Goal: Information Seeking & Learning: Learn about a topic

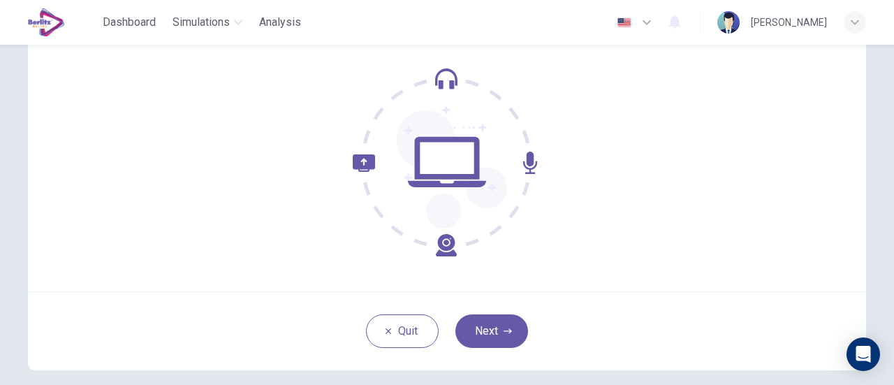
scroll to position [196, 0]
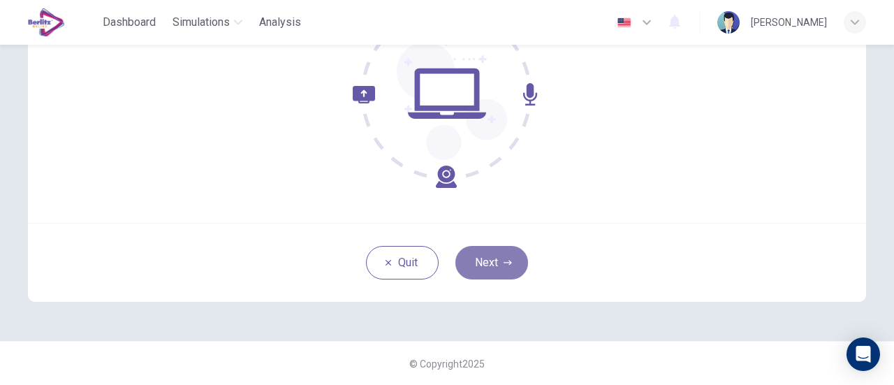
click at [495, 266] on button "Next" at bounding box center [491, 263] width 73 height 34
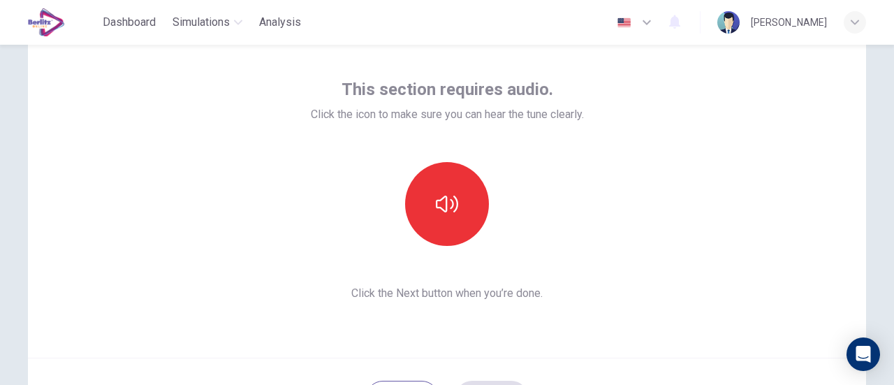
scroll to position [57, 0]
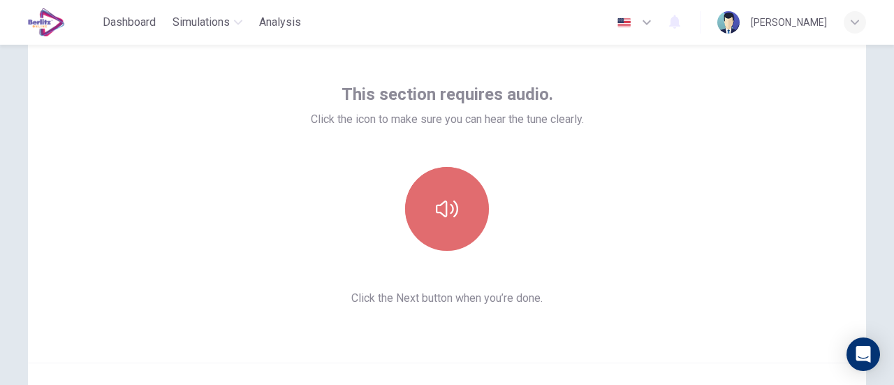
click at [446, 206] on icon "button" at bounding box center [447, 209] width 22 height 22
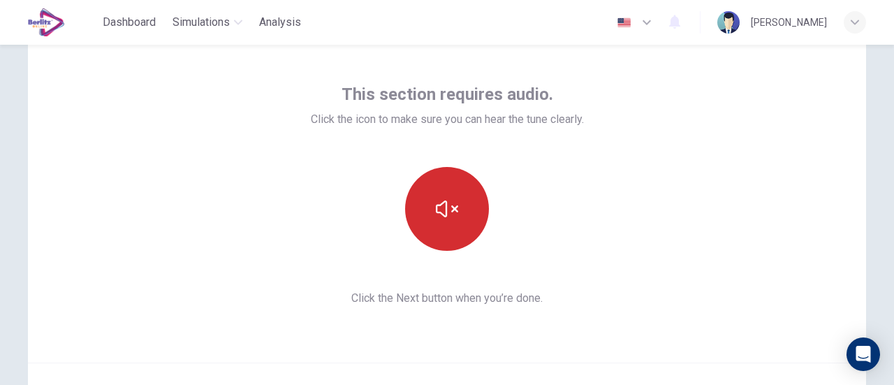
click at [454, 209] on icon "button" at bounding box center [447, 209] width 22 height 22
click at [460, 223] on button "button" at bounding box center [447, 209] width 84 height 84
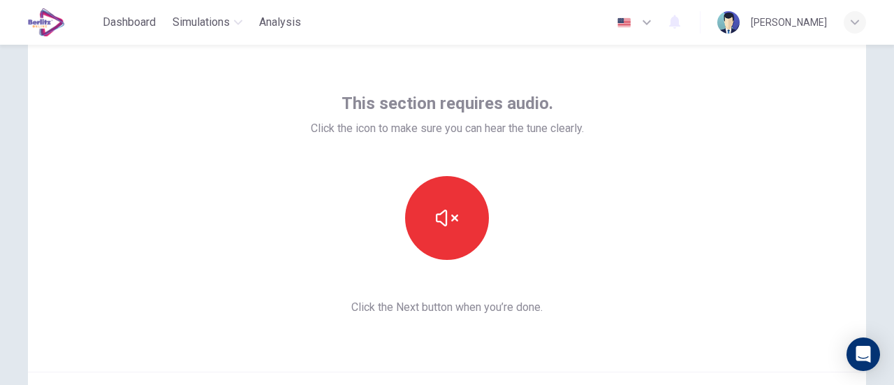
scroll to position [70, 0]
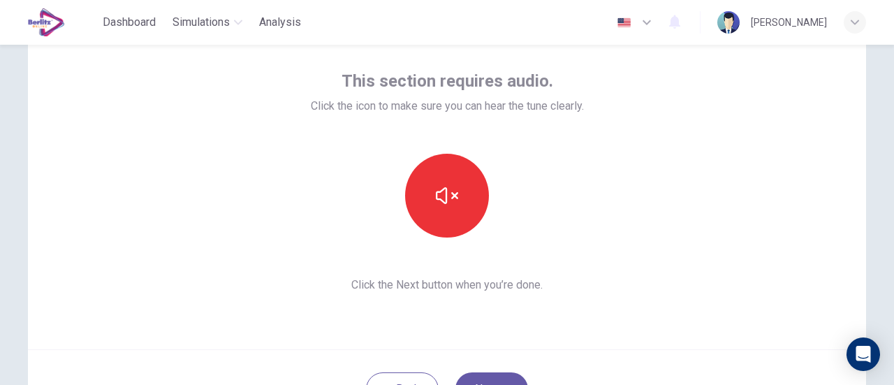
click at [492, 225] on div at bounding box center [447, 196] width 151 height 84
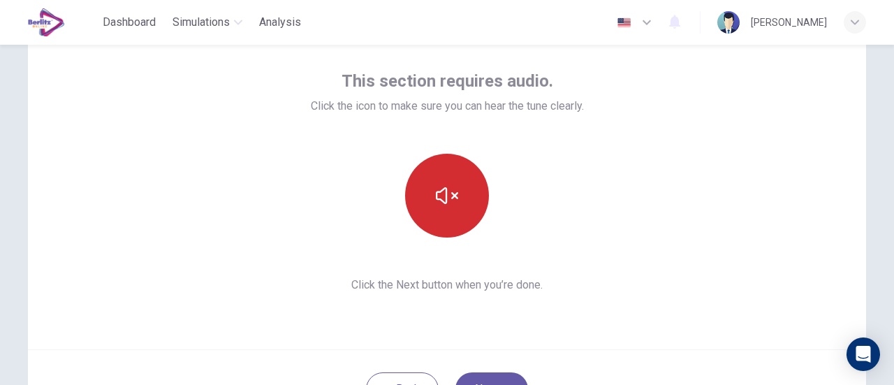
click at [441, 201] on icon "button" at bounding box center [447, 195] width 22 height 22
click at [444, 194] on icon "button" at bounding box center [447, 195] width 22 height 22
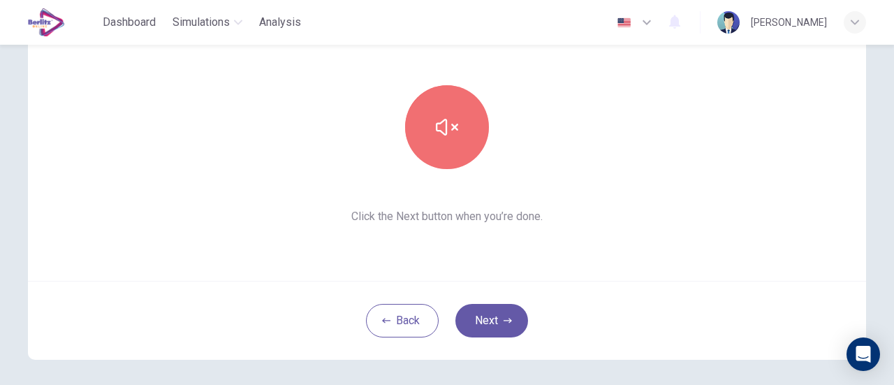
scroll to position [57, 0]
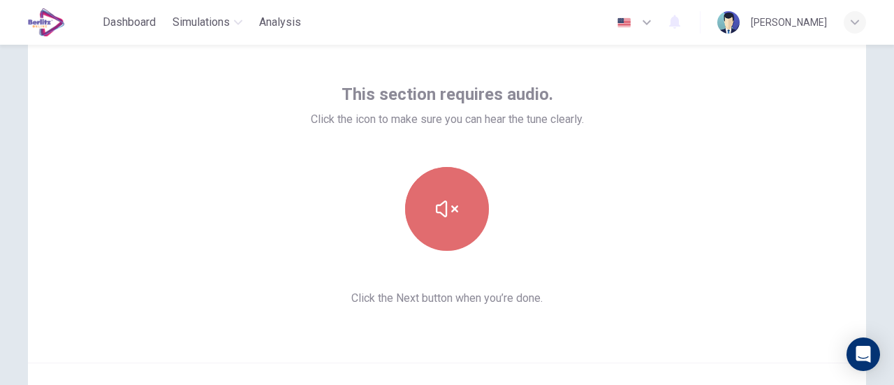
click at [457, 221] on button "button" at bounding box center [447, 209] width 84 height 84
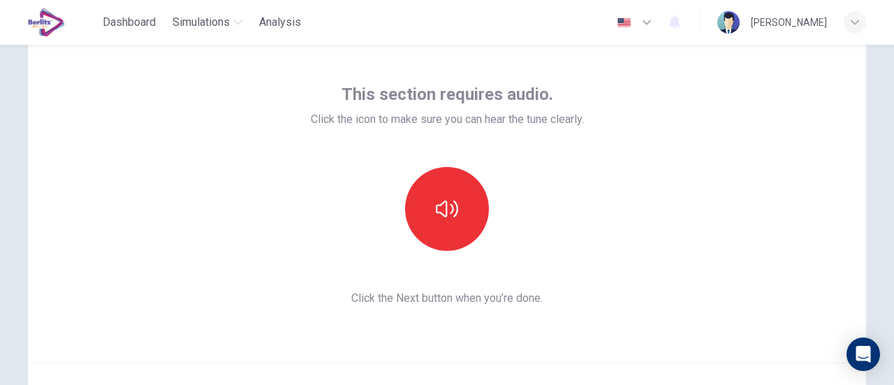
scroll to position [196, 0]
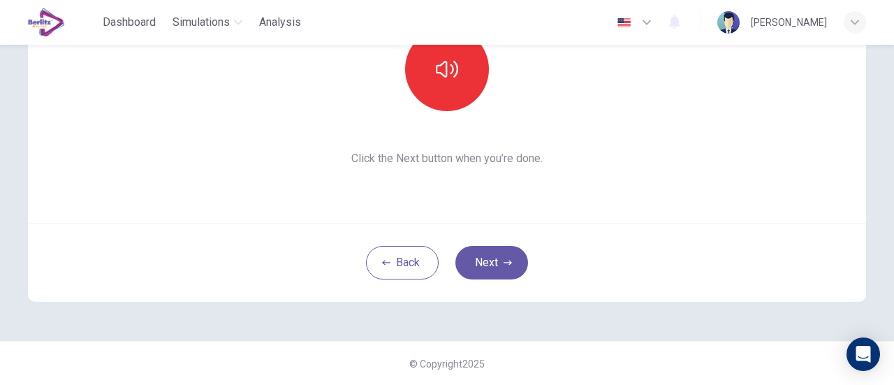
click at [583, 83] on div at bounding box center [447, 69] width 273 height 84
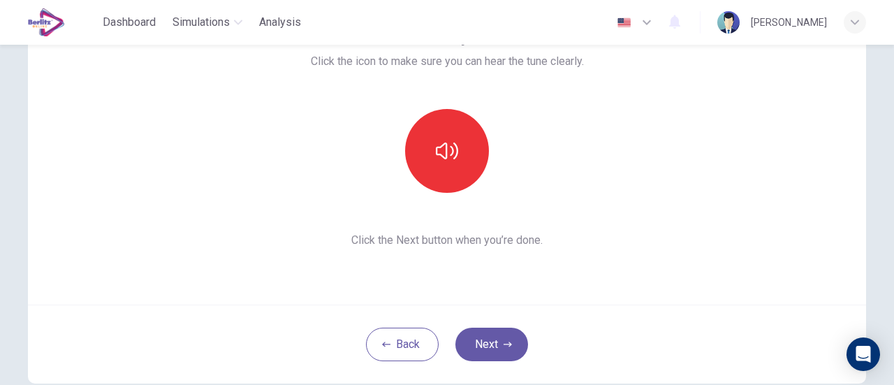
scroll to position [57, 0]
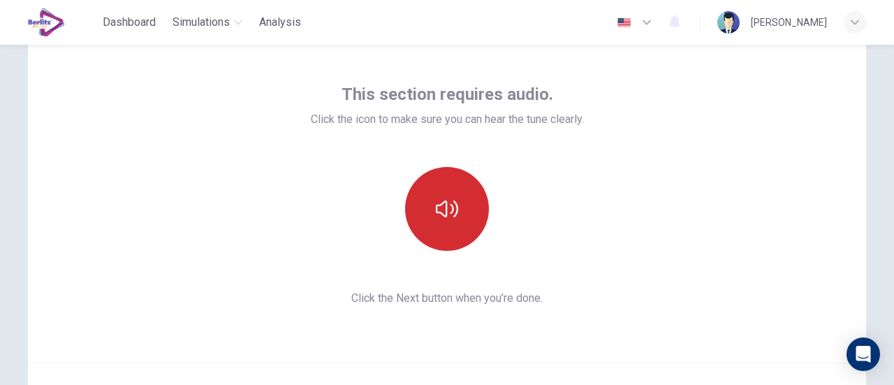
click at [441, 209] on icon "button" at bounding box center [447, 209] width 22 height 22
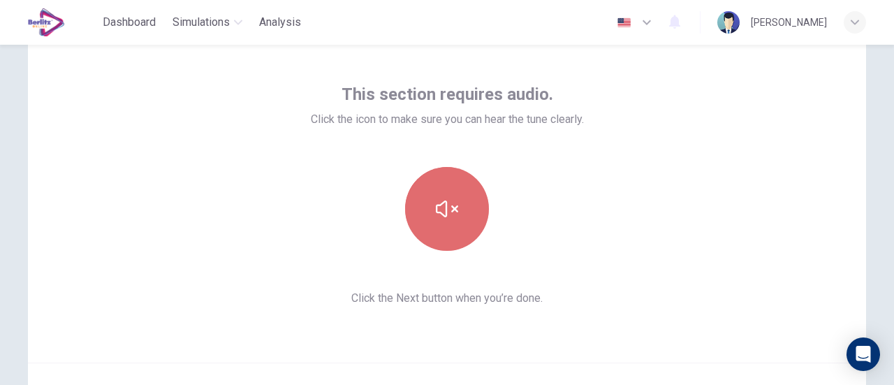
click at [455, 213] on button "button" at bounding box center [447, 209] width 84 height 84
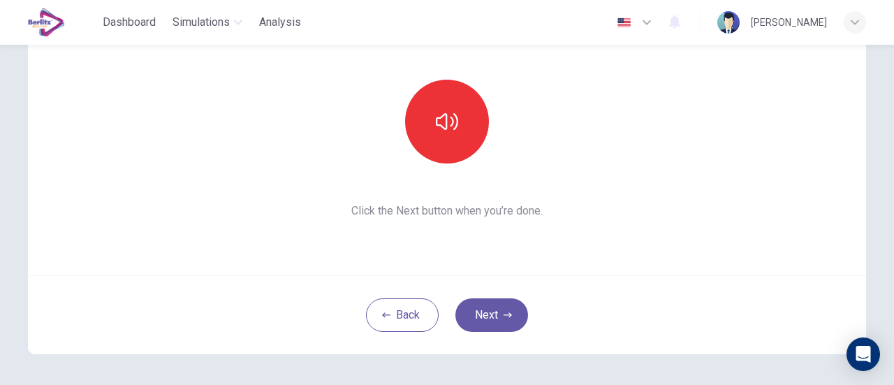
scroll to position [196, 0]
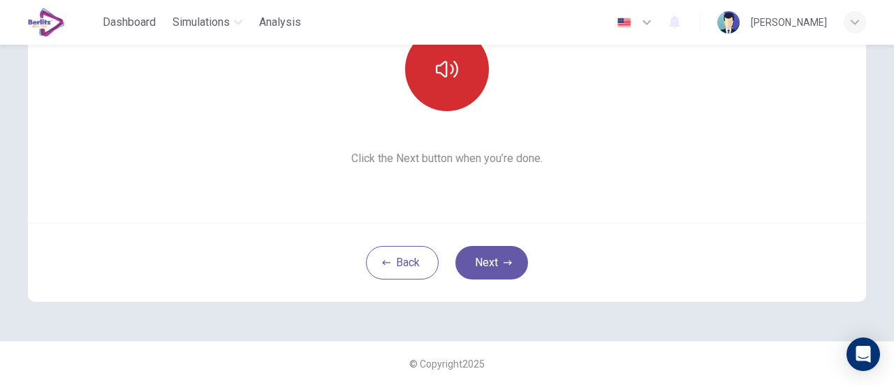
click at [471, 89] on button "button" at bounding box center [447, 69] width 84 height 84
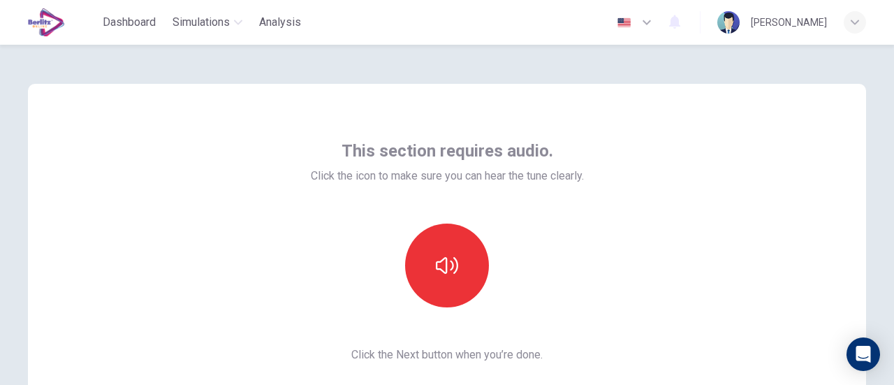
scroll to position [70, 0]
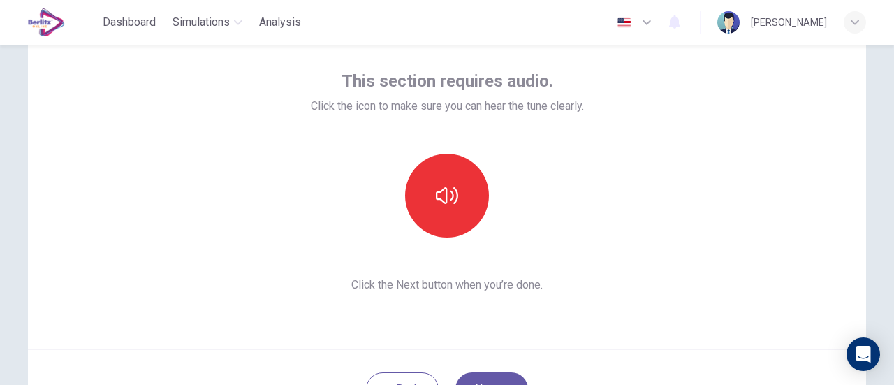
drag, startPoint x: 182, startPoint y: 1, endPoint x: 687, endPoint y: 167, distance: 532.3
click at [687, 167] on div "This section requires audio. Click the icon to make sure you can hear the tune …" at bounding box center [447, 181] width 838 height 335
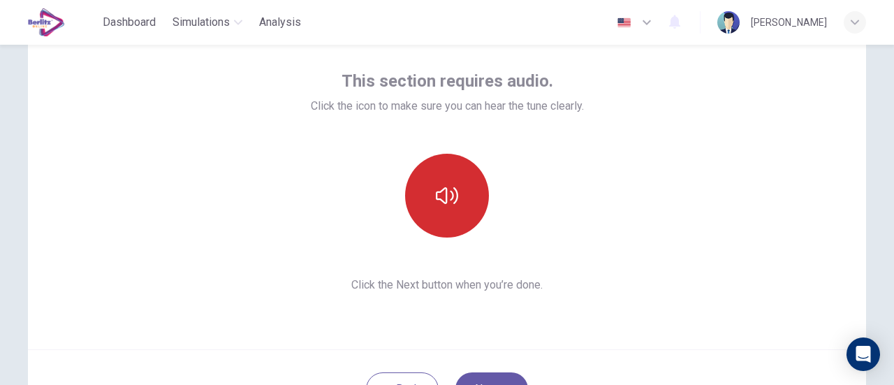
click at [453, 180] on button "button" at bounding box center [447, 196] width 84 height 84
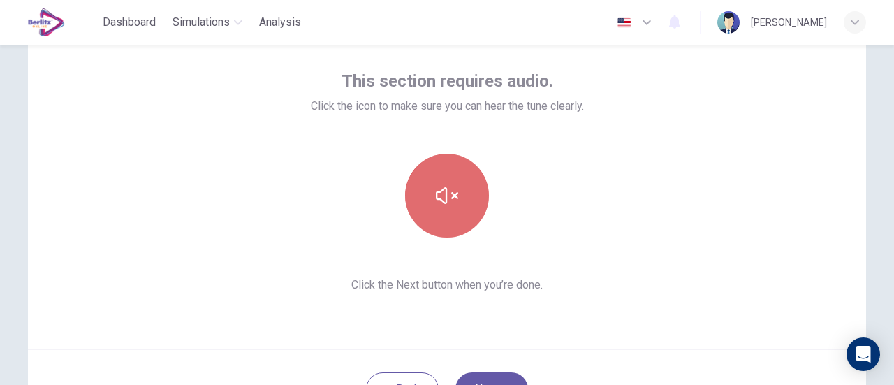
click at [452, 178] on button "button" at bounding box center [447, 196] width 84 height 84
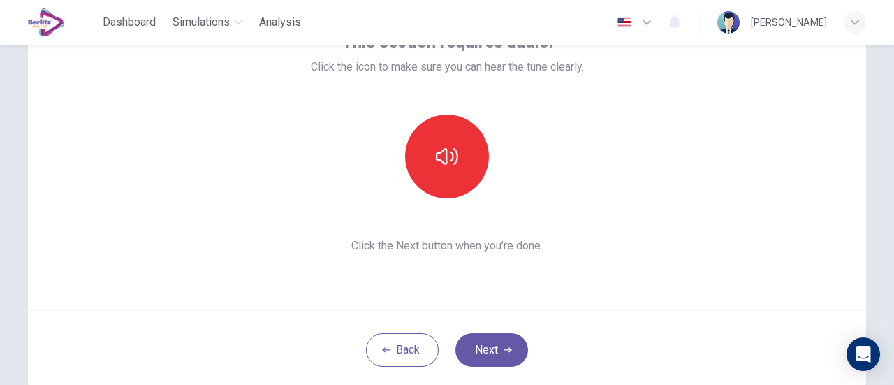
scroll to position [196, 0]
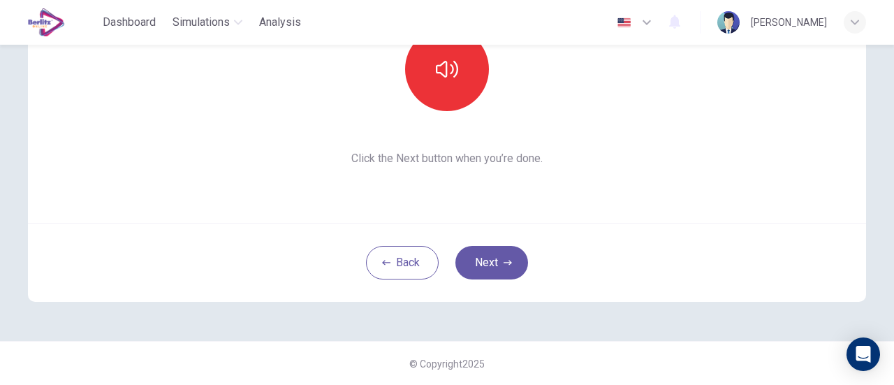
click at [549, 210] on div "This section requires audio. Click the icon to make sure you can hear the tune …" at bounding box center [447, 55] width 838 height 335
click at [457, 94] on button "button" at bounding box center [447, 69] width 84 height 84
click at [444, 80] on icon "button" at bounding box center [447, 69] width 22 height 22
click at [552, 168] on div "This section requires audio. Click the icon to make sure you can hear the tune …" at bounding box center [447, 55] width 838 height 335
click at [414, 69] on button "button" at bounding box center [447, 69] width 84 height 84
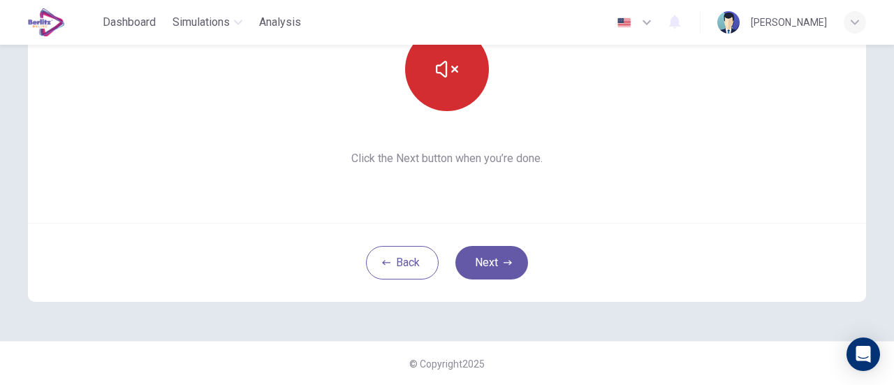
click at [458, 96] on button "button" at bounding box center [447, 69] width 84 height 84
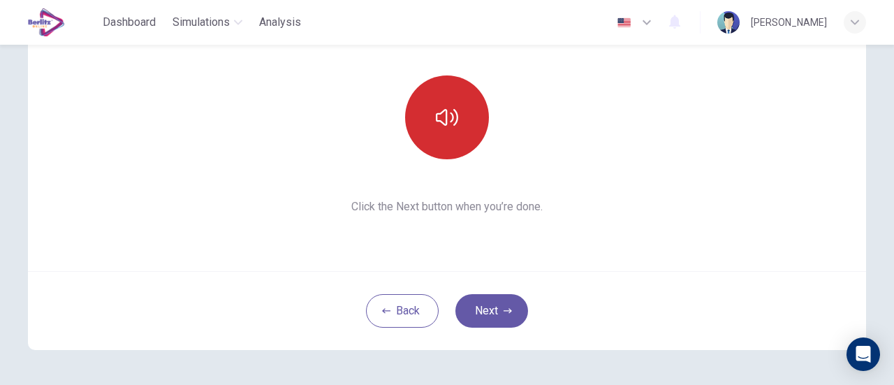
scroll to position [126, 0]
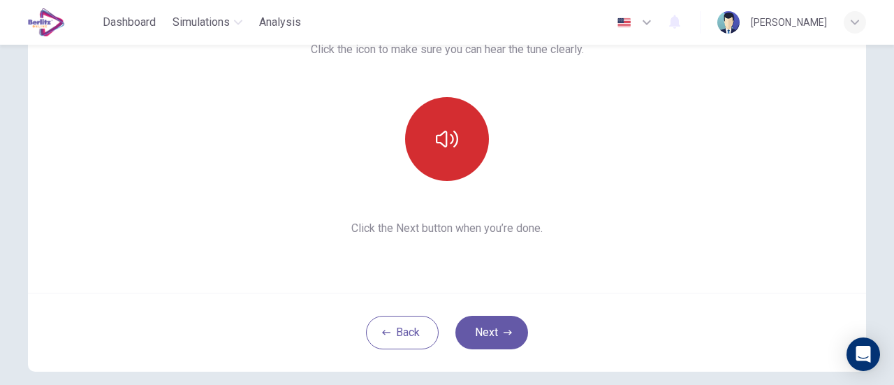
click at [445, 162] on button "button" at bounding box center [447, 139] width 84 height 84
click at [441, 152] on button "button" at bounding box center [447, 139] width 84 height 84
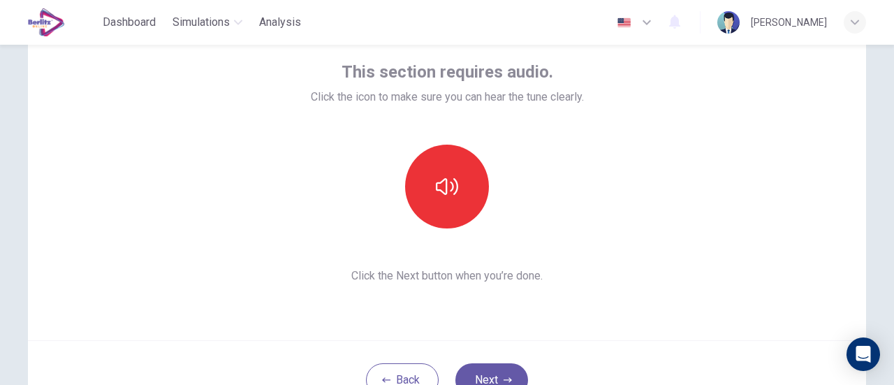
scroll to position [57, 0]
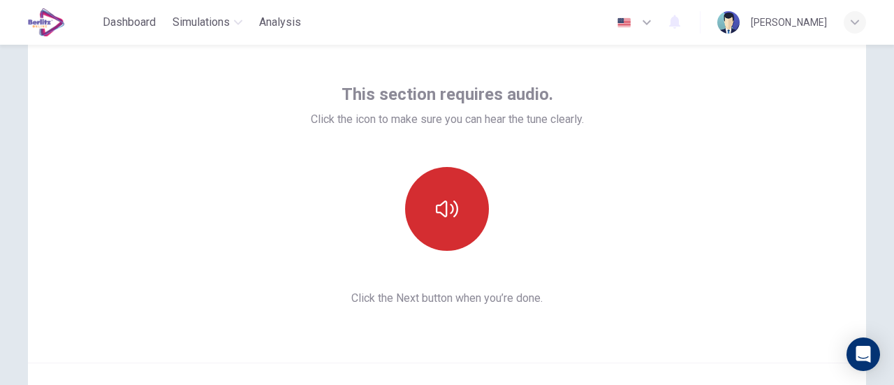
click at [425, 217] on button "button" at bounding box center [447, 209] width 84 height 84
click at [436, 209] on icon "button" at bounding box center [447, 209] width 22 height 22
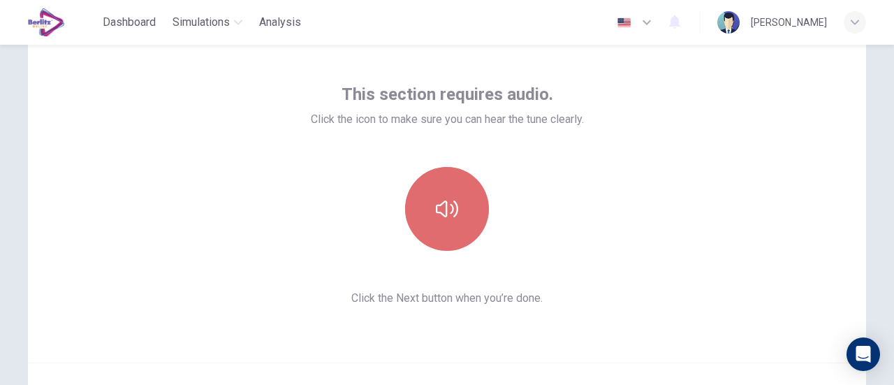
click at [436, 209] on icon "button" at bounding box center [447, 209] width 22 height 22
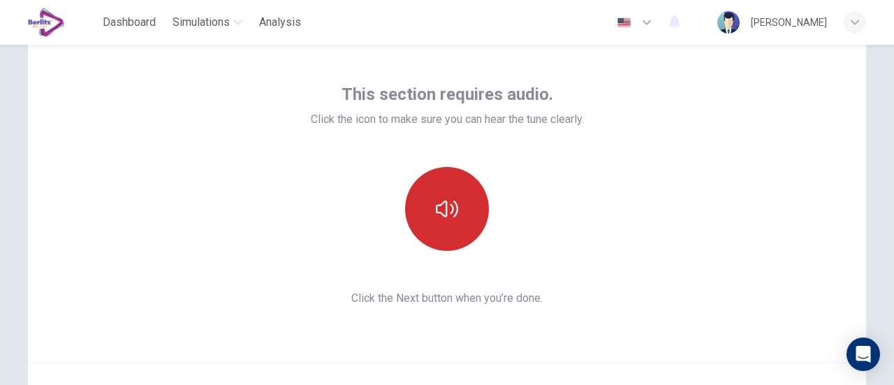
click at [436, 209] on icon "button" at bounding box center [447, 209] width 22 height 22
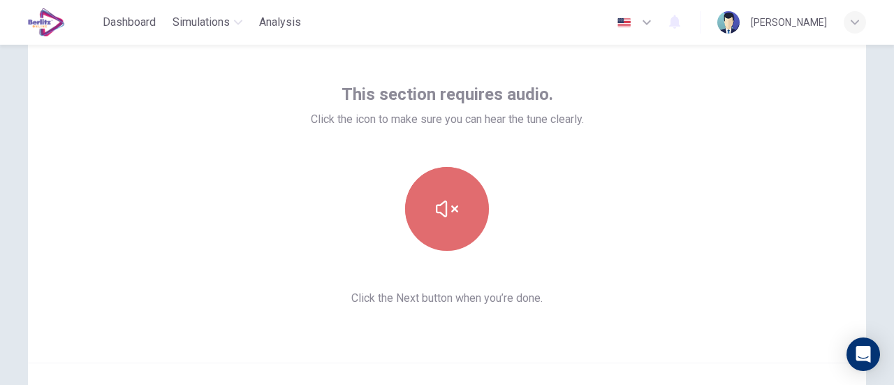
click at [436, 209] on icon "button" at bounding box center [447, 209] width 22 height 22
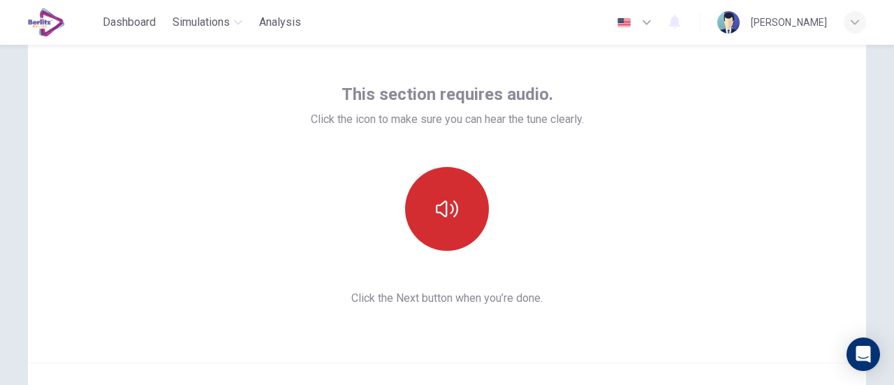
click at [436, 209] on icon "button" at bounding box center [447, 209] width 22 height 22
click at [451, 220] on button "button" at bounding box center [447, 209] width 84 height 84
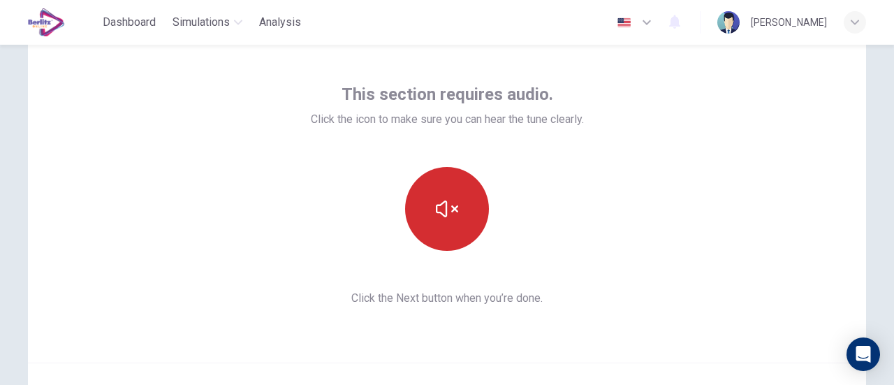
click at [451, 220] on button "button" at bounding box center [447, 209] width 84 height 84
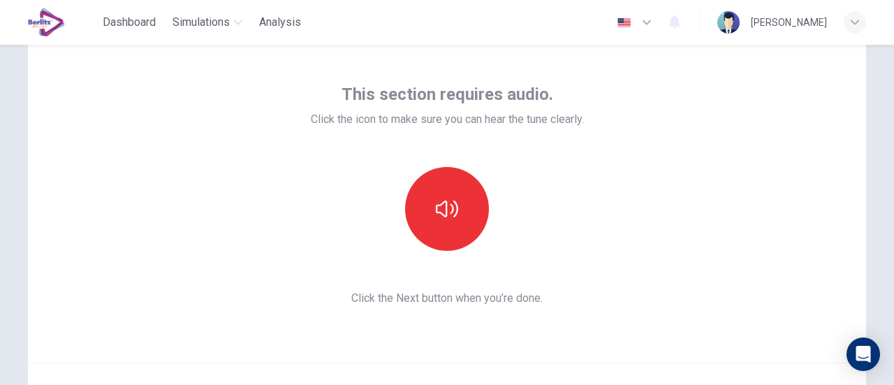
click at [184, 206] on div "This section requires audio. Click the icon to make sure you can hear the tune …" at bounding box center [447, 194] width 838 height 335
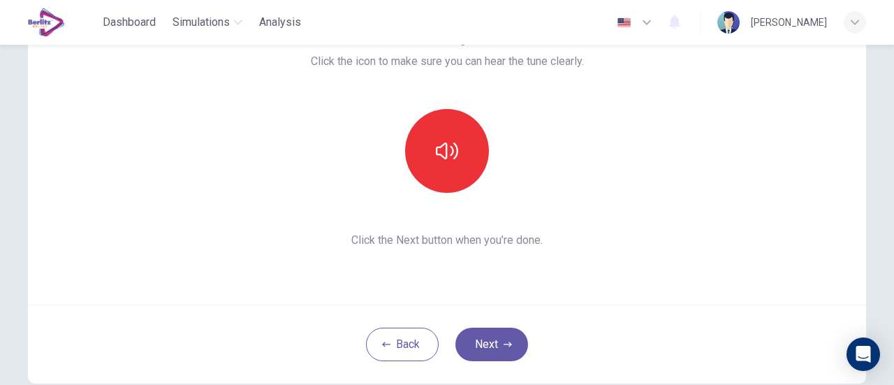
scroll to position [196, 0]
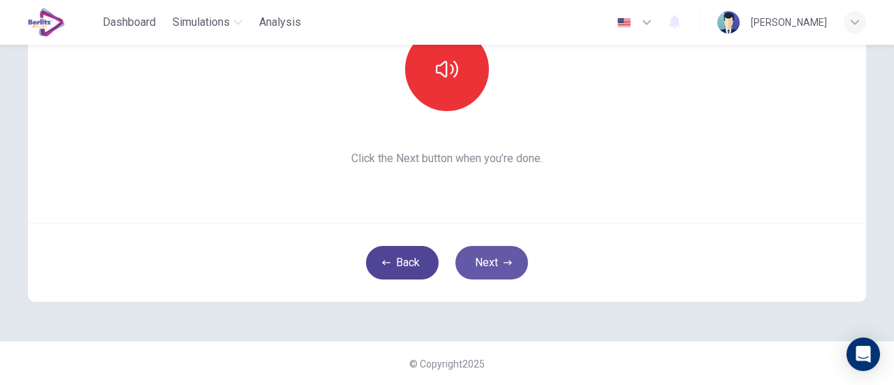
click at [390, 271] on button "Back" at bounding box center [402, 263] width 73 height 34
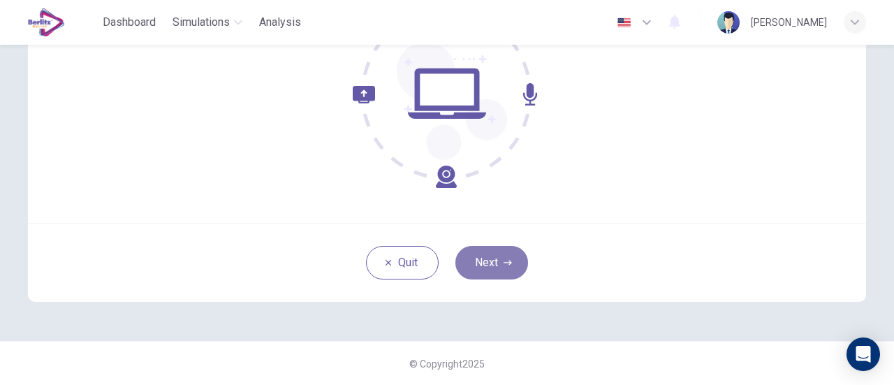
click at [491, 266] on button "Next" at bounding box center [491, 263] width 73 height 34
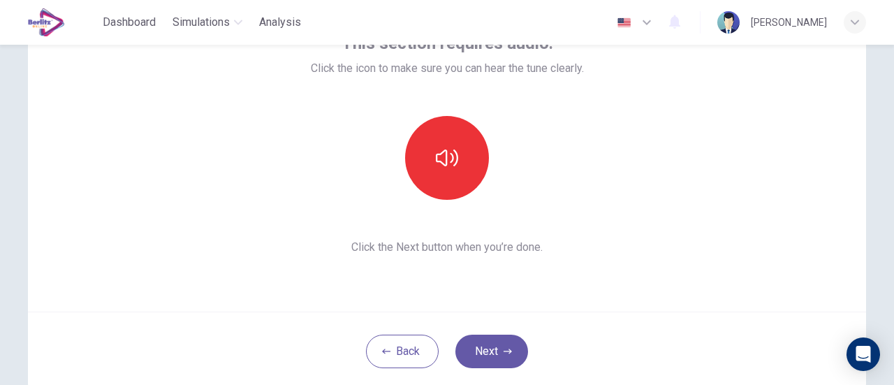
scroll to position [57, 0]
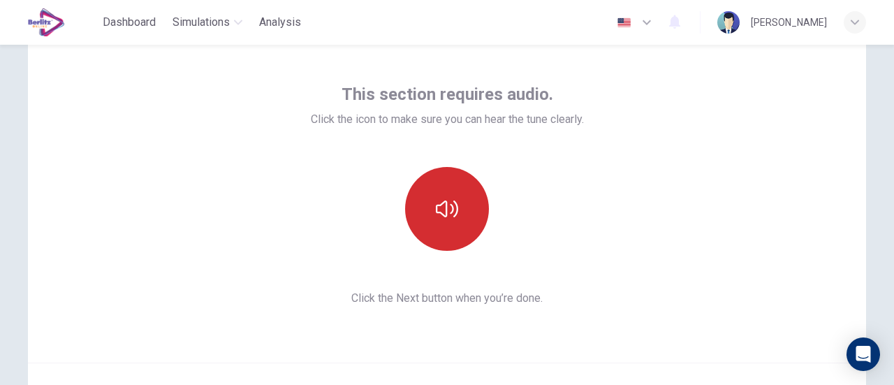
click at [436, 213] on icon "button" at bounding box center [447, 209] width 22 height 22
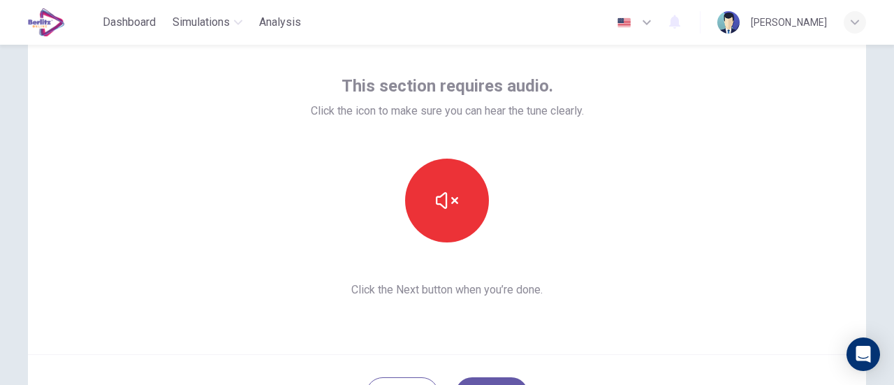
scroll to position [140, 0]
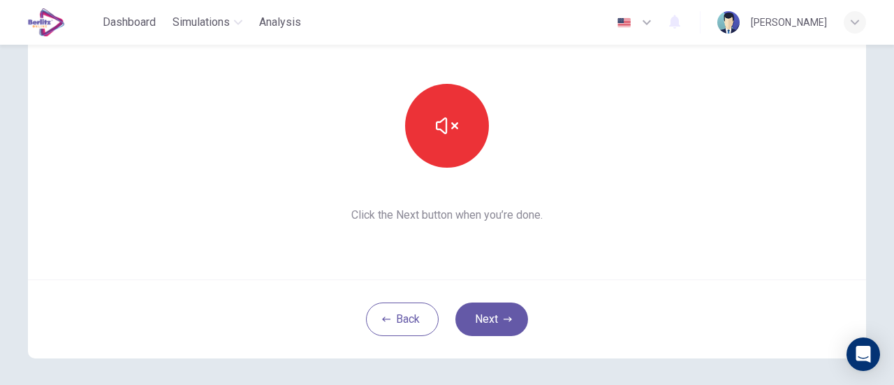
click at [148, 207] on div "This section requires audio. Click the icon to make sure you can hear the tune …" at bounding box center [447, 111] width 838 height 335
click at [450, 75] on div "This section requires audio. Click the icon to make sure you can hear the tune …" at bounding box center [447, 112] width 273 height 224
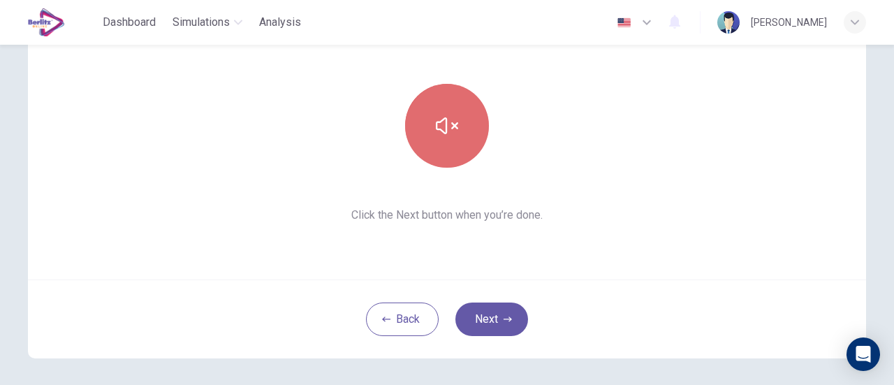
drag, startPoint x: 446, startPoint y: 142, endPoint x: 451, endPoint y: 136, distance: 7.4
click at [447, 140] on button "button" at bounding box center [447, 126] width 84 height 84
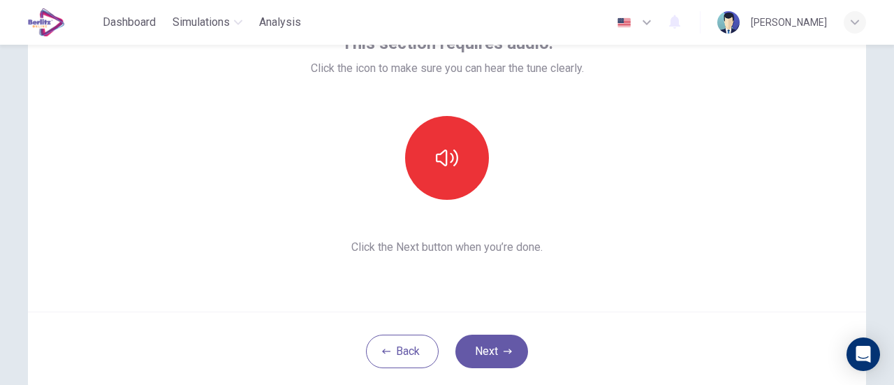
scroll to position [0, 0]
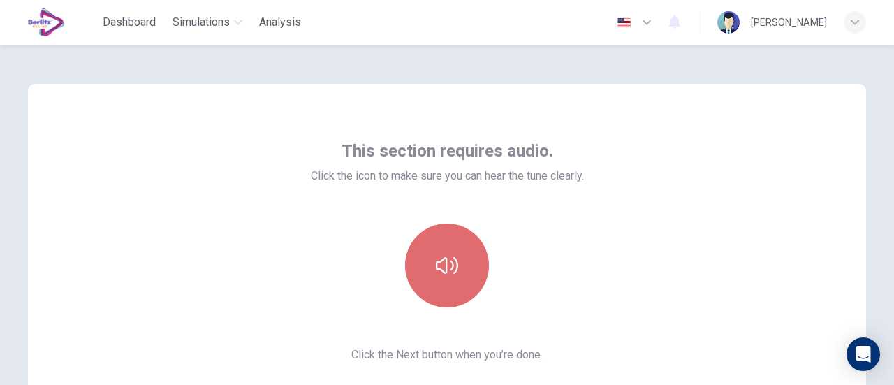
click at [465, 274] on button "button" at bounding box center [447, 266] width 84 height 84
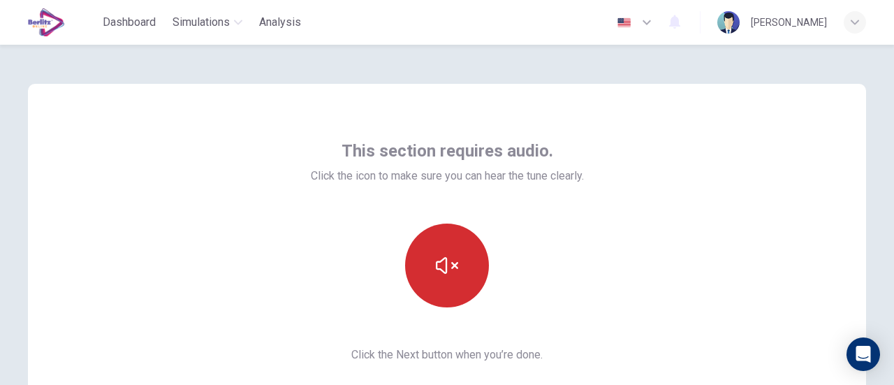
click at [448, 268] on icon "button" at bounding box center [447, 265] width 22 height 17
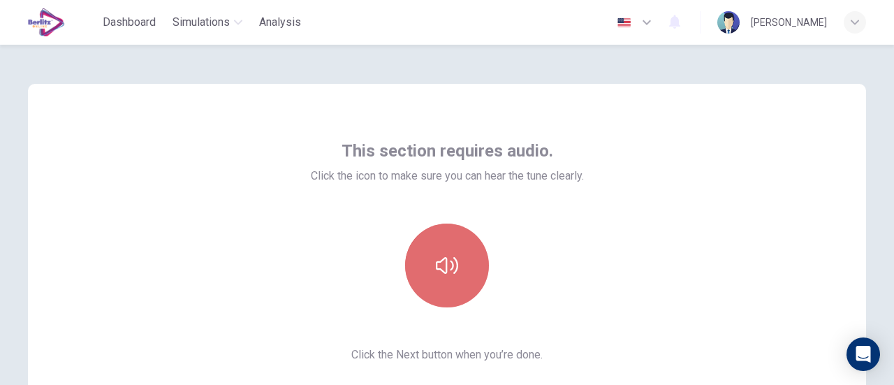
click at [448, 266] on icon "button" at bounding box center [447, 265] width 22 height 22
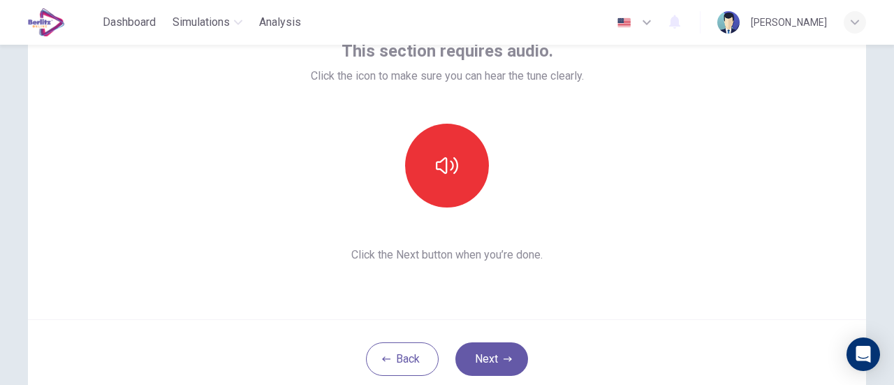
scroll to position [196, 0]
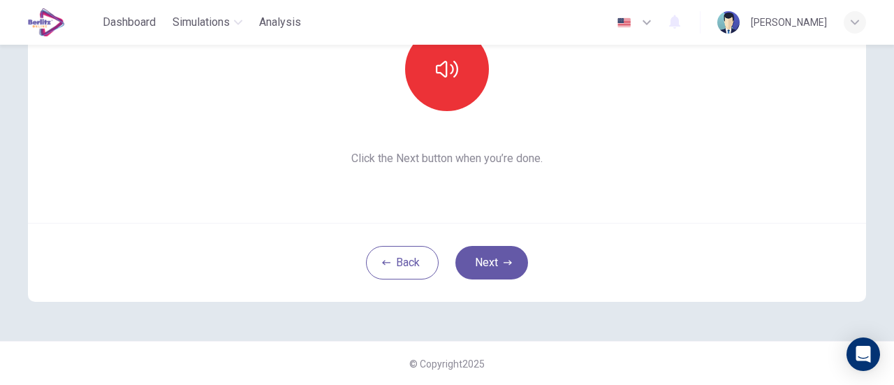
drag, startPoint x: 187, startPoint y: 203, endPoint x: 201, endPoint y: 209, distance: 15.0
click at [187, 203] on div "This section requires audio. Click the icon to make sure you can hear the tune …" at bounding box center [447, 55] width 838 height 335
click at [364, 273] on div "Back Next" at bounding box center [447, 262] width 838 height 79
click at [395, 268] on button "Back" at bounding box center [402, 263] width 73 height 34
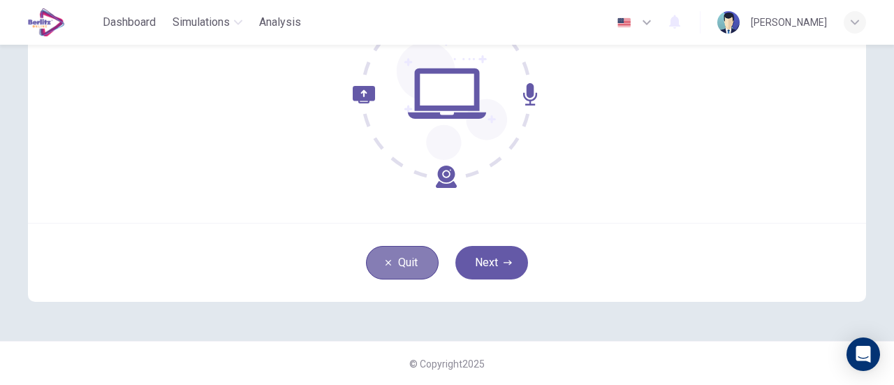
click at [384, 255] on button "Quit" at bounding box center [402, 263] width 73 height 34
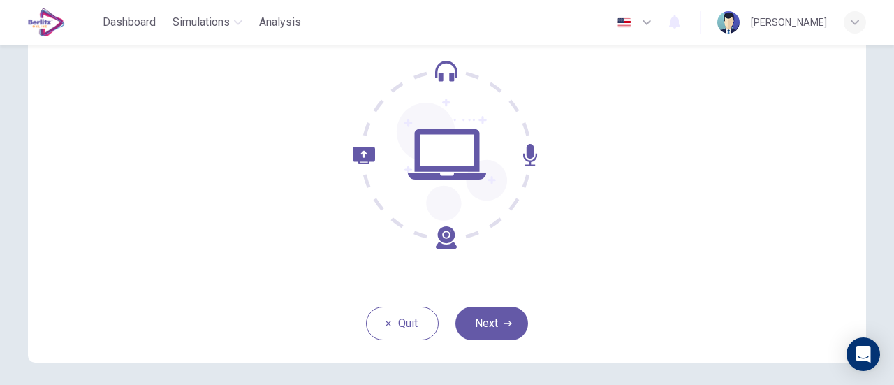
scroll to position [140, 0]
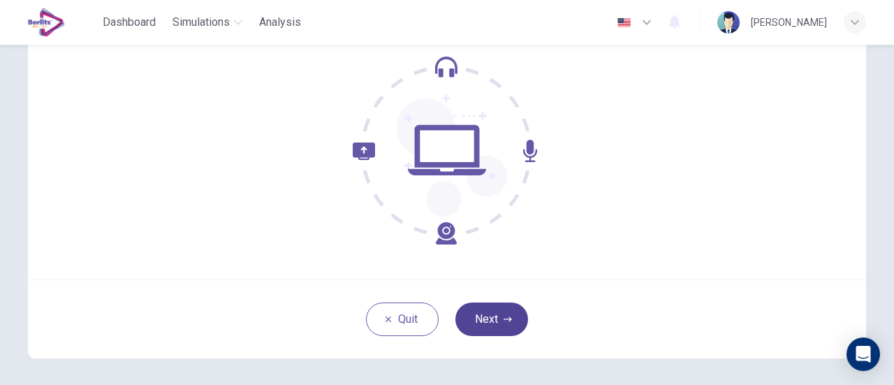
click at [507, 318] on icon "button" at bounding box center [508, 319] width 8 height 8
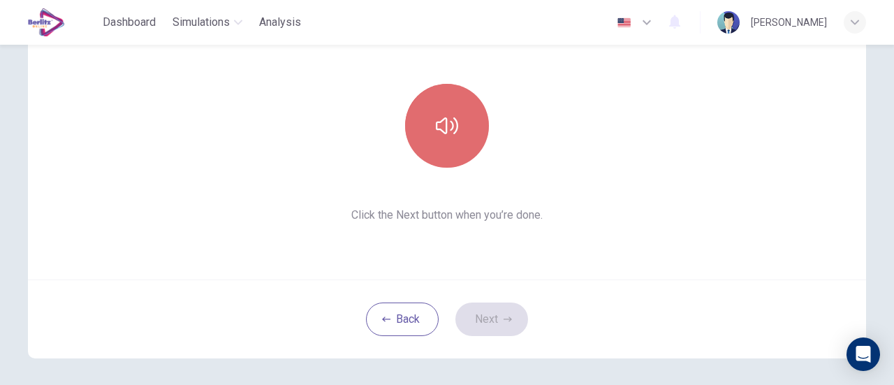
click at [465, 147] on button "button" at bounding box center [447, 126] width 84 height 84
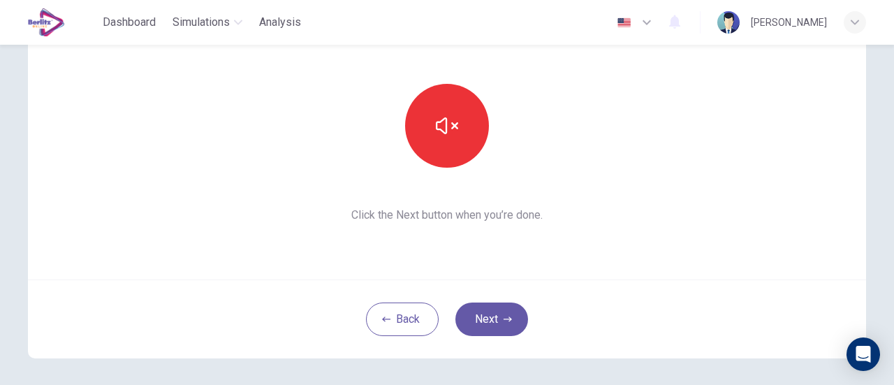
drag, startPoint x: 155, startPoint y: 222, endPoint x: 291, endPoint y: 193, distance: 139.2
click at [159, 222] on div "This section requires audio. Click the icon to make sure you can hear the tune …" at bounding box center [447, 111] width 838 height 335
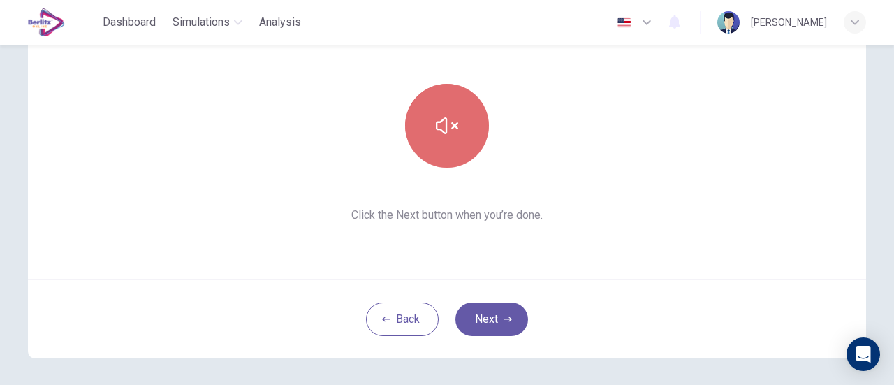
click at [441, 124] on icon "button" at bounding box center [447, 126] width 22 height 22
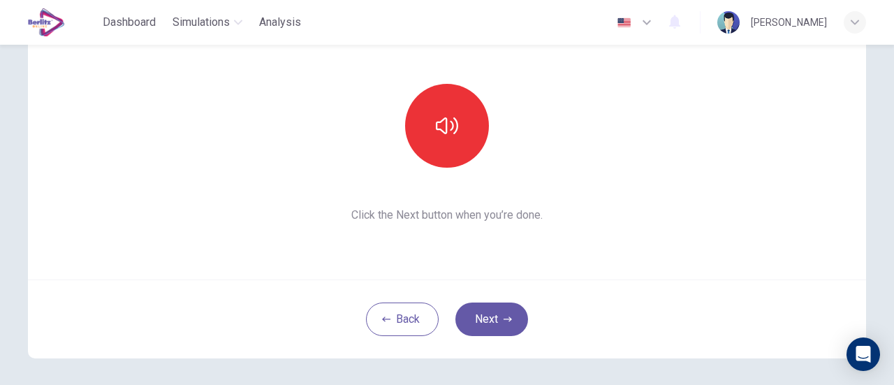
click at [145, 173] on div "This section requires audio. Click the icon to make sure you can hear the tune …" at bounding box center [447, 111] width 838 height 335
click at [286, 133] on div "This section requires audio. Click the icon to make sure you can hear the tune …" at bounding box center [447, 111] width 838 height 335
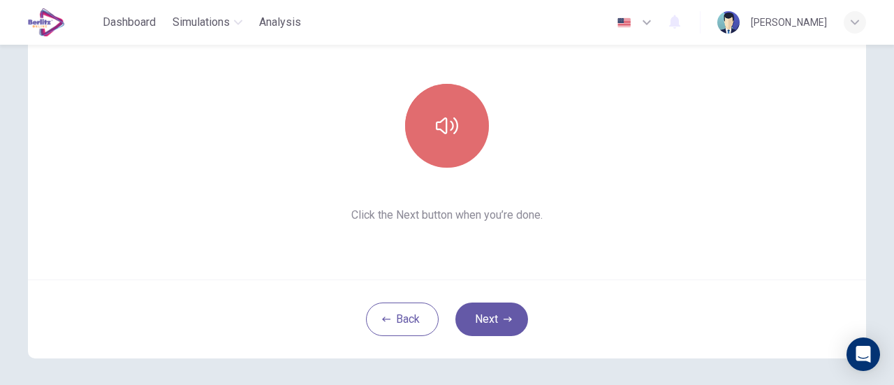
click at [415, 139] on button "button" at bounding box center [447, 126] width 84 height 84
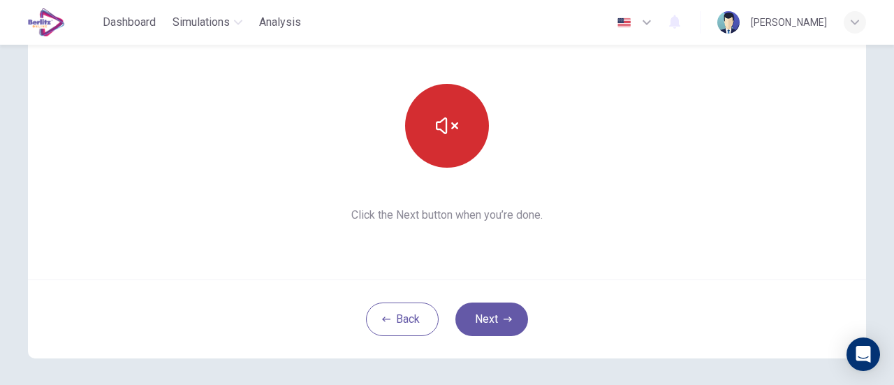
click at [422, 133] on button "button" at bounding box center [447, 126] width 84 height 84
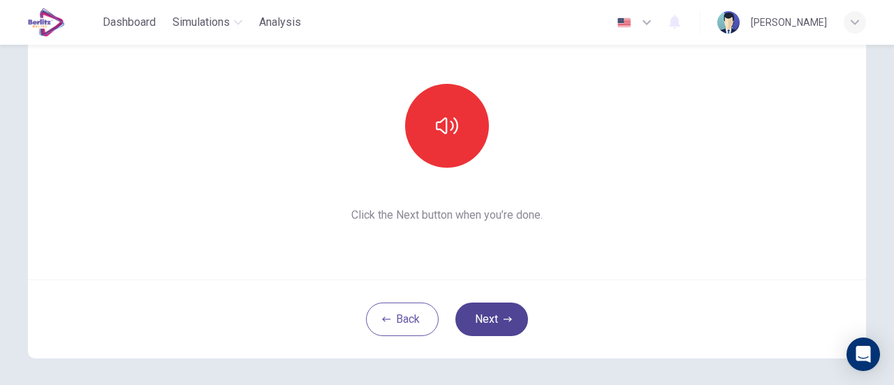
click at [489, 312] on button "Next" at bounding box center [491, 319] width 73 height 34
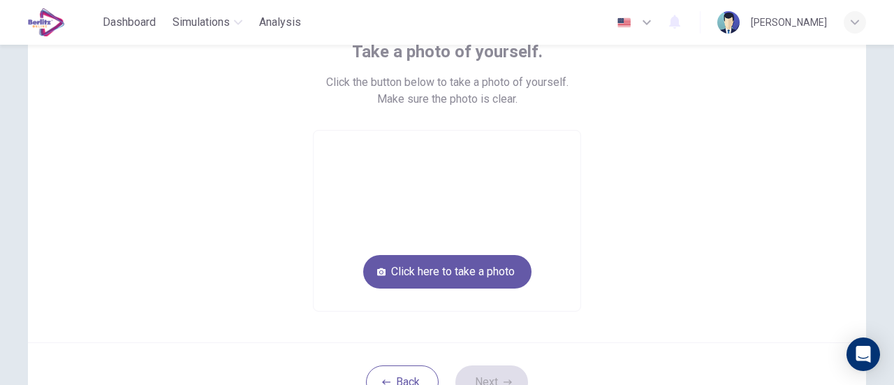
scroll to position [70, 0]
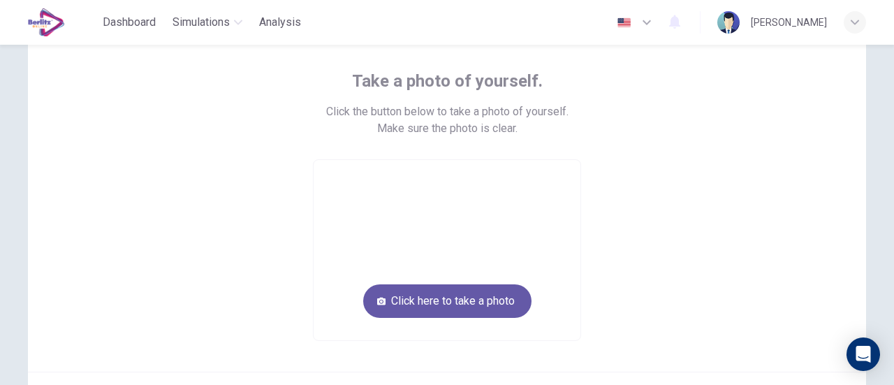
click at [675, 280] on div "Take a photo of yourself. Click the button below to take a photo of yourself. M…" at bounding box center [446, 205] width 631 height 271
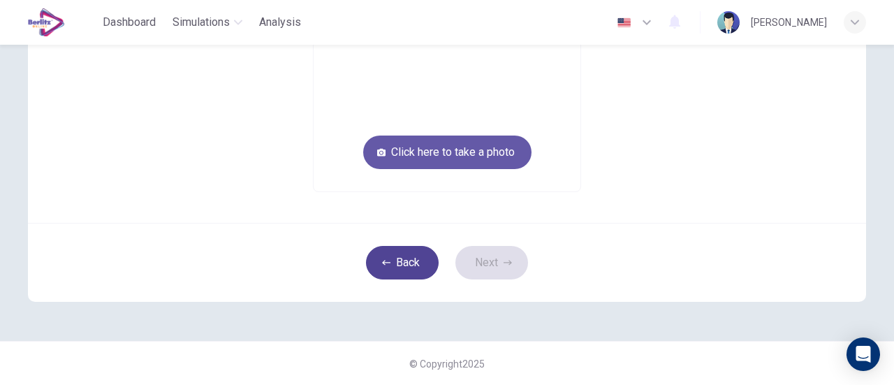
click at [393, 259] on button "Back" at bounding box center [402, 263] width 73 height 34
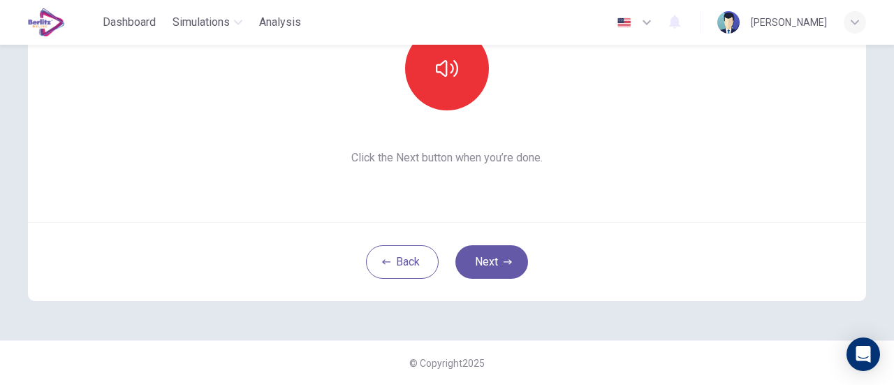
scroll to position [196, 0]
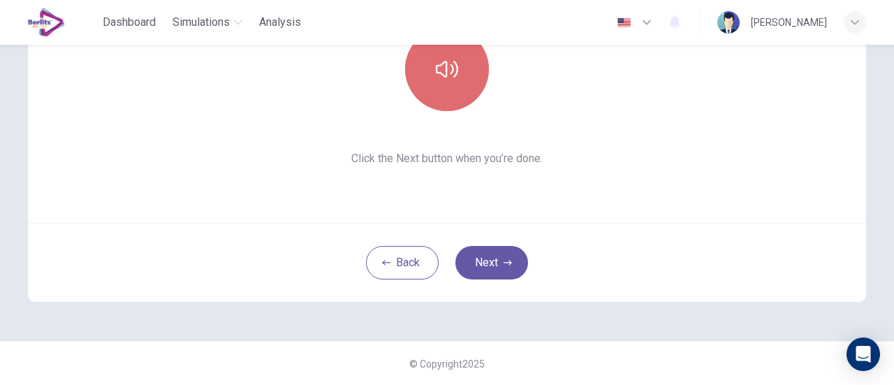
click at [447, 75] on icon "button" at bounding box center [447, 69] width 22 height 22
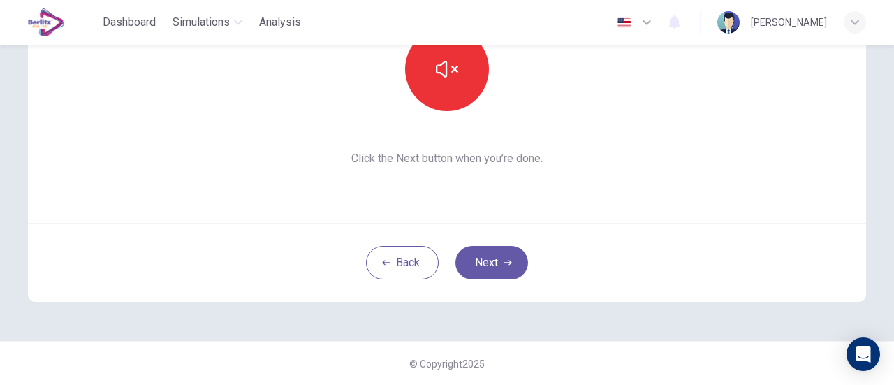
click at [545, 126] on div "This section requires audio. Click the icon to make sure you can hear the tune …" at bounding box center [447, 55] width 273 height 224
click at [451, 71] on icon "button" at bounding box center [447, 69] width 22 height 22
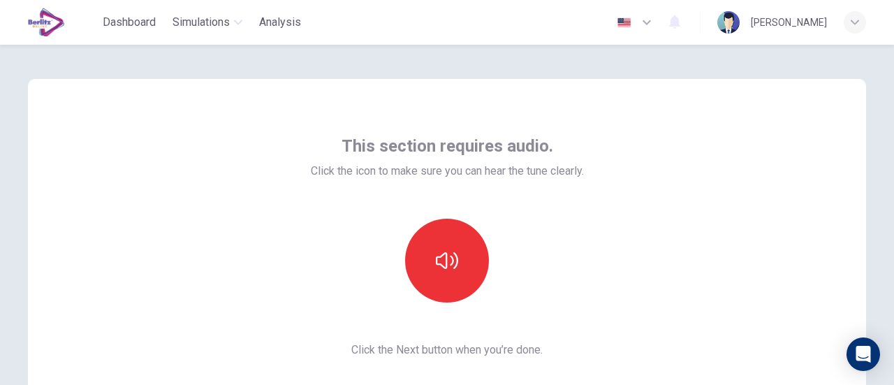
scroll to position [0, 0]
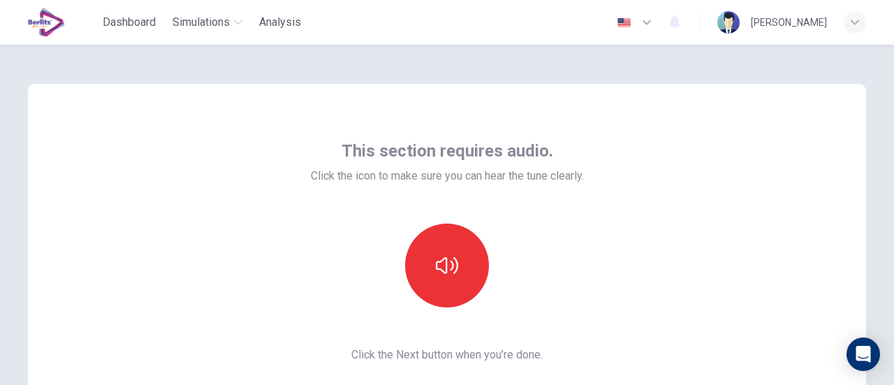
click at [677, 220] on div "This section requires audio. Click the icon to make sure you can hear the tune …" at bounding box center [447, 251] width 838 height 335
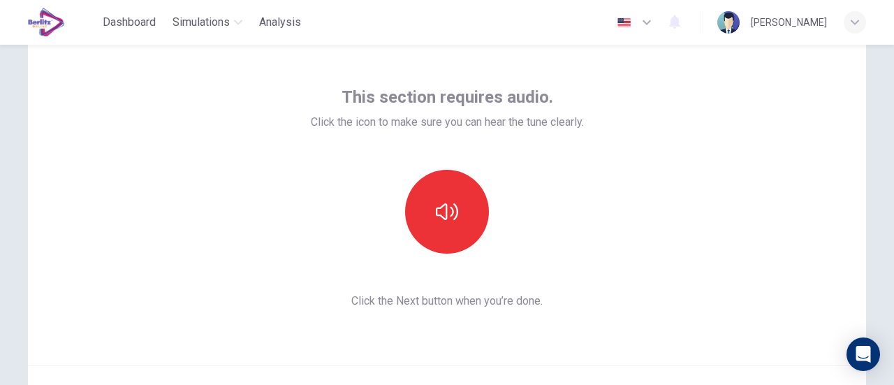
scroll to position [196, 0]
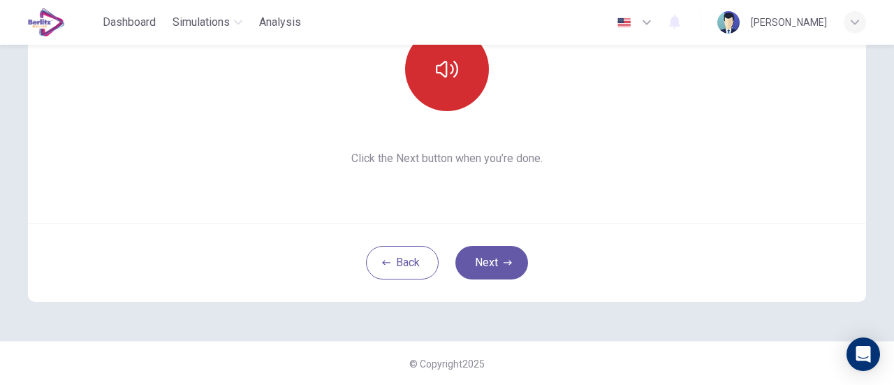
click at [453, 77] on icon "button" at bounding box center [447, 69] width 22 height 22
click at [515, 263] on button "Next" at bounding box center [491, 263] width 73 height 34
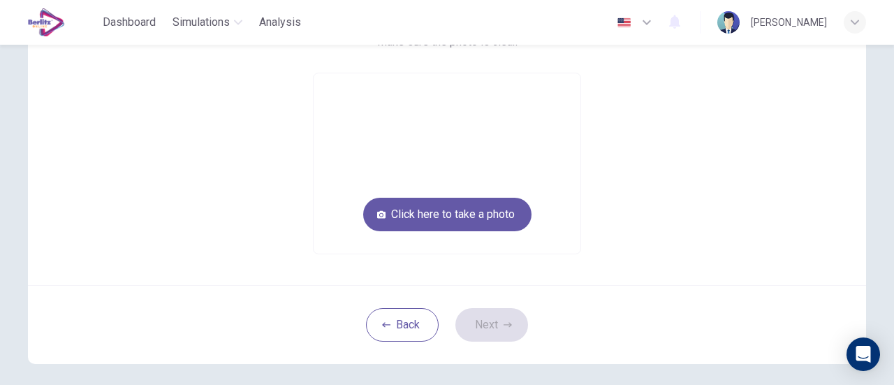
scroll to position [126, 0]
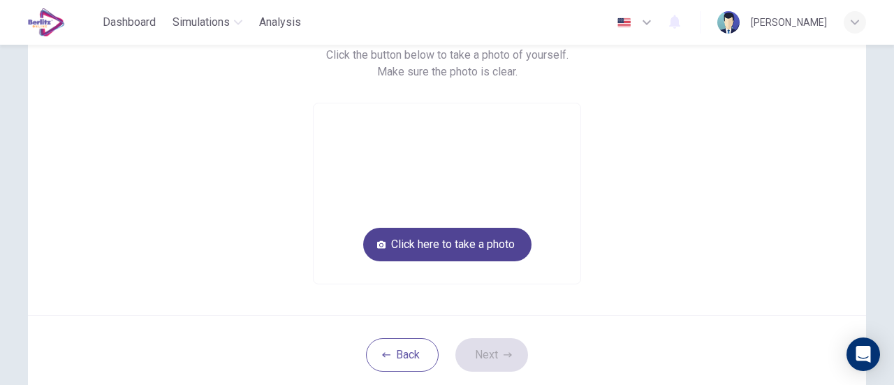
click at [465, 249] on button "Click here to take a photo" at bounding box center [447, 245] width 168 height 34
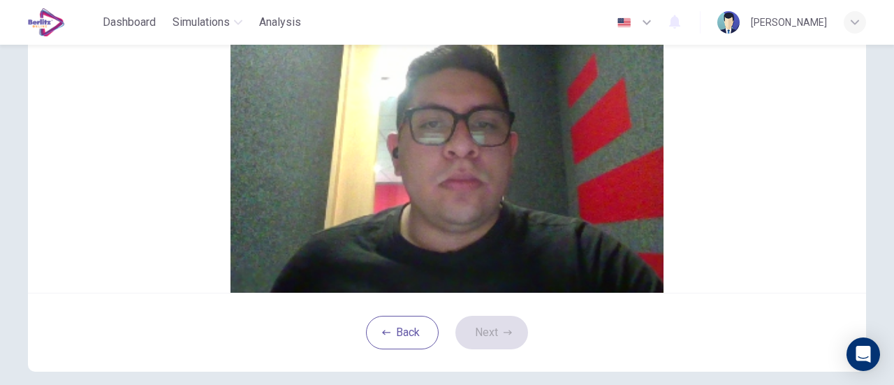
click at [419, 96] on button "Cancel" at bounding box center [435, 88] width 32 height 13
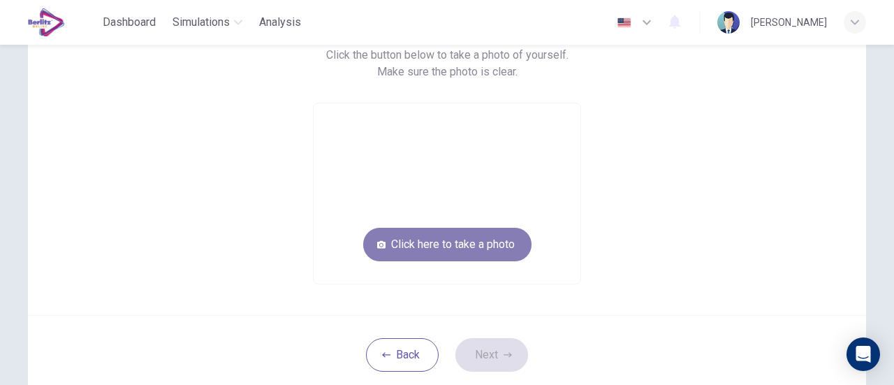
click at [471, 251] on button "Click here to take a photo" at bounding box center [447, 245] width 168 height 34
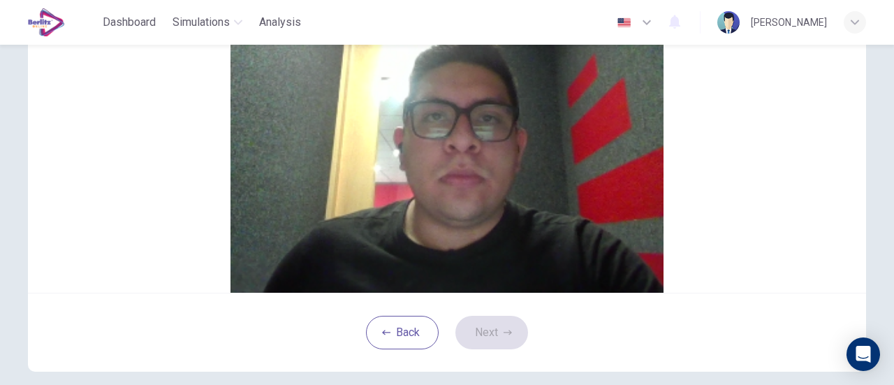
click at [419, 96] on button "Cancel" at bounding box center [435, 88] width 32 height 13
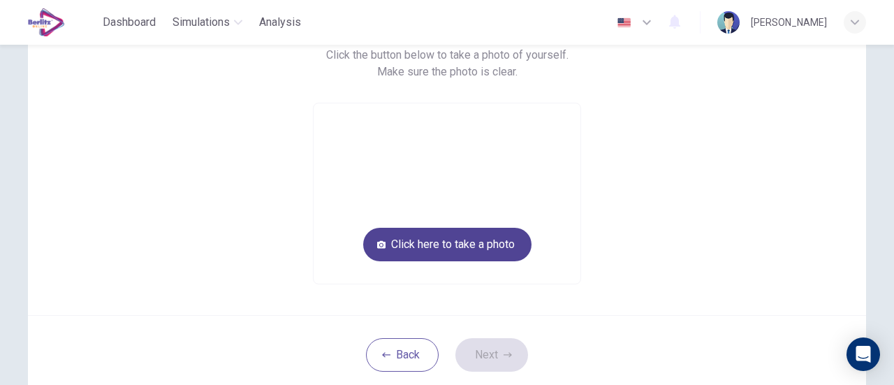
click at [454, 245] on button "Click here to take a photo" at bounding box center [447, 245] width 168 height 34
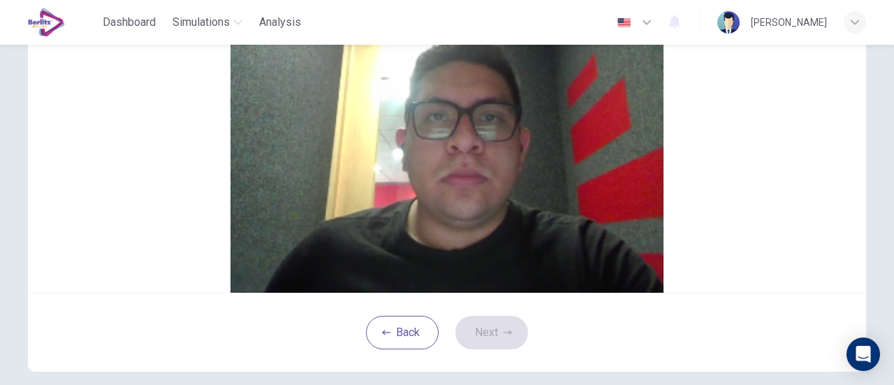
click at [475, 96] on button "Save" at bounding box center [463, 88] width 24 height 13
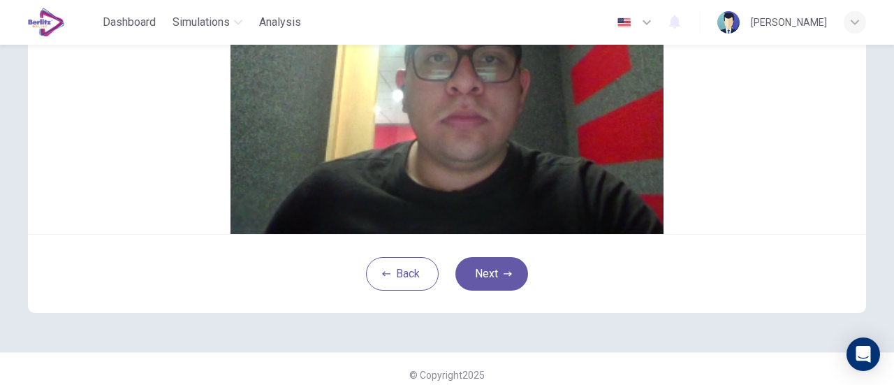
scroll to position [256, 0]
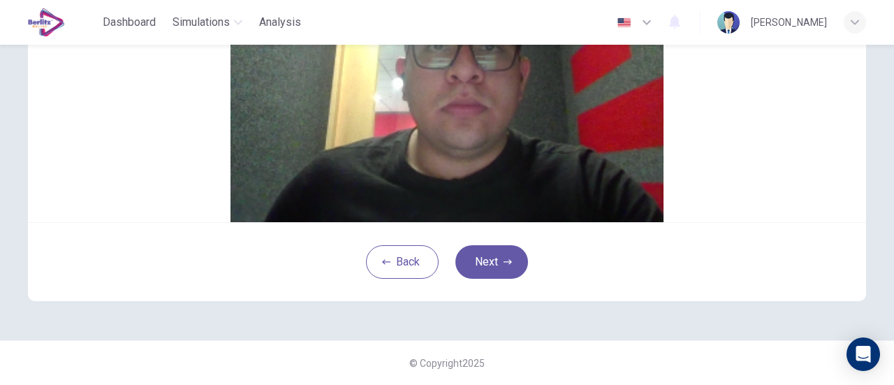
click at [475, 25] on button "Save" at bounding box center [463, 18] width 24 height 13
click at [509, 270] on button "Next" at bounding box center [491, 262] width 73 height 34
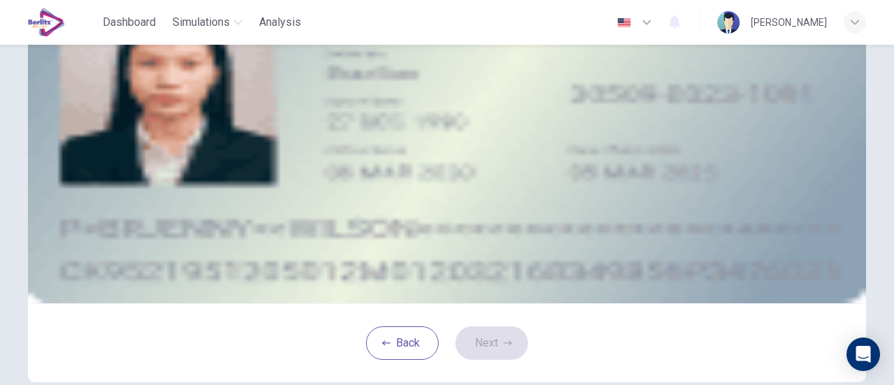
scroll to position [46, 0]
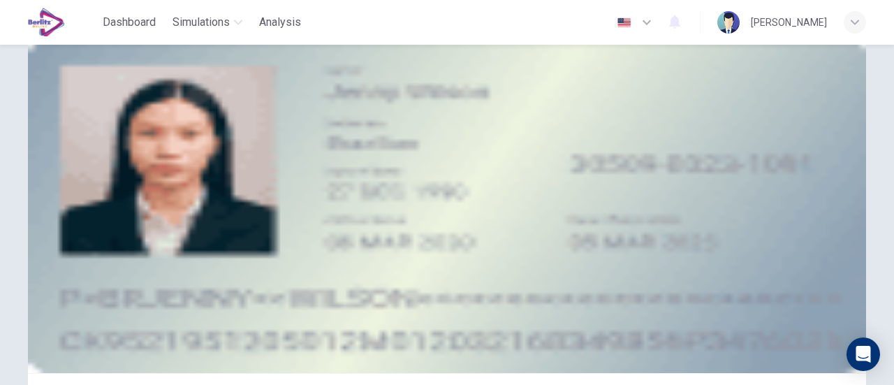
click at [566, 194] on div "Take a photo" at bounding box center [446, 185] width 631 height 17
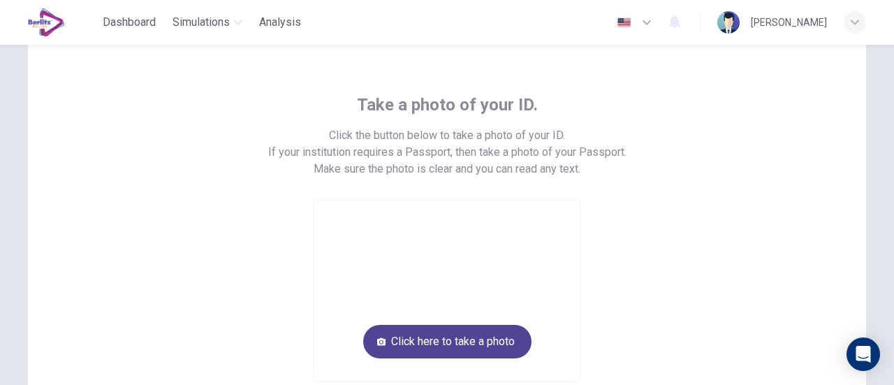
click at [478, 330] on button "Click here to take a photo" at bounding box center [447, 342] width 168 height 34
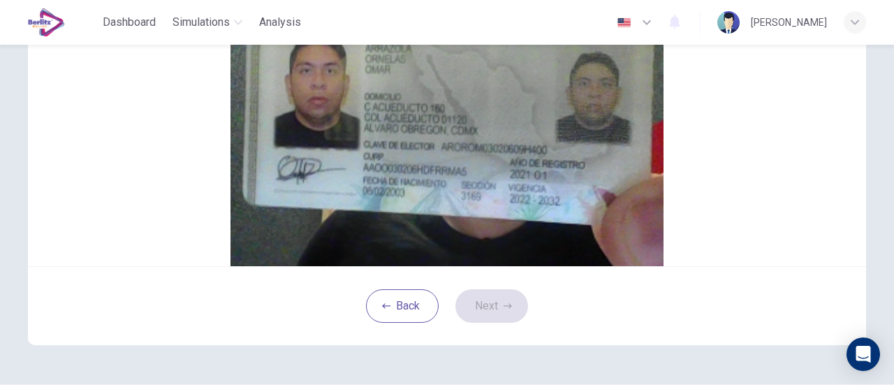
scroll to position [186, 0]
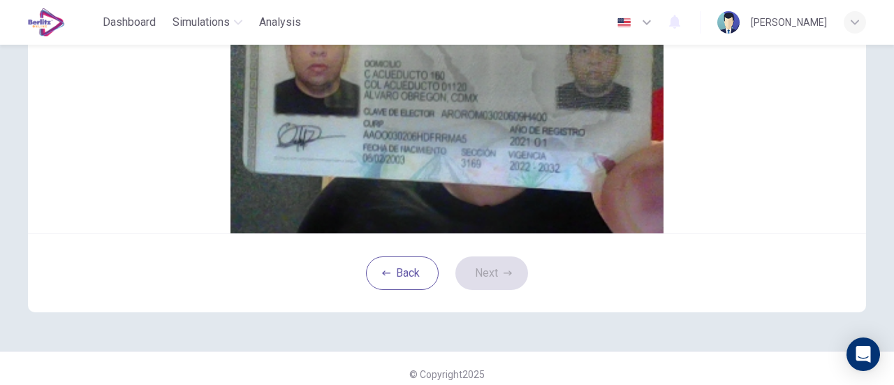
click at [475, 53] on button "Save" at bounding box center [463, 46] width 24 height 13
click at [485, 290] on button "Next" at bounding box center [491, 273] width 73 height 34
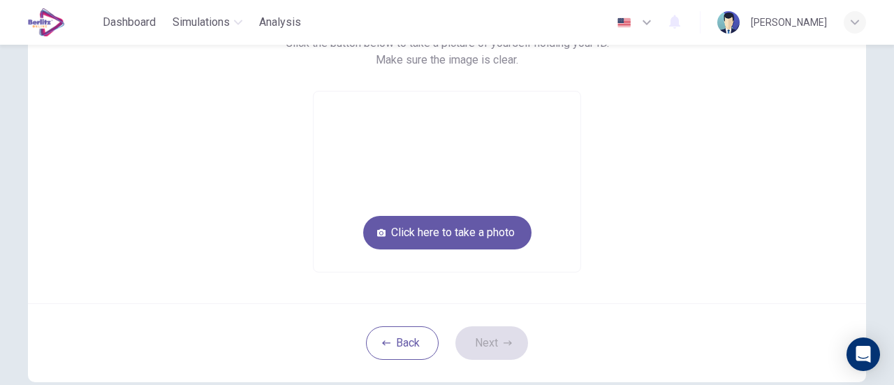
scroll to position [116, 0]
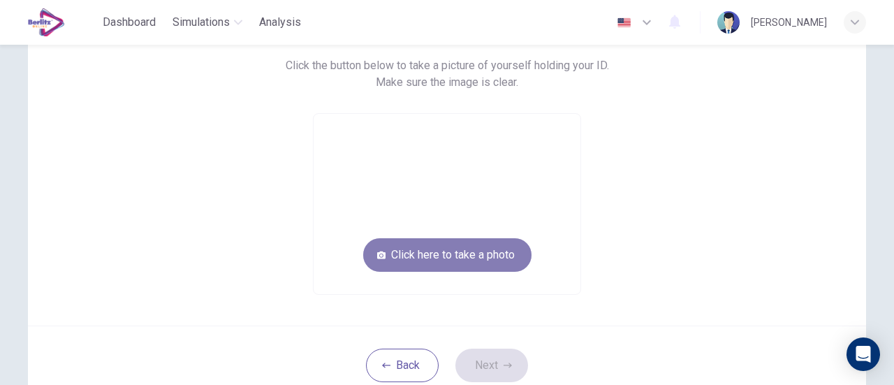
click at [452, 247] on button "Click here to take a photo" at bounding box center [447, 255] width 168 height 34
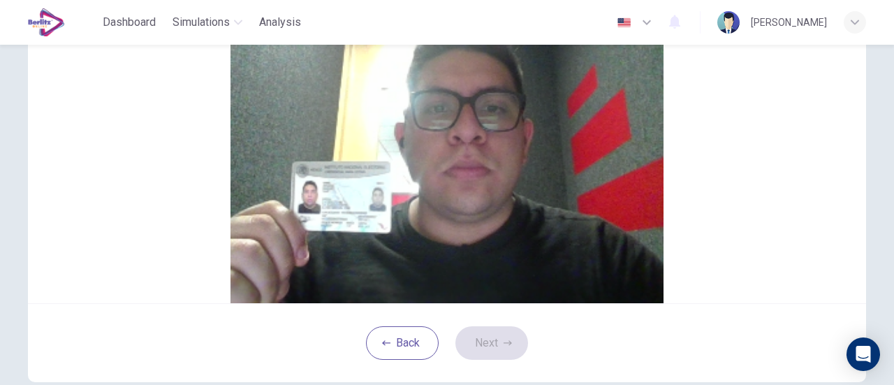
click at [419, 106] on button "Cancel" at bounding box center [435, 99] width 32 height 13
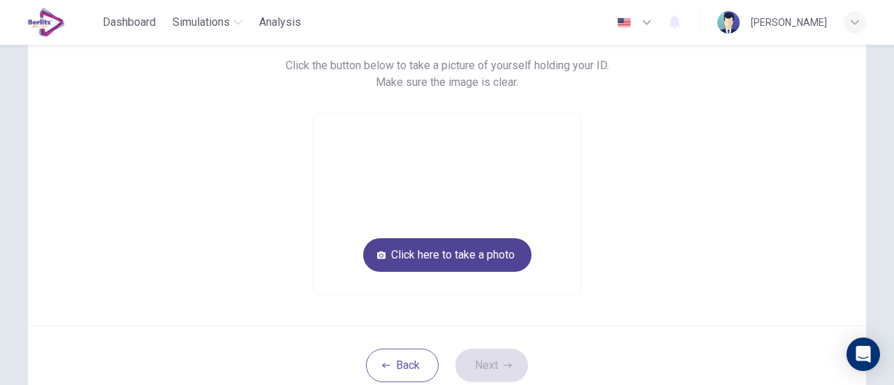
click at [397, 252] on button "Click here to take a photo" at bounding box center [447, 255] width 168 height 34
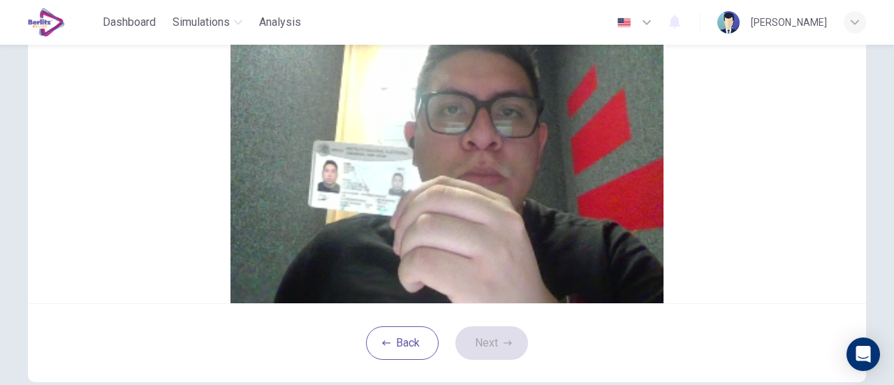
click at [475, 106] on button "Save" at bounding box center [463, 99] width 24 height 13
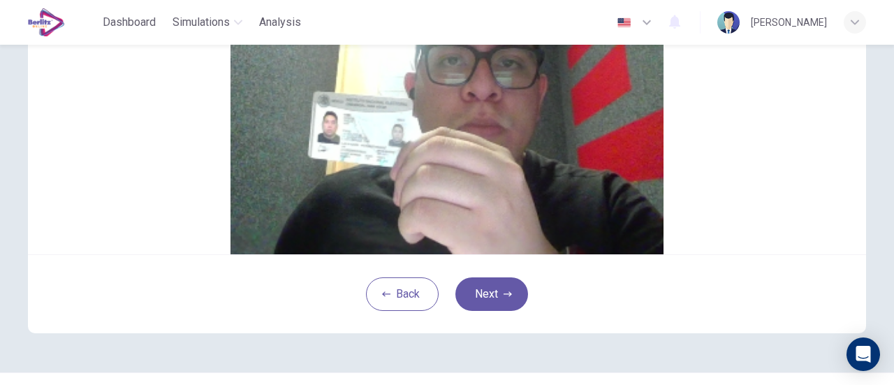
scroll to position [186, 0]
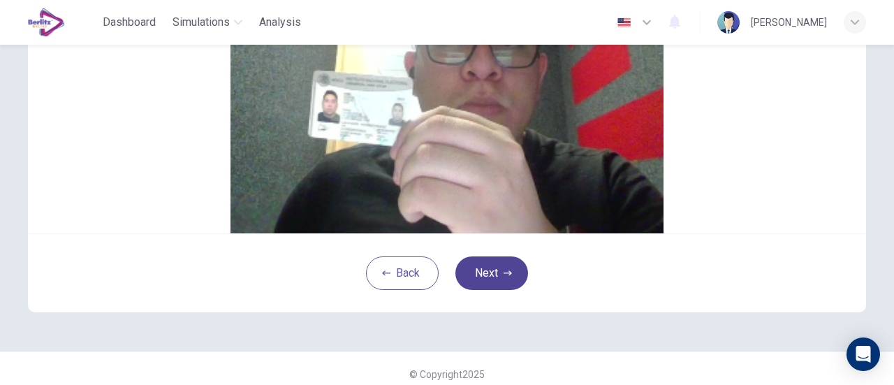
click at [485, 290] on button "Next" at bounding box center [491, 273] width 73 height 34
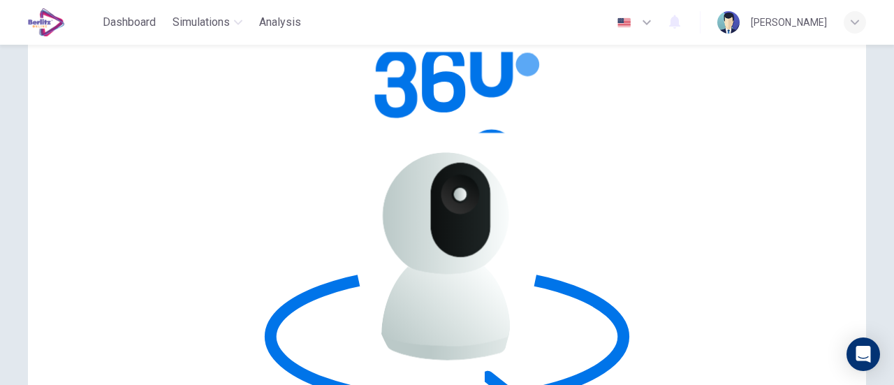
scroll to position [46, 0]
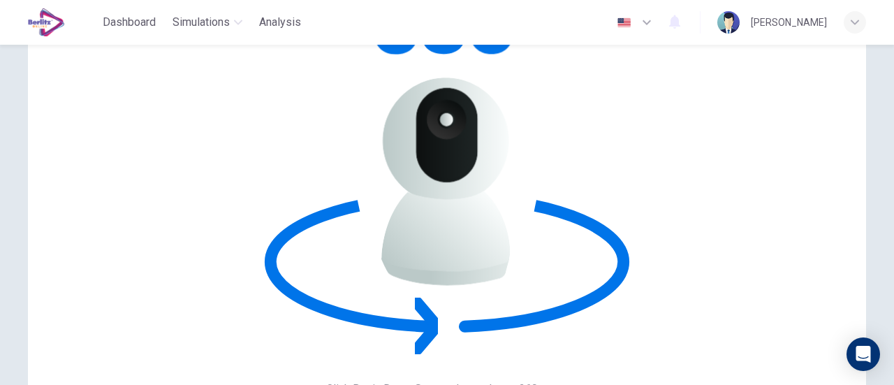
scroll to position [196, 0]
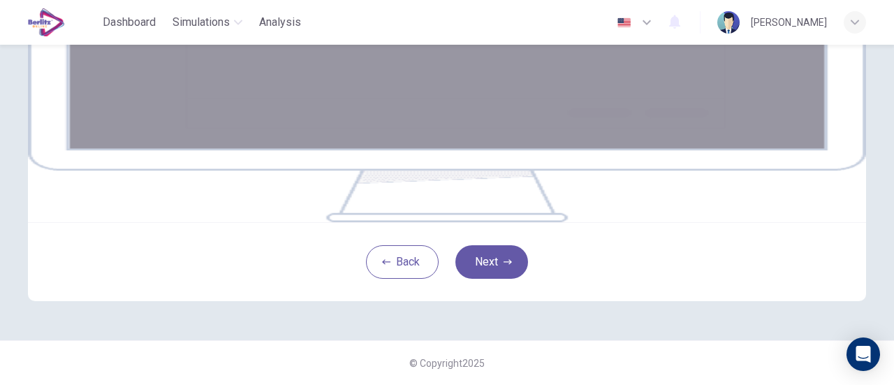
scroll to position [340, 0]
click at [521, 266] on button "Next" at bounding box center [491, 262] width 73 height 34
click at [506, 266] on icon "button" at bounding box center [508, 262] width 8 height 8
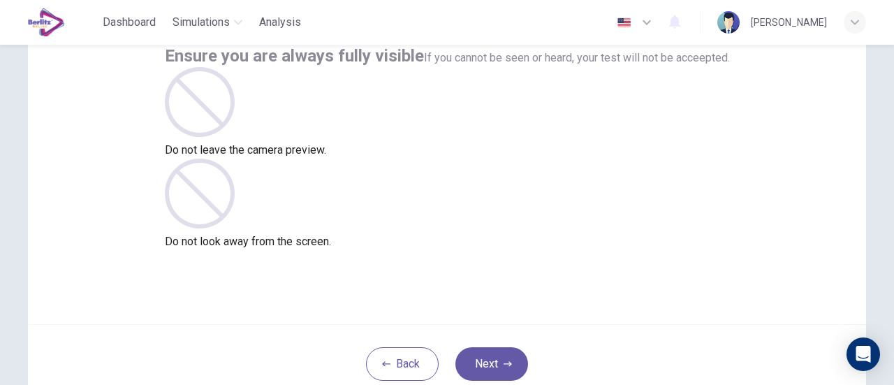
scroll to position [126, 0]
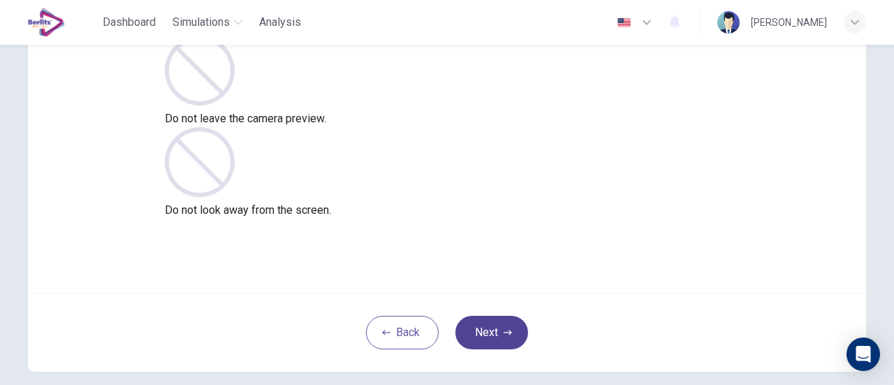
click at [496, 335] on button "Next" at bounding box center [491, 333] width 73 height 34
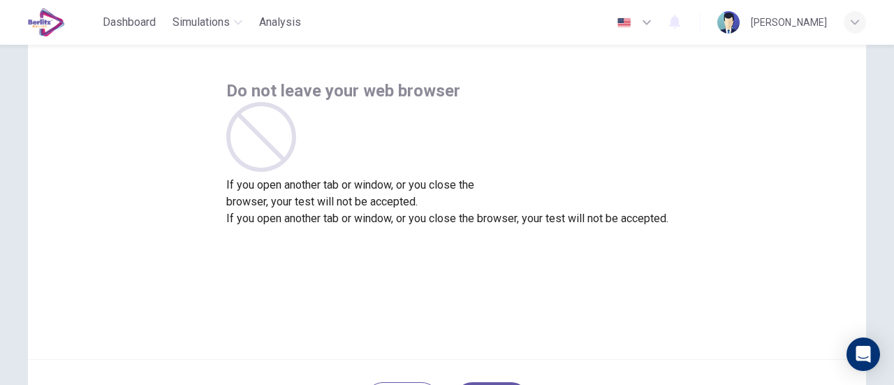
scroll to position [140, 0]
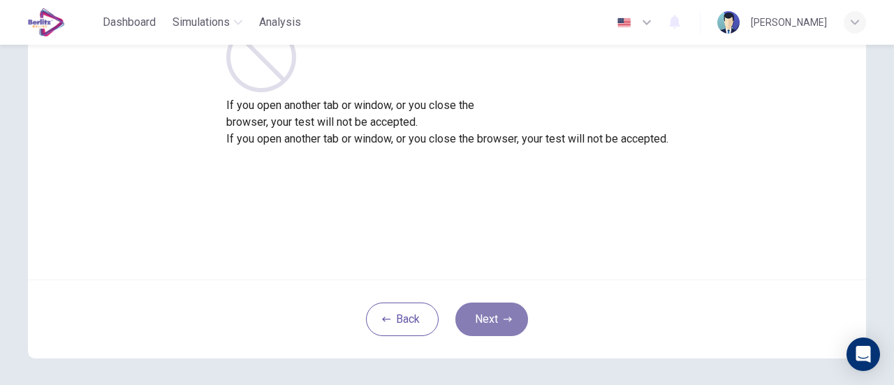
click at [504, 312] on button "Next" at bounding box center [491, 319] width 73 height 34
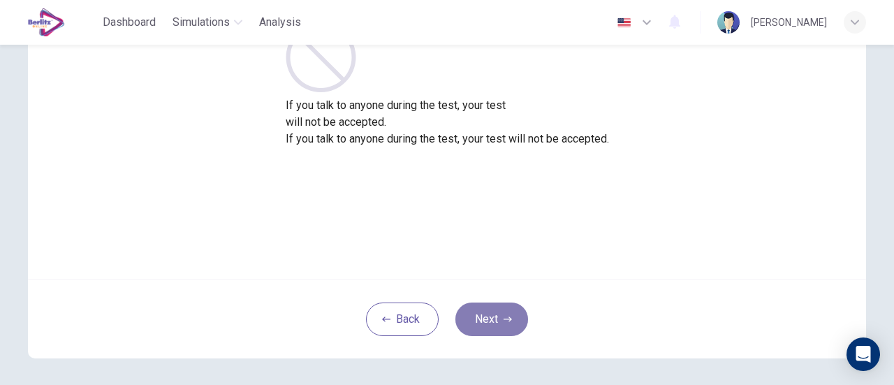
click at [481, 318] on button "Next" at bounding box center [491, 319] width 73 height 34
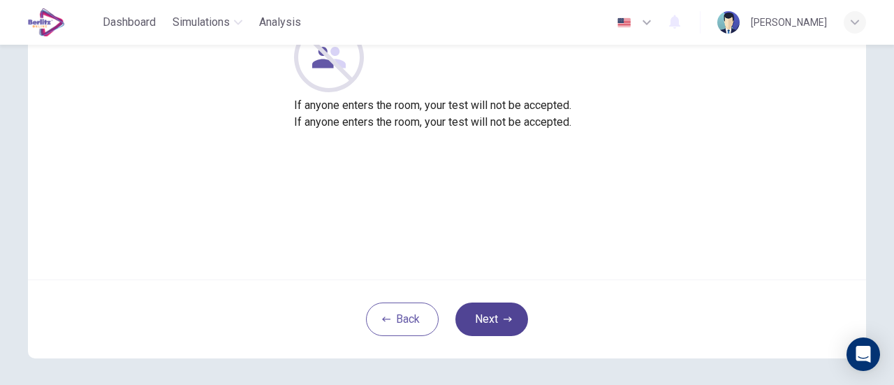
click at [483, 314] on button "Next" at bounding box center [491, 319] width 73 height 34
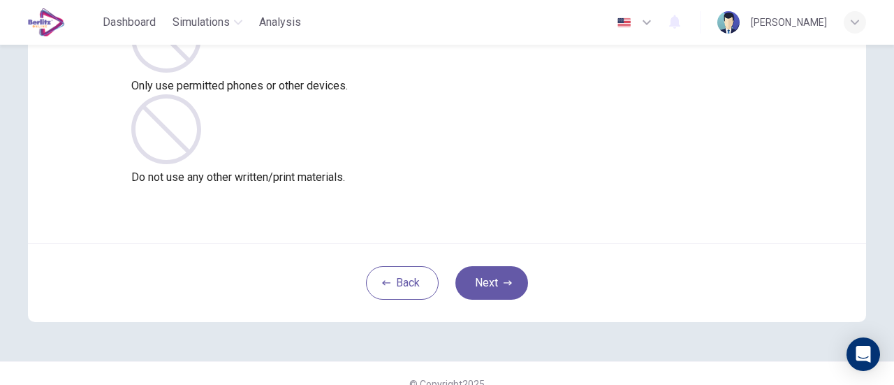
scroll to position [196, 0]
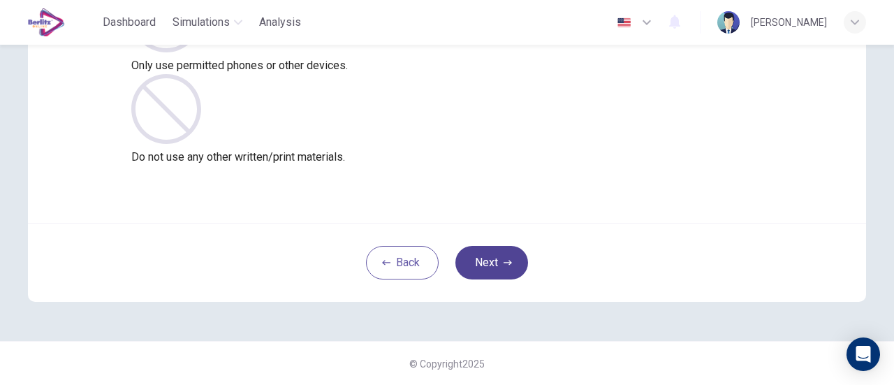
click at [500, 255] on button "Next" at bounding box center [491, 263] width 73 height 34
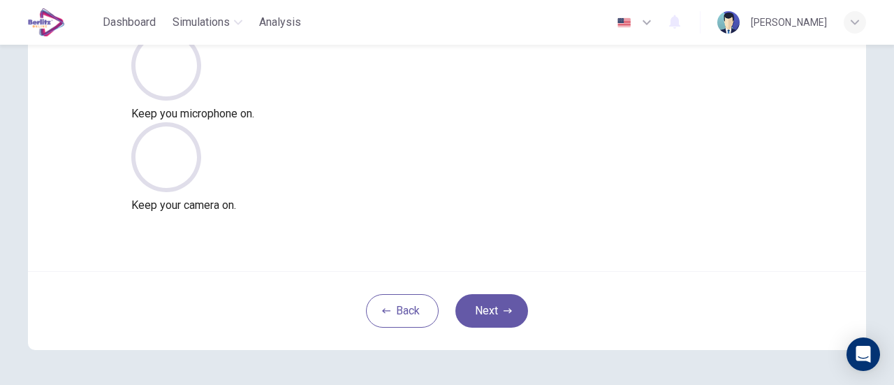
scroll to position [126, 0]
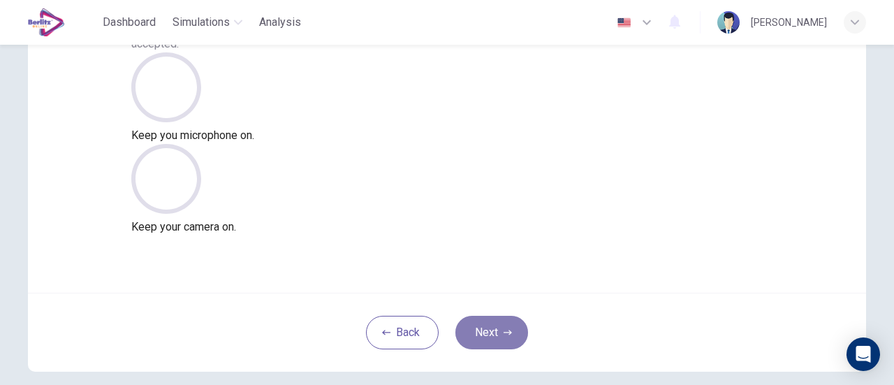
click at [504, 332] on icon "button" at bounding box center [508, 332] width 8 height 5
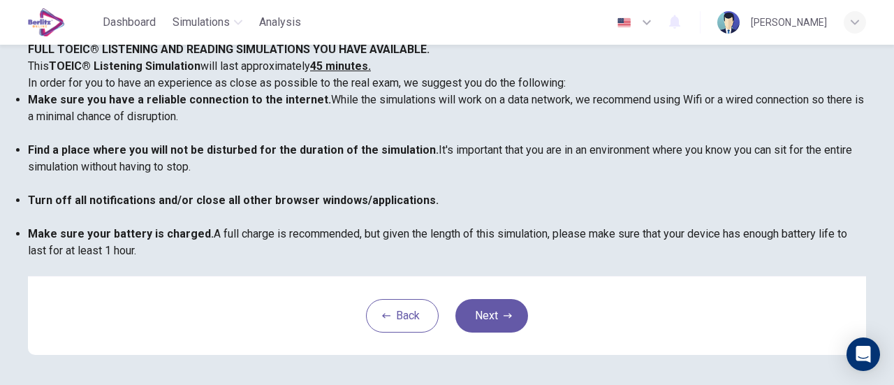
scroll to position [36, 0]
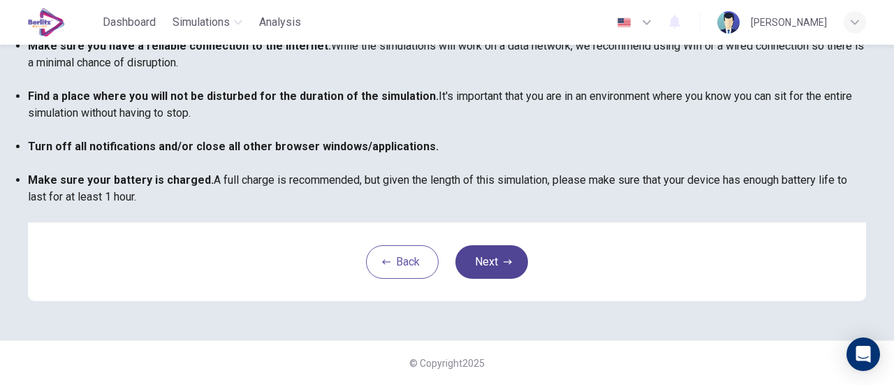
click at [489, 257] on button "Next" at bounding box center [491, 262] width 73 height 34
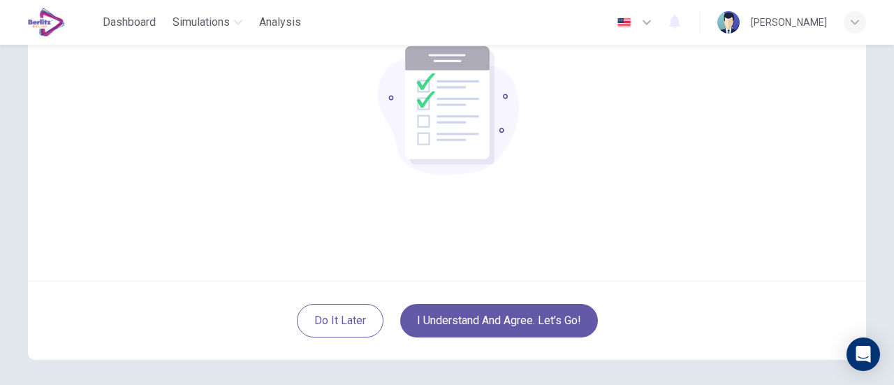
scroll to position [196, 0]
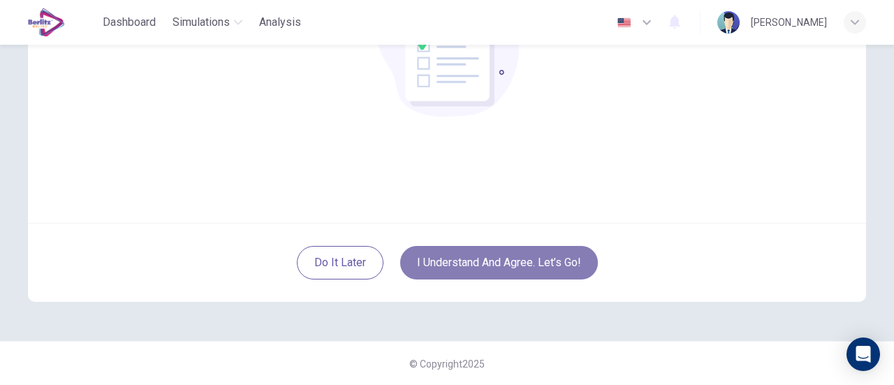
click at [504, 262] on button "I understand and agree. Let’s go!" at bounding box center [499, 263] width 198 height 34
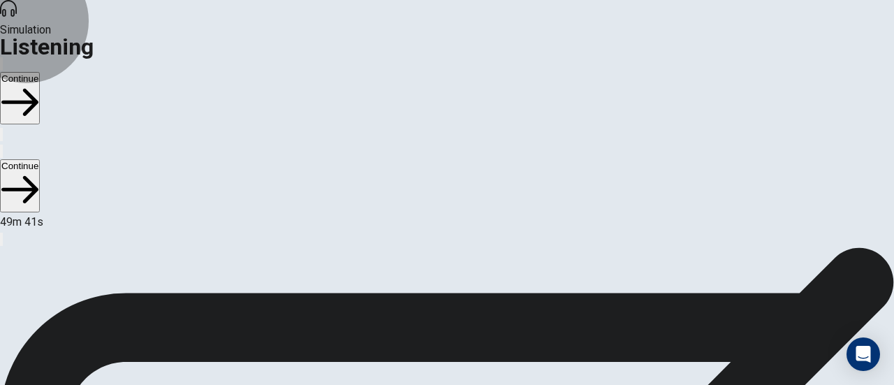
click at [40, 72] on button "Continue" at bounding box center [20, 98] width 40 height 52
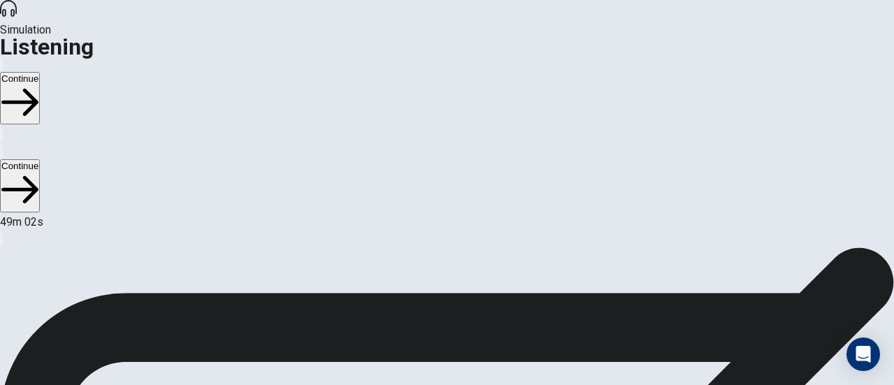
click at [40, 72] on button "Continue" at bounding box center [20, 98] width 40 height 52
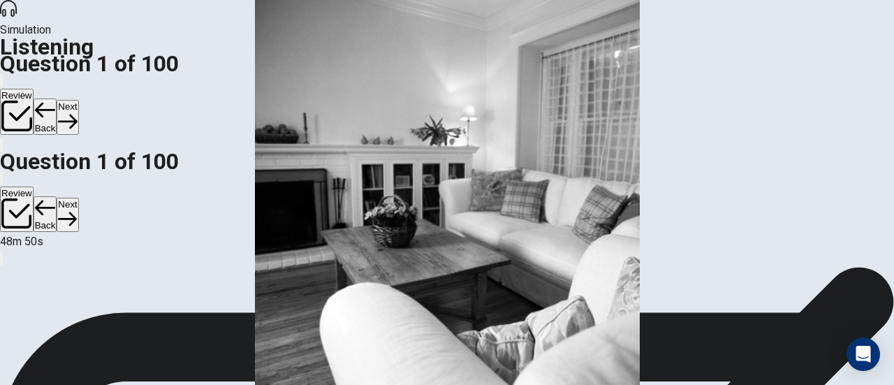
scroll to position [70, 0]
click at [57, 98] on button "Back" at bounding box center [46, 116] width 24 height 36
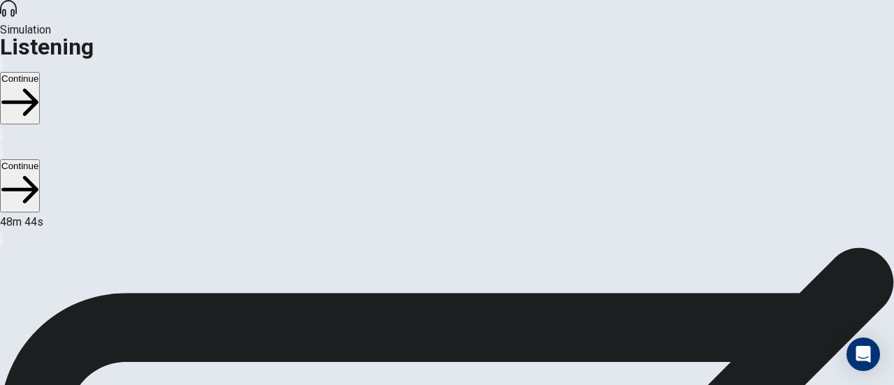
scroll to position [0, 0]
click at [40, 72] on button "Continue" at bounding box center [20, 98] width 40 height 52
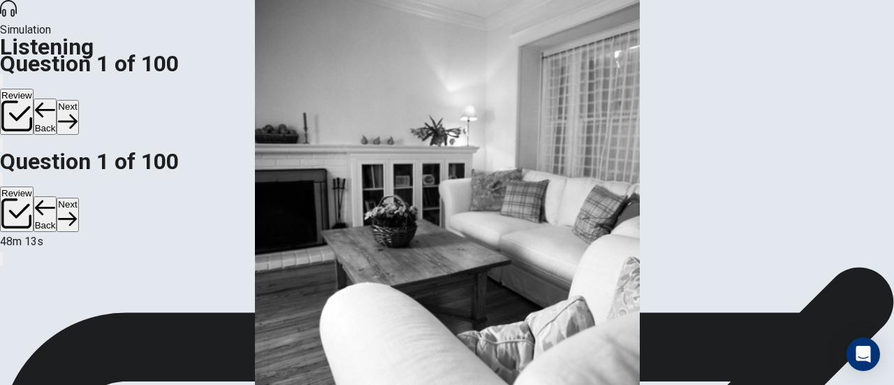
scroll to position [70, 0]
click at [676, 184] on img at bounding box center [447, 192] width 894 height 385
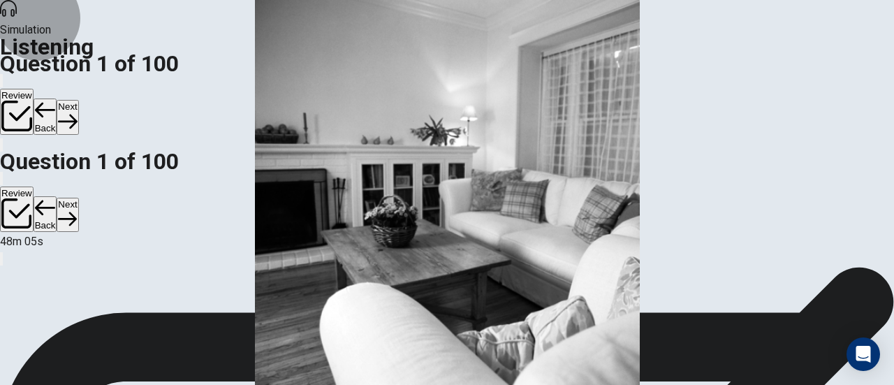
click at [78, 100] on button "Next" at bounding box center [68, 117] width 22 height 34
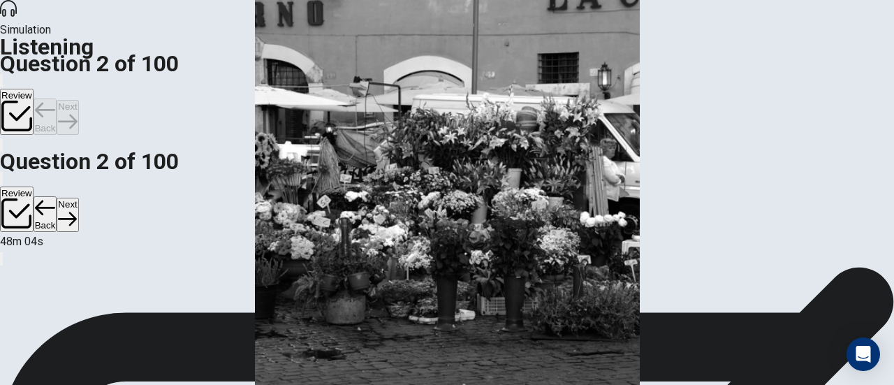
scroll to position [0, 0]
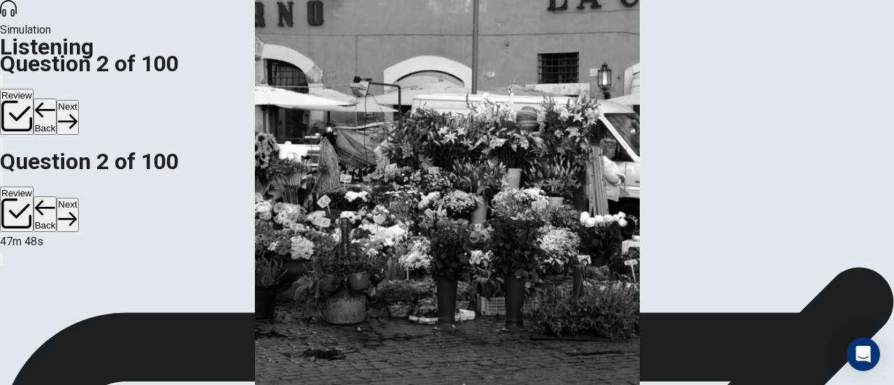
scroll to position [70, 0]
click at [78, 100] on button "Next" at bounding box center [68, 117] width 22 height 34
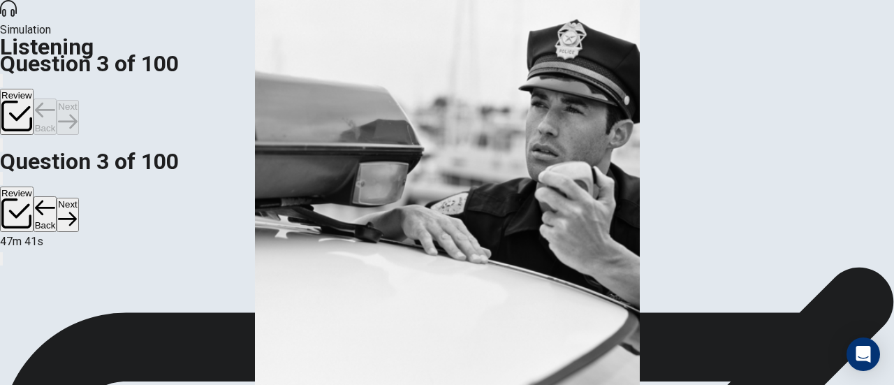
scroll to position [0, 0]
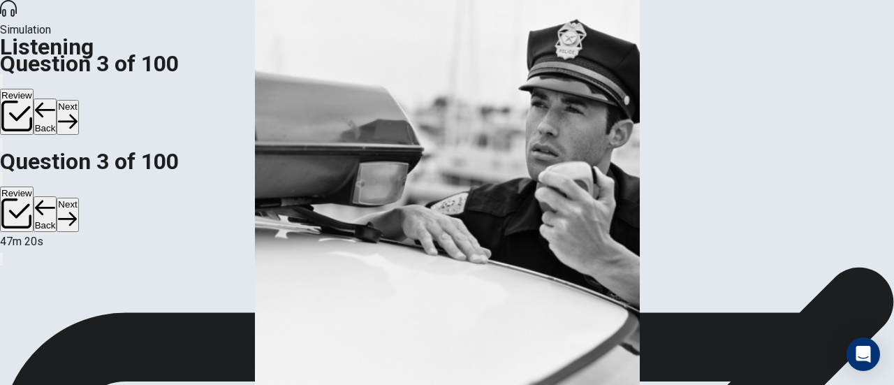
scroll to position [70, 0]
click at [78, 100] on button "Next" at bounding box center [68, 117] width 22 height 34
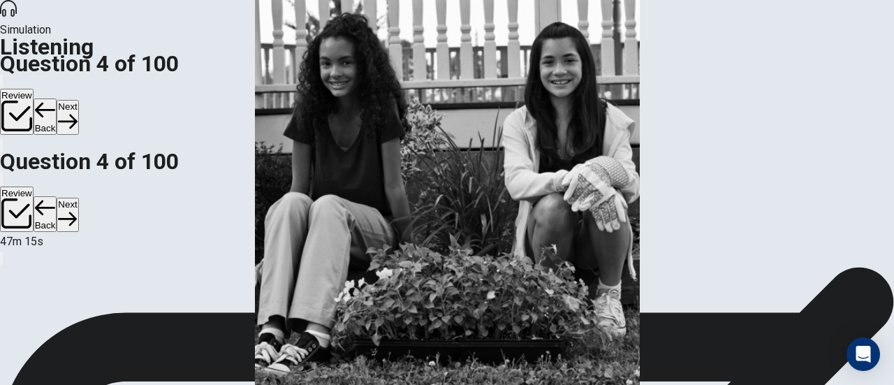
scroll to position [0, 0]
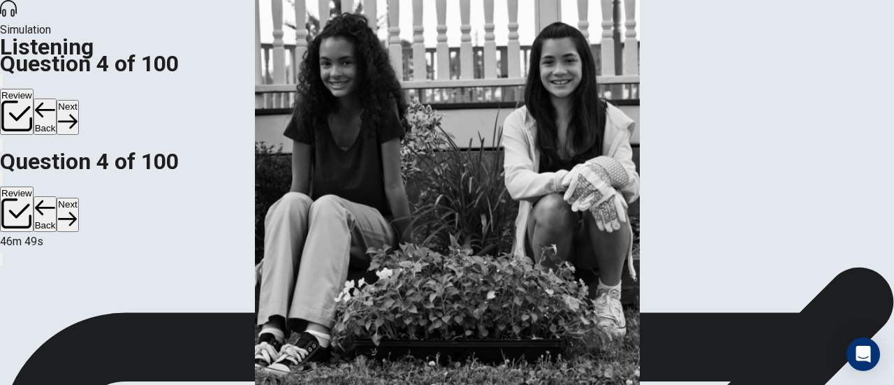
scroll to position [70, 0]
click at [78, 100] on button "Next" at bounding box center [68, 117] width 22 height 34
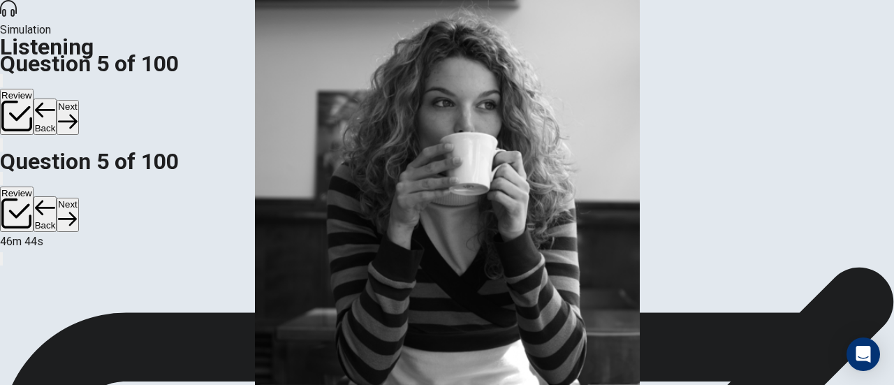
scroll to position [0, 0]
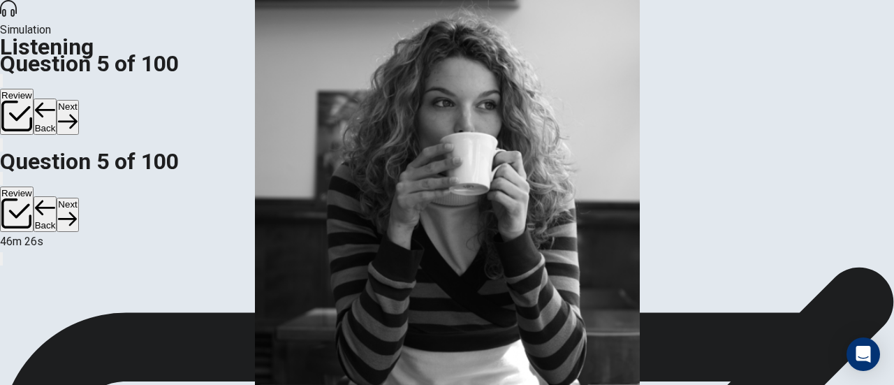
scroll to position [140, 0]
click at [78, 100] on button "Next" at bounding box center [68, 117] width 22 height 34
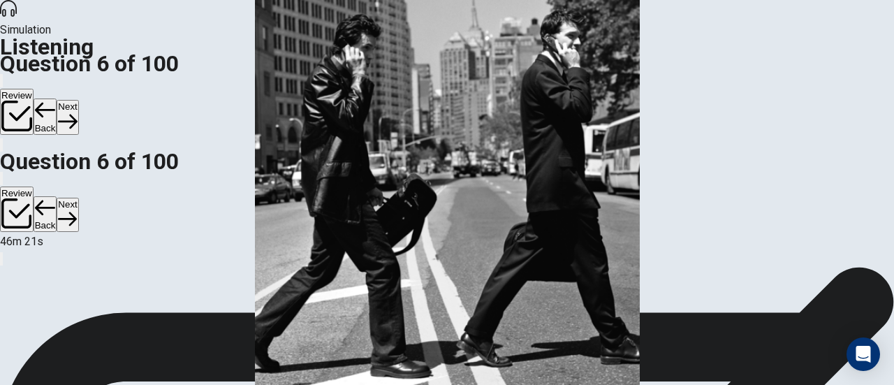
scroll to position [0, 0]
click at [78, 100] on button "Next" at bounding box center [68, 117] width 22 height 34
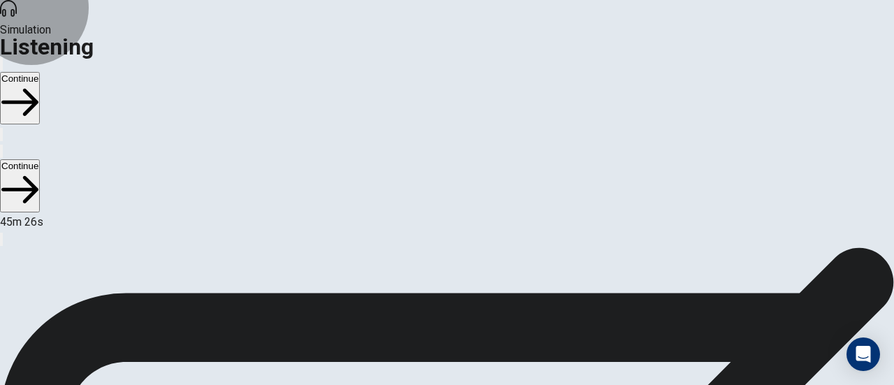
click at [40, 72] on button "Continue" at bounding box center [20, 98] width 40 height 52
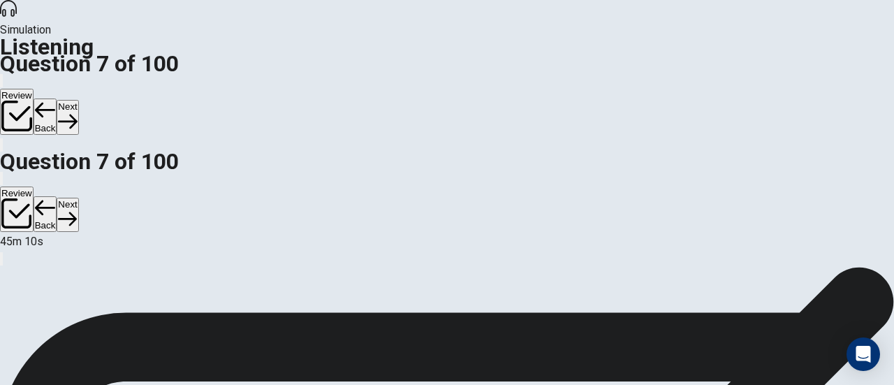
click at [78, 100] on button "Next" at bounding box center [68, 117] width 22 height 34
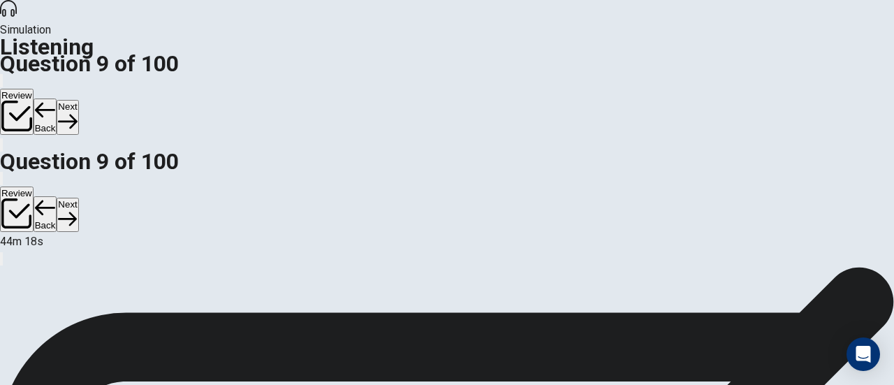
click at [78, 100] on button "Next" at bounding box center [68, 117] width 22 height 34
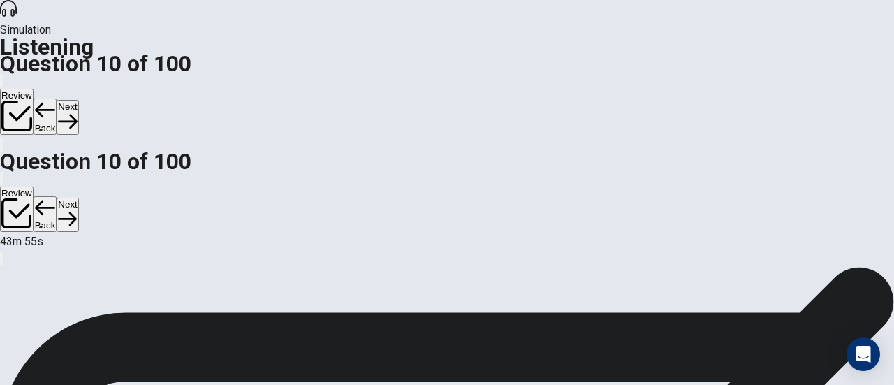
click at [77, 112] on icon "button" at bounding box center [67, 121] width 19 height 19
click at [78, 100] on button "Next" at bounding box center [68, 117] width 22 height 34
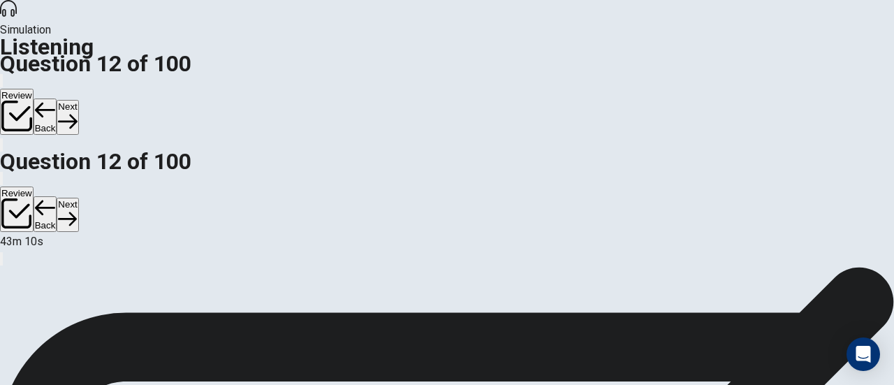
click at [78, 100] on button "Next" at bounding box center [68, 117] width 22 height 34
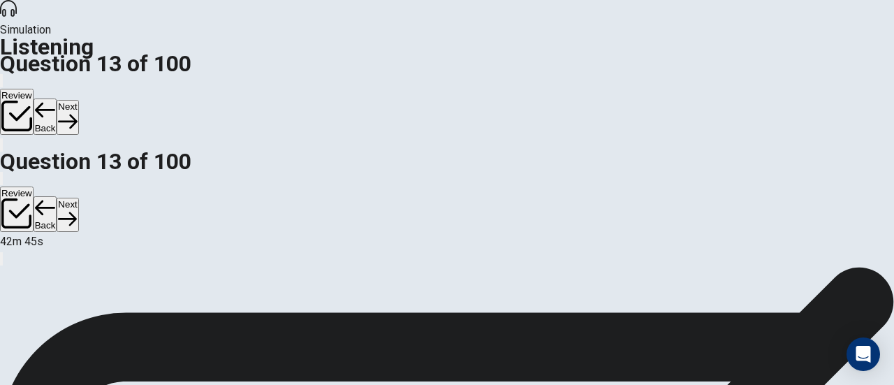
click at [78, 100] on button "Next" at bounding box center [68, 117] width 22 height 34
click at [77, 112] on icon "button" at bounding box center [67, 121] width 19 height 19
click at [78, 100] on button "Next" at bounding box center [68, 117] width 22 height 34
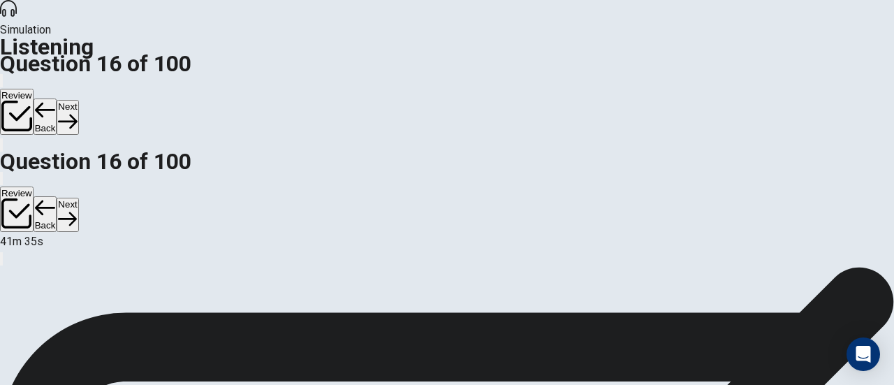
click at [77, 112] on icon "button" at bounding box center [67, 121] width 19 height 19
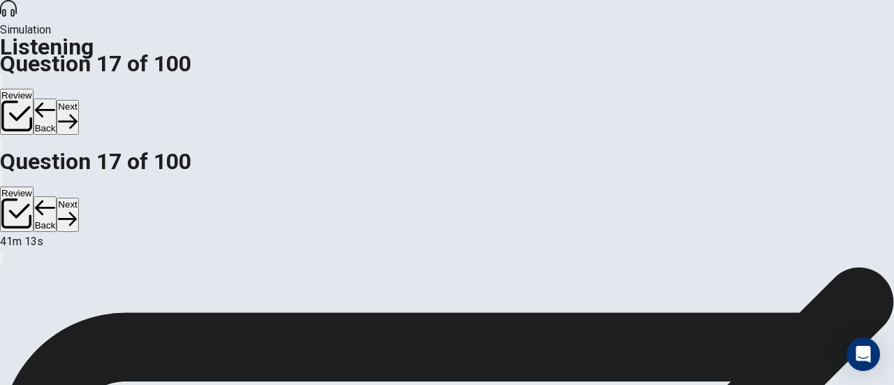
click at [78, 100] on button "Next" at bounding box center [68, 117] width 22 height 34
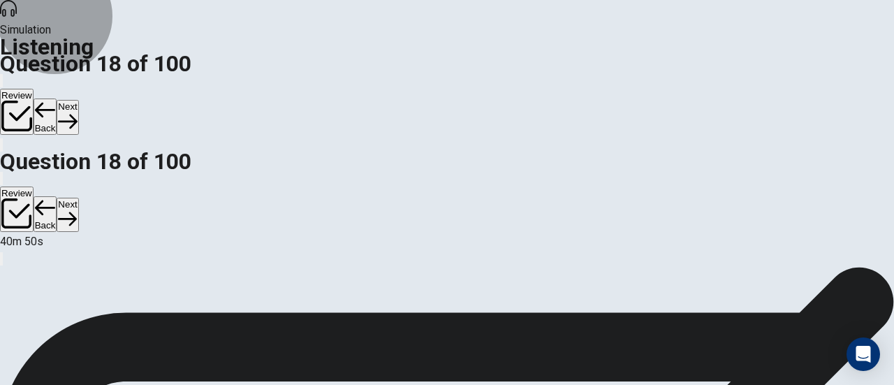
click at [78, 100] on button "Next" at bounding box center [68, 117] width 22 height 34
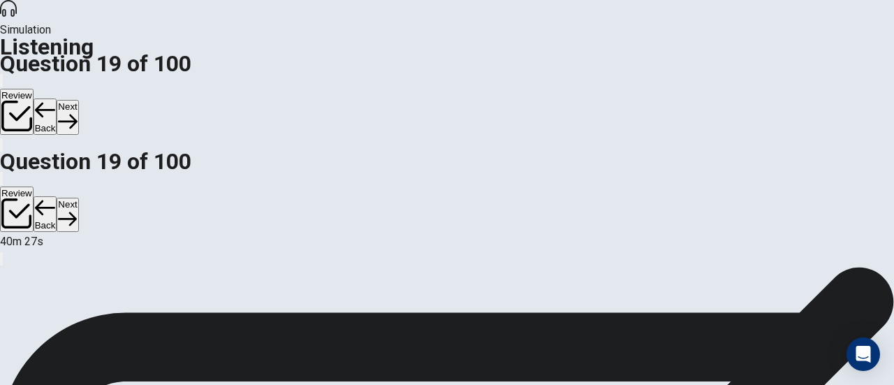
click at [78, 100] on button "Next" at bounding box center [68, 117] width 22 height 34
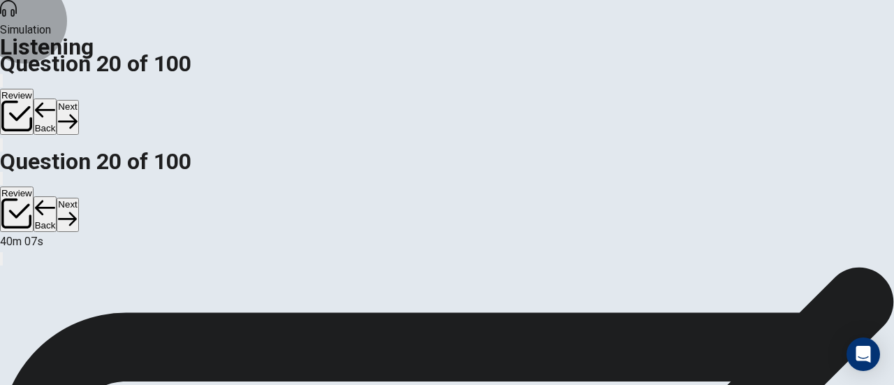
click at [78, 100] on button "Next" at bounding box center [68, 117] width 22 height 34
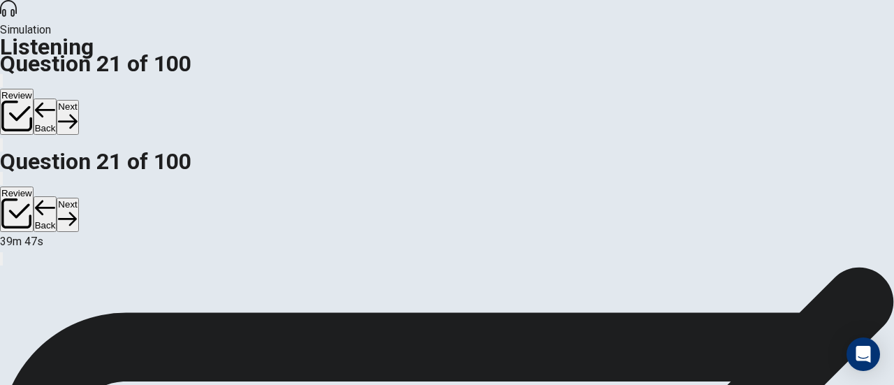
click at [78, 100] on button "Next" at bounding box center [68, 117] width 22 height 34
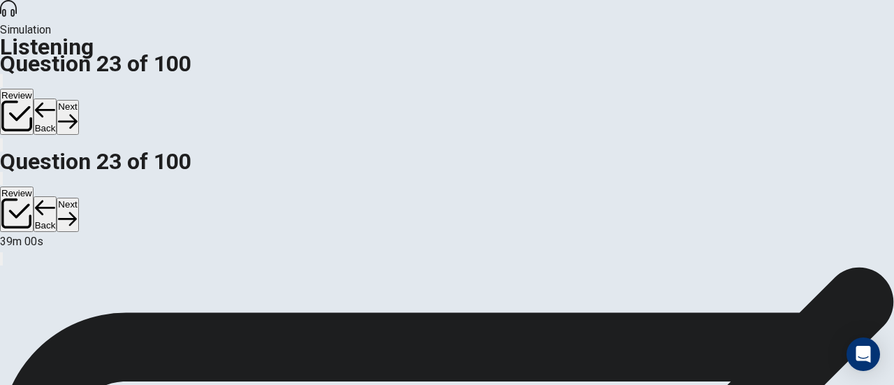
click at [78, 100] on button "Next" at bounding box center [68, 117] width 22 height 34
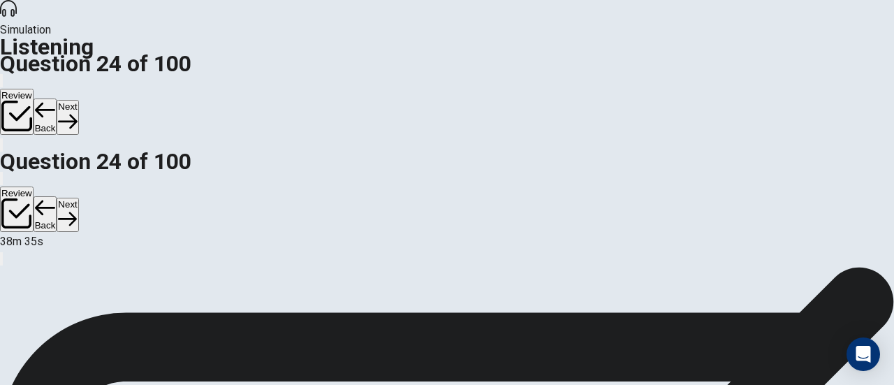
click at [78, 100] on button "Next" at bounding box center [68, 117] width 22 height 34
click at [800, 72] on div "Review Back Next" at bounding box center [447, 104] width 894 height 64
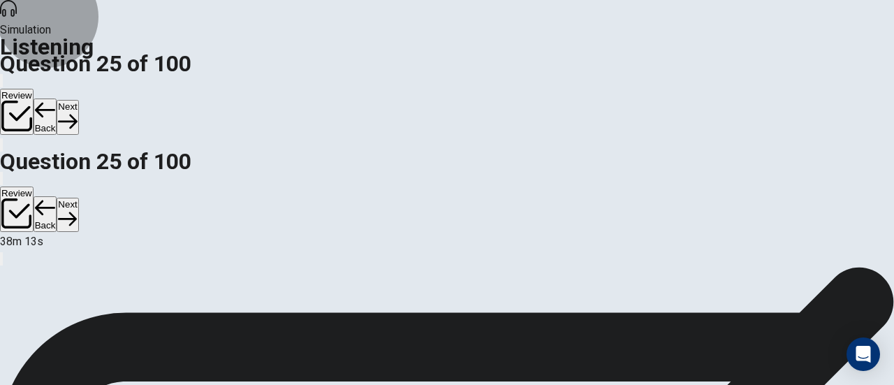
click at [77, 112] on icon "button" at bounding box center [67, 121] width 19 height 19
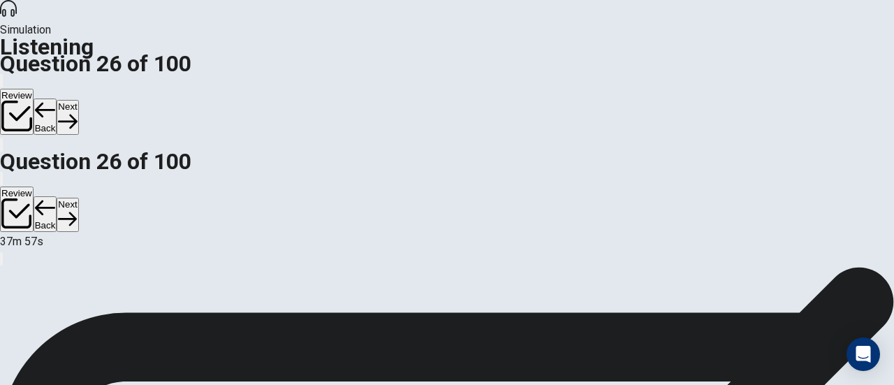
click at [78, 100] on button "Next" at bounding box center [68, 117] width 22 height 34
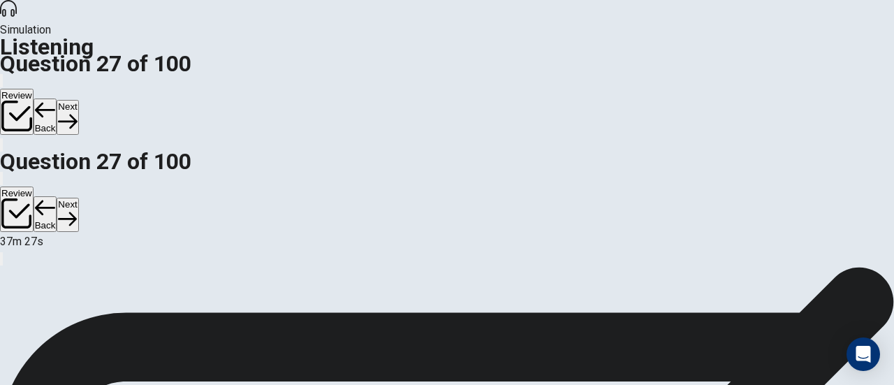
click at [78, 100] on button "Next" at bounding box center [68, 117] width 22 height 34
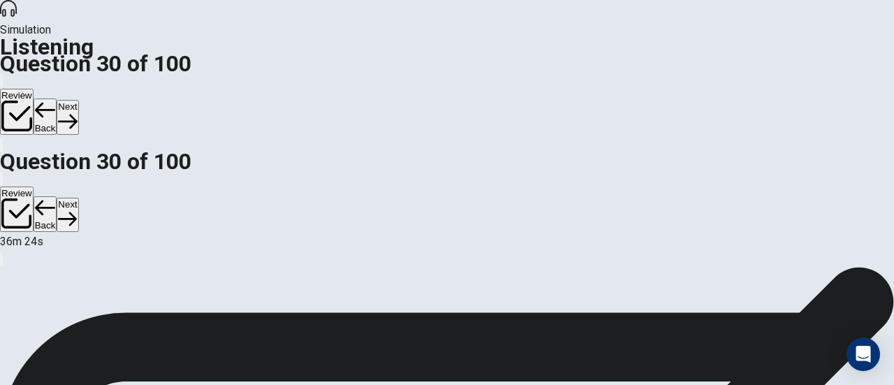
click at [78, 100] on button "Next" at bounding box center [68, 117] width 22 height 34
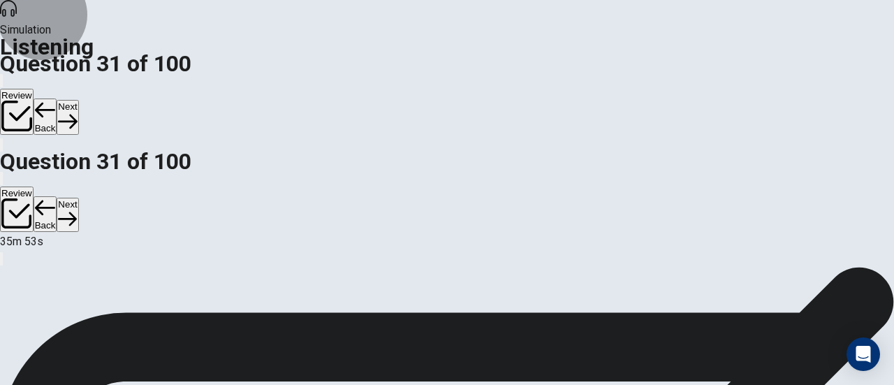
click at [77, 112] on icon "button" at bounding box center [67, 121] width 19 height 19
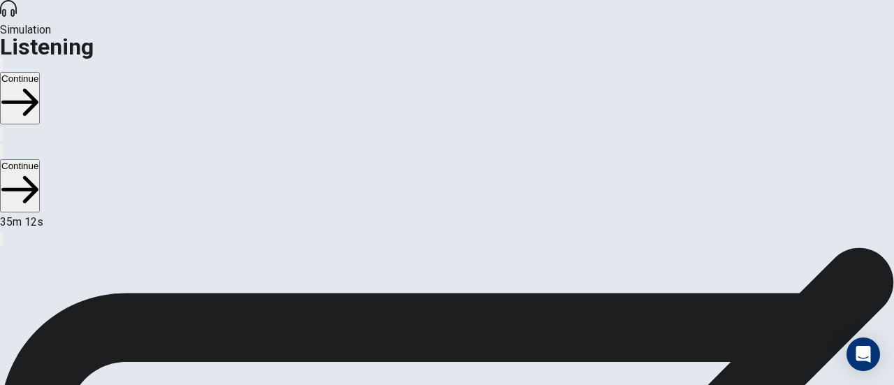
click at [40, 72] on button "Continue" at bounding box center [20, 98] width 40 height 52
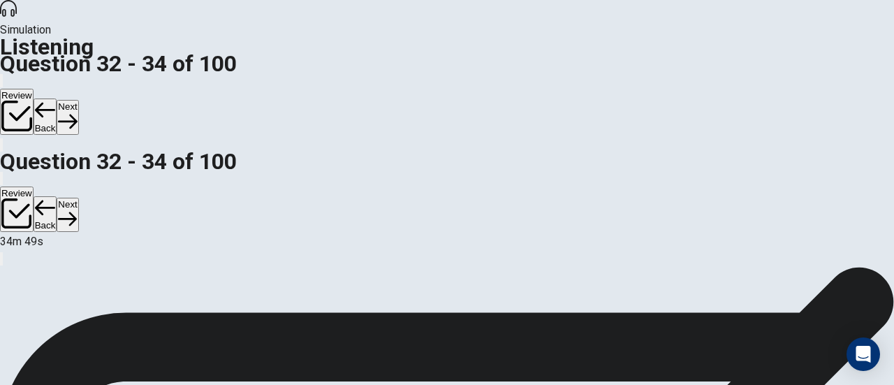
scroll to position [279, 0]
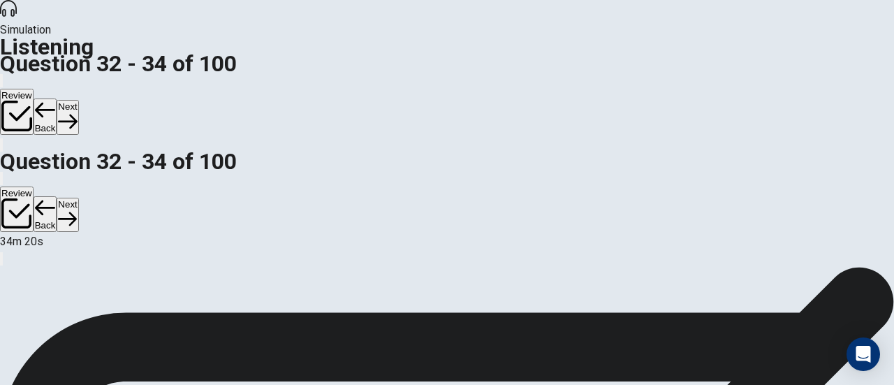
click at [78, 100] on button "Next" at bounding box center [68, 117] width 22 height 34
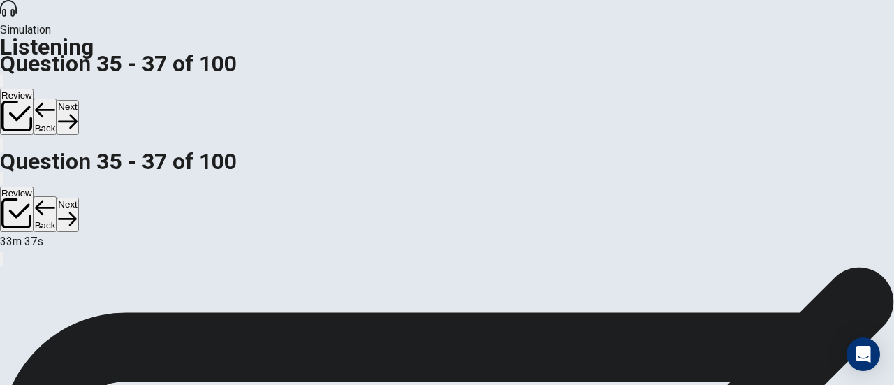
scroll to position [70, 0]
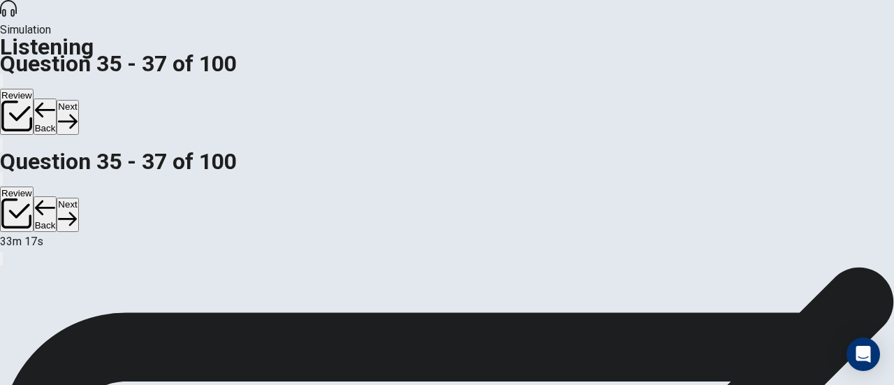
click at [78, 100] on button "Next" at bounding box center [68, 117] width 22 height 34
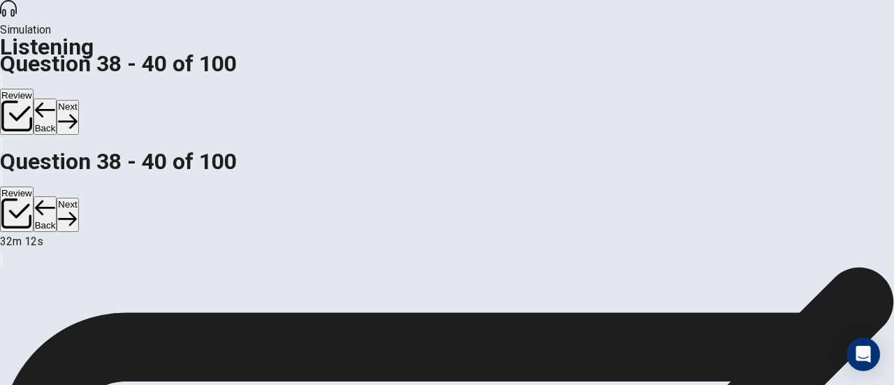
scroll to position [71, 0]
click at [78, 100] on button "Next" at bounding box center [68, 117] width 22 height 34
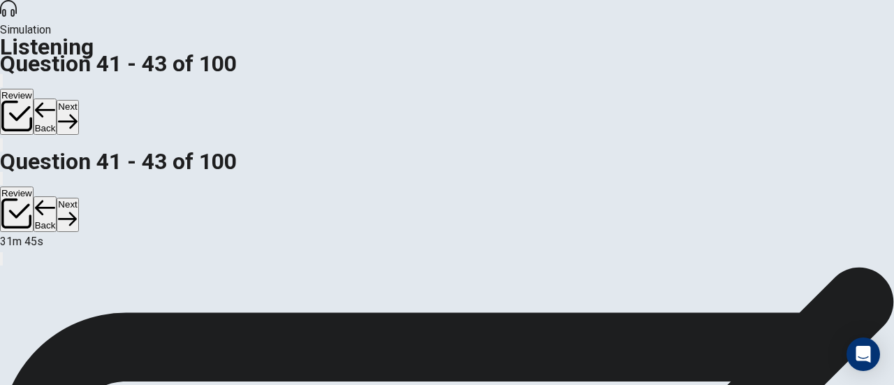
scroll to position [1, 0]
click at [57, 98] on button "Back" at bounding box center [46, 116] width 24 height 36
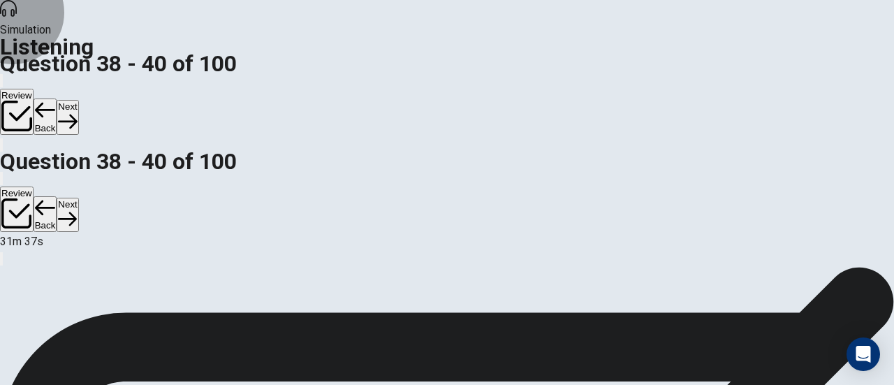
click at [78, 100] on button "Next" at bounding box center [68, 117] width 22 height 34
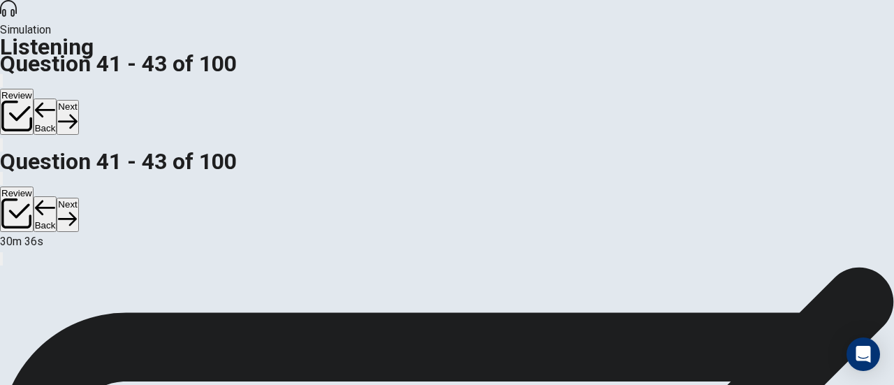
scroll to position [140, 0]
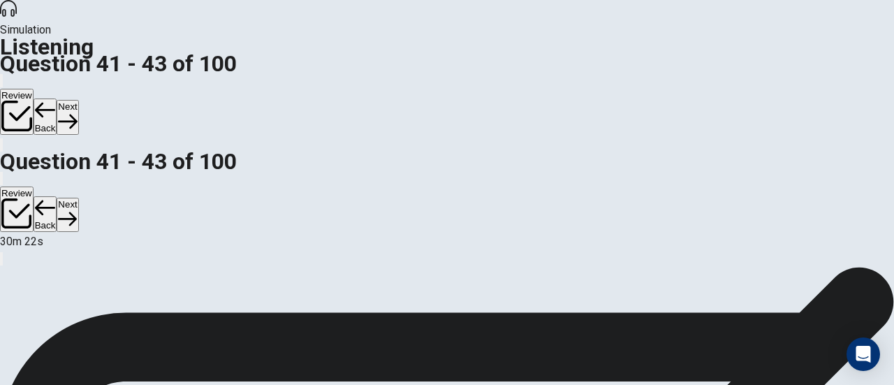
click at [78, 100] on button "Next" at bounding box center [68, 117] width 22 height 34
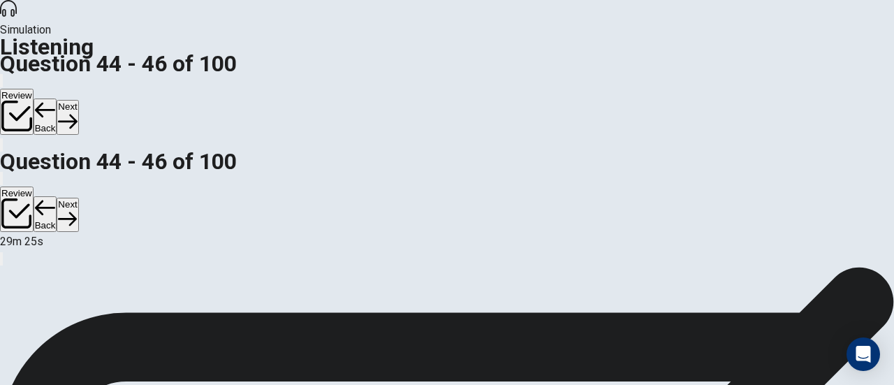
scroll to position [70, 0]
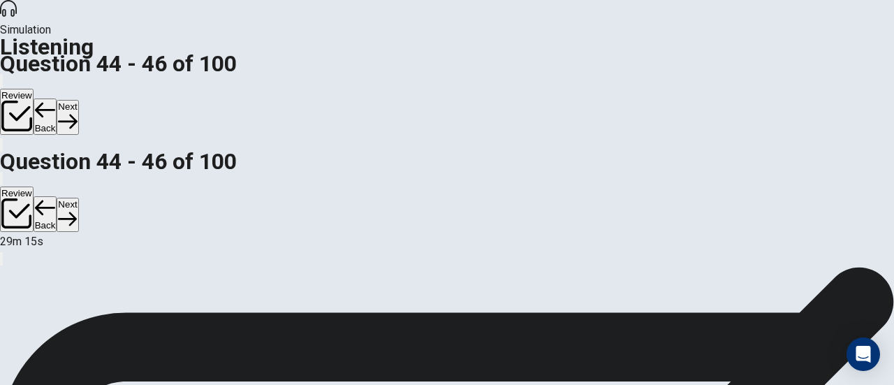
scroll to position [279, 0]
click at [78, 100] on button "Next" at bounding box center [68, 117] width 22 height 34
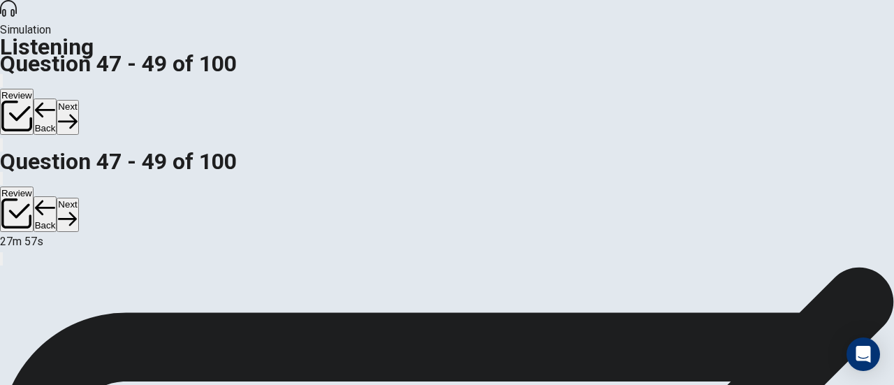
scroll to position [70, 0]
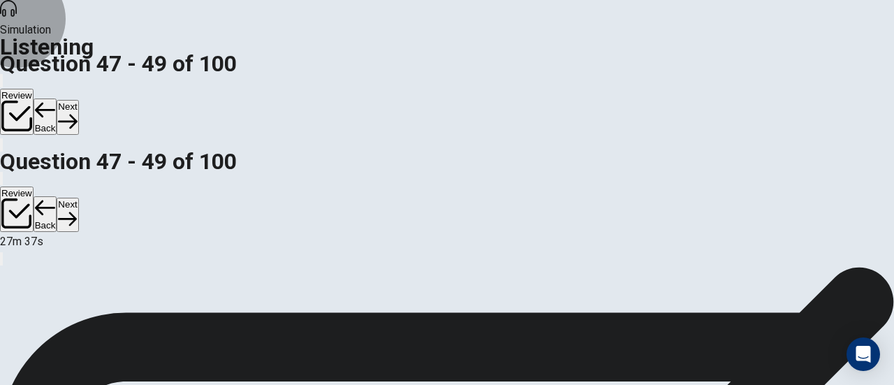
click at [78, 100] on button "Next" at bounding box center [68, 117] width 22 height 34
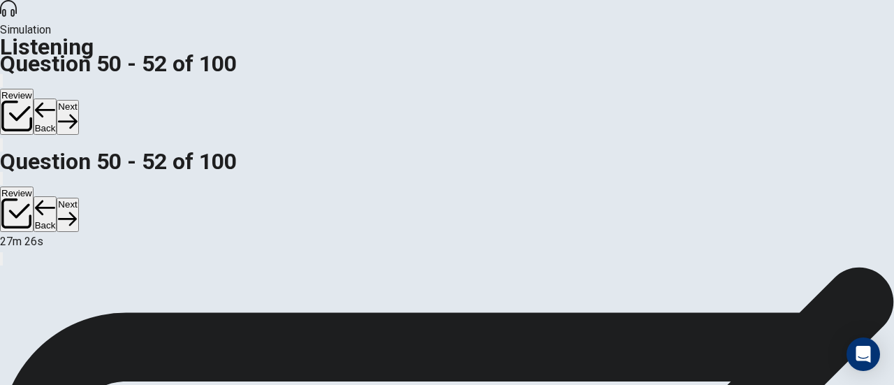
click at [57, 98] on button "Back" at bounding box center [46, 116] width 24 height 36
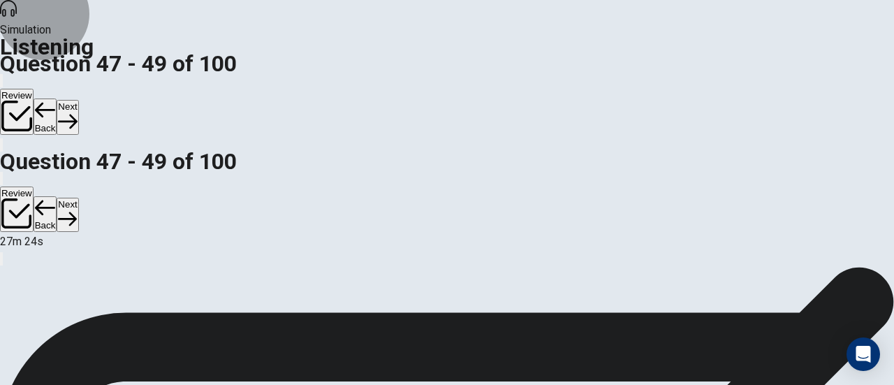
click at [77, 115] on icon "button" at bounding box center [67, 122] width 19 height 14
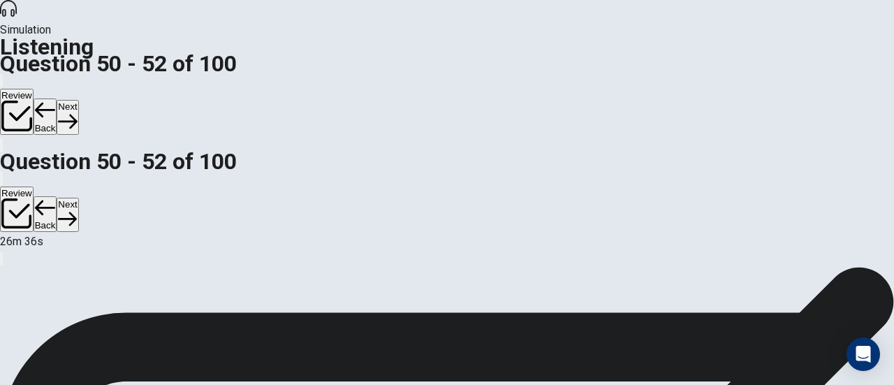
scroll to position [70, 0]
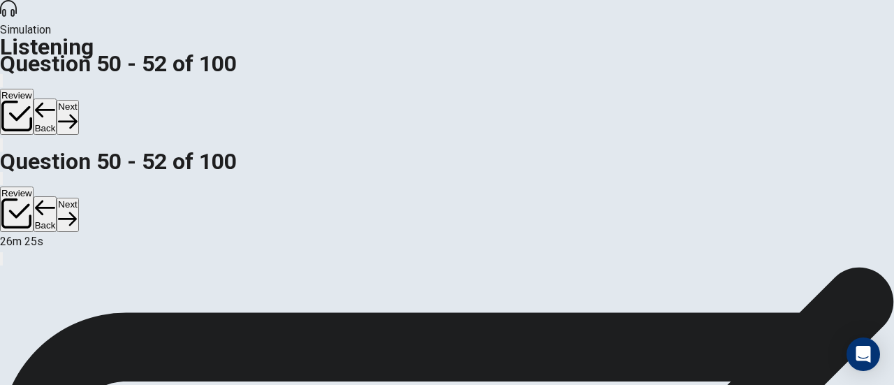
scroll to position [210, 0]
click at [78, 100] on button "Next" at bounding box center [68, 117] width 22 height 34
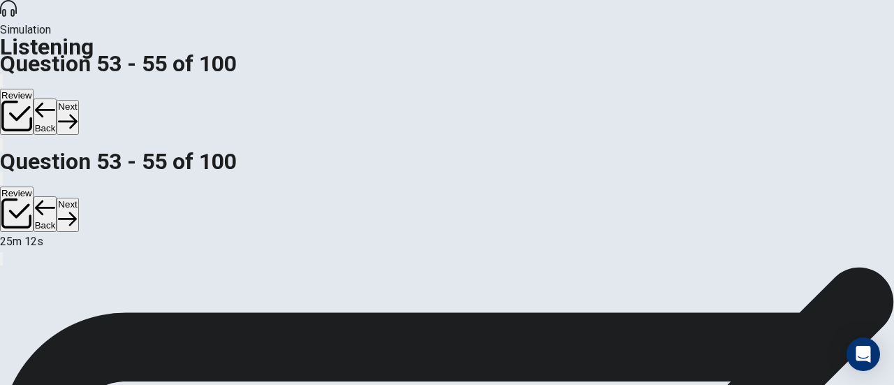
scroll to position [70, 0]
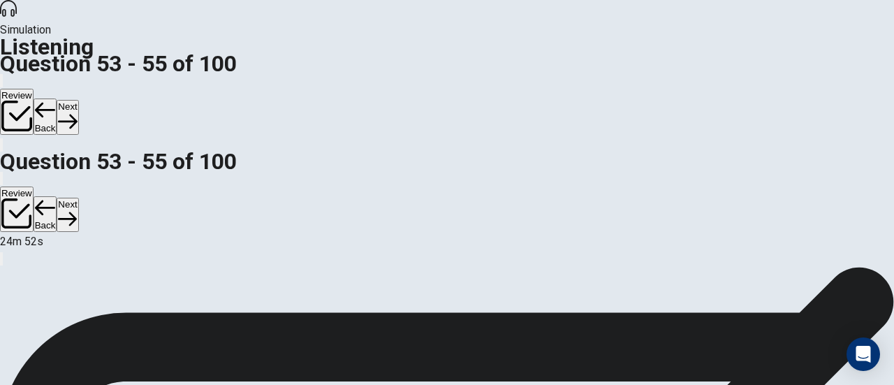
scroll to position [210, 0]
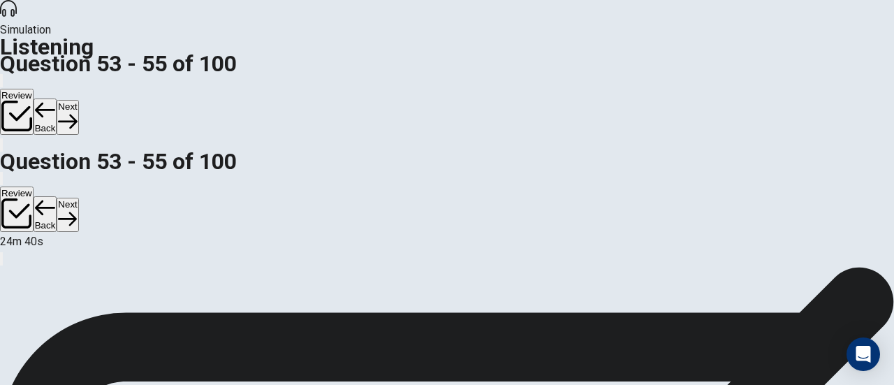
scroll to position [0, 0]
click at [78, 100] on button "Next" at bounding box center [68, 117] width 22 height 34
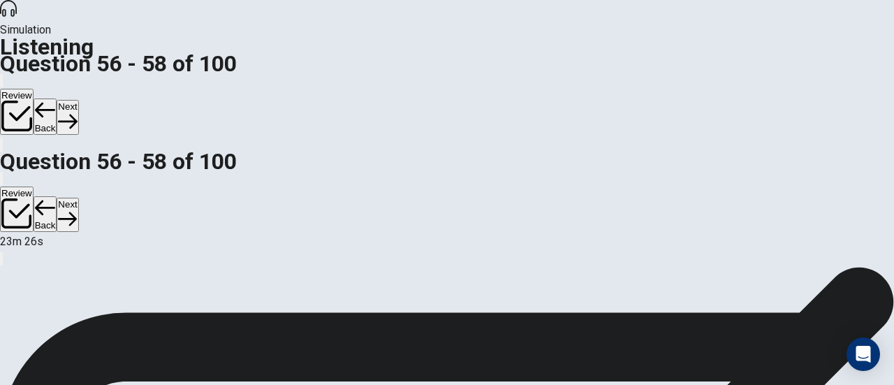
scroll to position [279, 0]
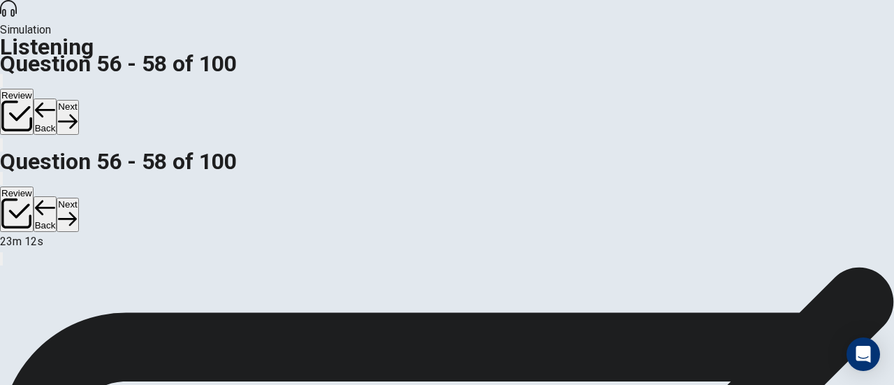
scroll to position [0, 0]
click at [78, 100] on button "Next" at bounding box center [68, 117] width 22 height 34
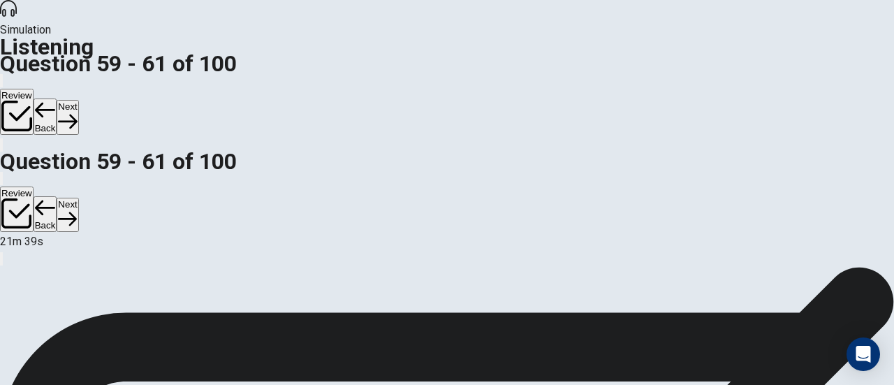
click at [78, 100] on button "Next" at bounding box center [68, 117] width 22 height 34
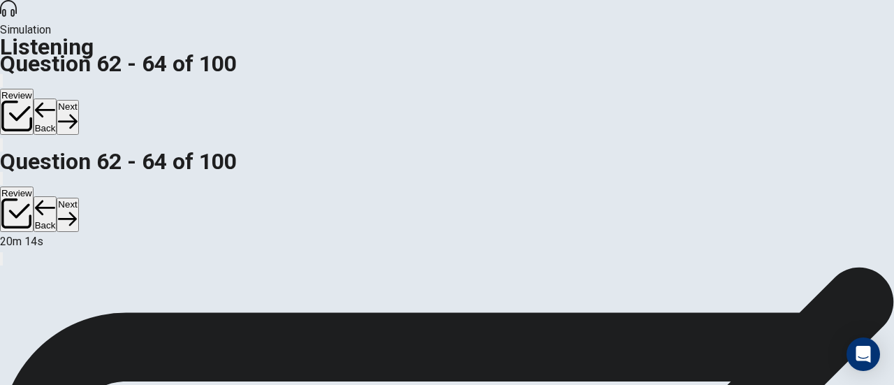
scroll to position [17, 0]
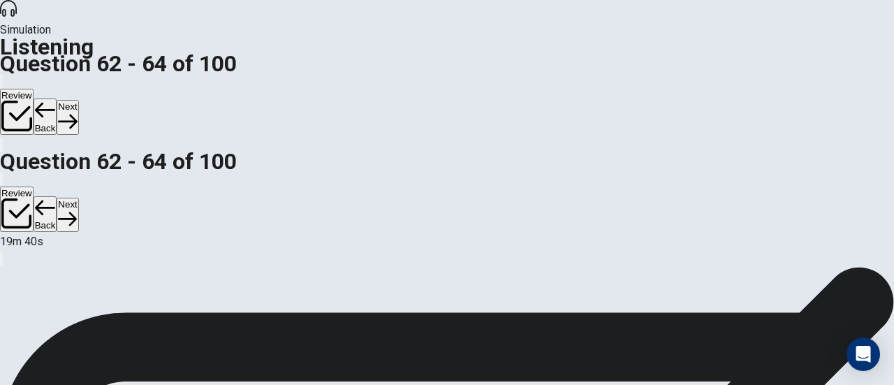
click at [77, 112] on icon "button" at bounding box center [67, 121] width 19 height 19
drag, startPoint x: 349, startPoint y: 219, endPoint x: 432, endPoint y: 230, distance: 83.9
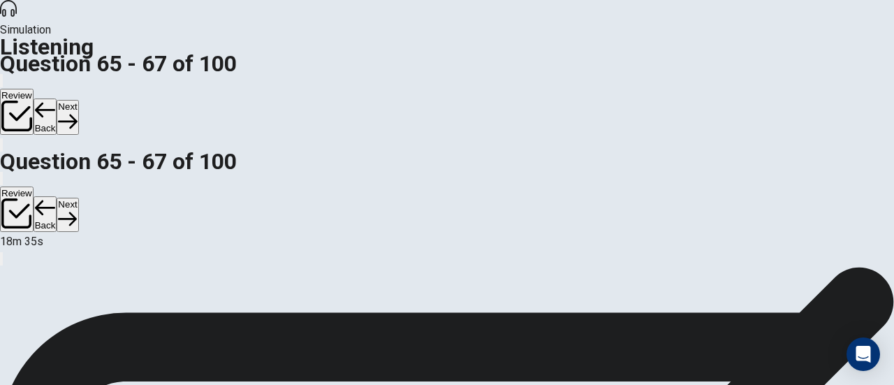
drag, startPoint x: 287, startPoint y: 184, endPoint x: 291, endPoint y: 193, distance: 10.6
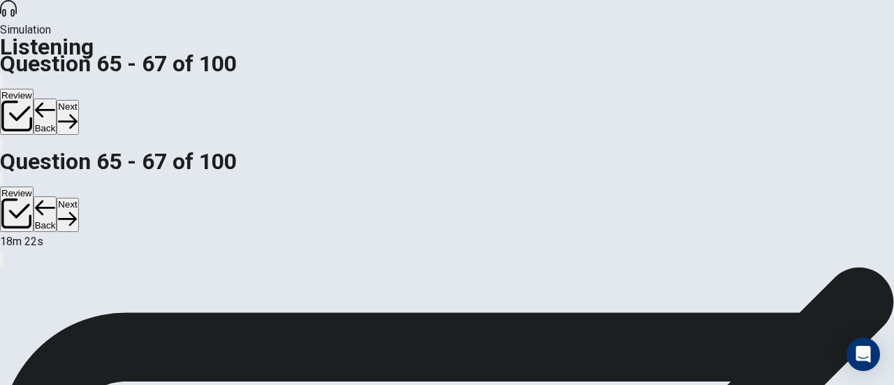
scroll to position [279, 0]
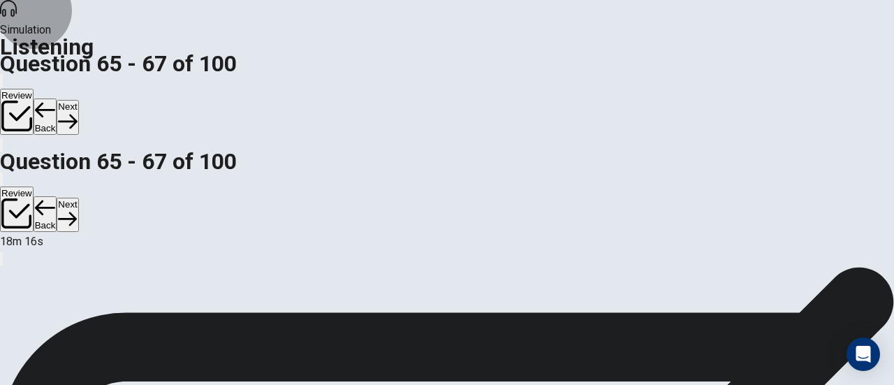
click at [57, 98] on button "Back" at bounding box center [46, 116] width 24 height 36
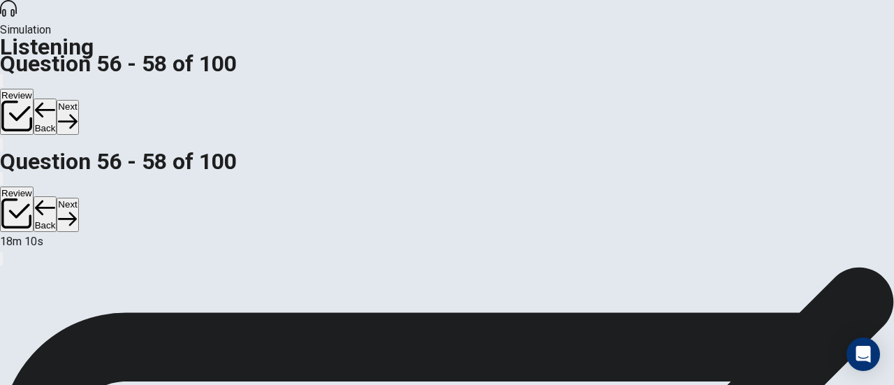
scroll to position [0, 0]
click at [57, 98] on button "Back" at bounding box center [46, 116] width 24 height 36
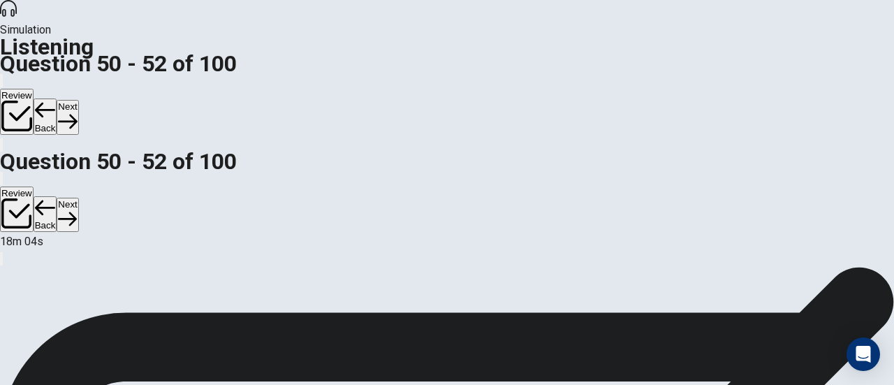
click at [78, 100] on button "Next" at bounding box center [68, 117] width 22 height 34
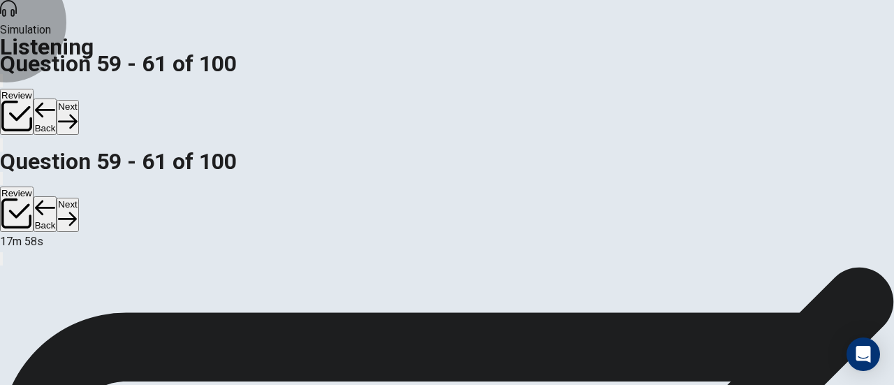
click at [78, 100] on button "Next" at bounding box center [68, 117] width 22 height 34
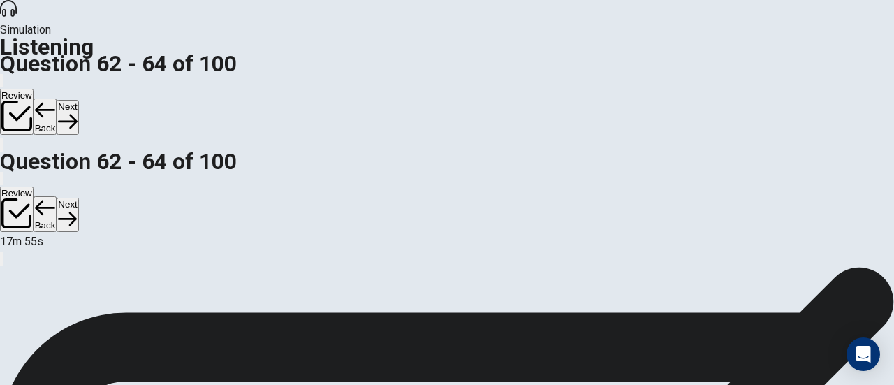
click at [78, 100] on button "Next" at bounding box center [68, 117] width 22 height 34
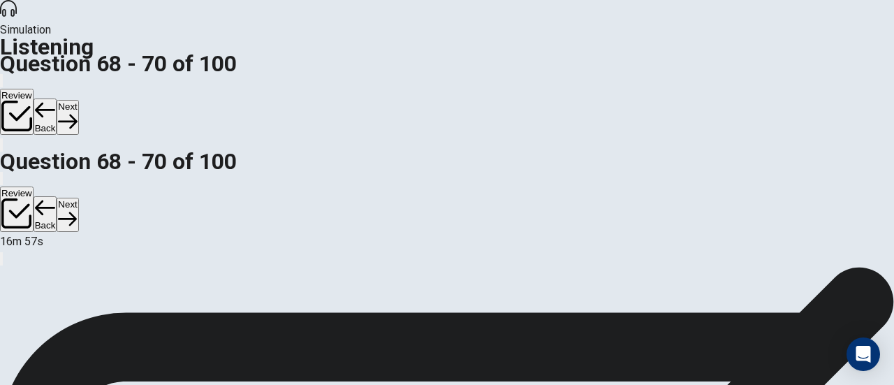
scroll to position [279, 0]
click at [78, 100] on button "Next" at bounding box center [68, 117] width 22 height 34
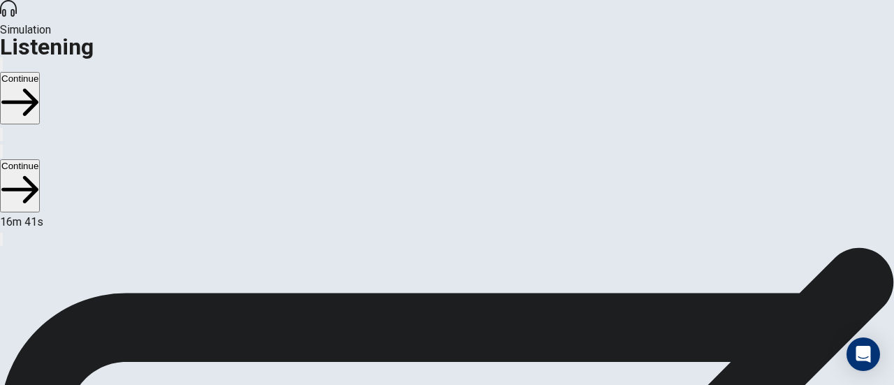
scroll to position [0, 0]
click at [40, 72] on button "Continue" at bounding box center [20, 98] width 40 height 52
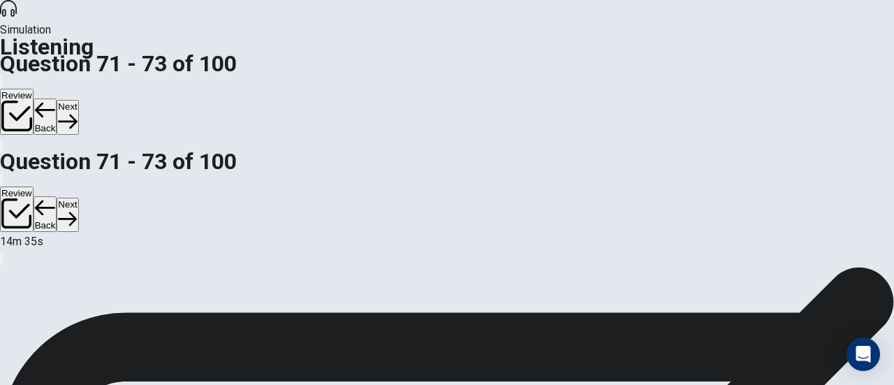
scroll to position [281, 0]
click at [78, 100] on button "Next" at bounding box center [68, 117] width 22 height 34
click at [57, 98] on button "Back" at bounding box center [46, 116] width 24 height 36
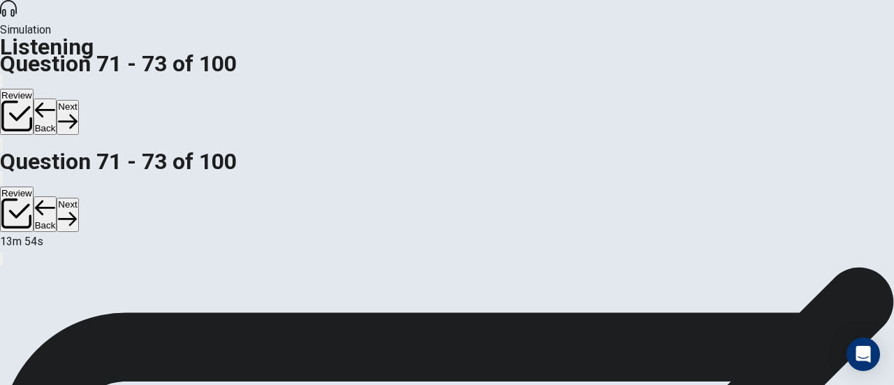
scroll to position [210, 0]
click at [78, 100] on button "Next" at bounding box center [68, 117] width 22 height 34
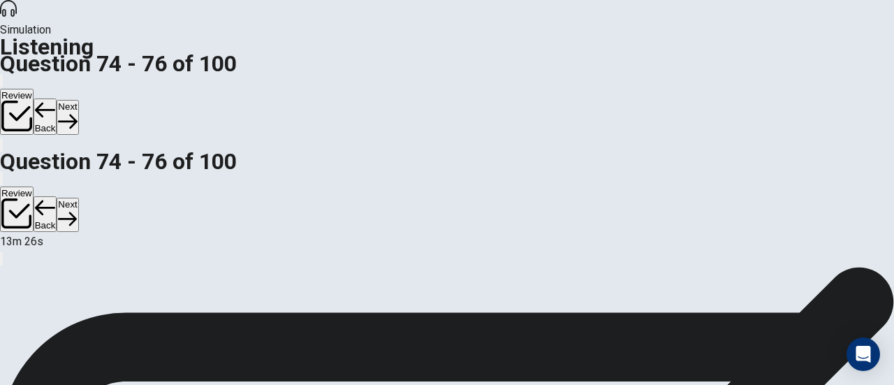
drag, startPoint x: 291, startPoint y: 188, endPoint x: 291, endPoint y: 196, distance: 7.7
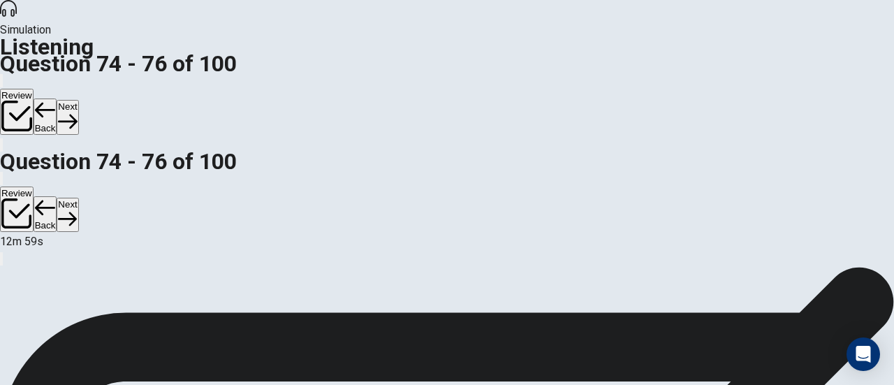
click at [78, 100] on button "Next" at bounding box center [68, 117] width 22 height 34
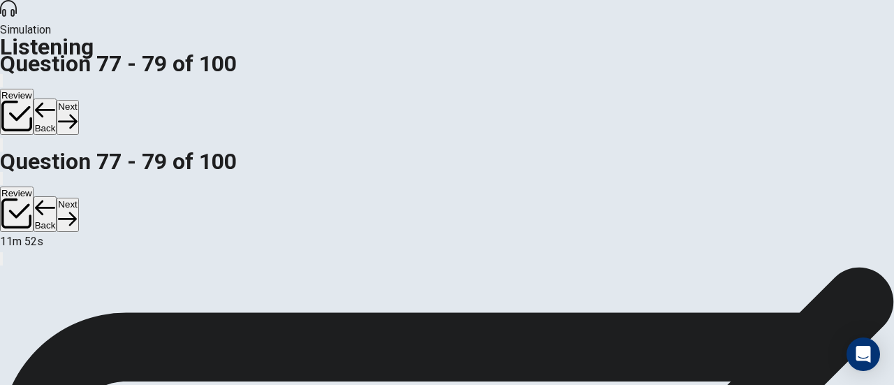
scroll to position [279, 0]
click at [752, 37] on div "Simulation Listening Question 77 - 79 of 100 Review Back Next" at bounding box center [447, 76] width 894 height 153
click at [78, 100] on button "Next" at bounding box center [68, 117] width 22 height 34
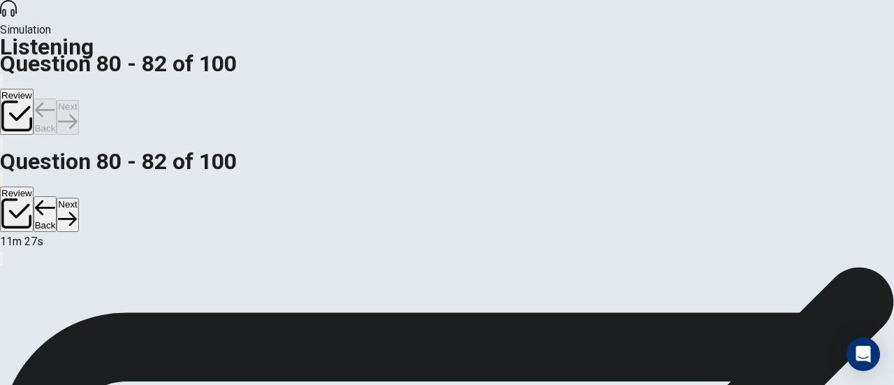
scroll to position [0, 0]
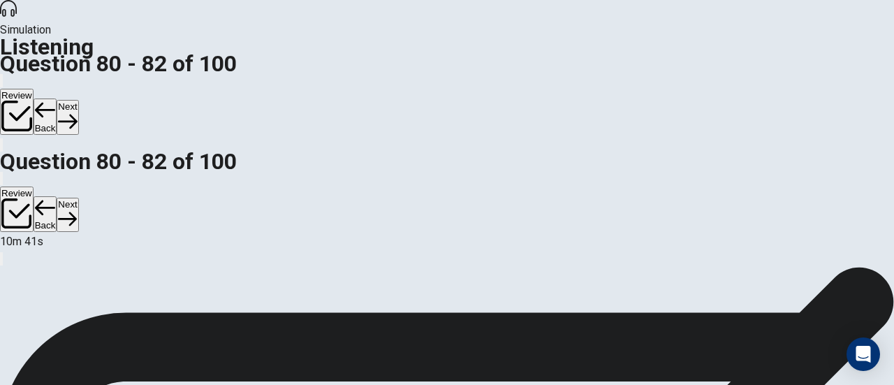
scroll to position [70, 0]
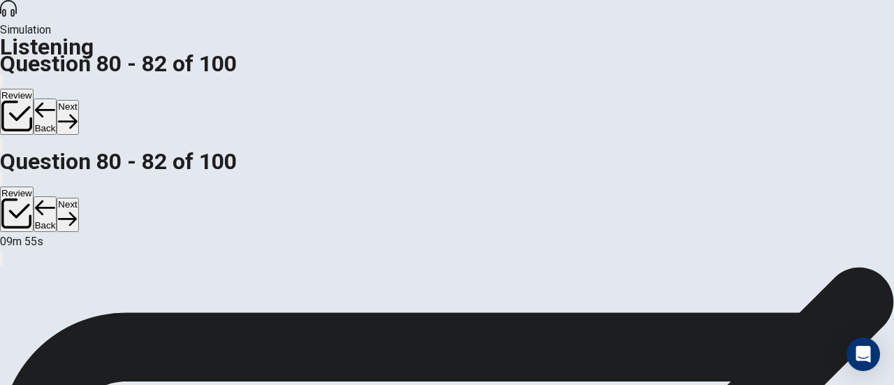
click at [78, 100] on button "Next" at bounding box center [68, 117] width 22 height 34
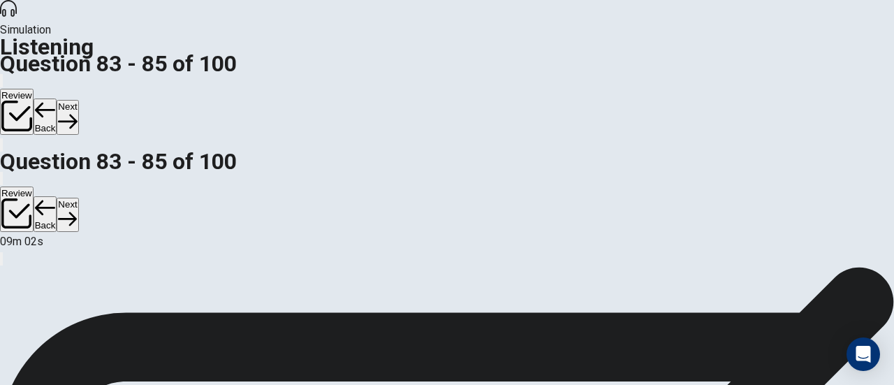
scroll to position [70, 0]
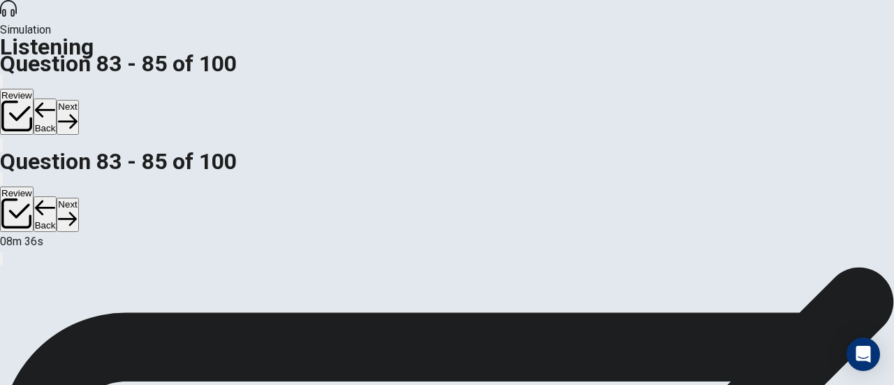
scroll to position [279, 0]
click at [78, 100] on button "Next" at bounding box center [68, 117] width 22 height 34
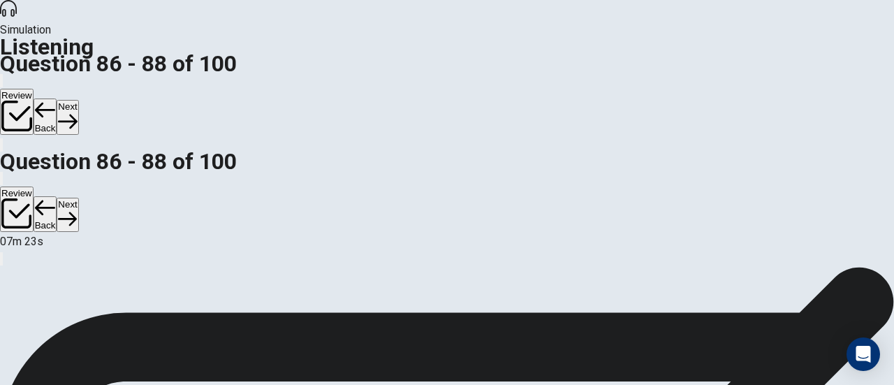
scroll to position [156, 0]
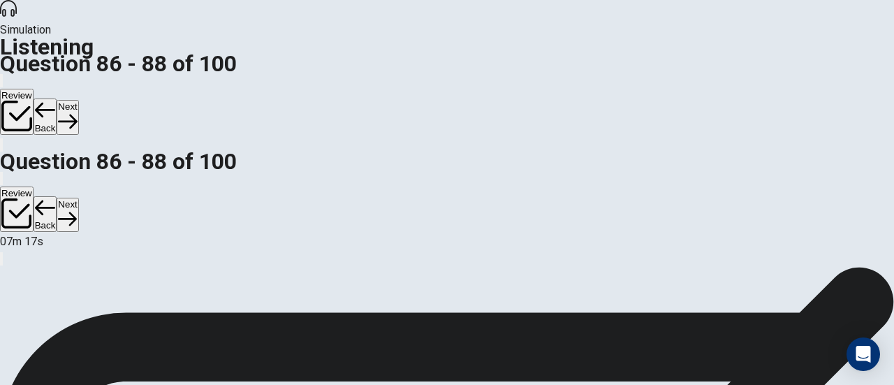
scroll to position [17, 0]
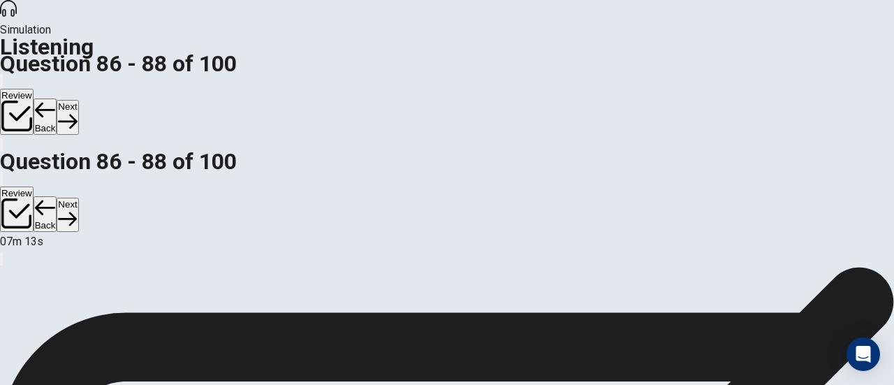
scroll to position [210, 0]
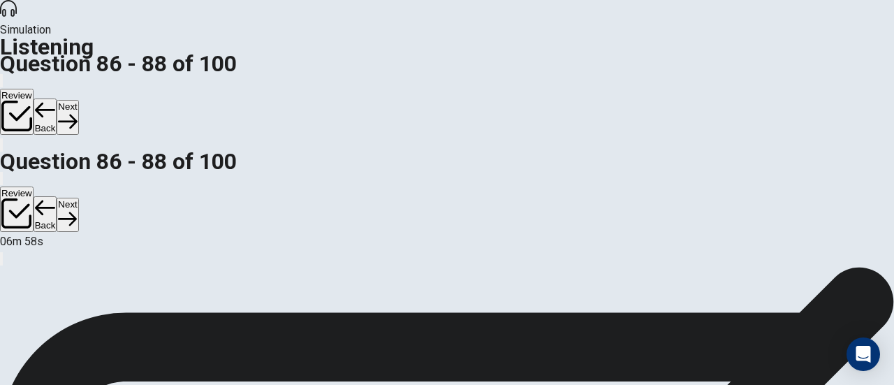
scroll to position [0, 0]
click at [78, 100] on button "Next" at bounding box center [68, 117] width 22 height 34
click at [57, 98] on button "Back" at bounding box center [46, 116] width 24 height 36
click at [78, 100] on button "Next" at bounding box center [68, 117] width 22 height 34
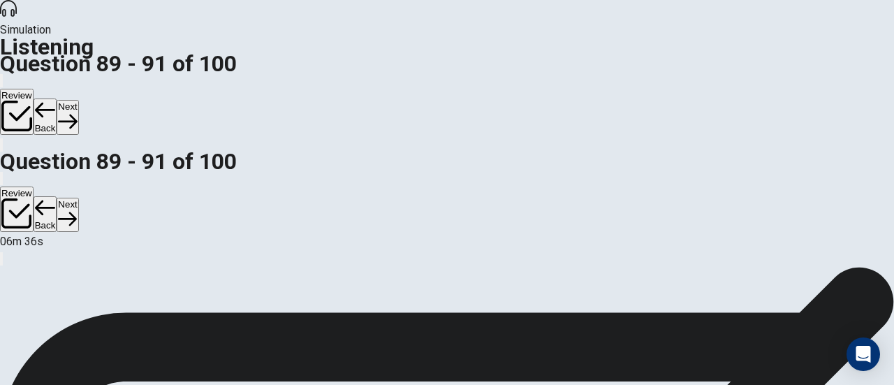
scroll to position [0, 0]
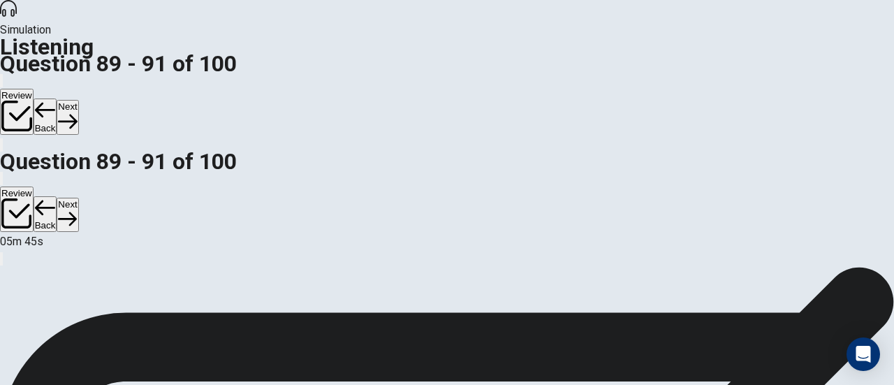
click at [77, 115] on icon "button" at bounding box center [67, 122] width 19 height 14
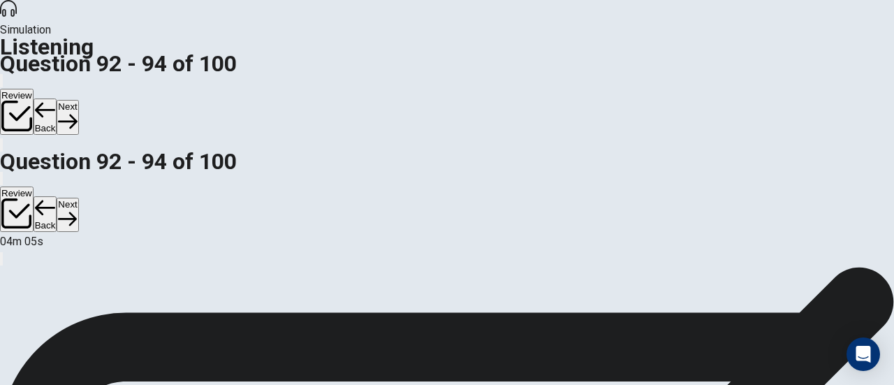
click at [78, 100] on button "Next" at bounding box center [68, 117] width 22 height 34
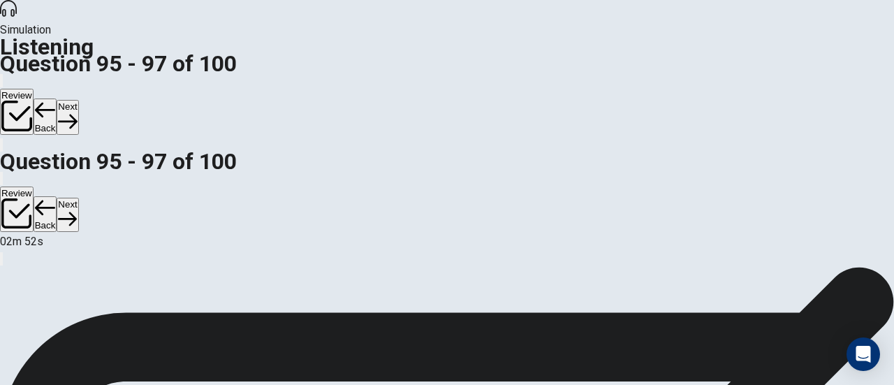
scroll to position [70, 0]
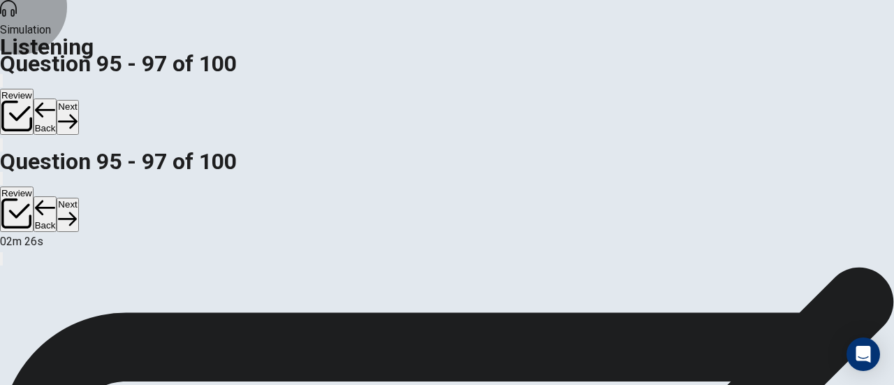
click at [78, 100] on button "Next" at bounding box center [68, 117] width 22 height 34
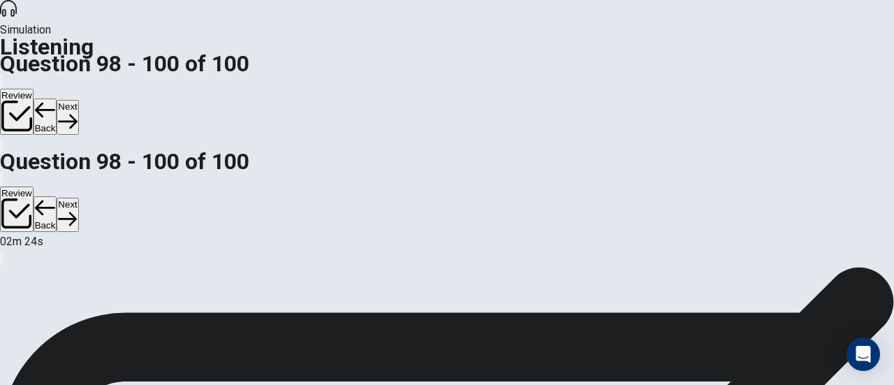
scroll to position [0, 0]
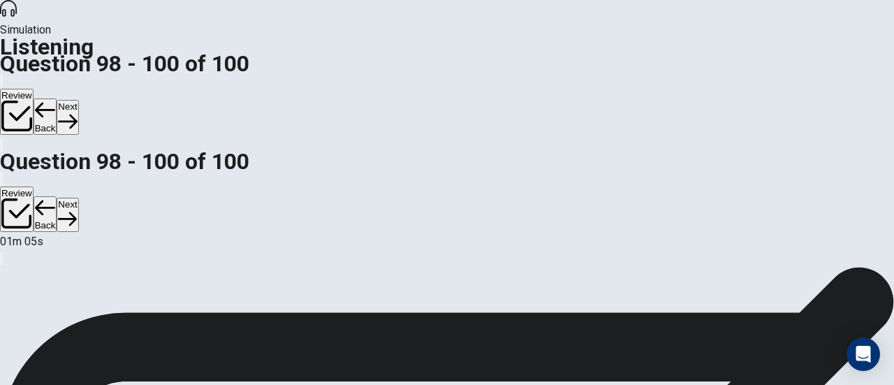
scroll to position [0, 0]
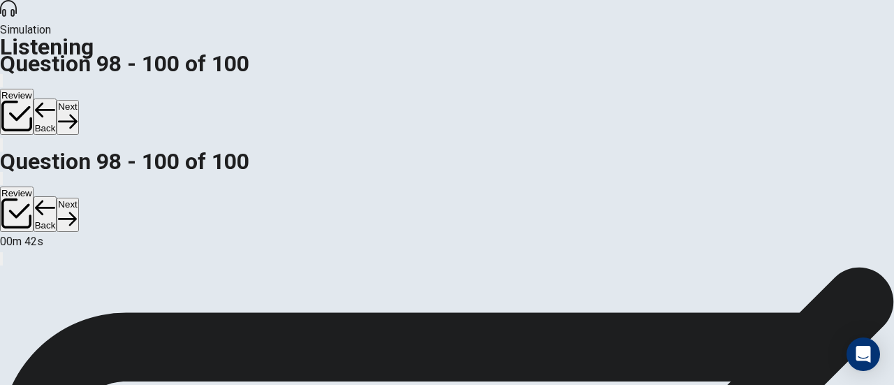
scroll to position [1, 0]
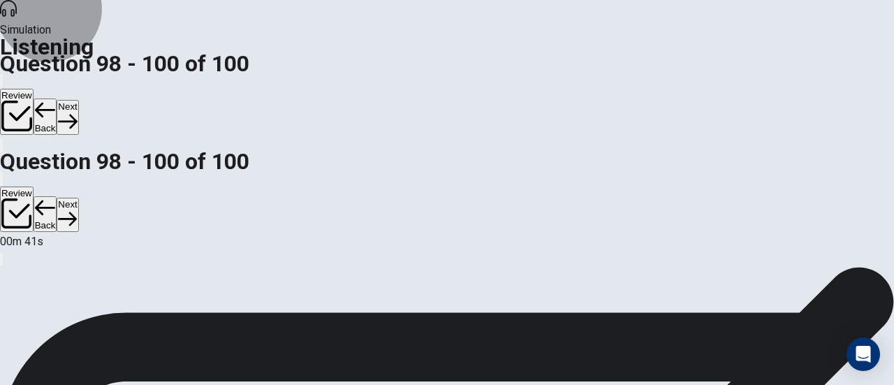
click at [78, 100] on button "Next" at bounding box center [68, 117] width 22 height 34
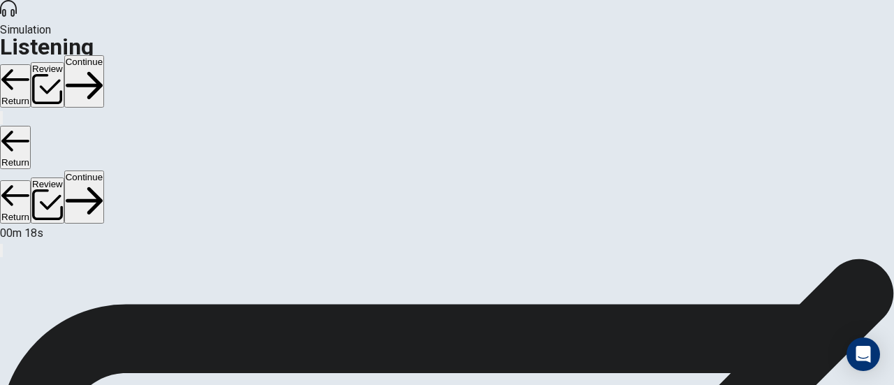
scroll to position [140, 0]
click at [104, 55] on button "Continue" at bounding box center [84, 81] width 40 height 52
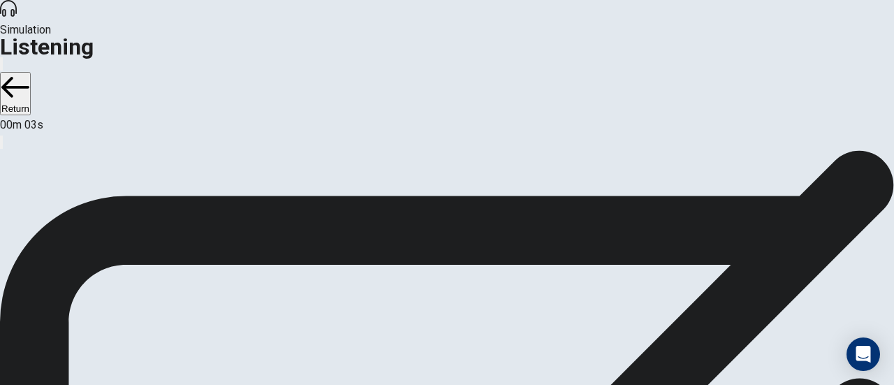
scroll to position [70, 0]
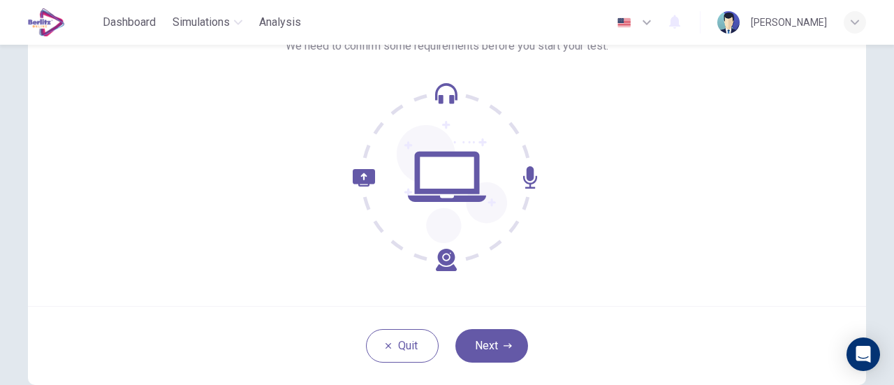
scroll to position [140, 0]
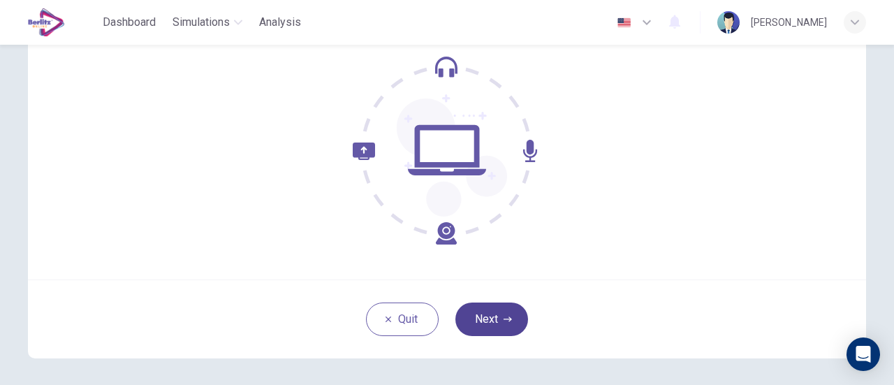
click at [483, 307] on button "Next" at bounding box center [491, 319] width 73 height 34
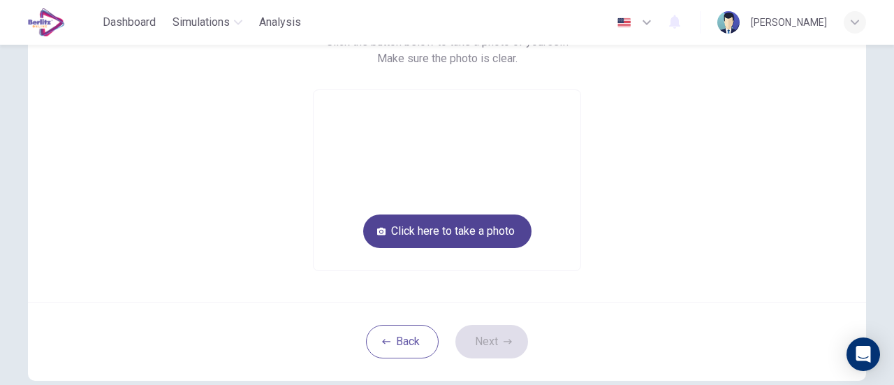
click at [482, 233] on button "Click here to take a photo" at bounding box center [447, 231] width 168 height 34
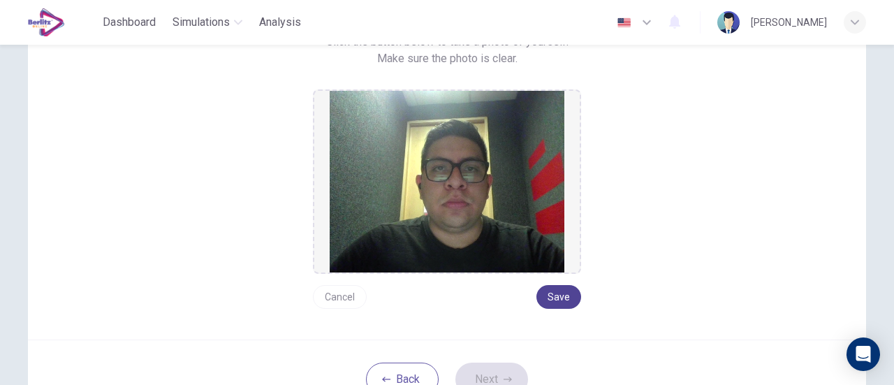
click at [564, 305] on button "Save" at bounding box center [558, 297] width 45 height 24
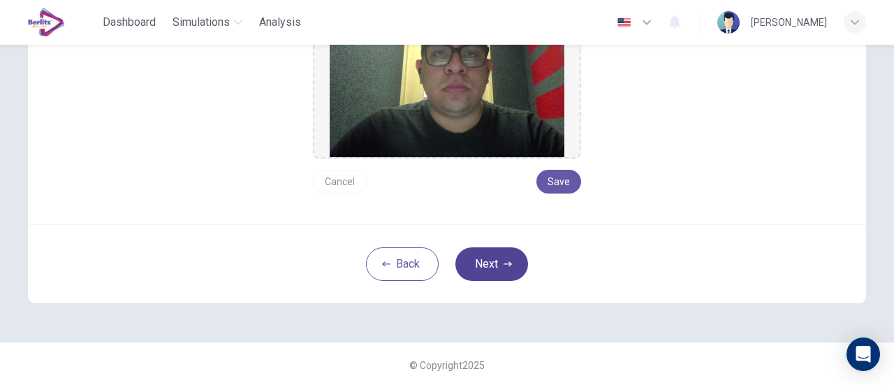
scroll to position [256, 0]
click at [474, 255] on button "Next" at bounding box center [491, 264] width 73 height 34
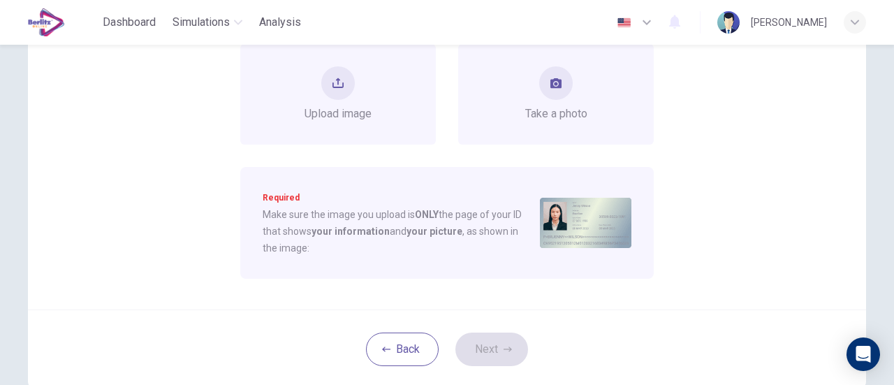
scroll to position [116, 0]
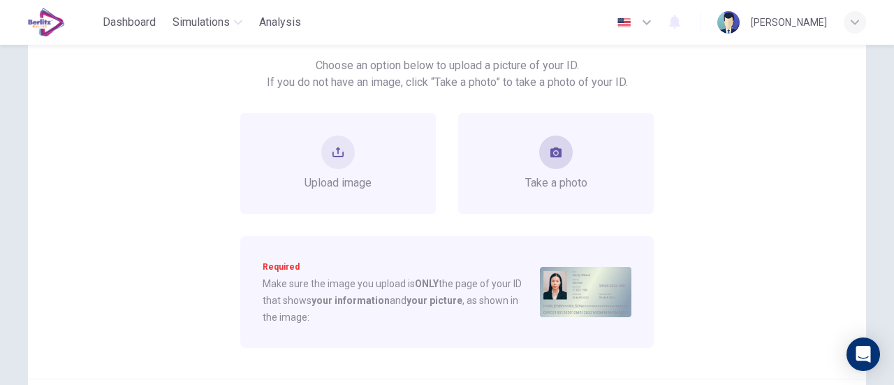
click at [546, 168] on div "Take a photo" at bounding box center [556, 164] width 62 height 56
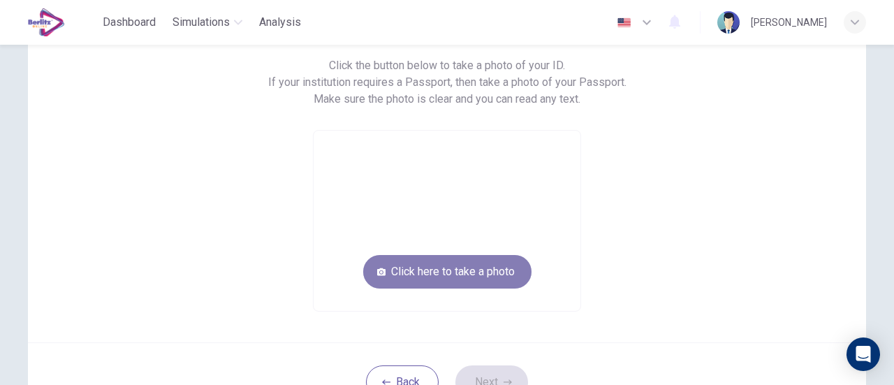
click at [447, 258] on button "Click here to take a photo" at bounding box center [447, 272] width 168 height 34
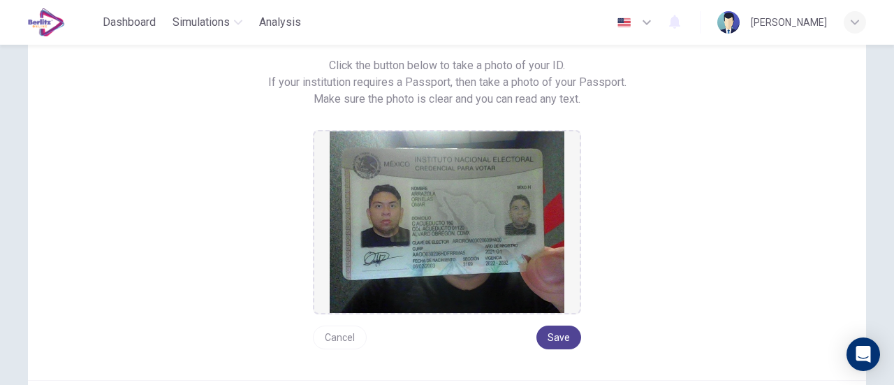
click at [550, 334] on button "Save" at bounding box center [558, 338] width 45 height 24
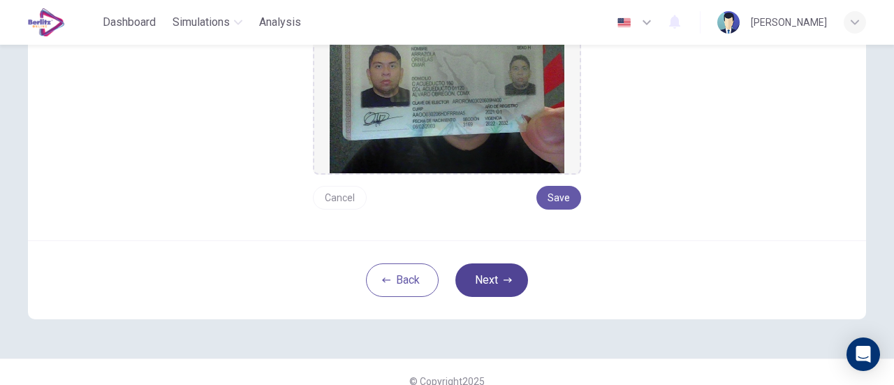
click at [509, 283] on button "Next" at bounding box center [491, 280] width 73 height 34
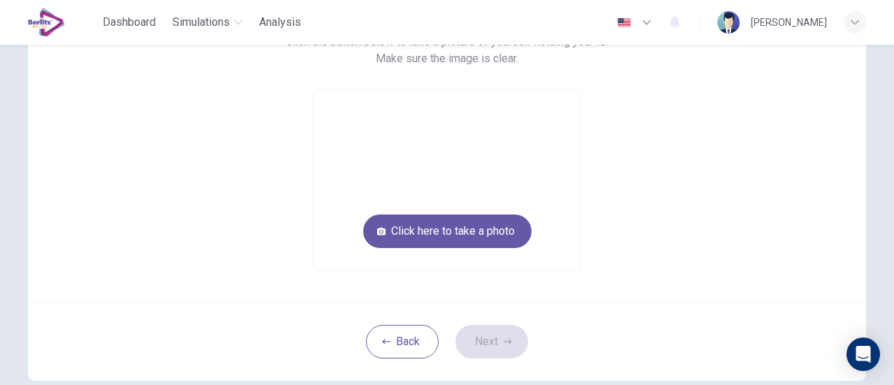
scroll to position [79, 0]
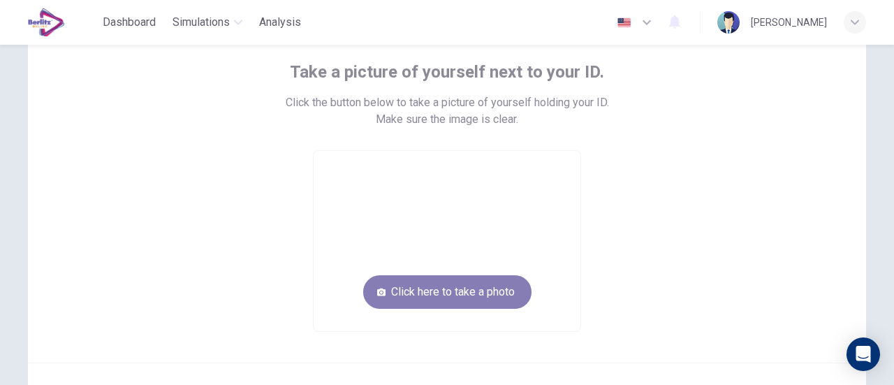
click at [464, 293] on button "Click here to take a photo" at bounding box center [447, 292] width 168 height 34
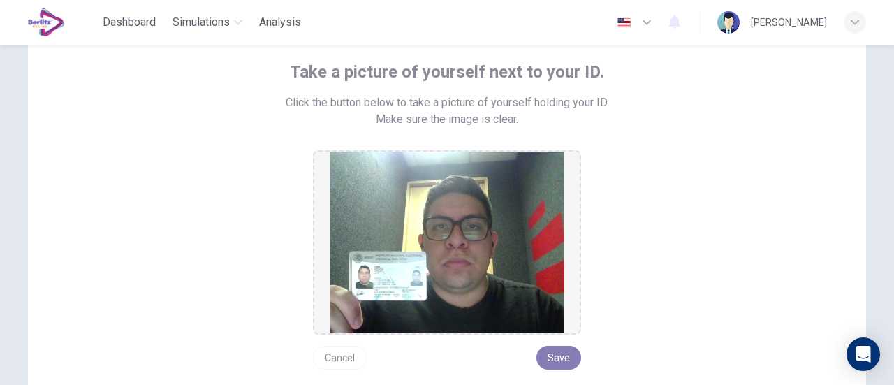
click at [572, 353] on button "Save" at bounding box center [558, 358] width 45 height 24
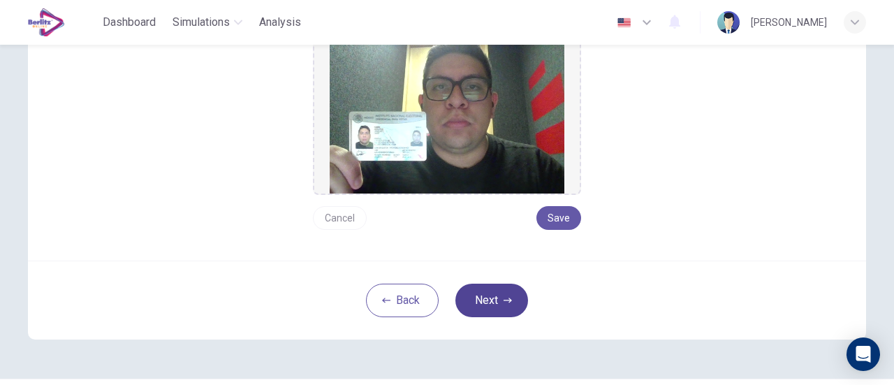
click at [511, 297] on button "Next" at bounding box center [491, 301] width 73 height 34
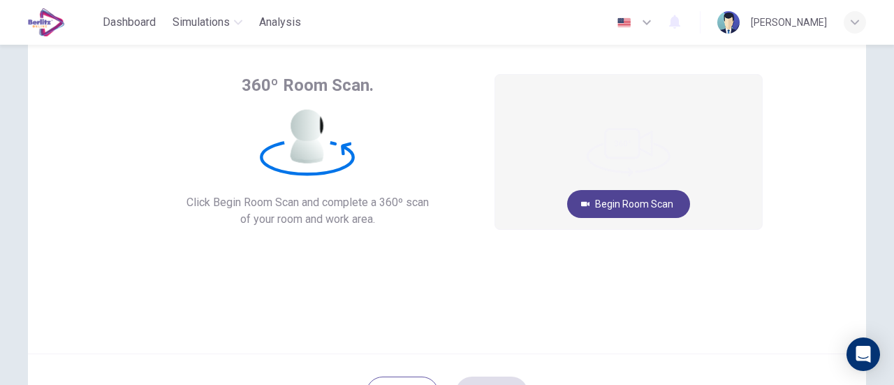
scroll to position [57, 0]
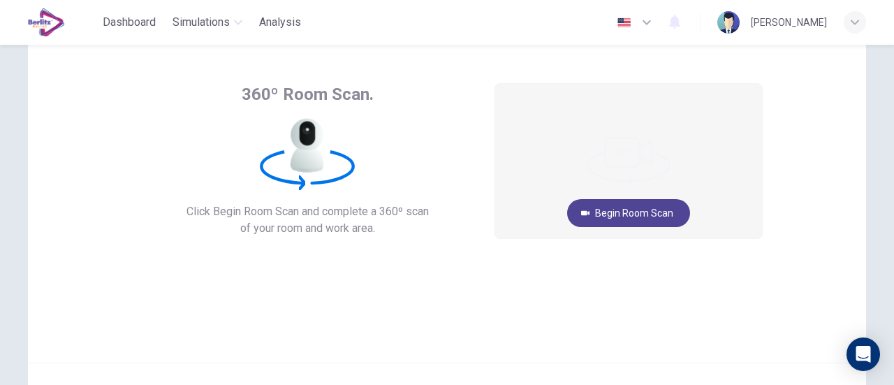
click at [655, 214] on button "Begin Room Scan" at bounding box center [628, 213] width 123 height 28
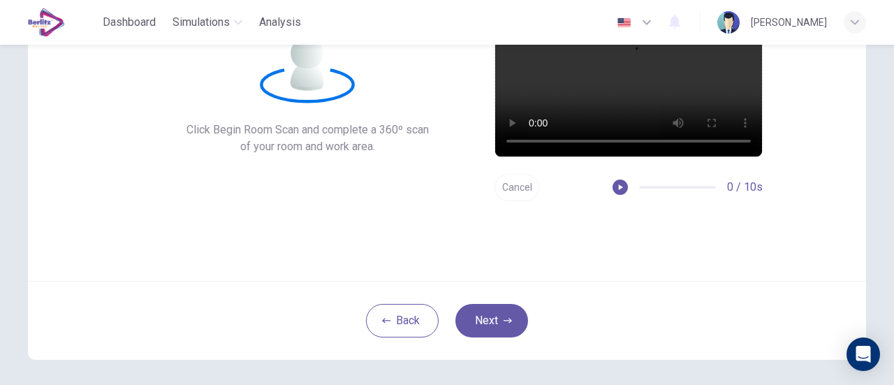
scroll to position [196, 0]
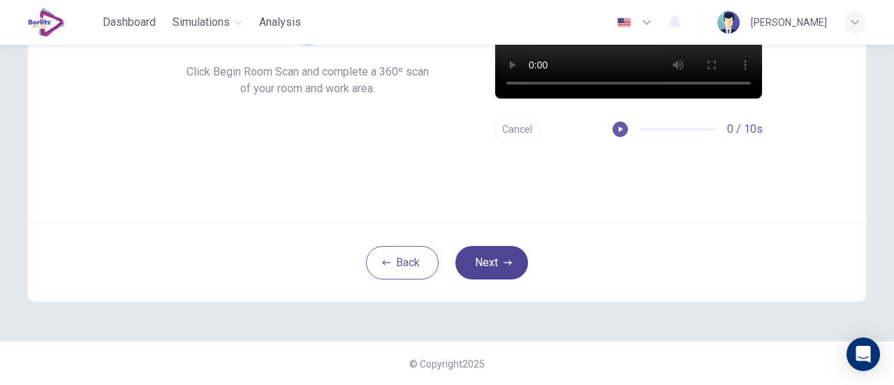
click at [504, 261] on icon "button" at bounding box center [508, 262] width 8 height 8
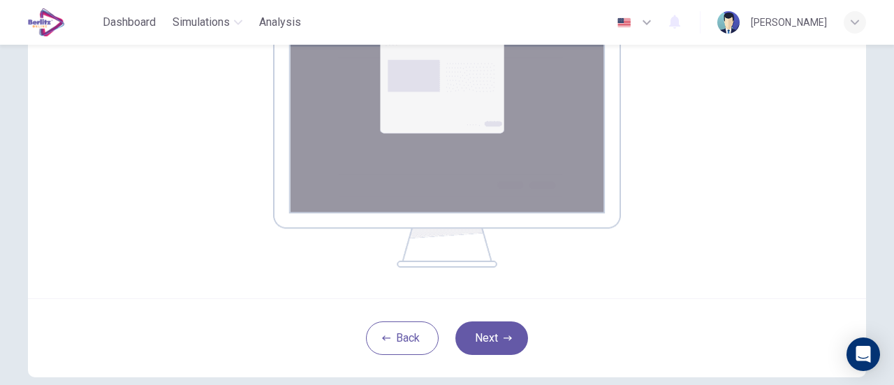
scroll to position [266, 0]
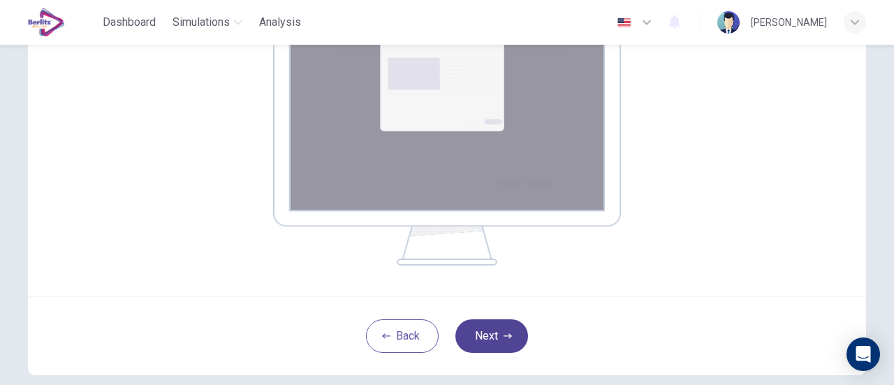
click at [507, 324] on button "Next" at bounding box center [491, 336] width 73 height 34
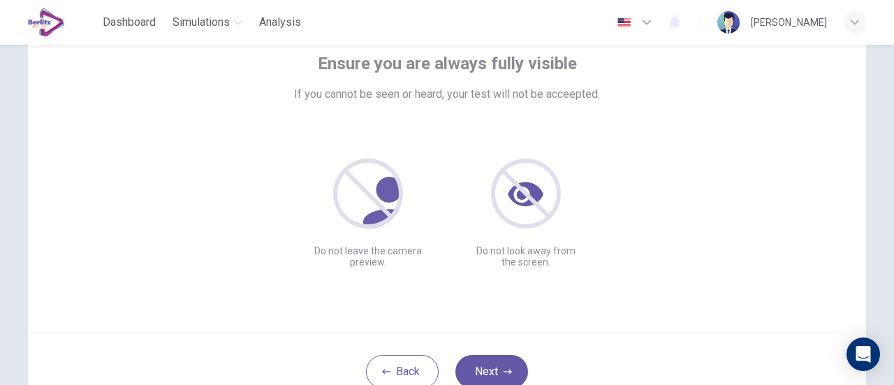
scroll to position [140, 0]
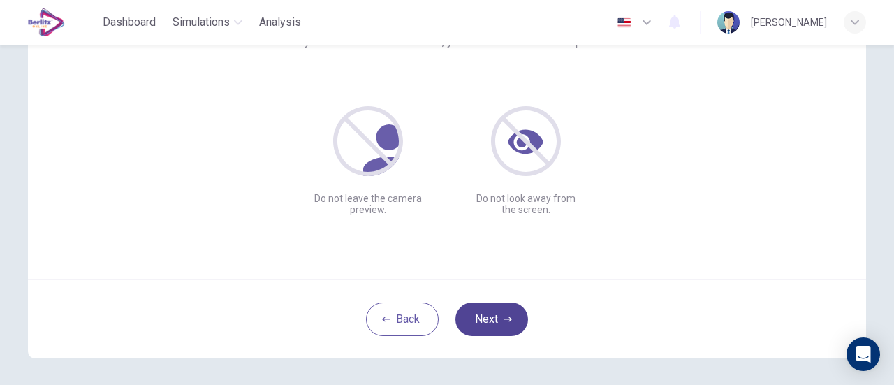
click at [497, 307] on button "Next" at bounding box center [491, 319] width 73 height 34
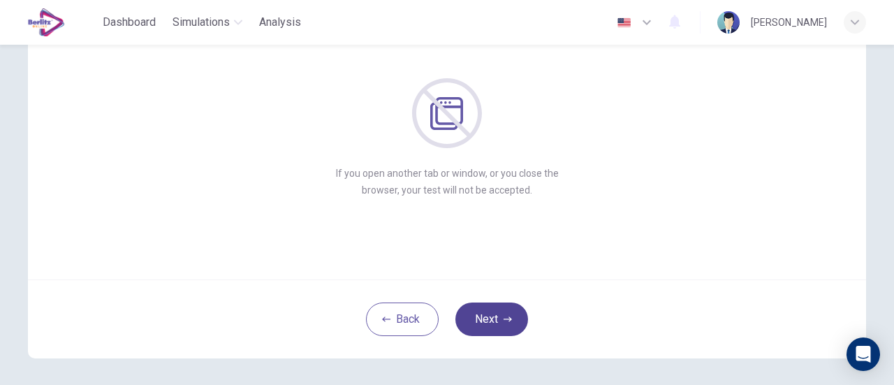
click at [491, 302] on button "Next" at bounding box center [491, 319] width 73 height 34
click at [486, 310] on button "Next" at bounding box center [491, 319] width 73 height 34
click at [513, 323] on button "Next" at bounding box center [491, 319] width 73 height 34
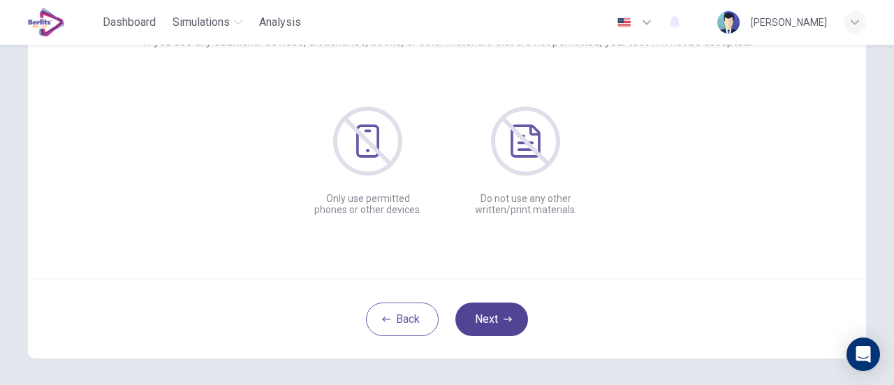
click at [499, 321] on button "Next" at bounding box center [491, 319] width 73 height 34
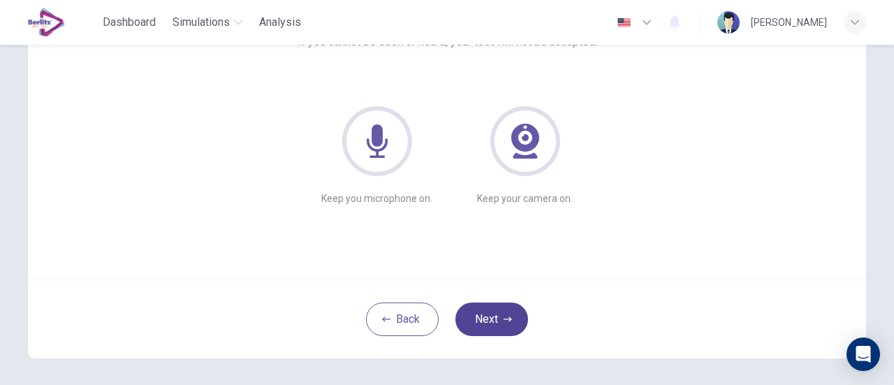
click at [499, 321] on button "Next" at bounding box center [491, 319] width 73 height 34
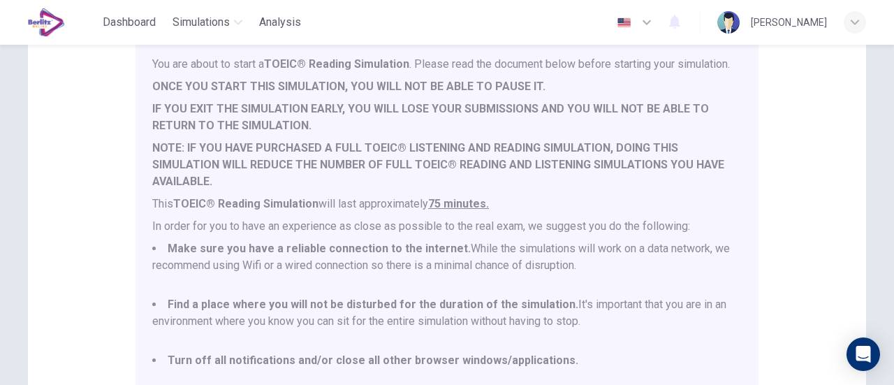
scroll to position [36, 0]
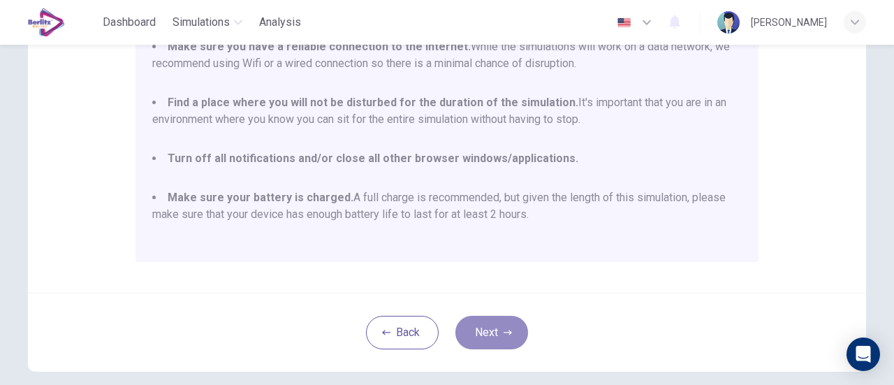
click at [504, 330] on icon "button" at bounding box center [508, 332] width 8 height 8
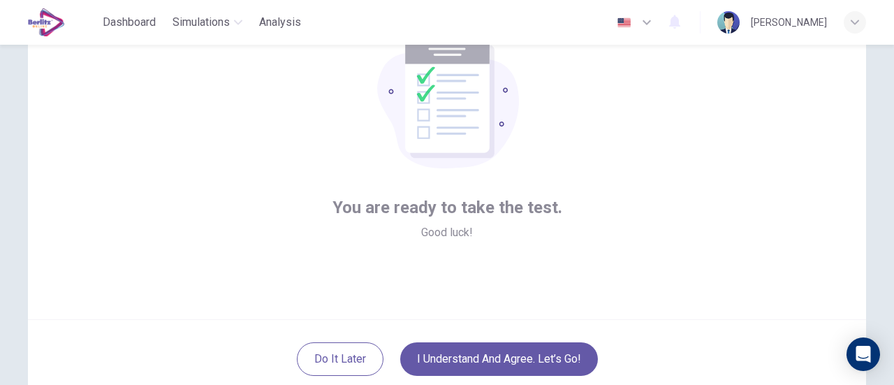
scroll to position [196, 0]
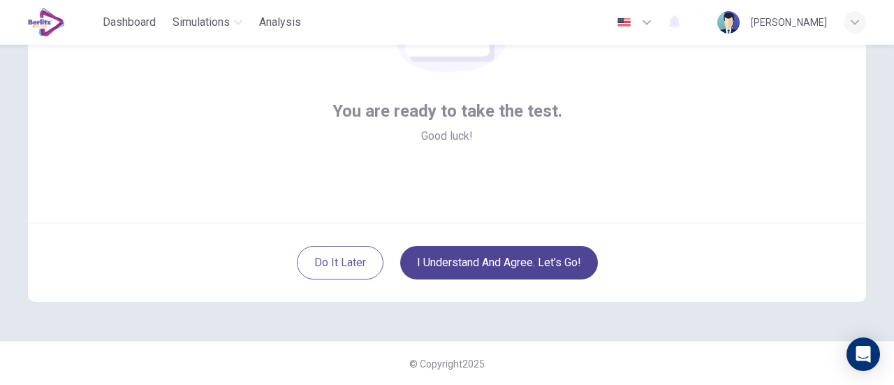
click at [536, 265] on button "I understand and agree. Let’s go!" at bounding box center [499, 263] width 198 height 34
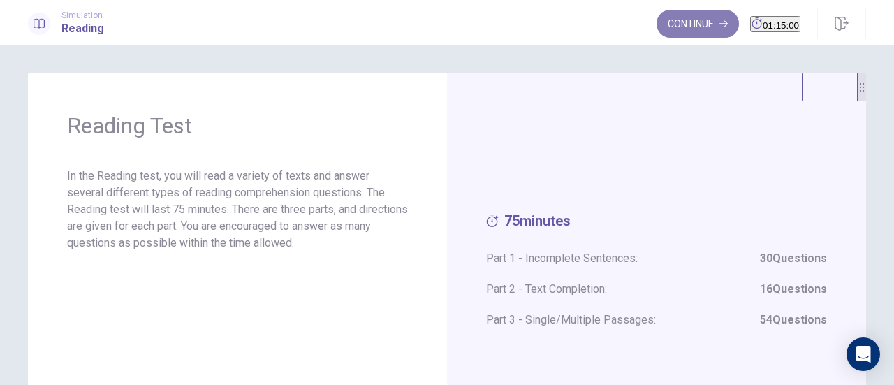
click at [674, 31] on button "Continue" at bounding box center [698, 24] width 82 height 28
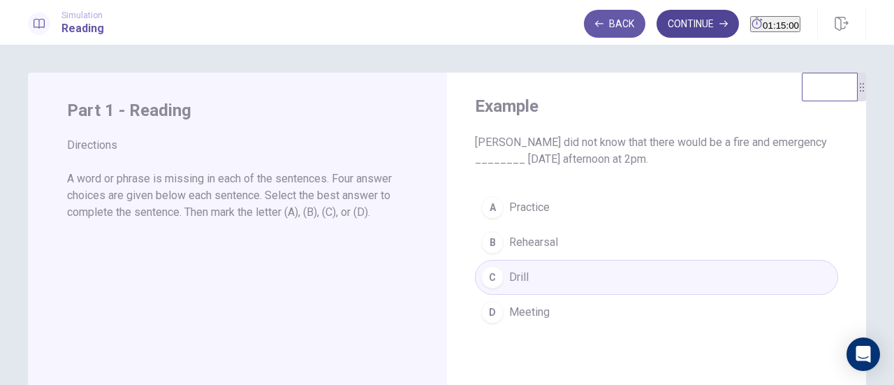
click at [680, 26] on button "Continue" at bounding box center [698, 24] width 82 height 28
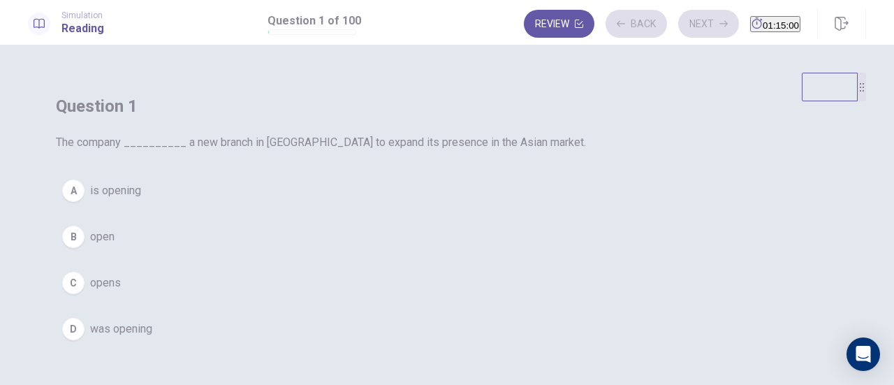
scroll to position [70, 0]
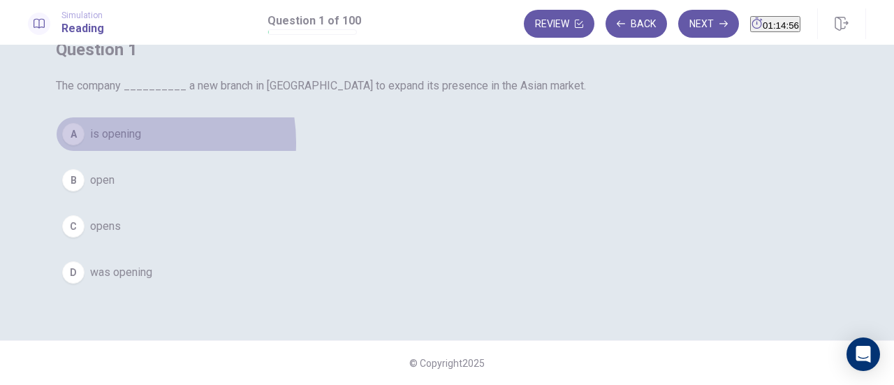
click at [394, 152] on button "A is opening" at bounding box center [447, 134] width 782 height 35
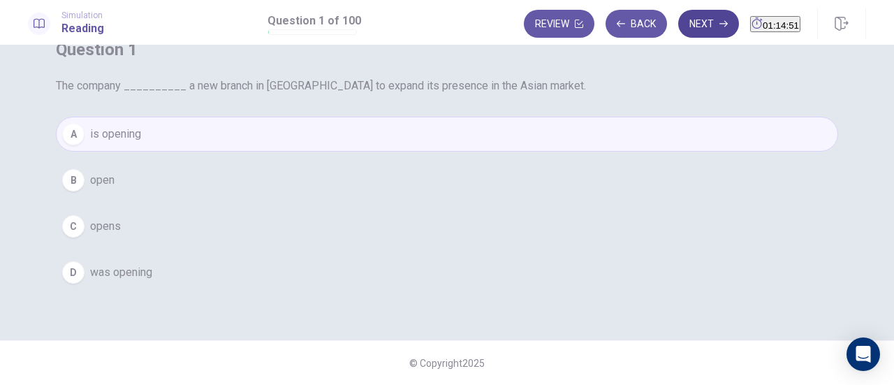
click at [678, 29] on button "Next" at bounding box center [708, 24] width 61 height 28
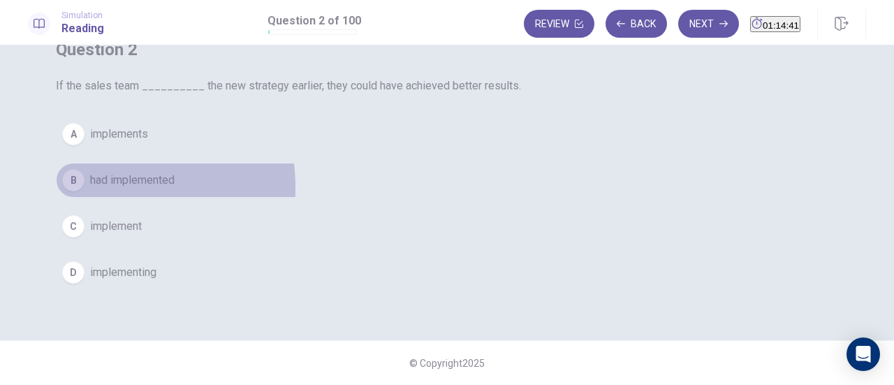
click at [356, 198] on button "B had implemented" at bounding box center [447, 180] width 782 height 35
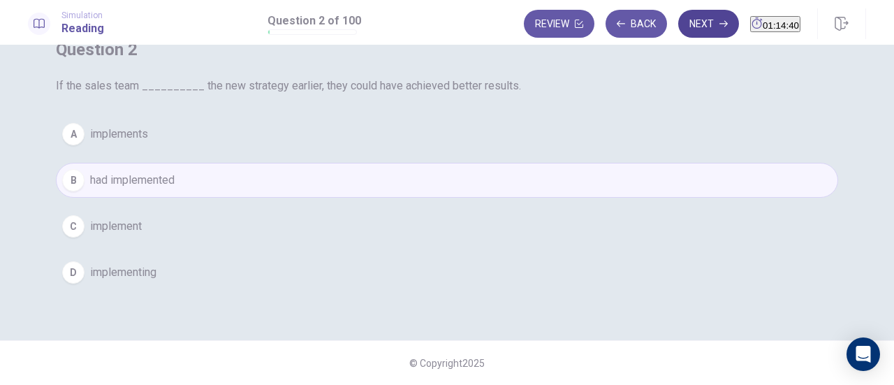
click at [696, 34] on button "Next" at bounding box center [708, 24] width 61 height 28
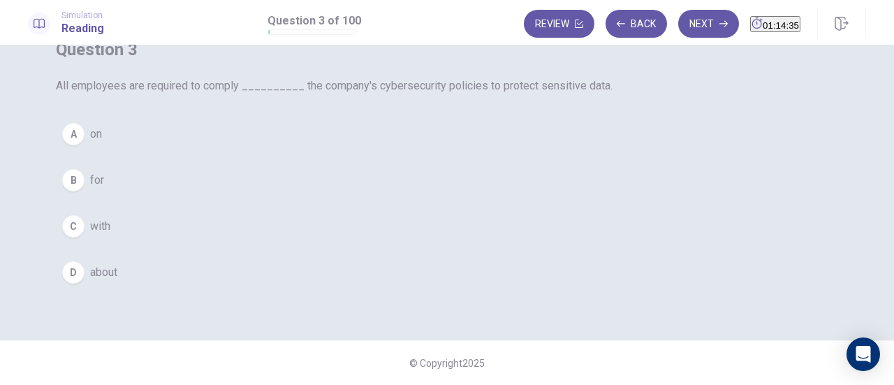
click at [85, 237] on div "C" at bounding box center [73, 226] width 22 height 22
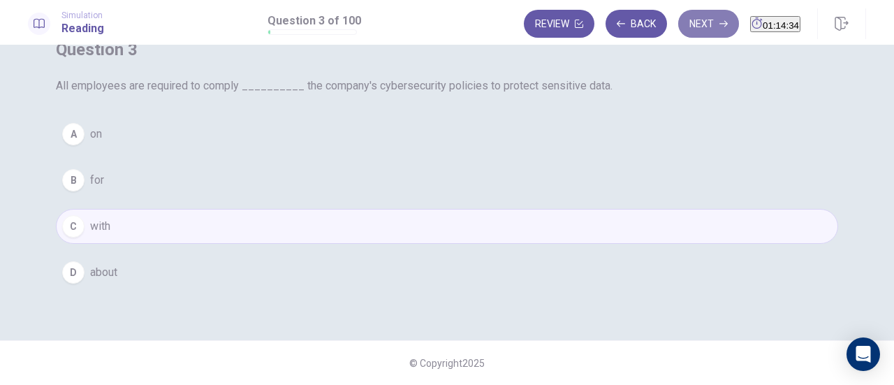
click at [678, 15] on button "Next" at bounding box center [708, 24] width 61 height 28
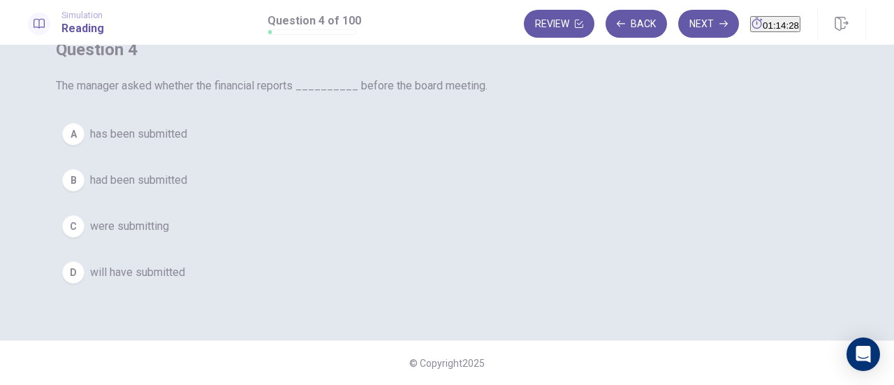
click at [187, 189] on span "had been submitted" at bounding box center [138, 180] width 97 height 17
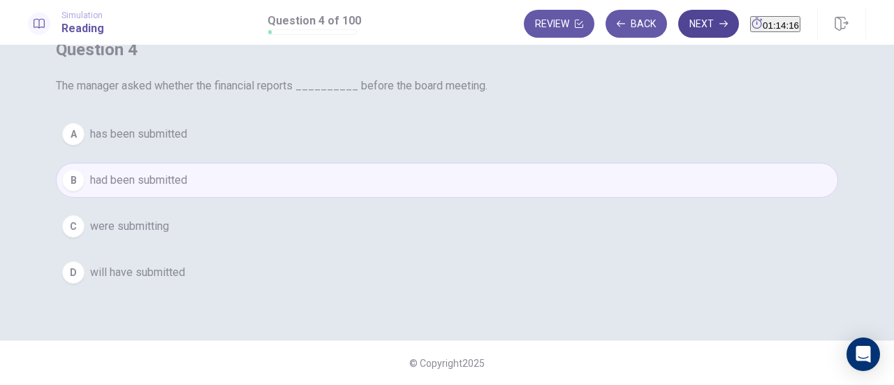
click at [687, 27] on button "Next" at bounding box center [708, 24] width 61 height 28
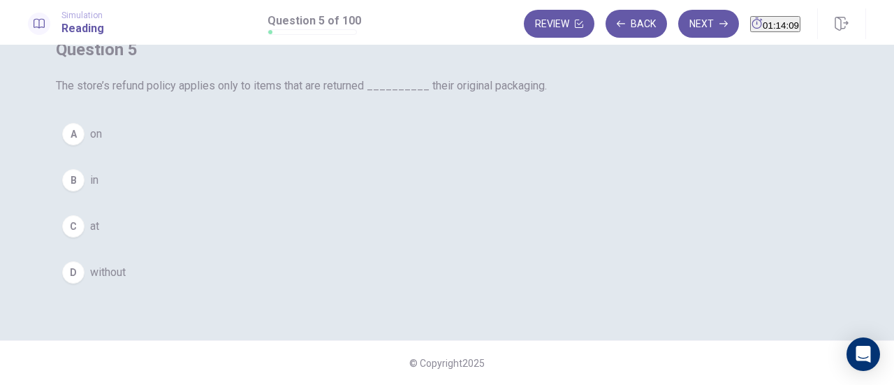
click at [85, 145] on div "A" at bounding box center [73, 134] width 22 height 22
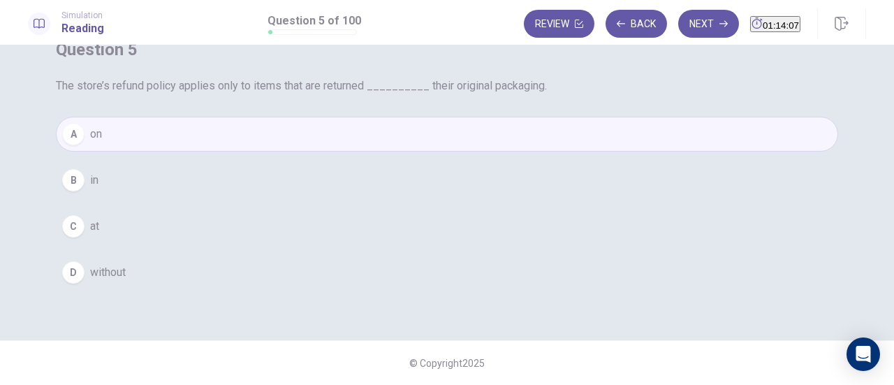
click at [664, 38] on div "Review Back Next 01:14:07" at bounding box center [662, 24] width 277 height 28
click at [678, 32] on button "Next" at bounding box center [708, 24] width 61 height 28
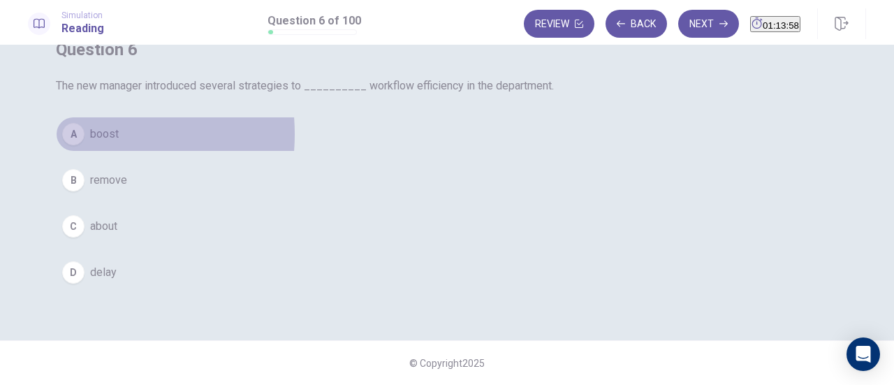
click at [85, 145] on div "A" at bounding box center [73, 134] width 22 height 22
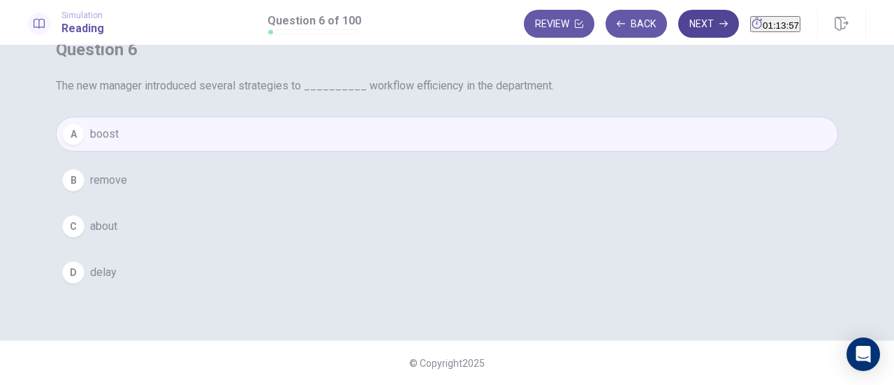
click at [682, 30] on button "Next" at bounding box center [708, 24] width 61 height 28
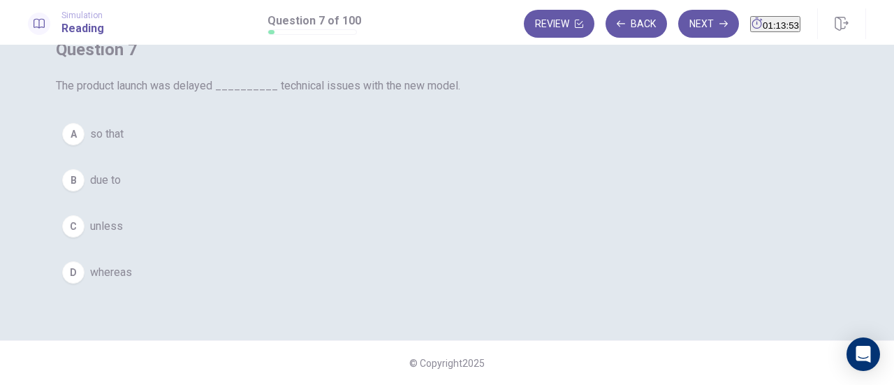
click at [85, 191] on div "B" at bounding box center [73, 180] width 22 height 22
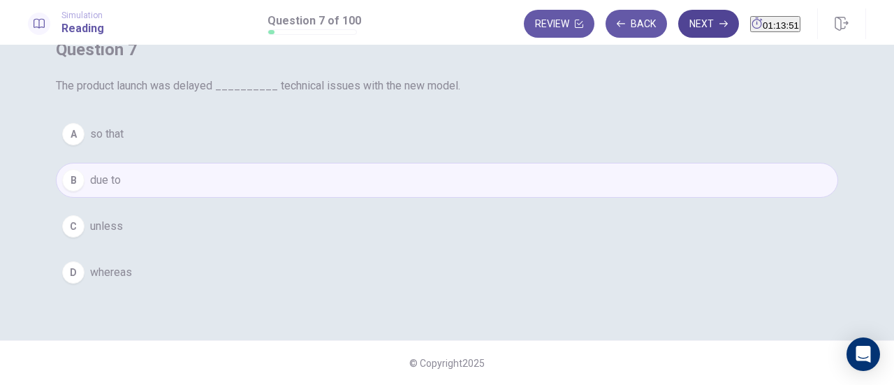
click at [678, 28] on button "Next" at bounding box center [708, 24] width 61 height 28
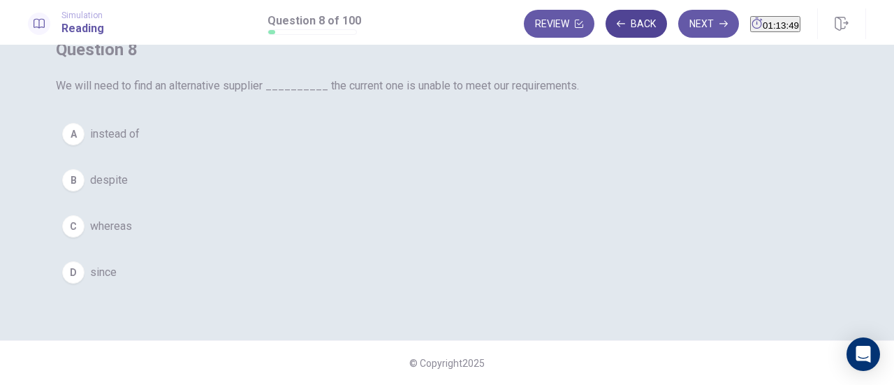
click at [620, 30] on button "Back" at bounding box center [636, 24] width 61 height 28
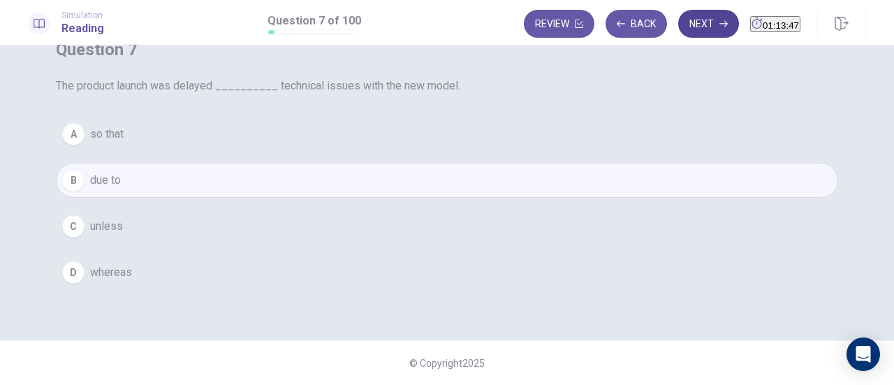
click at [678, 31] on button "Next" at bounding box center [708, 24] width 61 height 28
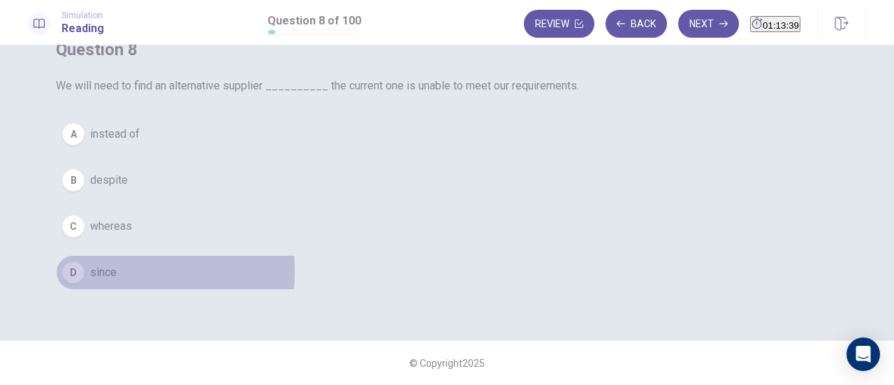
click at [117, 281] on span "since" at bounding box center [103, 272] width 27 height 17
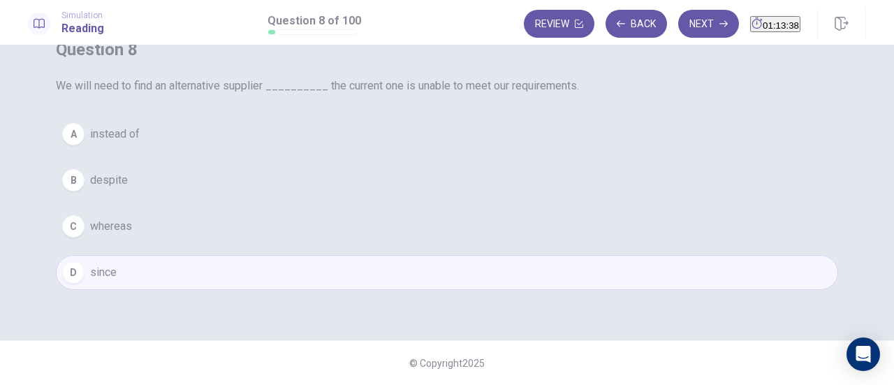
click at [678, 20] on button "Next" at bounding box center [708, 24] width 61 height 28
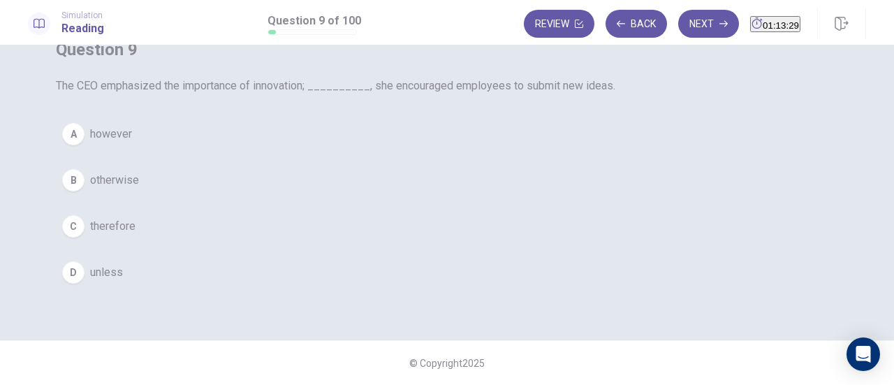
click at [136, 235] on span "therefore" at bounding box center [112, 226] width 45 height 17
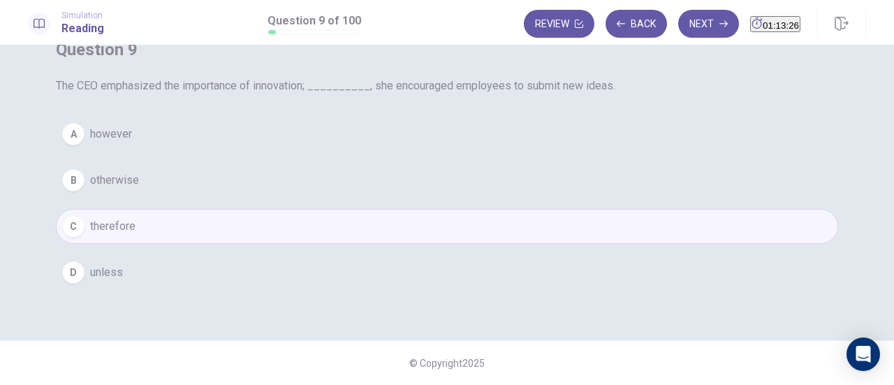
click at [688, 38] on div "Review Back Next 01:13:26" at bounding box center [695, 23] width 342 height 31
click at [689, 33] on button "Next" at bounding box center [708, 24] width 61 height 28
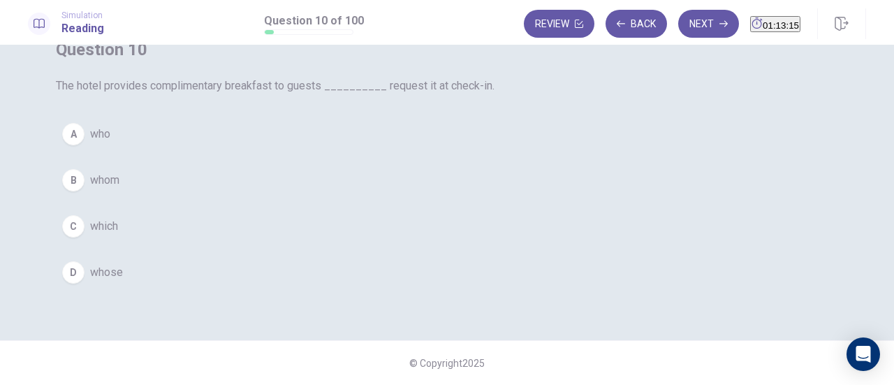
click at [376, 152] on button "A who" at bounding box center [447, 134] width 782 height 35
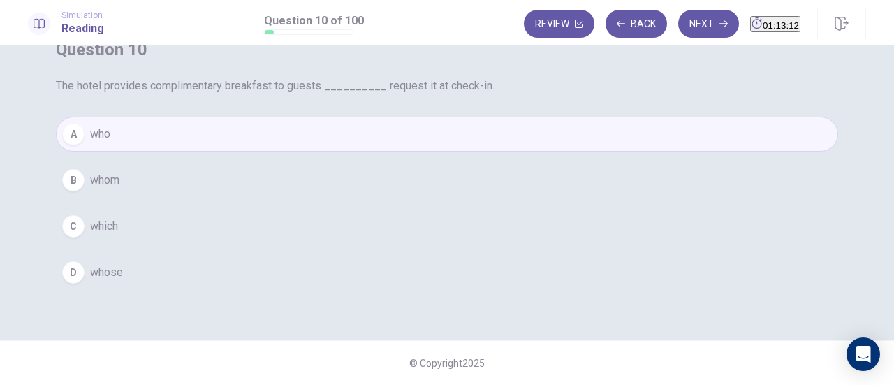
click at [416, 198] on button "B whom" at bounding box center [447, 180] width 782 height 35
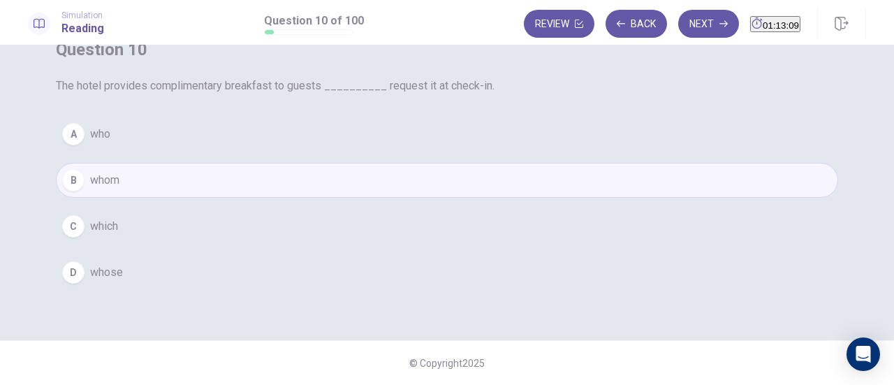
click at [405, 152] on button "A who" at bounding box center [447, 134] width 782 height 35
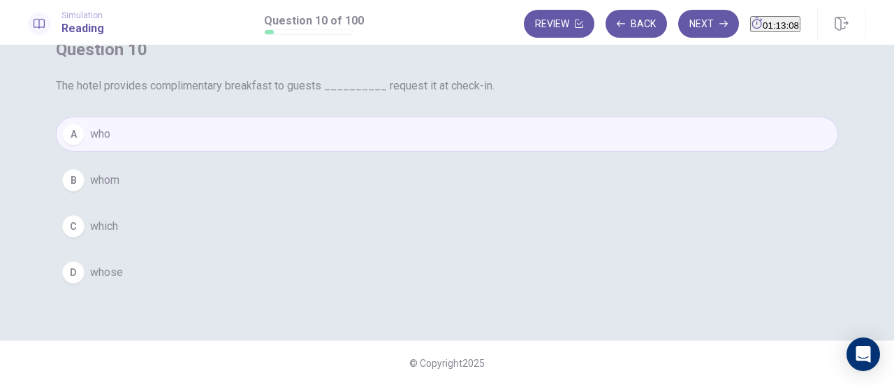
click at [119, 189] on span "whom" at bounding box center [104, 180] width 29 height 17
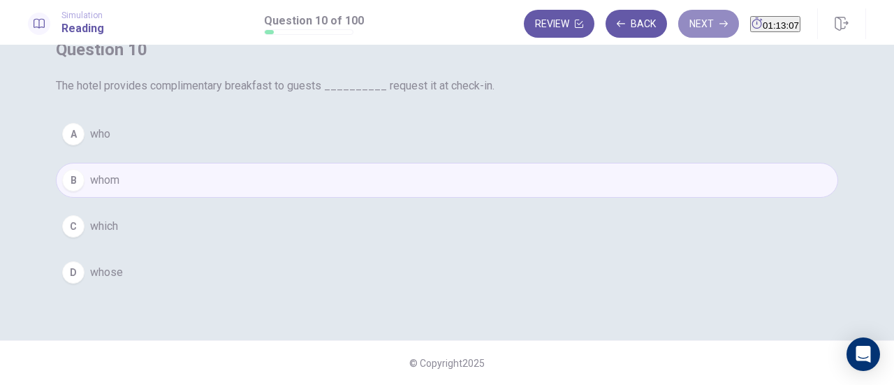
click at [678, 22] on button "Next" at bounding box center [708, 24] width 61 height 28
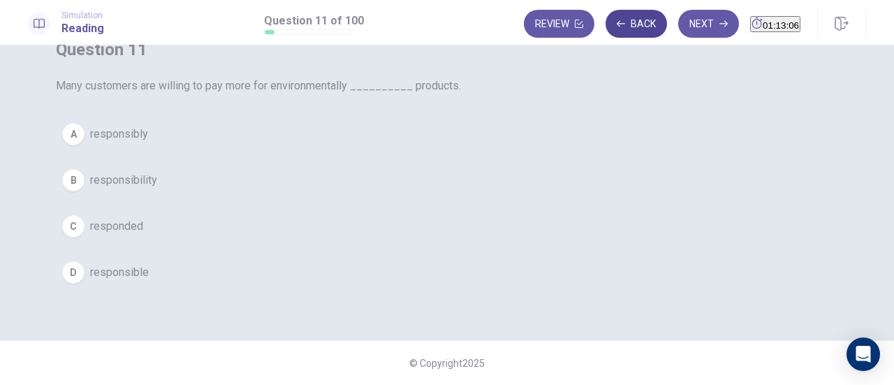
click at [609, 29] on button "Back" at bounding box center [636, 24] width 61 height 28
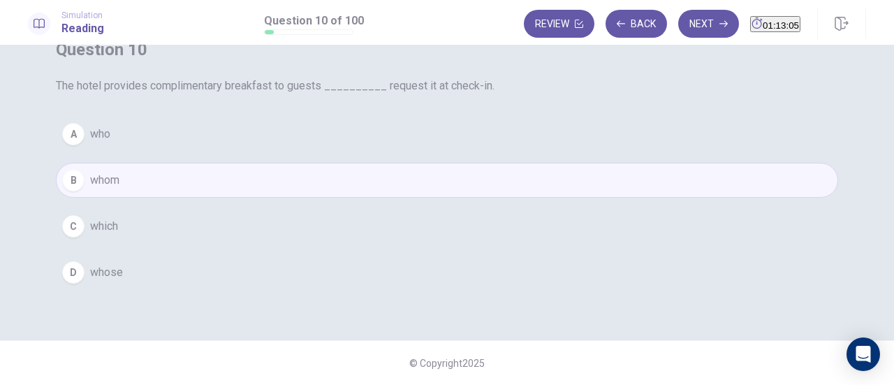
click at [414, 152] on button "A who" at bounding box center [447, 134] width 782 height 35
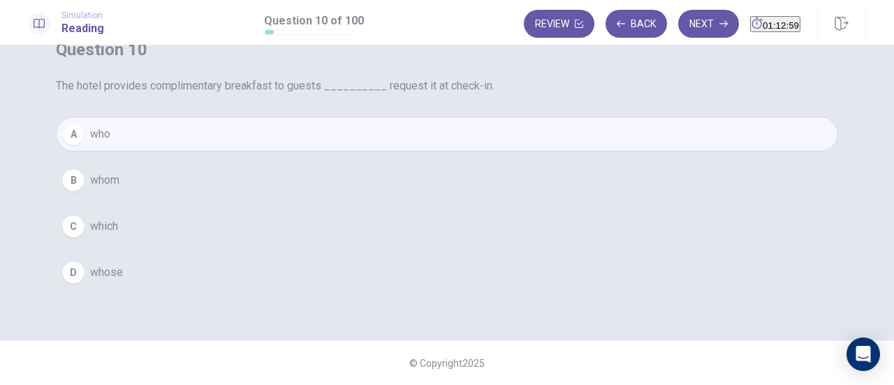
click at [395, 198] on button "B whom" at bounding box center [447, 180] width 782 height 35
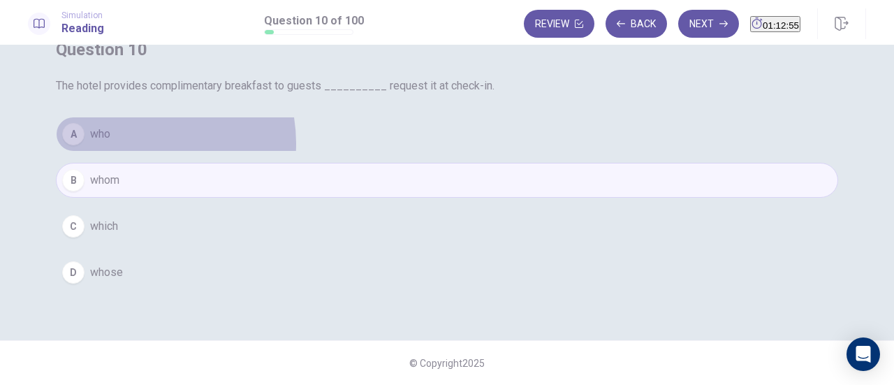
click at [404, 152] on button "A who" at bounding box center [447, 134] width 782 height 35
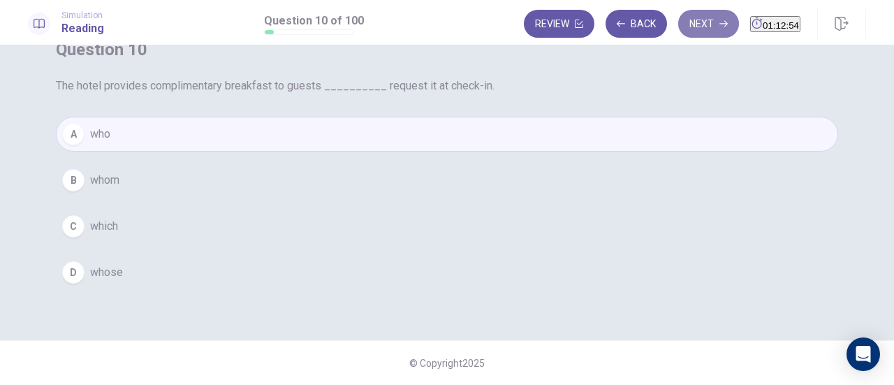
click at [678, 27] on button "Next" at bounding box center [708, 24] width 61 height 28
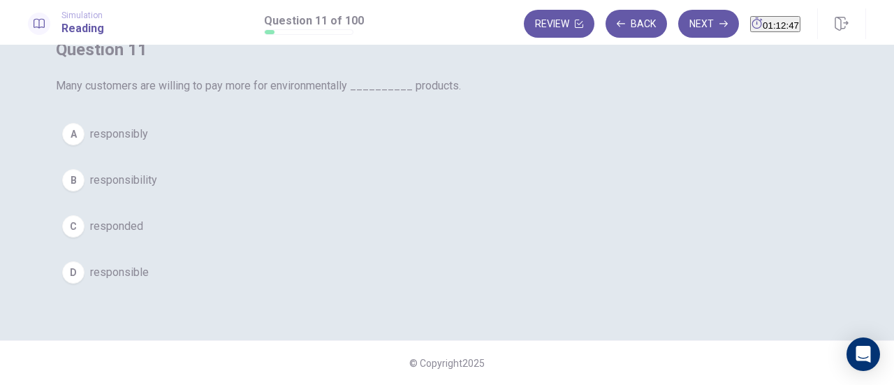
click at [361, 290] on button "D responsible" at bounding box center [447, 272] width 782 height 35
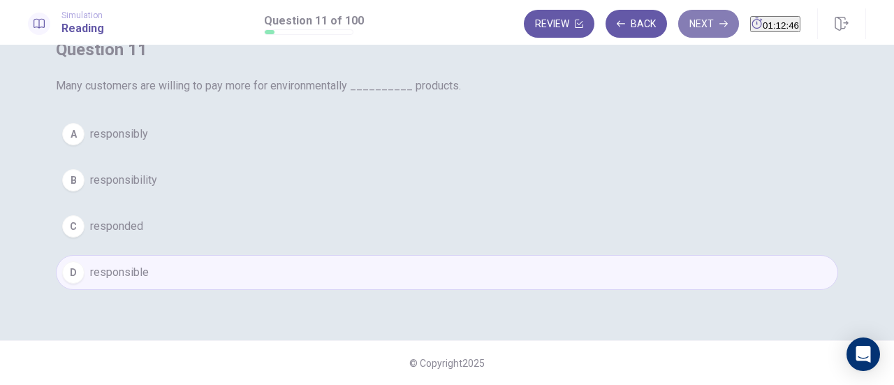
click at [682, 27] on button "Next" at bounding box center [708, 24] width 61 height 28
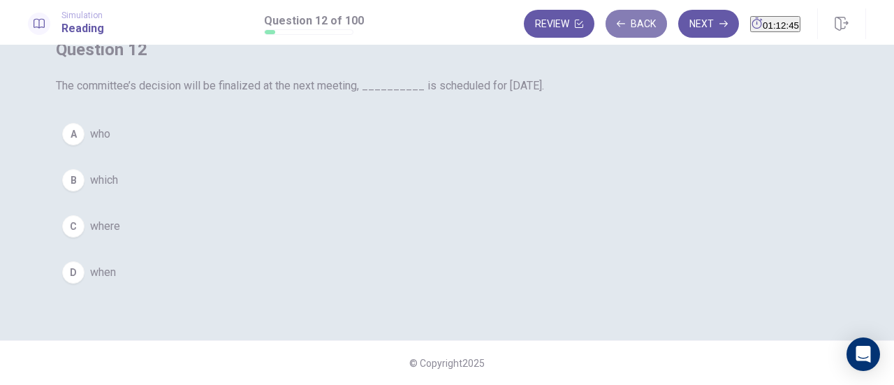
click at [608, 28] on button "Back" at bounding box center [636, 24] width 61 height 28
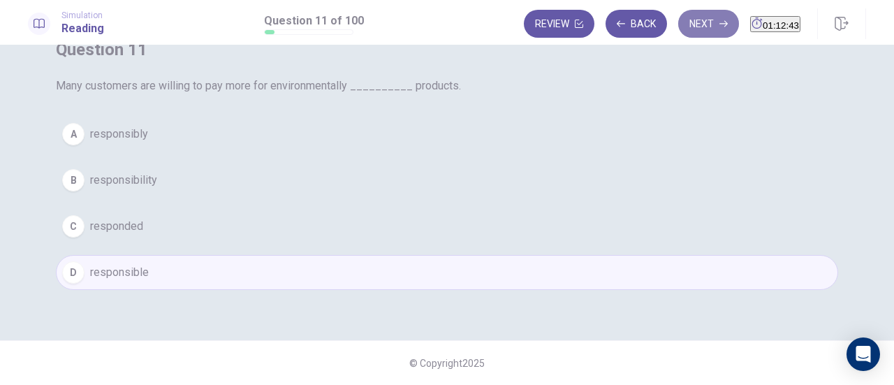
click at [678, 31] on button "Next" at bounding box center [708, 24] width 61 height 28
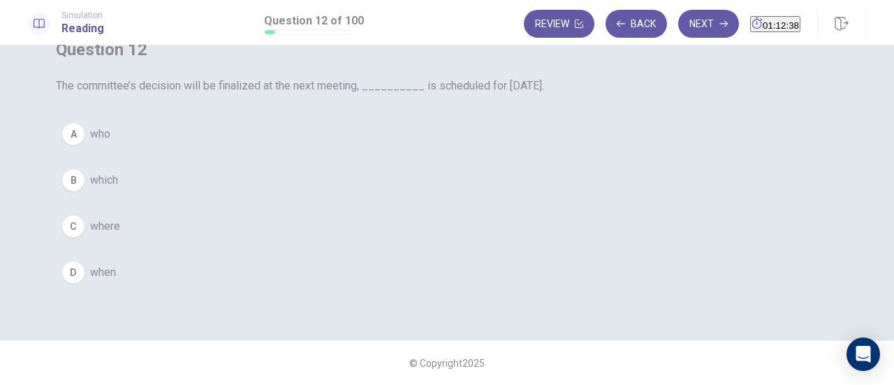
click at [118, 189] on span "which" at bounding box center [104, 180] width 28 height 17
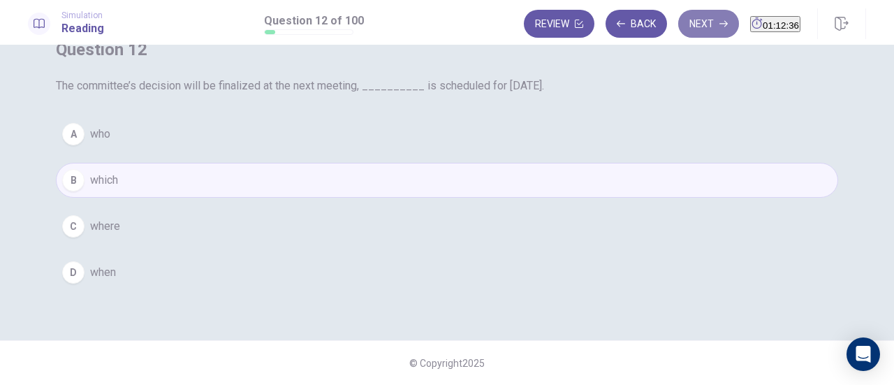
click at [678, 22] on button "Next" at bounding box center [708, 24] width 61 height 28
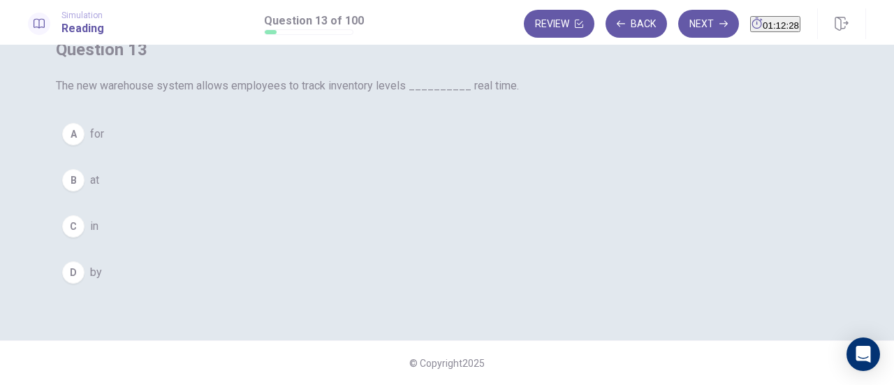
click at [356, 244] on button "C in" at bounding box center [447, 226] width 782 height 35
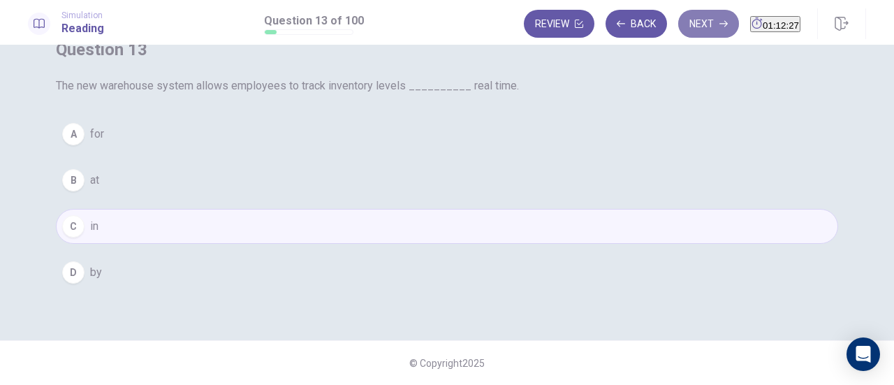
click at [678, 24] on button "Next" at bounding box center [708, 24] width 61 height 28
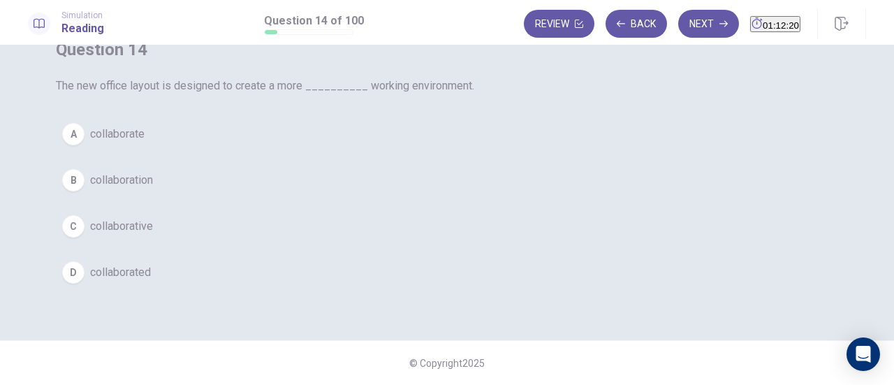
click at [410, 244] on button "C collaborative" at bounding box center [447, 226] width 782 height 35
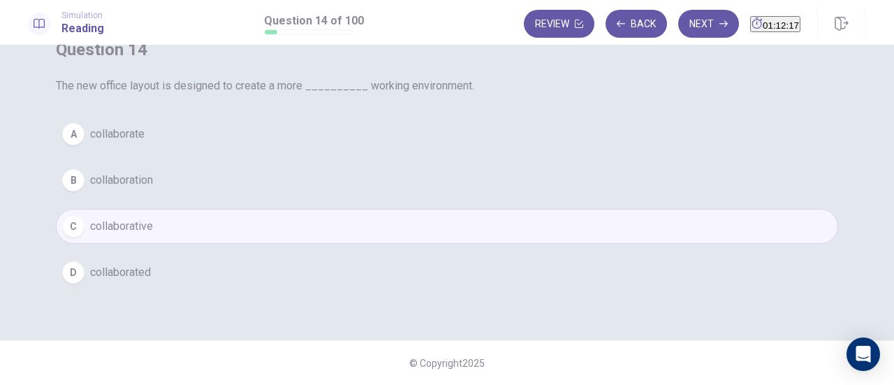
click at [678, 20] on button "Next" at bounding box center [708, 24] width 61 height 28
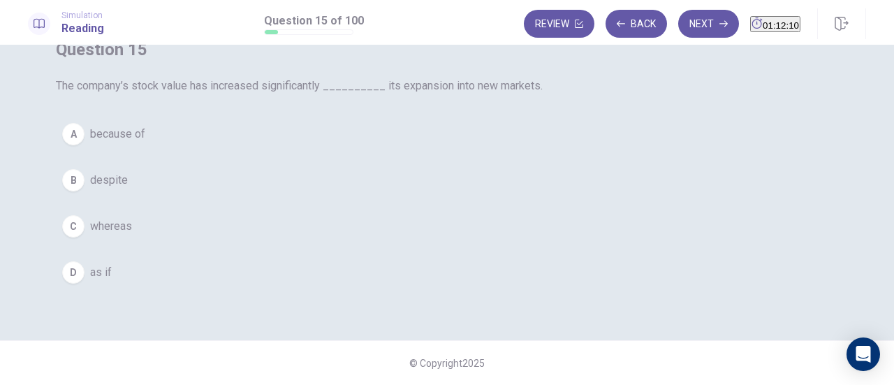
click at [369, 152] on button "A because of" at bounding box center [447, 134] width 782 height 35
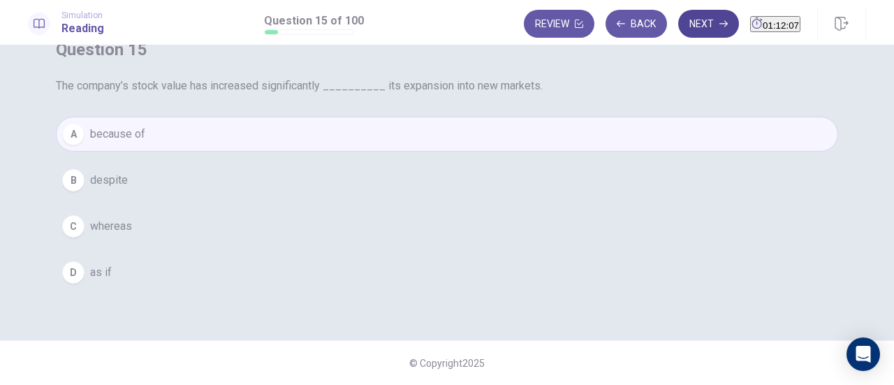
click at [678, 29] on button "Next" at bounding box center [708, 24] width 61 height 28
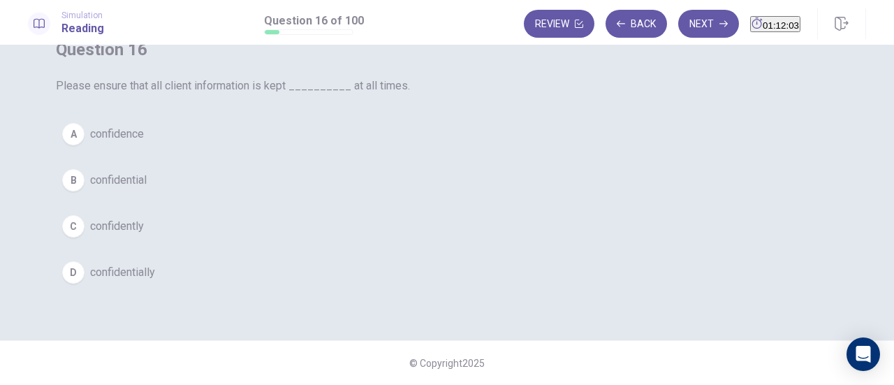
click at [383, 198] on button "B confidential" at bounding box center [447, 180] width 782 height 35
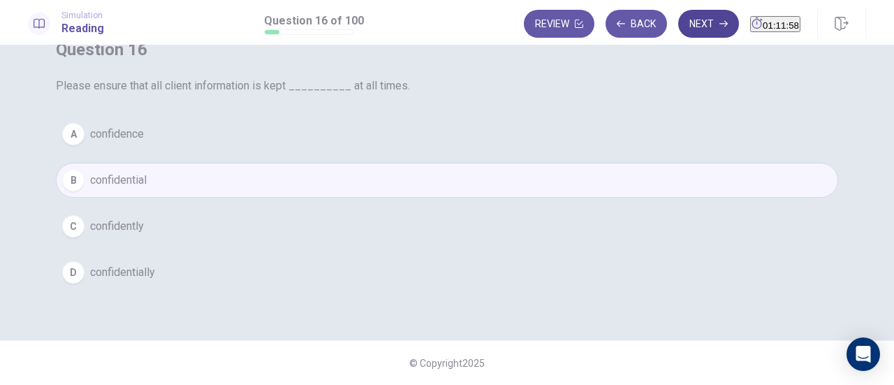
click at [719, 22] on icon "button" at bounding box center [723, 24] width 8 height 8
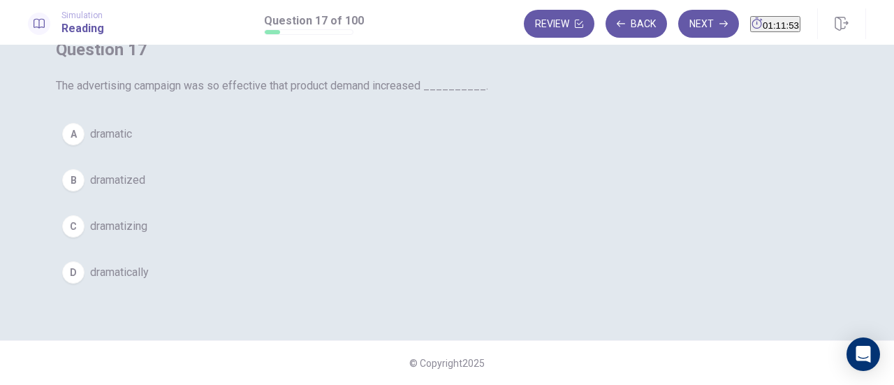
click at [149, 281] on span "dramatically" at bounding box center [119, 272] width 59 height 17
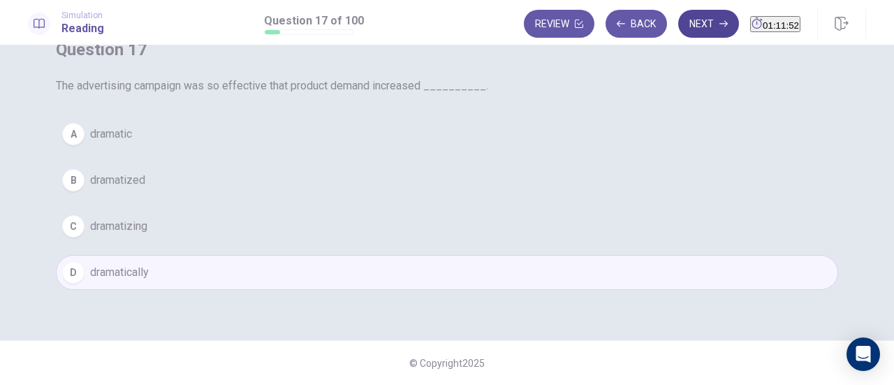
click at [688, 35] on button "Next" at bounding box center [708, 24] width 61 height 28
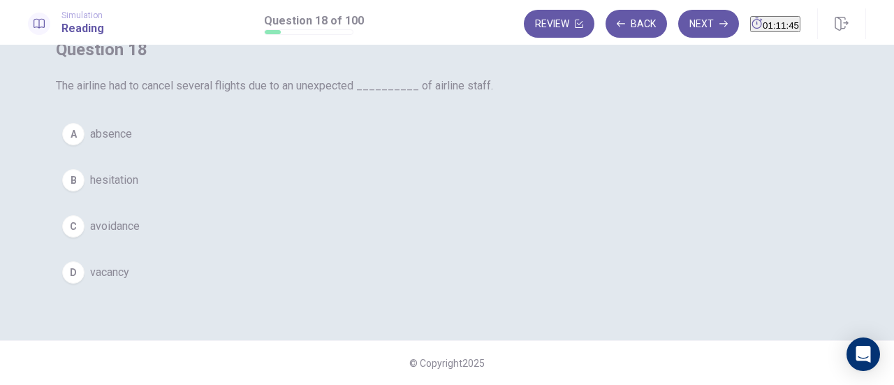
click at [132, 142] on span "absence" at bounding box center [111, 134] width 42 height 17
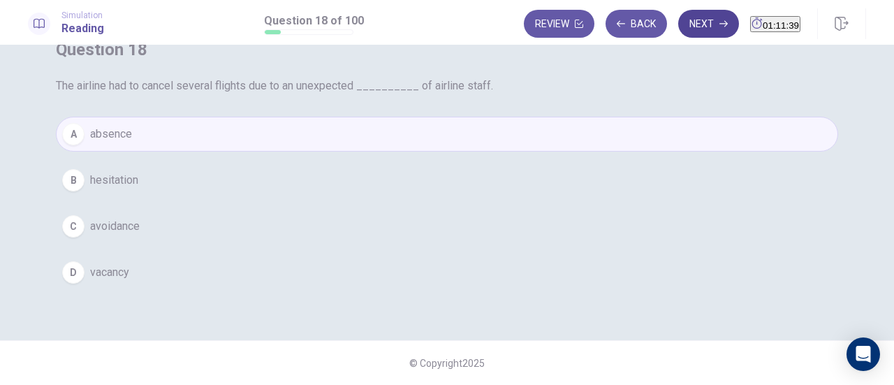
click at [678, 33] on button "Next" at bounding box center [708, 24] width 61 height 28
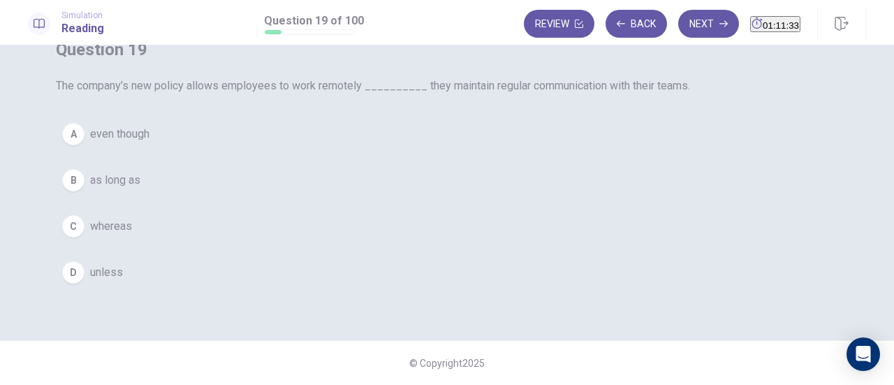
click at [140, 189] on span "as long as" at bounding box center [115, 180] width 50 height 17
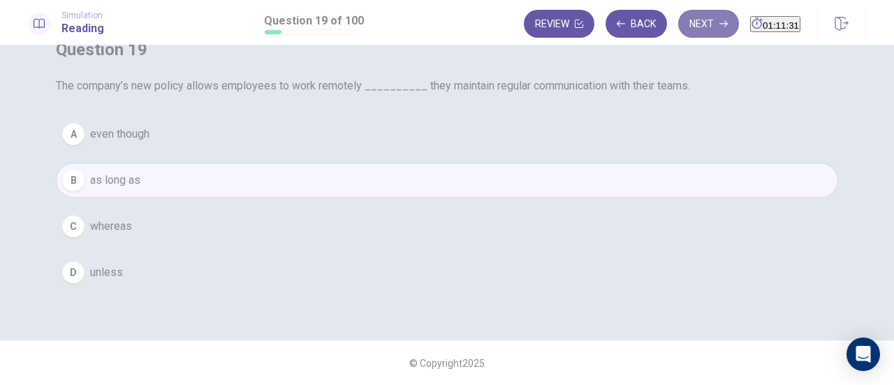
click at [683, 22] on button "Next" at bounding box center [708, 24] width 61 height 28
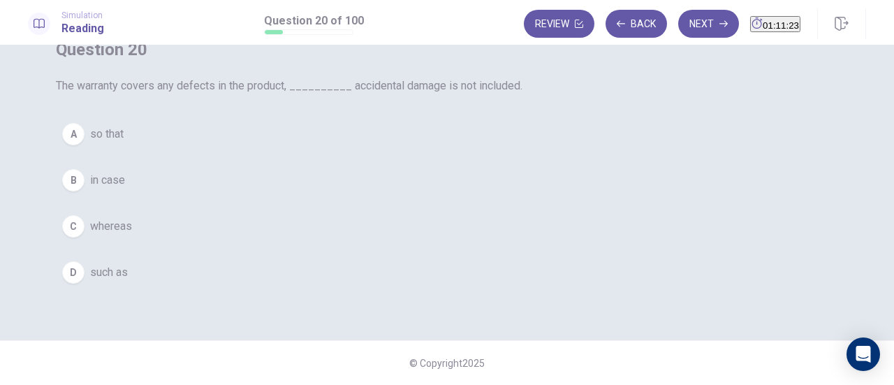
click at [344, 290] on button "D such as" at bounding box center [447, 272] width 782 height 35
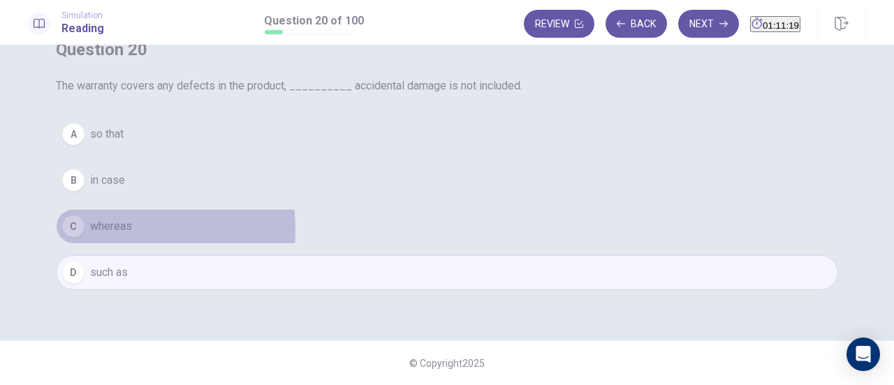
click at [132, 235] on span "whereas" at bounding box center [111, 226] width 42 height 17
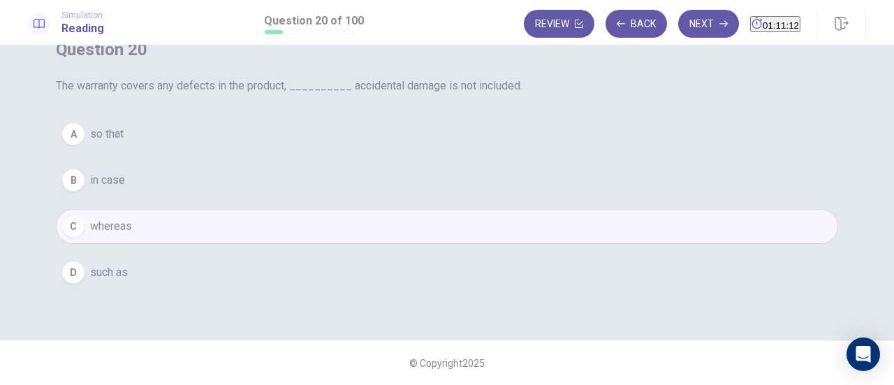
click at [678, 34] on button "Next" at bounding box center [708, 24] width 61 height 28
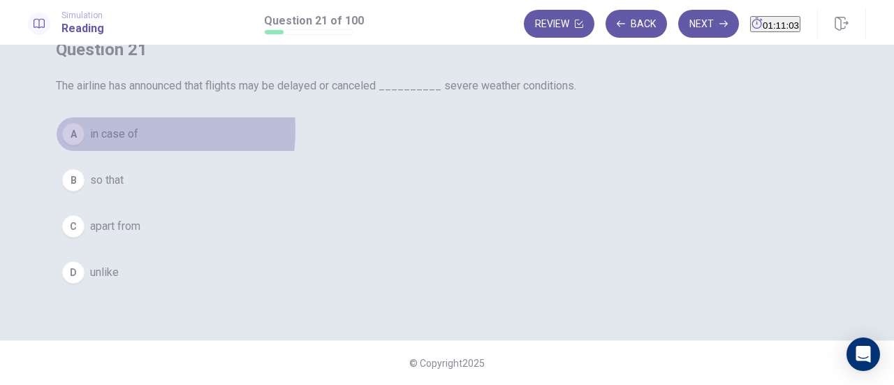
click at [138, 142] on span "in case of" at bounding box center [114, 134] width 48 height 17
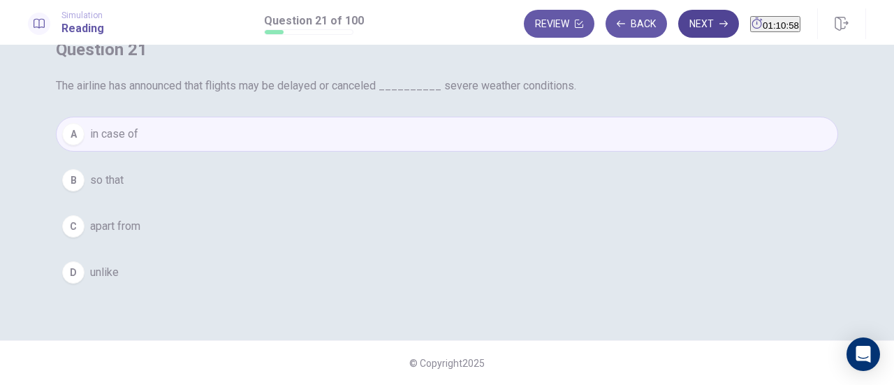
click at [688, 34] on button "Next" at bounding box center [708, 24] width 61 height 28
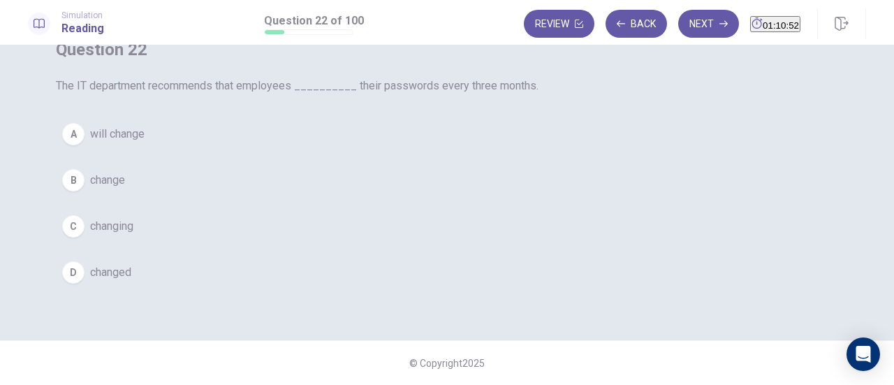
click at [365, 198] on button "B change" at bounding box center [447, 180] width 782 height 35
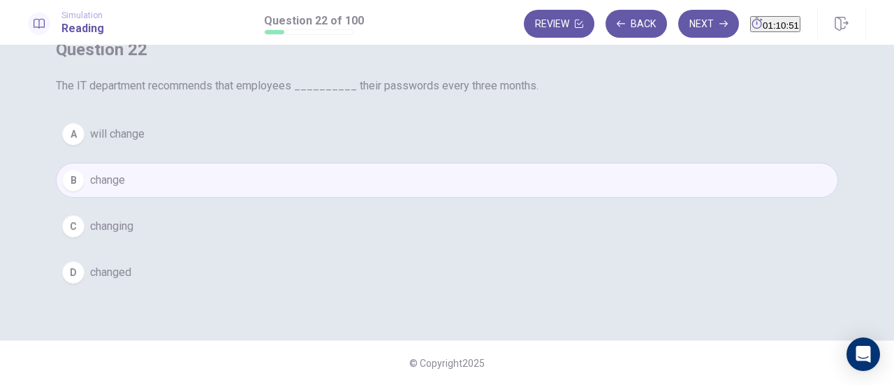
click at [678, 36] on button "Next" at bounding box center [708, 24] width 61 height 28
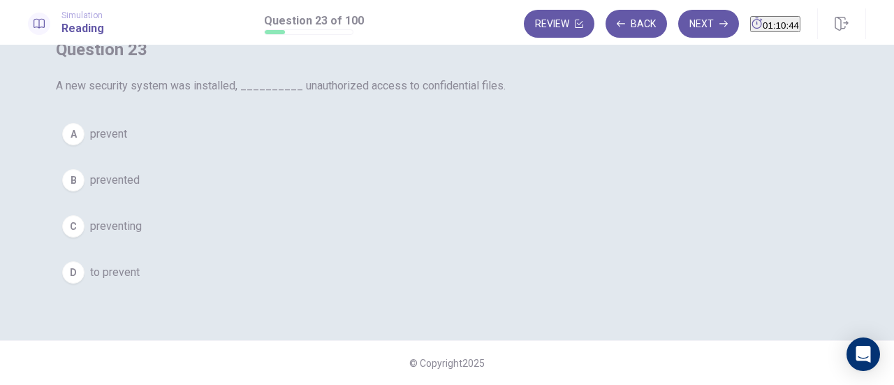
click at [142, 235] on span "preventing" at bounding box center [116, 226] width 52 height 17
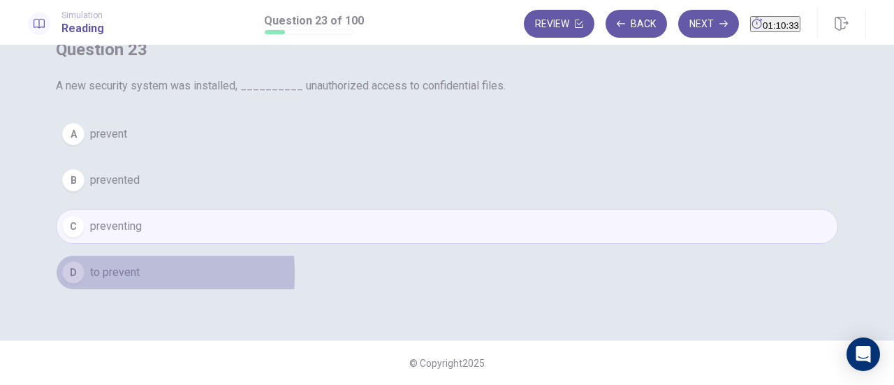
click at [85, 284] on div "D" at bounding box center [73, 272] width 22 height 22
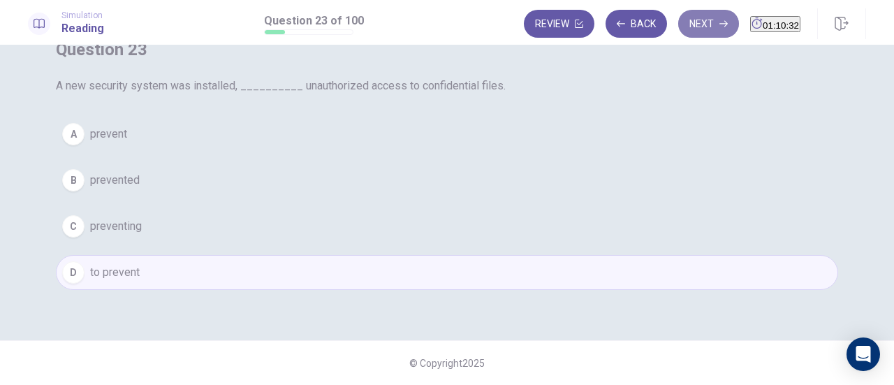
click at [697, 31] on button "Next" at bounding box center [708, 24] width 61 height 28
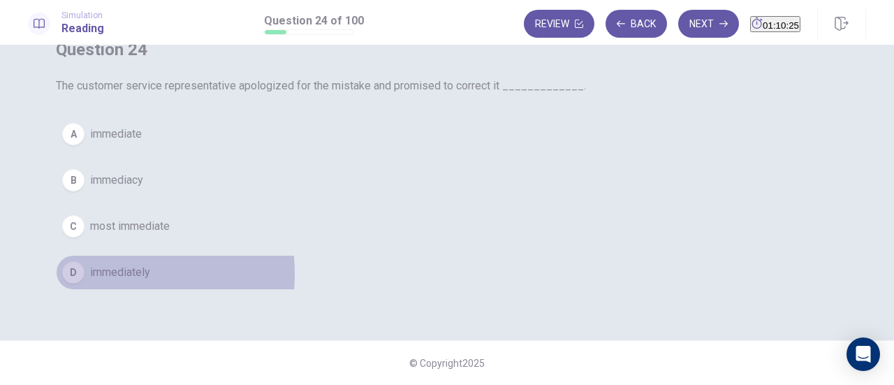
click at [85, 284] on div "D" at bounding box center [73, 272] width 22 height 22
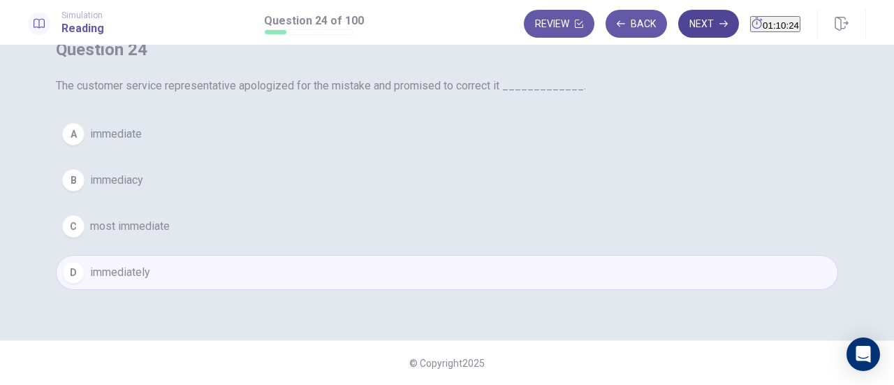
click at [690, 34] on button "Next" at bounding box center [708, 24] width 61 height 28
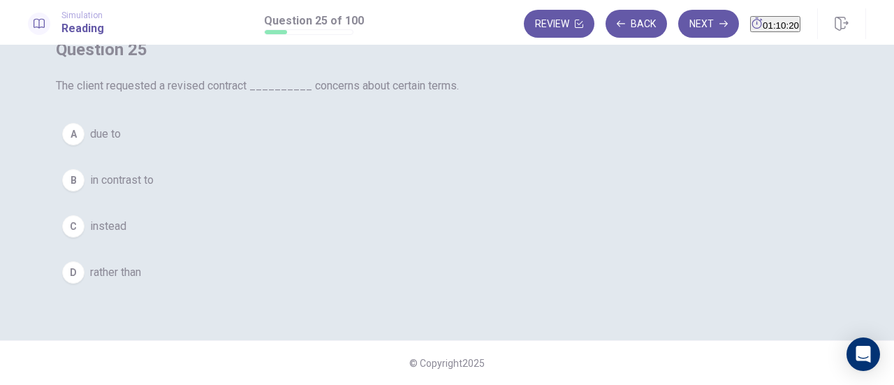
click at [121, 142] on span "due to" at bounding box center [105, 134] width 31 height 17
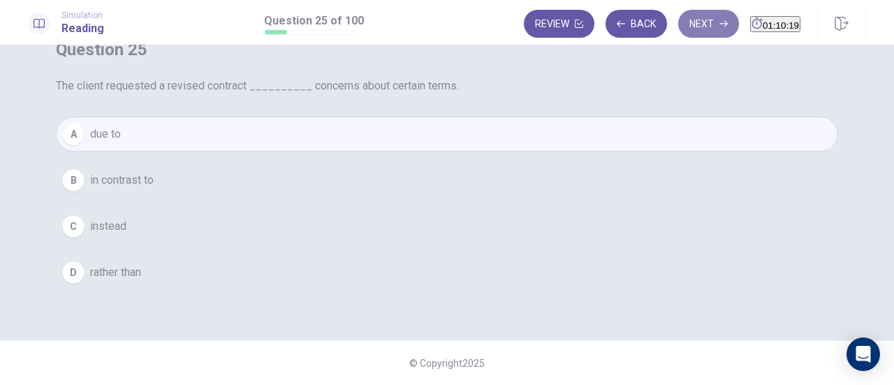
click at [678, 29] on button "Next" at bounding box center [708, 24] width 61 height 28
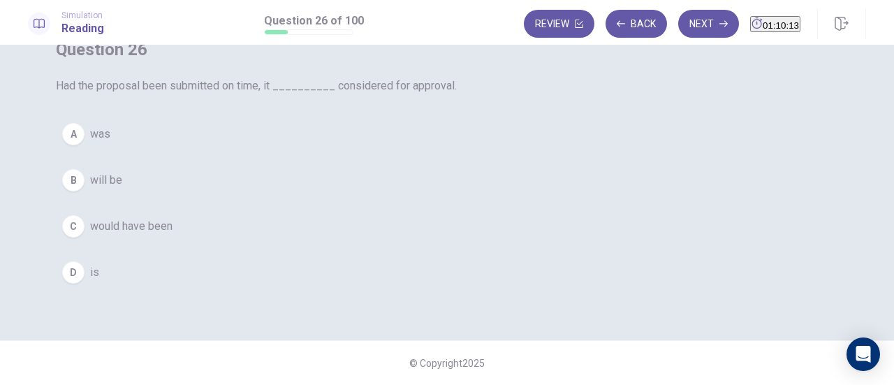
click at [173, 235] on span "would have been" at bounding box center [131, 226] width 82 height 17
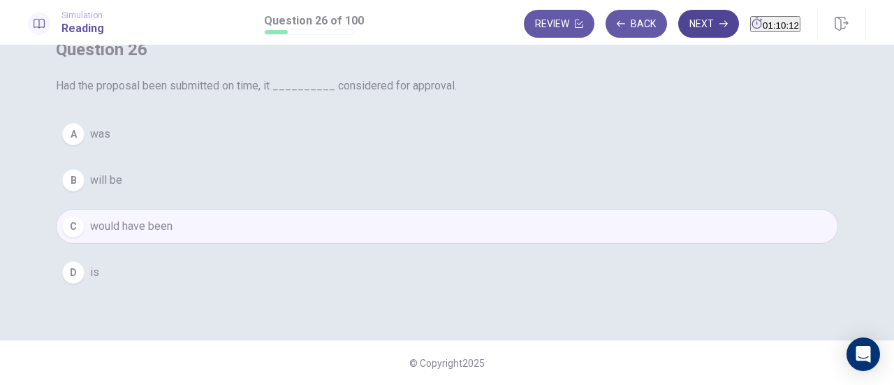
click at [678, 32] on button "Next" at bounding box center [708, 24] width 61 height 28
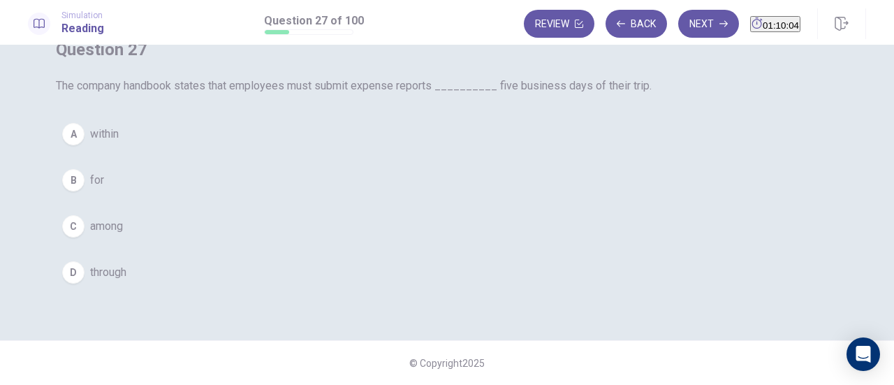
click at [399, 152] on button "A within" at bounding box center [447, 134] width 782 height 35
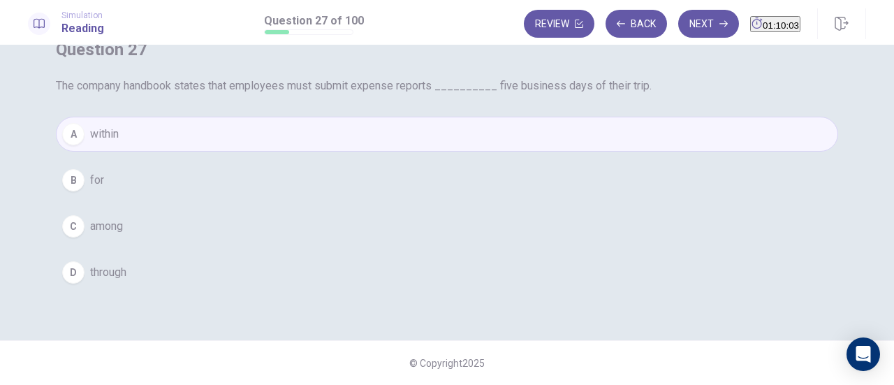
click at [680, 33] on button "Next" at bounding box center [708, 24] width 61 height 28
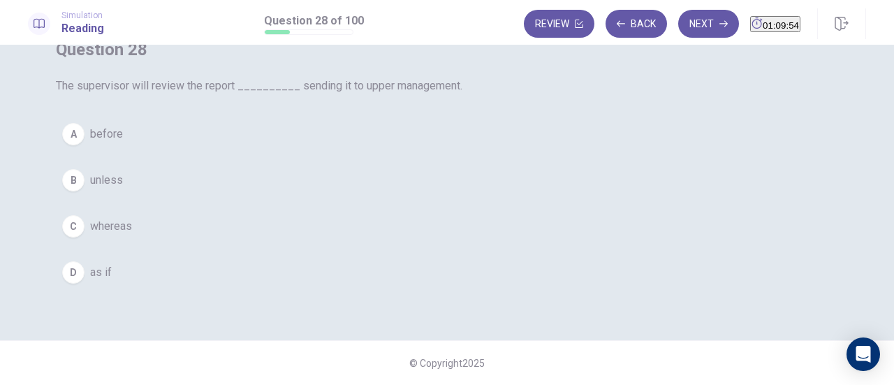
click at [123, 142] on span "before" at bounding box center [106, 134] width 33 height 17
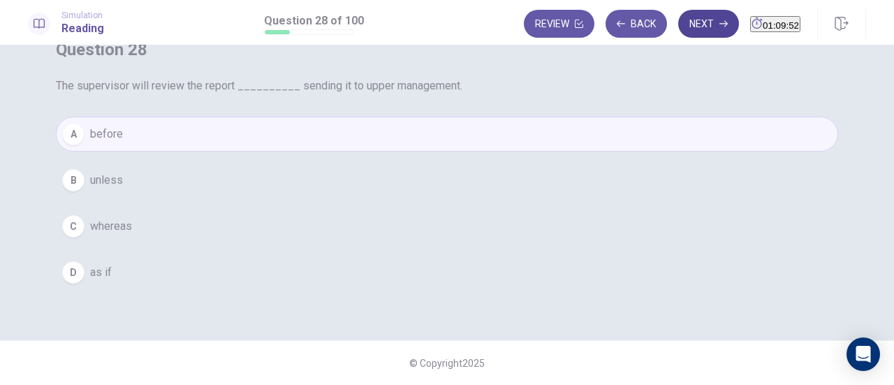
click at [678, 25] on button "Next" at bounding box center [708, 24] width 61 height 28
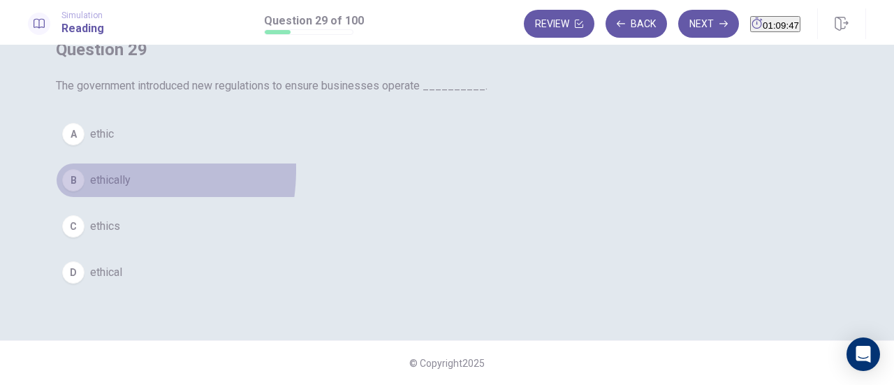
drag, startPoint x: 352, startPoint y: 207, endPoint x: 363, endPoint y: 219, distance: 16.3
click at [355, 198] on button "B ethically" at bounding box center [447, 180] width 782 height 35
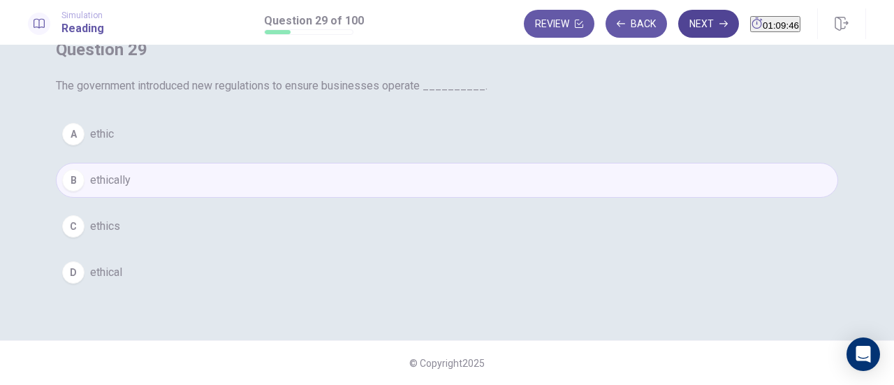
click at [690, 24] on button "Next" at bounding box center [708, 24] width 61 height 28
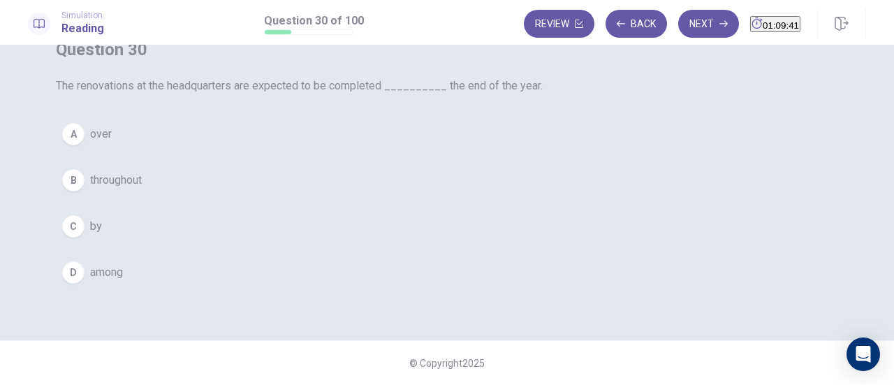
click at [355, 244] on button "C by" at bounding box center [447, 226] width 782 height 35
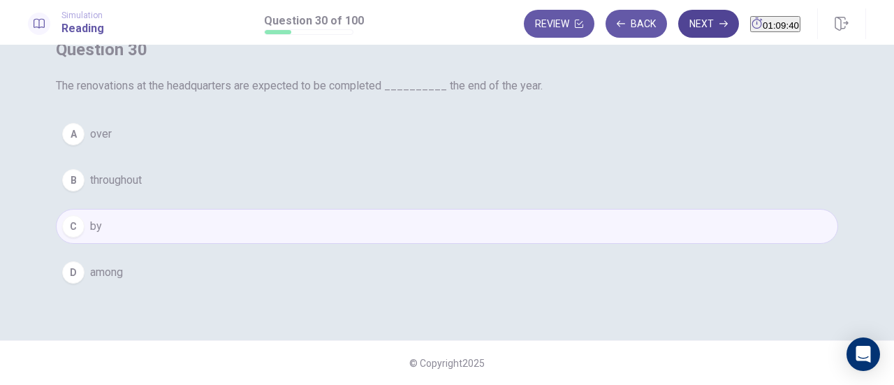
click at [689, 22] on button "Next" at bounding box center [708, 24] width 61 height 28
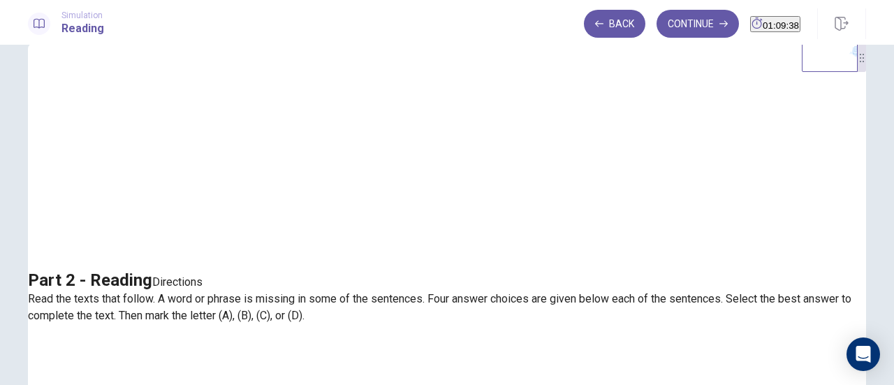
scroll to position [0, 0]
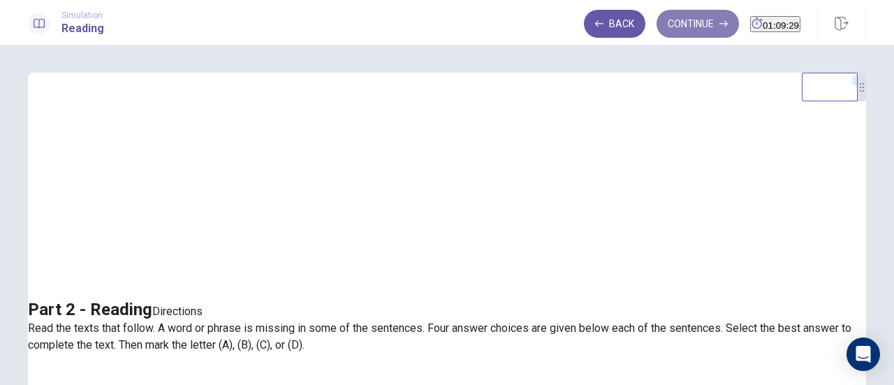
click at [719, 26] on icon "button" at bounding box center [723, 24] width 8 height 8
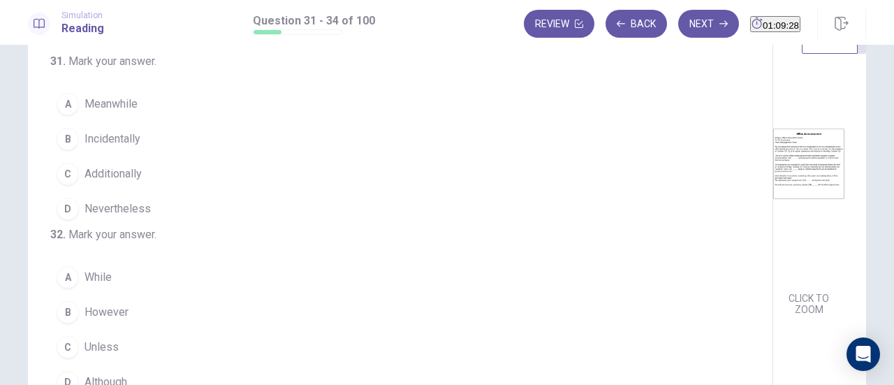
scroll to position [70, 0]
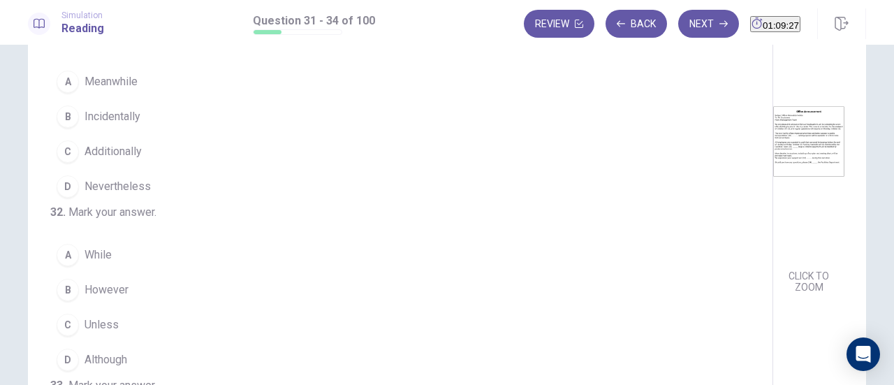
click at [773, 189] on img at bounding box center [808, 142] width 71 height 244
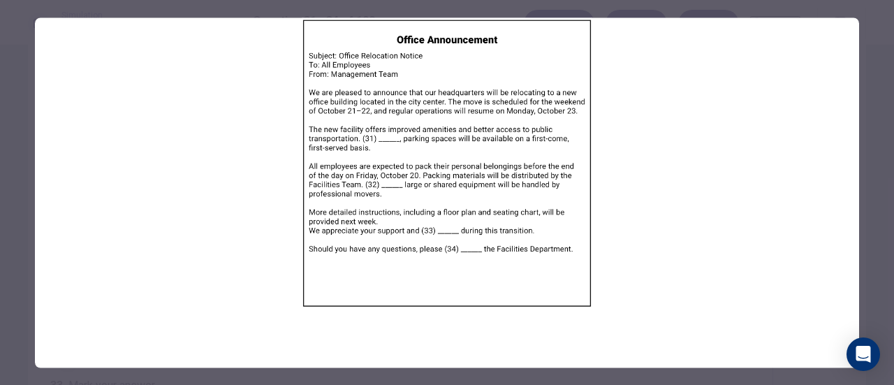
click at [881, 229] on div at bounding box center [447, 192] width 894 height 385
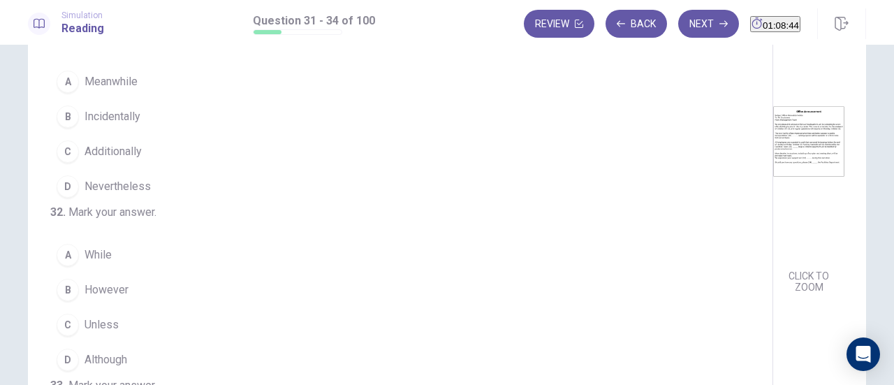
scroll to position [0, 0]
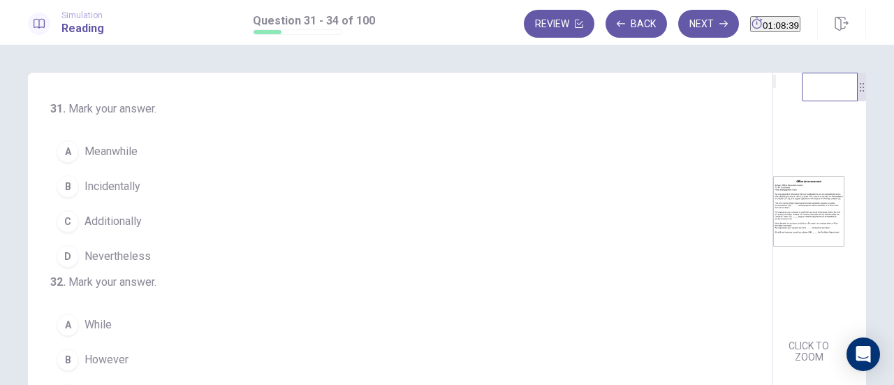
click at [124, 226] on span "Additionally" at bounding box center [113, 221] width 57 height 17
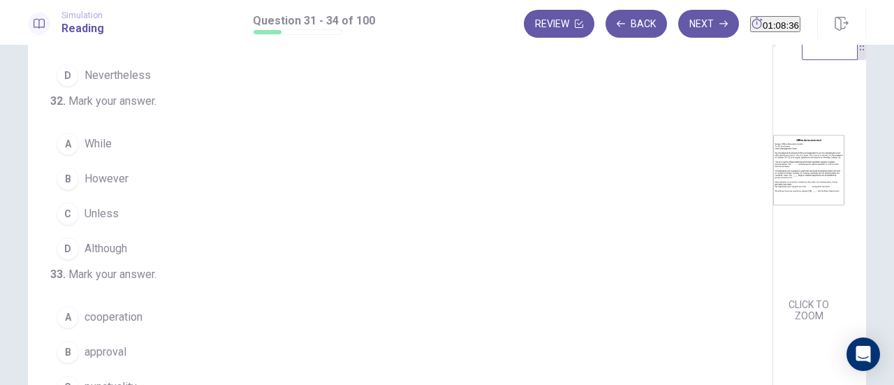
scroll to position [70, 0]
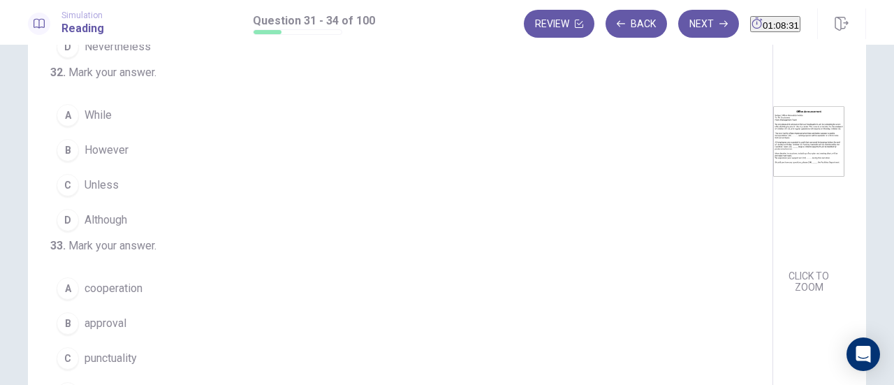
click at [126, 237] on button "D Although" at bounding box center [391, 220] width 683 height 35
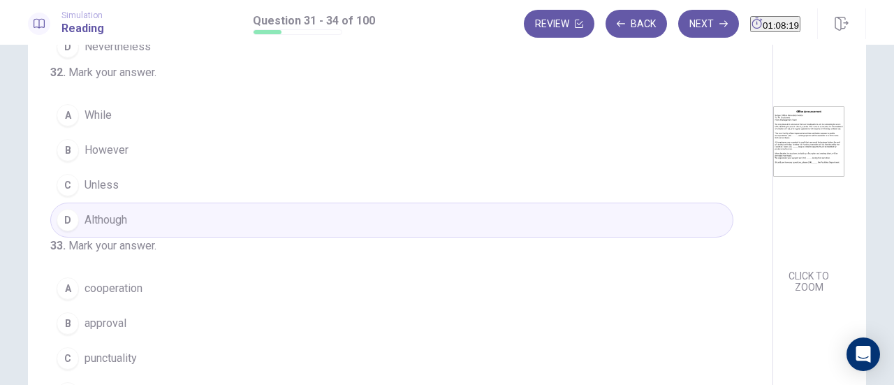
click at [139, 168] on button "B However" at bounding box center [391, 150] width 683 height 35
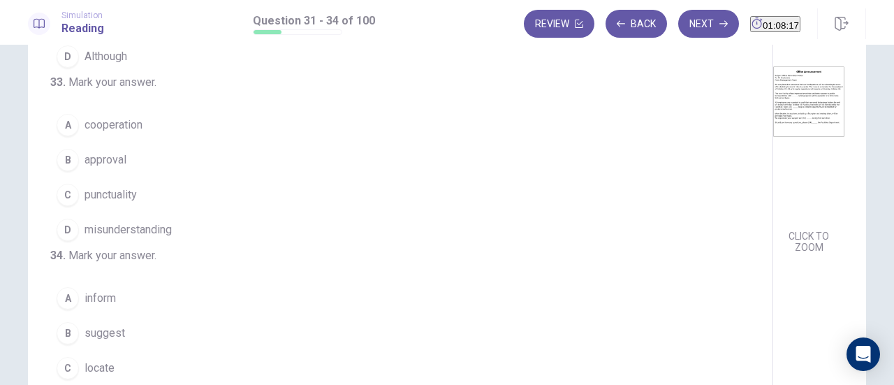
scroll to position [140, 0]
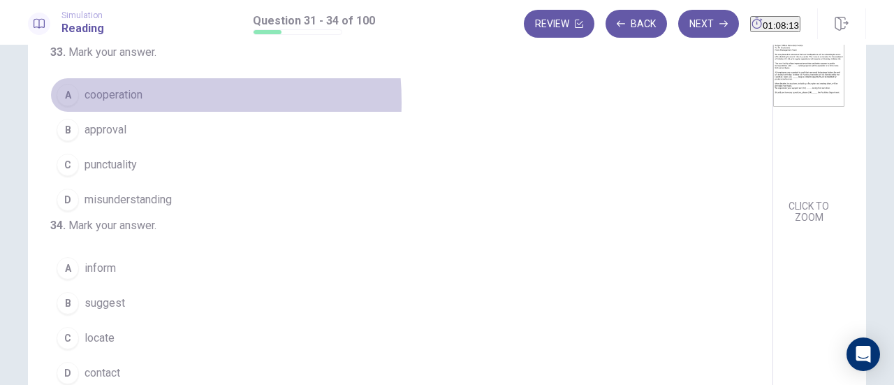
click at [103, 103] on span "cooperation" at bounding box center [114, 95] width 58 height 17
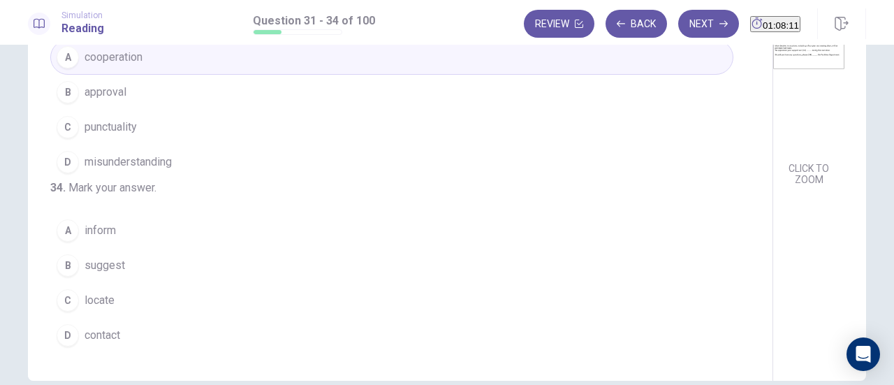
scroll to position [210, 0]
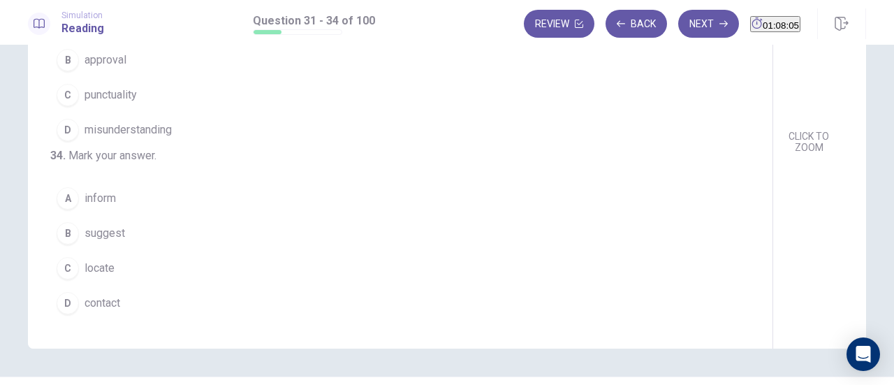
click at [113, 302] on span "contact" at bounding box center [103, 303] width 36 height 17
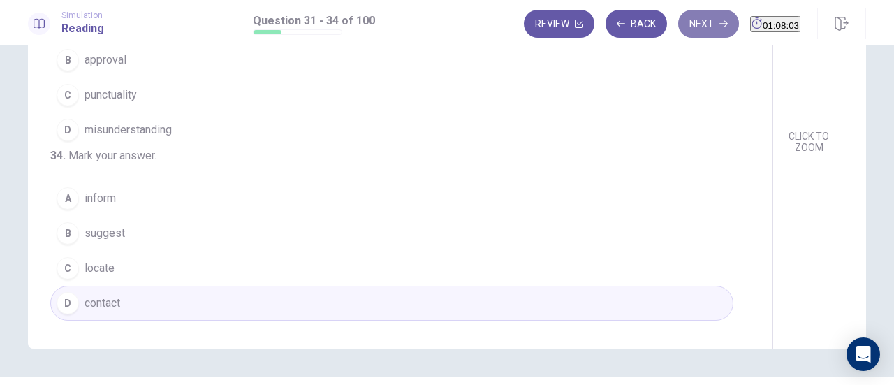
click at [682, 22] on button "Next" at bounding box center [708, 24] width 61 height 28
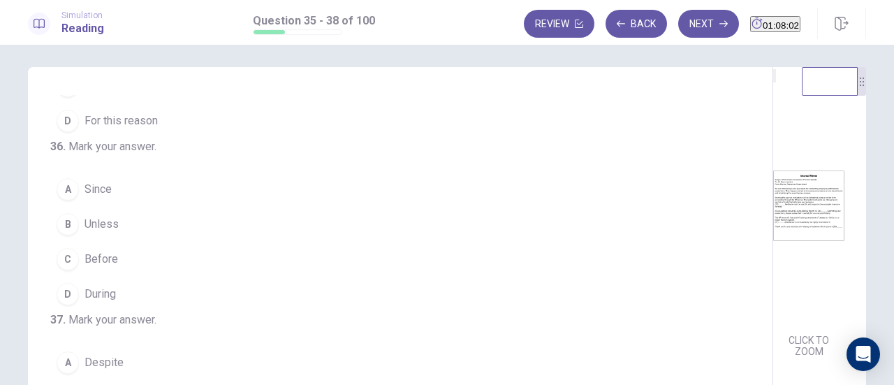
scroll to position [0, 0]
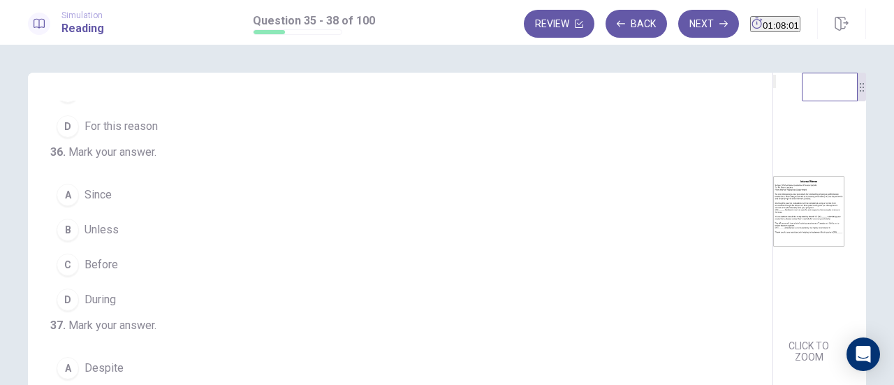
click at [773, 232] on img at bounding box center [808, 211] width 71 height 244
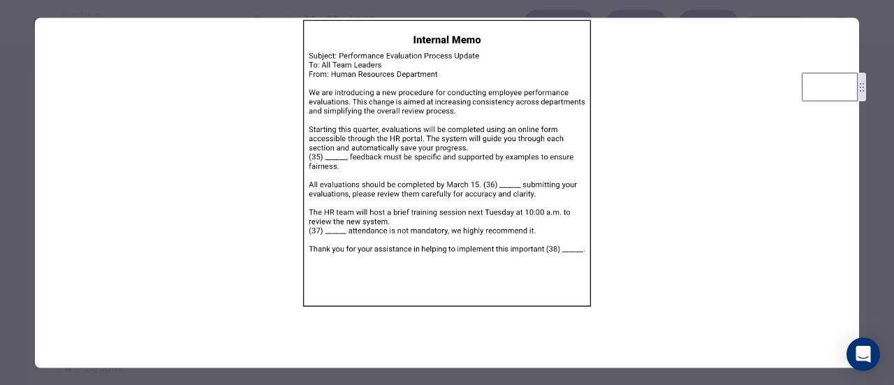
click at [879, 209] on div at bounding box center [447, 192] width 894 height 385
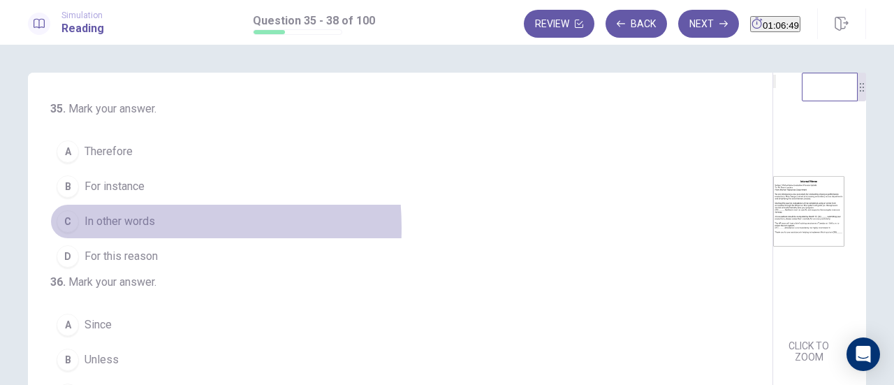
click at [98, 226] on span "In other words" at bounding box center [120, 221] width 71 height 17
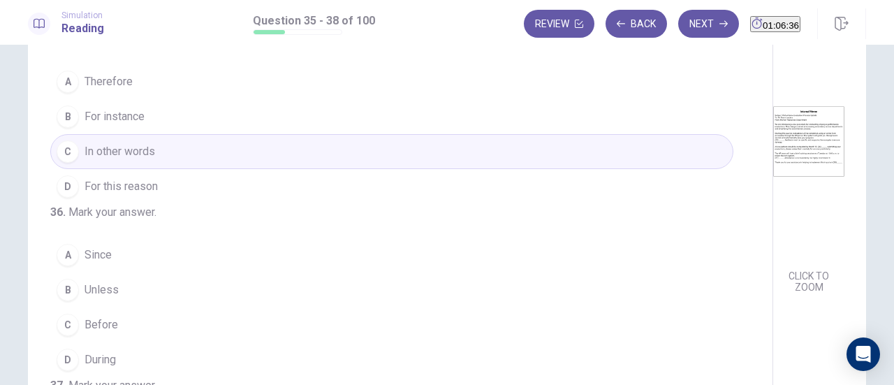
scroll to position [140, 0]
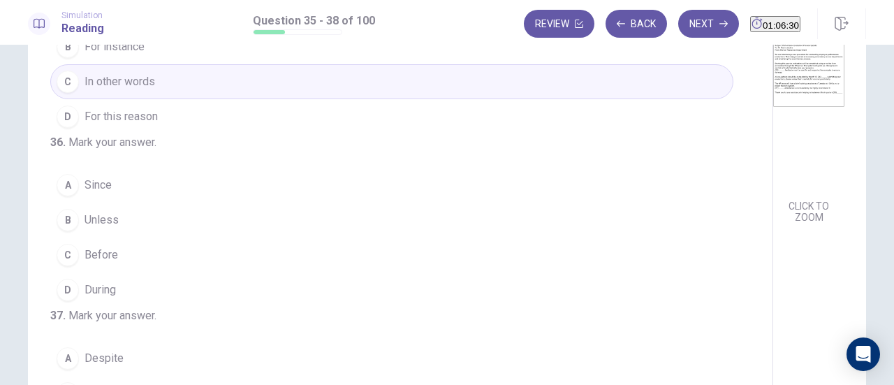
click at [99, 263] on span "Before" at bounding box center [102, 255] width 34 height 17
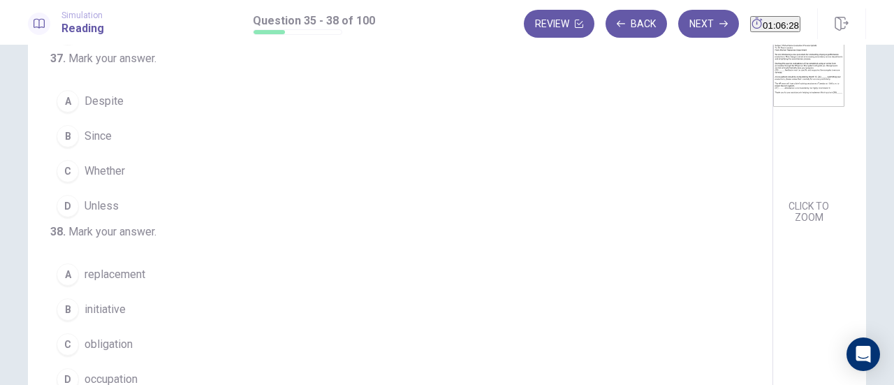
scroll to position [279, 0]
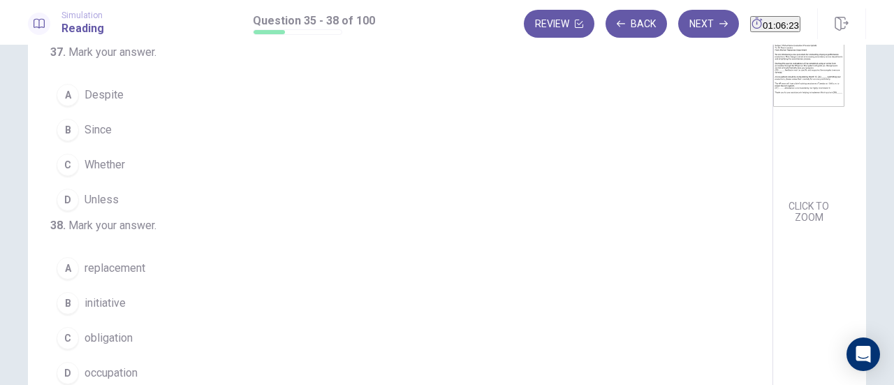
click at [64, 106] on div "A" at bounding box center [68, 95] width 22 height 22
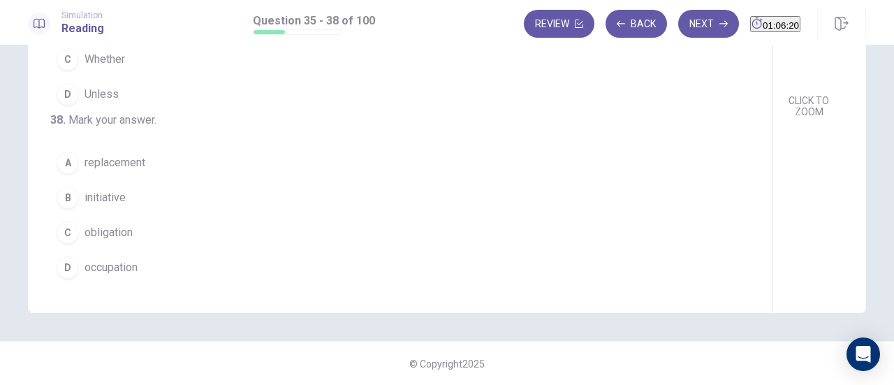
scroll to position [246, 0]
click at [110, 184] on button "B initiative" at bounding box center [391, 197] width 683 height 35
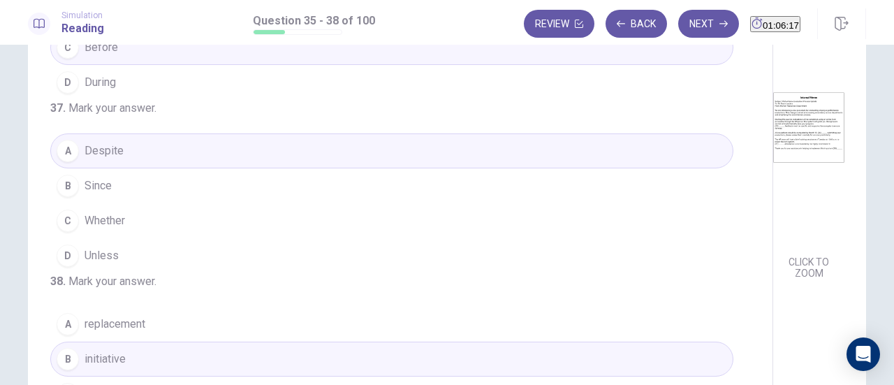
scroll to position [0, 0]
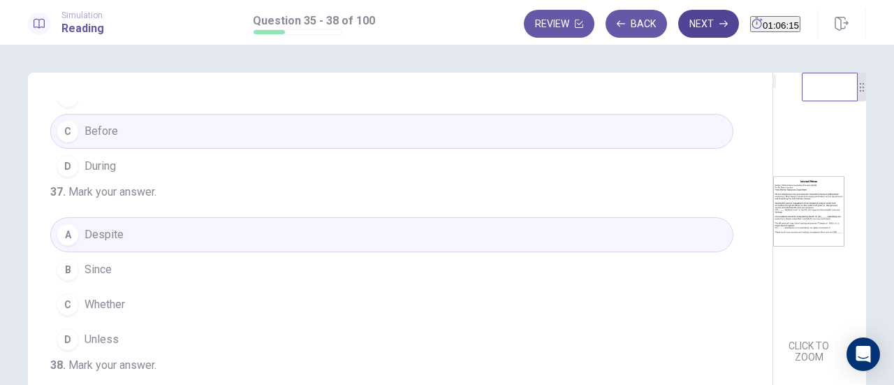
click at [683, 29] on button "Next" at bounding box center [708, 24] width 61 height 28
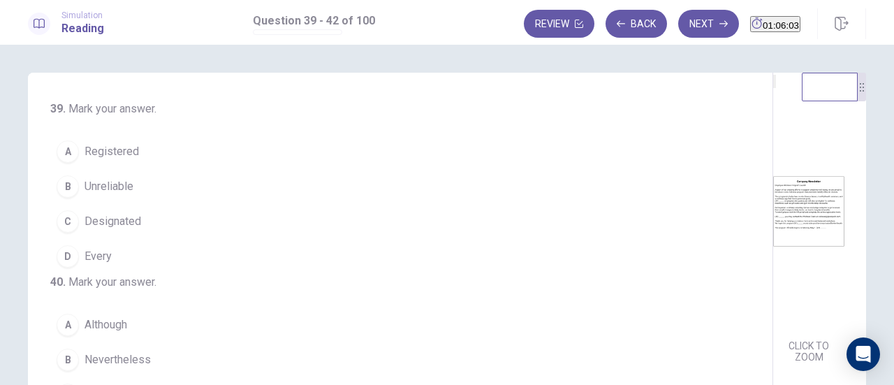
click at [85, 152] on span "Registered" at bounding box center [112, 151] width 54 height 17
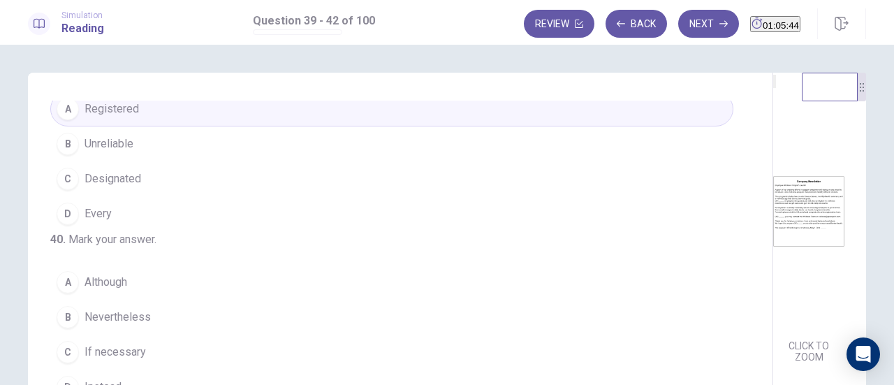
scroll to position [140, 0]
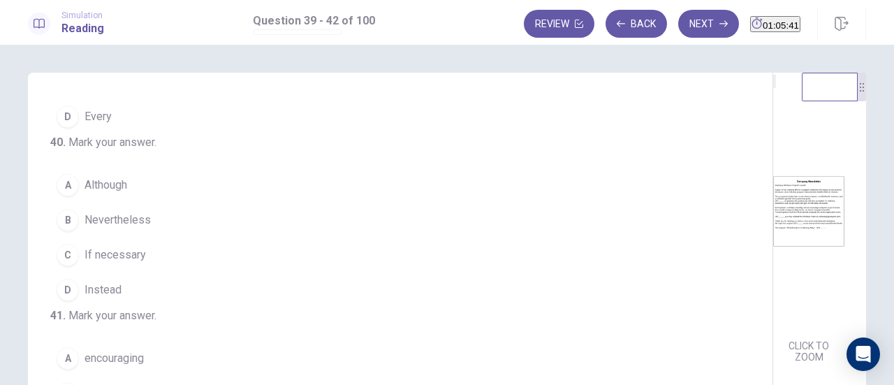
click at [126, 301] on button "D Instead" at bounding box center [391, 289] width 683 height 35
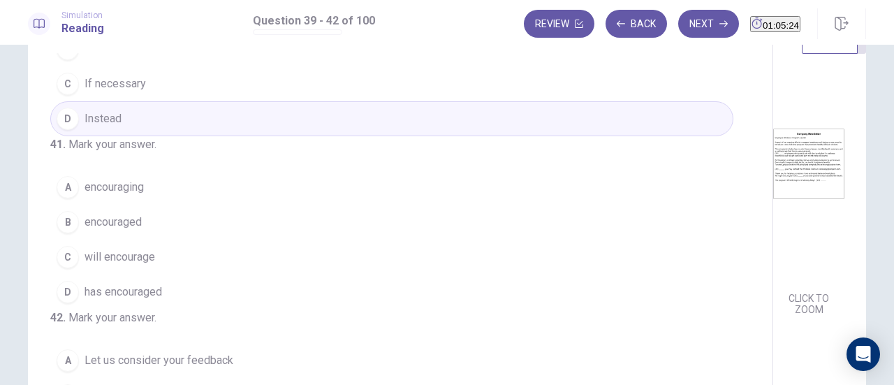
scroll to position [70, 0]
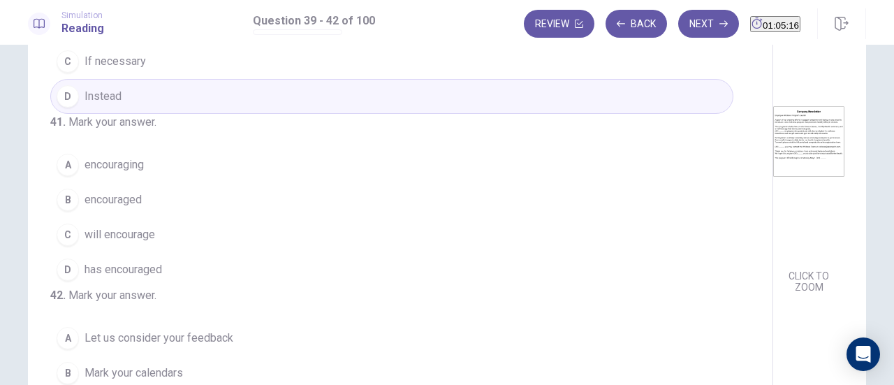
click at [92, 219] on button "C will encourage" at bounding box center [391, 234] width 683 height 35
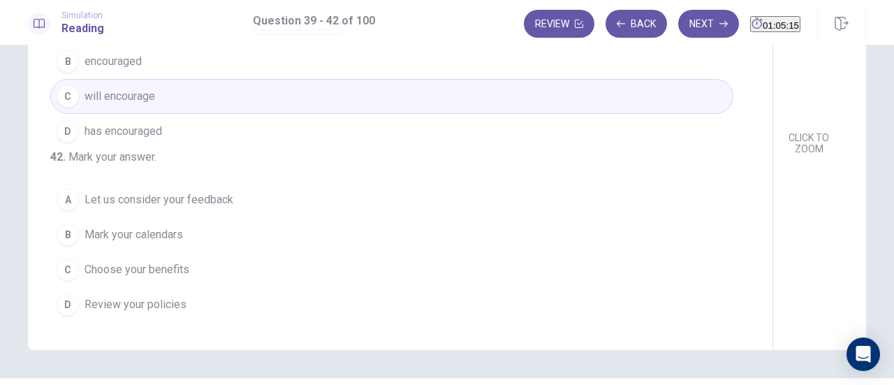
scroll to position [210, 0]
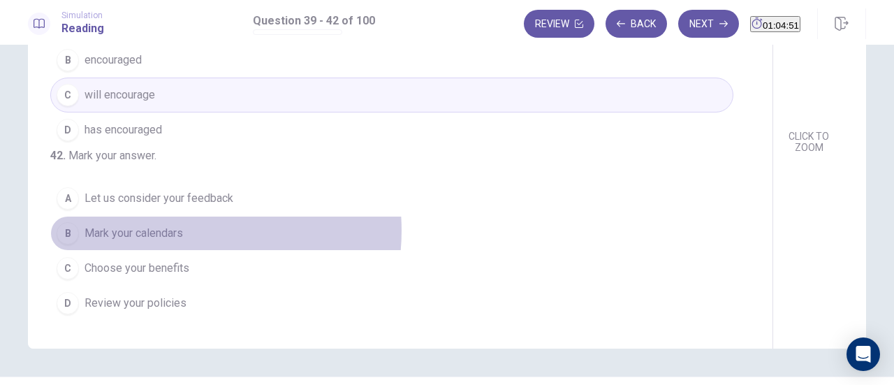
click at [176, 232] on span "Mark your calendars" at bounding box center [134, 233] width 98 height 17
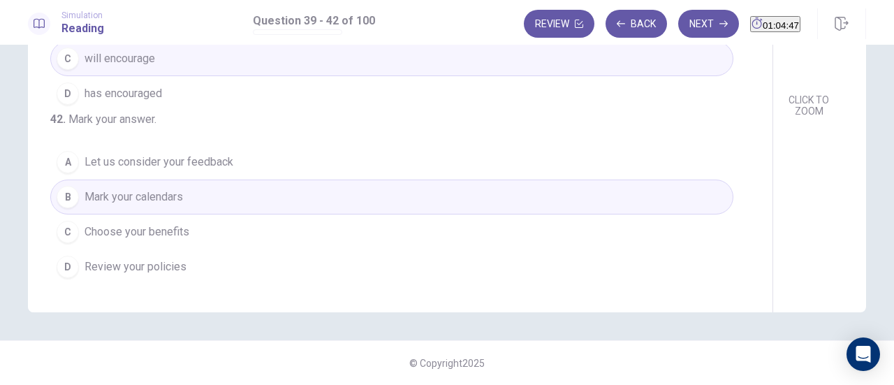
scroll to position [270, 0]
click at [689, 23] on button "Next" at bounding box center [708, 24] width 61 height 28
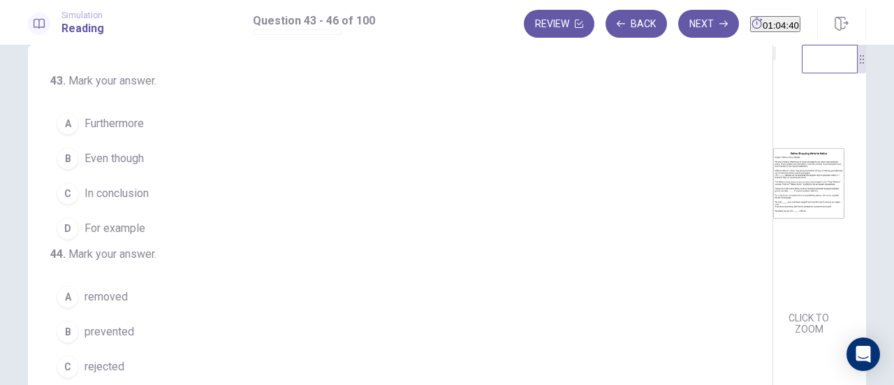
scroll to position [0, 0]
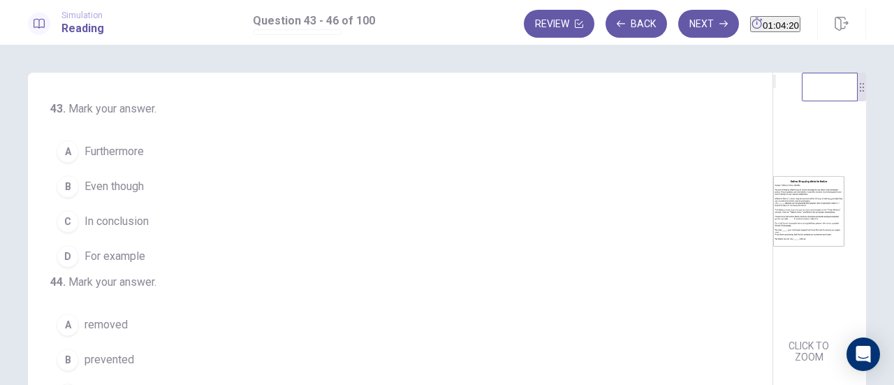
click at [122, 157] on span "Furthermore" at bounding box center [114, 151] width 59 height 17
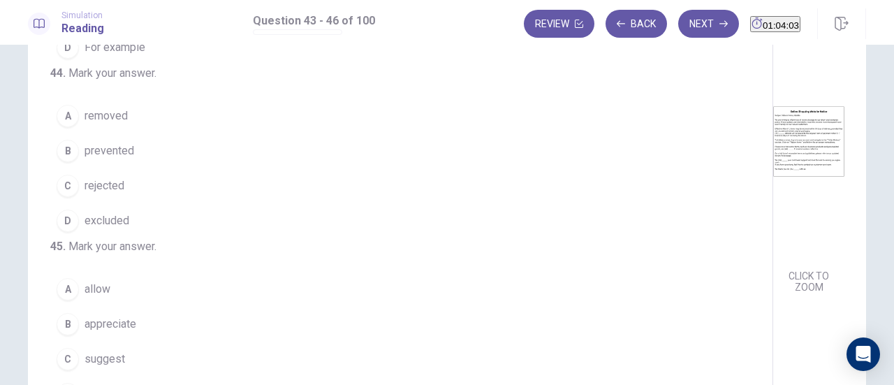
scroll to position [140, 0]
click at [110, 228] on span "excluded" at bounding box center [107, 220] width 45 height 17
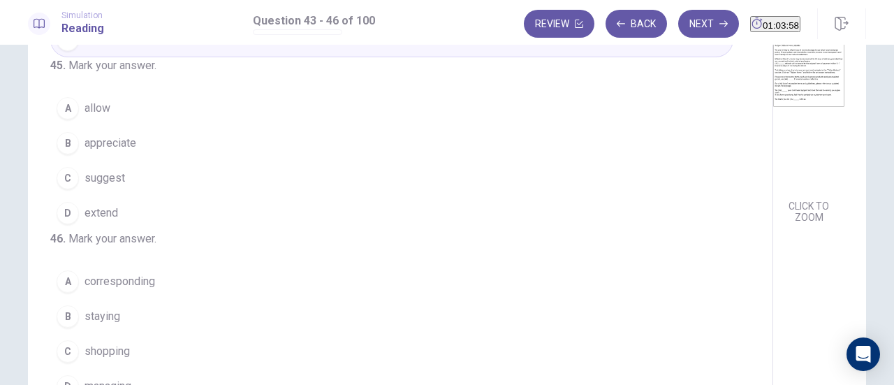
scroll to position [279, 0]
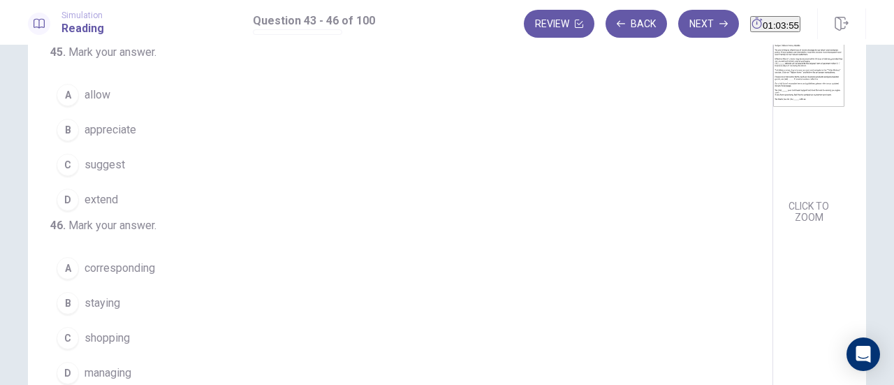
click at [131, 138] on span "appreciate" at bounding box center [111, 130] width 52 height 17
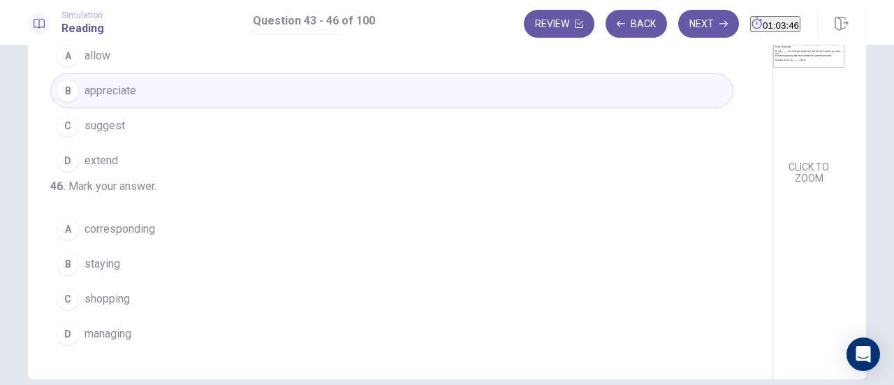
scroll to position [210, 0]
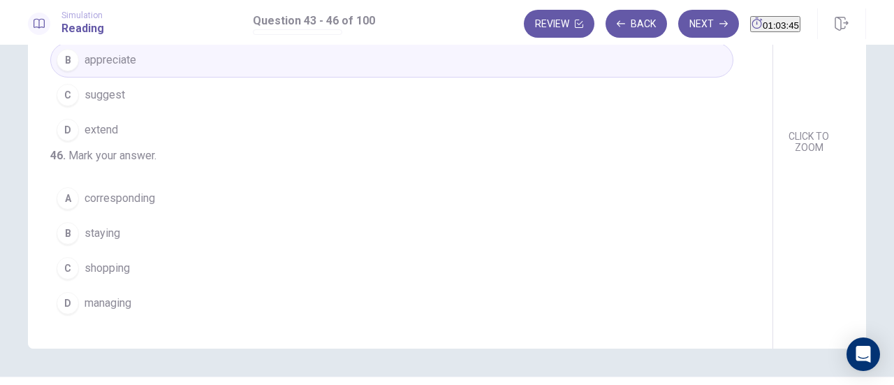
click at [113, 234] on span "staying" at bounding box center [103, 233] width 36 height 17
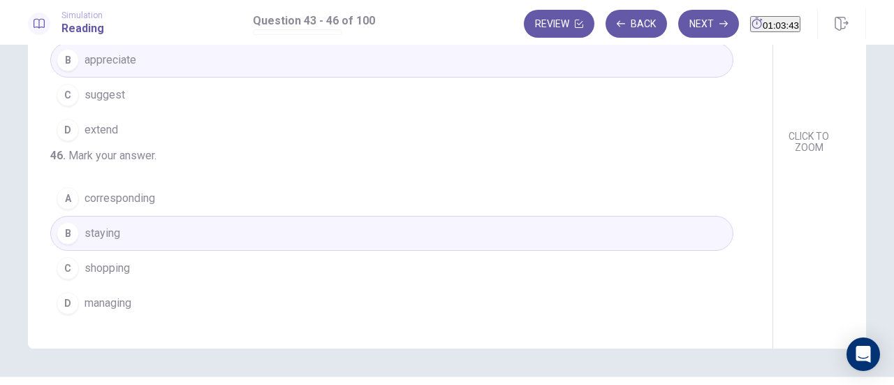
scroll to position [0, 0]
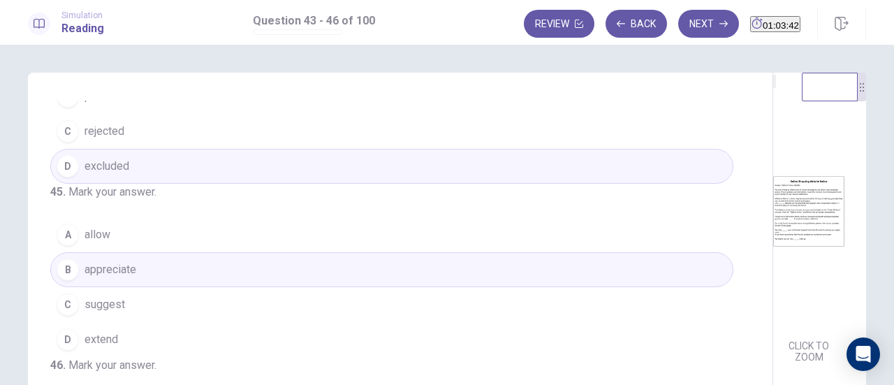
click at [686, 19] on button "Next" at bounding box center [708, 24] width 61 height 28
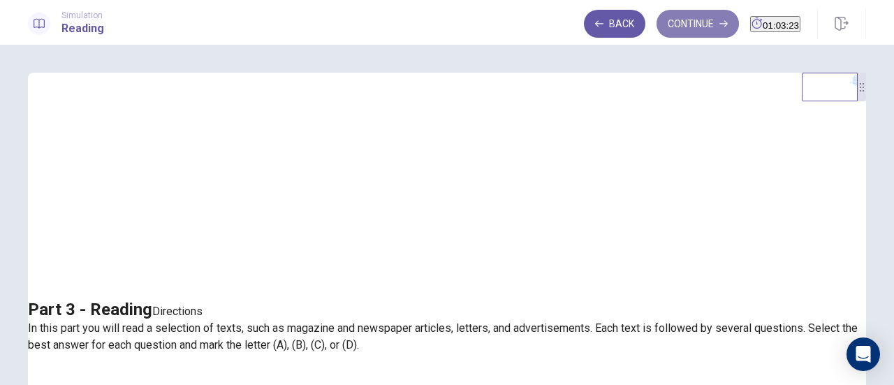
click at [674, 16] on button "Continue" at bounding box center [698, 24] width 82 height 28
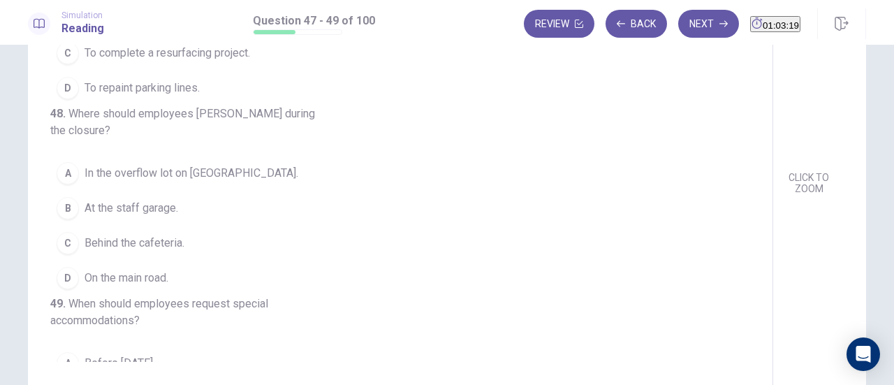
scroll to position [106, 0]
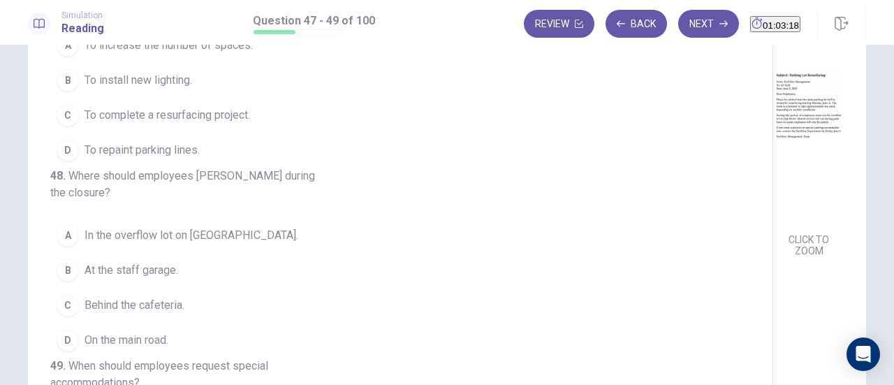
click at [773, 193] on img at bounding box center [808, 105] width 71 height 244
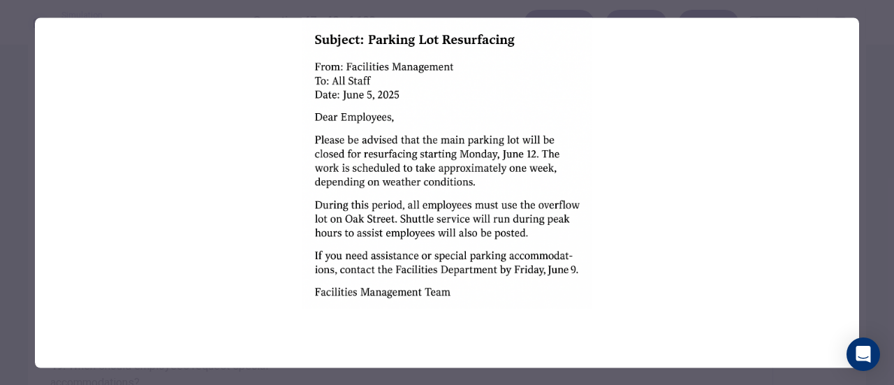
click at [528, 256] on img at bounding box center [447, 162] width 824 height 291
click at [891, 109] on div at bounding box center [447, 192] width 894 height 385
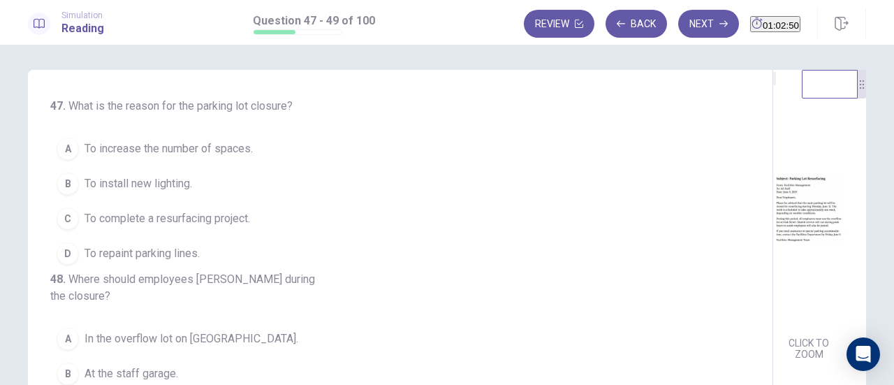
scroll to position [0, 0]
click at [217, 219] on span "To complete a resurfacing project." at bounding box center [168, 221] width 166 height 17
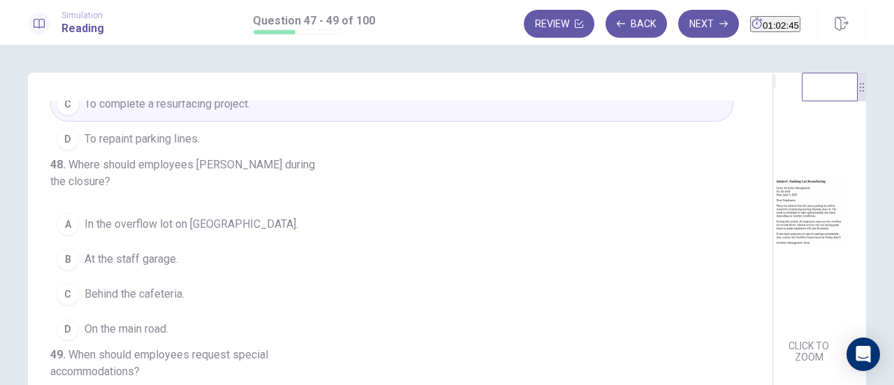
scroll to position [140, 0]
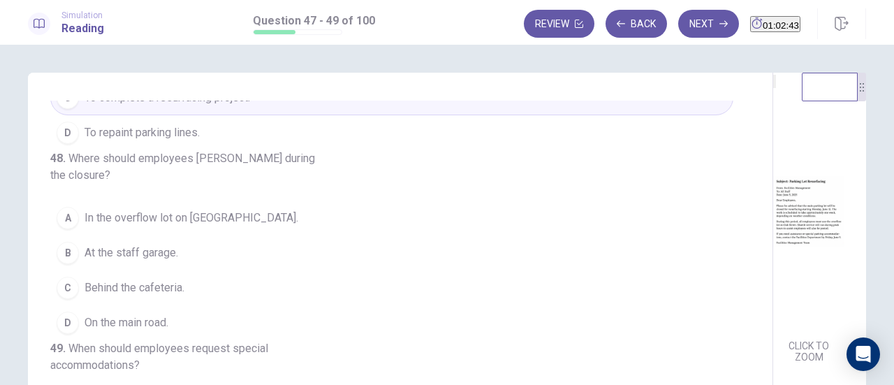
click at [124, 200] on button "A In the overflow lot on Oak Street." at bounding box center [391, 217] width 683 height 35
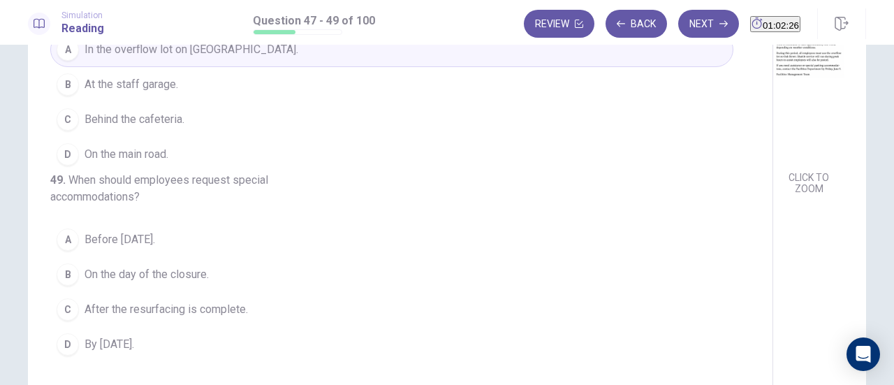
scroll to position [210, 0]
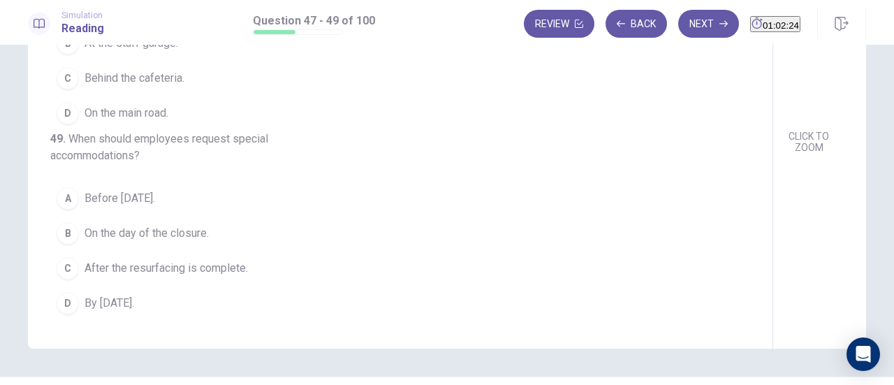
click at [152, 305] on button "D By June 9." at bounding box center [391, 303] width 683 height 35
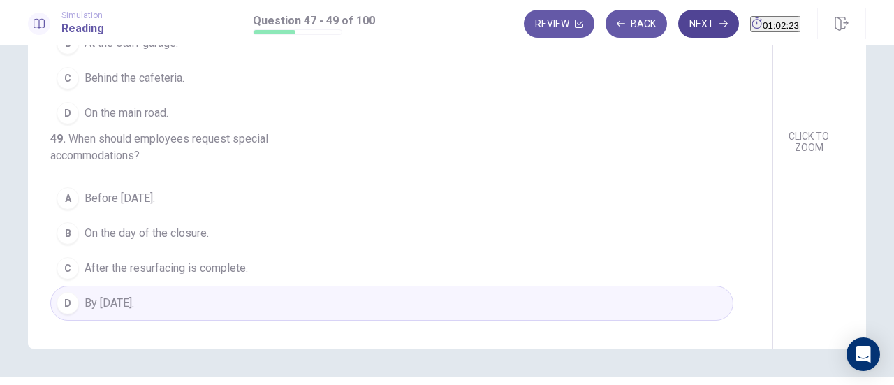
click at [686, 22] on button "Next" at bounding box center [708, 24] width 61 height 28
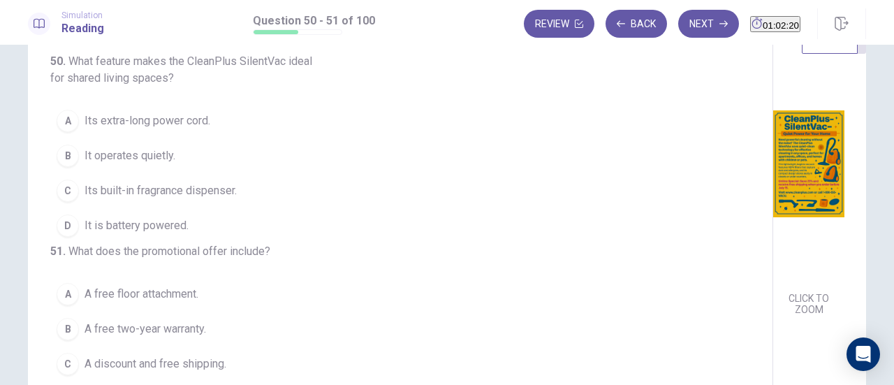
scroll to position [70, 0]
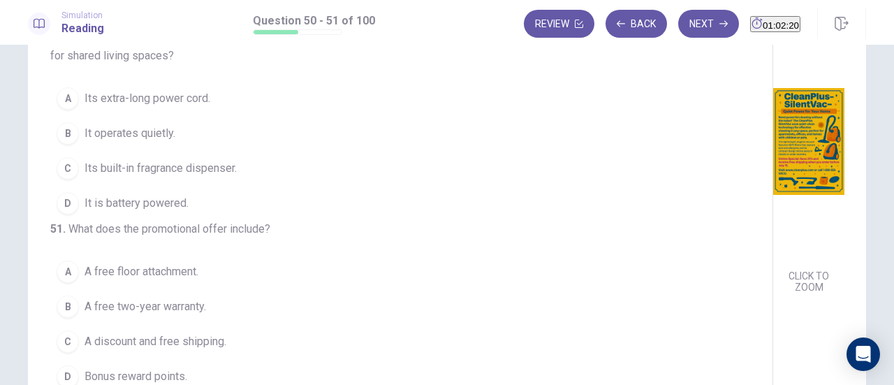
click at [773, 160] on img at bounding box center [808, 142] width 71 height 244
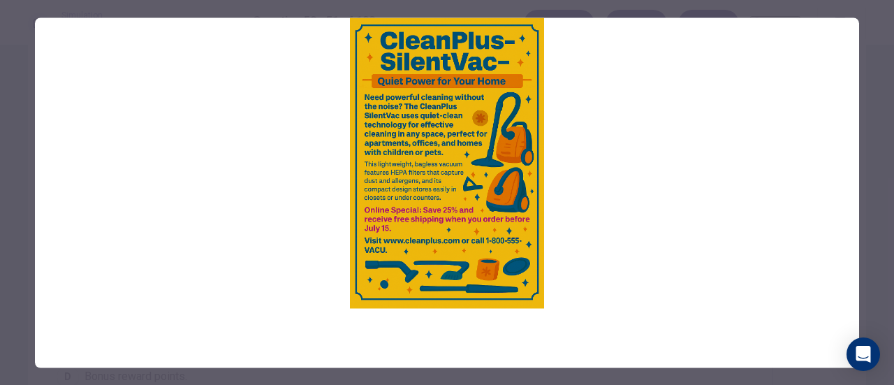
drag, startPoint x: 409, startPoint y: 111, endPoint x: 408, endPoint y: 118, distance: 7.0
click at [408, 119] on img at bounding box center [447, 162] width 824 height 291
click at [868, 156] on div at bounding box center [447, 192] width 894 height 385
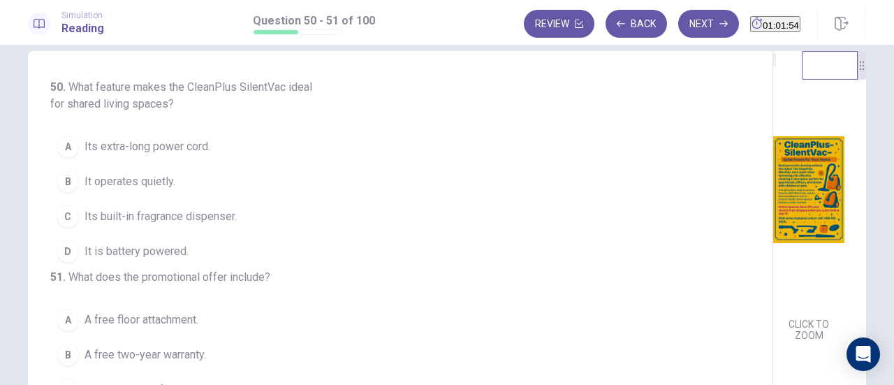
scroll to position [0, 0]
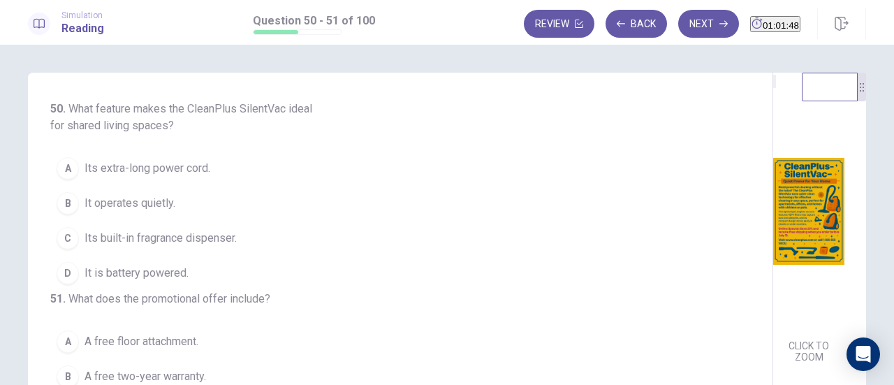
click at [103, 199] on span "It operates quietly." at bounding box center [130, 203] width 91 height 17
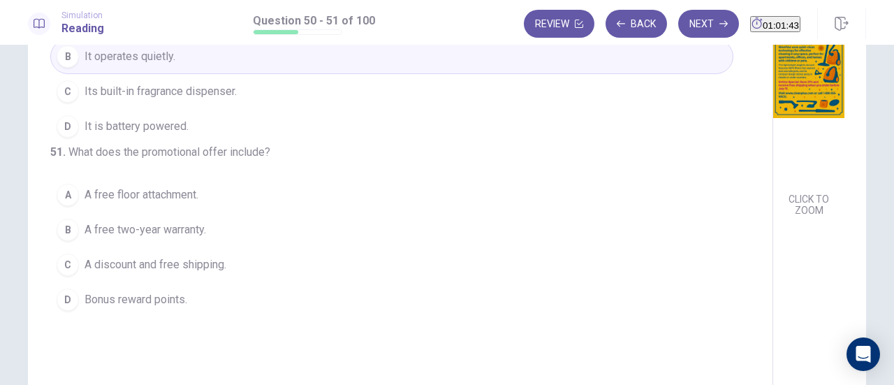
scroll to position [246, 0]
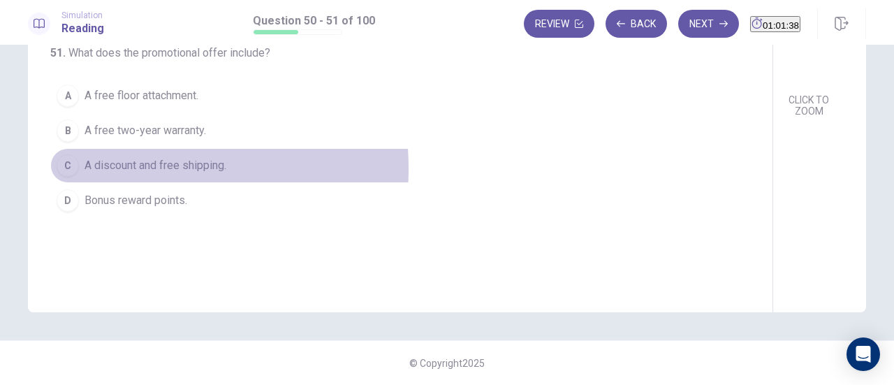
click at [109, 174] on span "A discount and free shipping." at bounding box center [156, 165] width 142 height 17
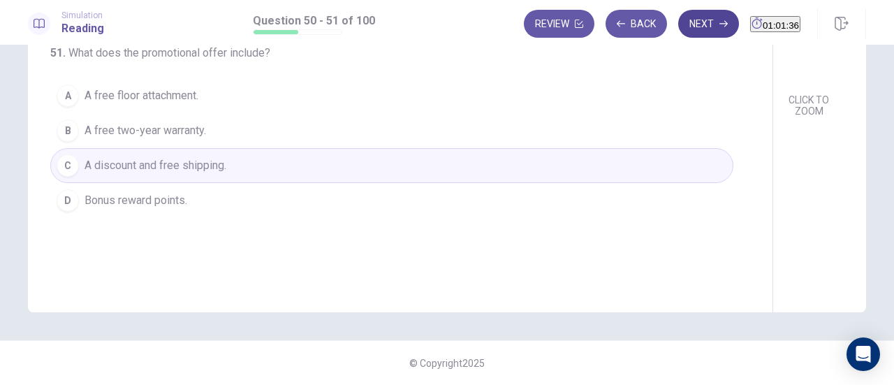
click at [678, 29] on button "Next" at bounding box center [708, 24] width 61 height 28
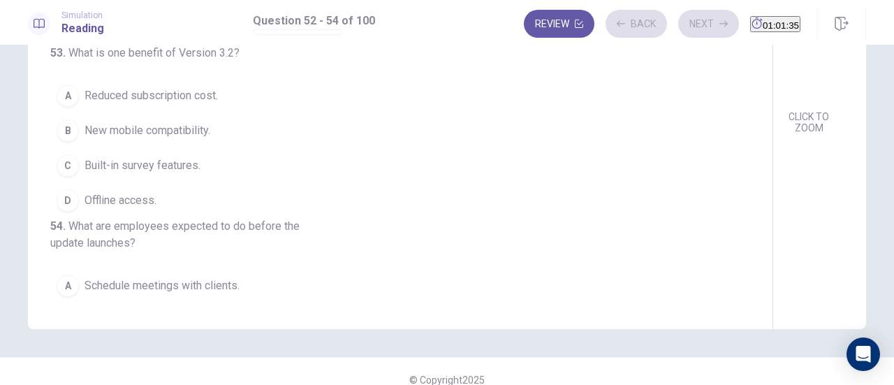
scroll to position [20, 0]
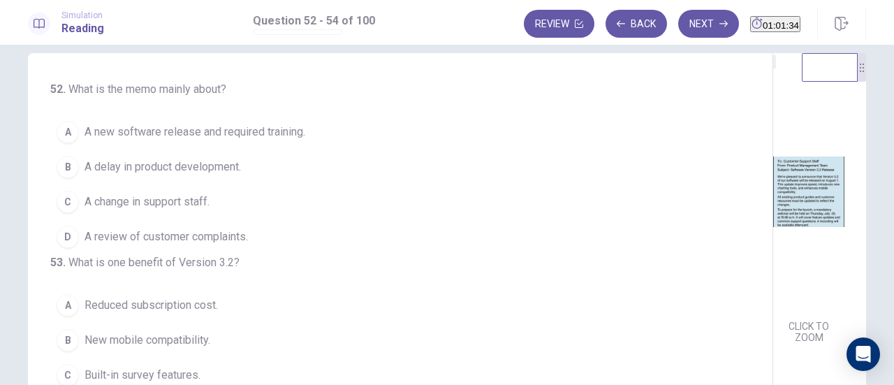
click at [773, 185] on img at bounding box center [808, 192] width 71 height 244
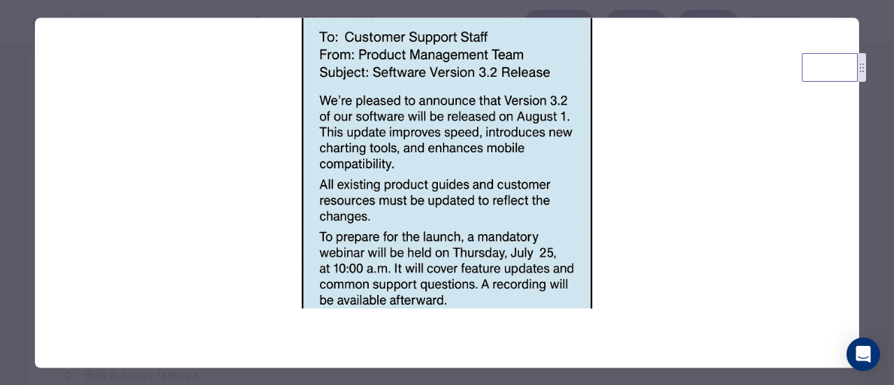
click at [868, 222] on div at bounding box center [447, 192] width 894 height 385
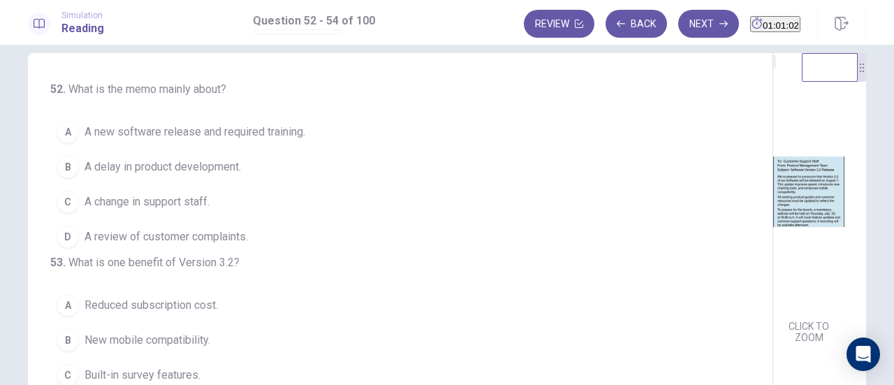
click at [167, 136] on span "A new software release and required training." at bounding box center [195, 132] width 221 height 17
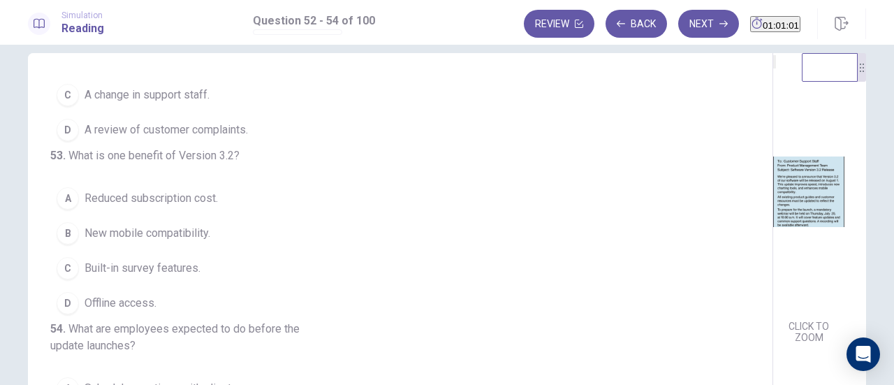
scroll to position [140, 0]
click at [136, 225] on span "New mobile compatibility." at bounding box center [148, 233] width 126 height 17
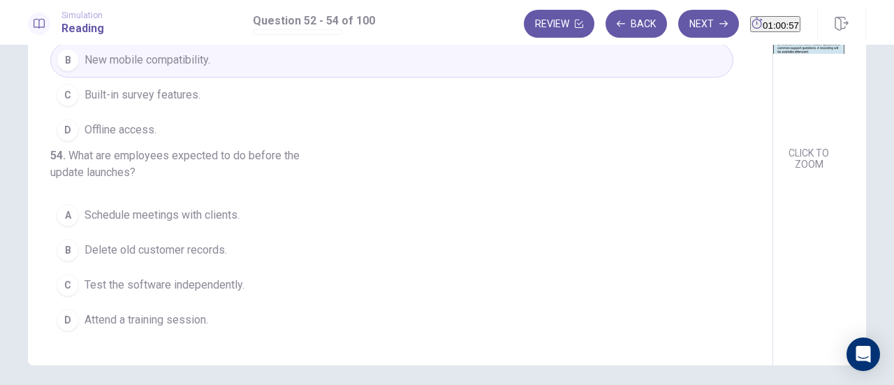
scroll to position [229, 0]
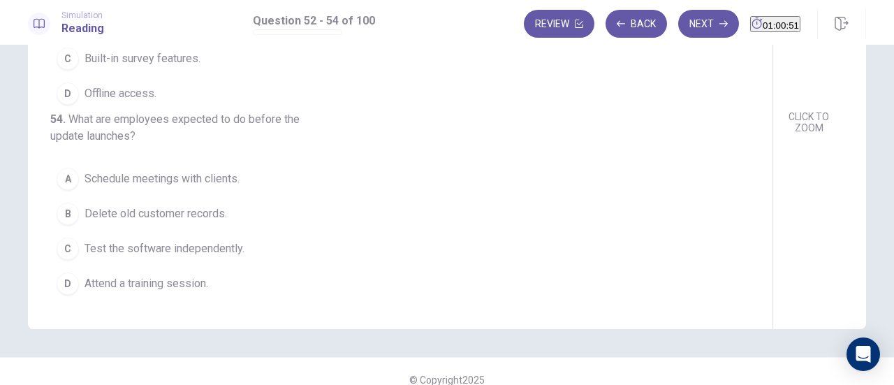
click at [140, 293] on button "D Attend a training session." at bounding box center [391, 283] width 683 height 35
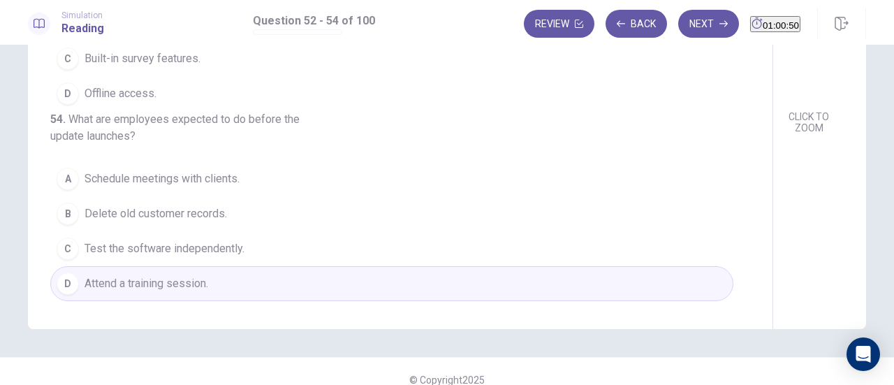
drag, startPoint x: 670, startPoint y: 15, endPoint x: 670, endPoint y: 30, distance: 15.4
click at [678, 16] on button "Next" at bounding box center [708, 24] width 61 height 28
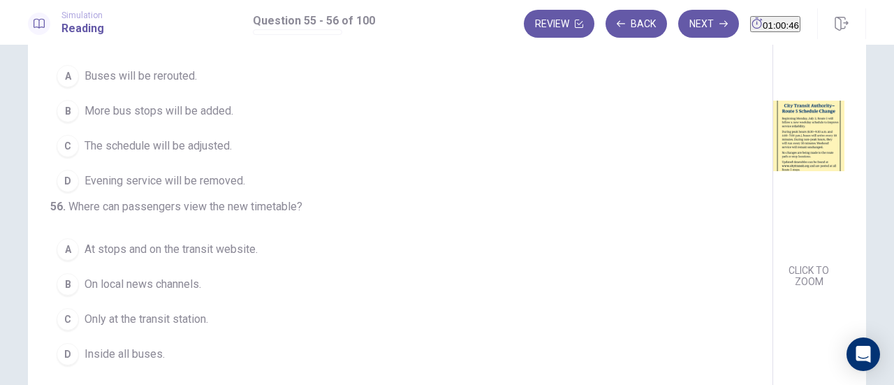
scroll to position [106, 0]
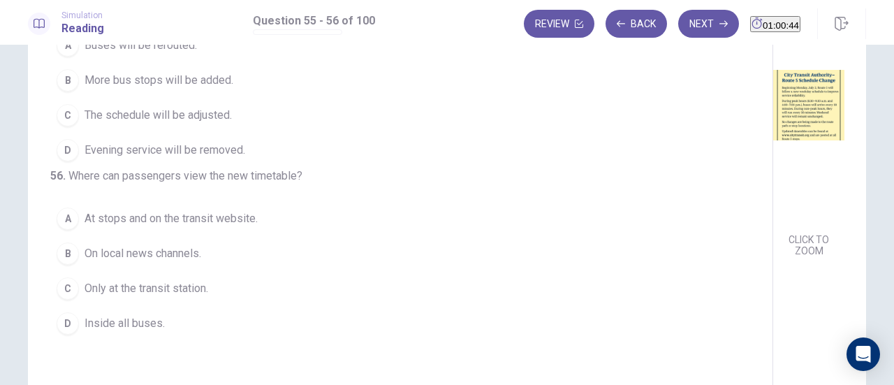
click at [773, 154] on img at bounding box center [808, 105] width 71 height 244
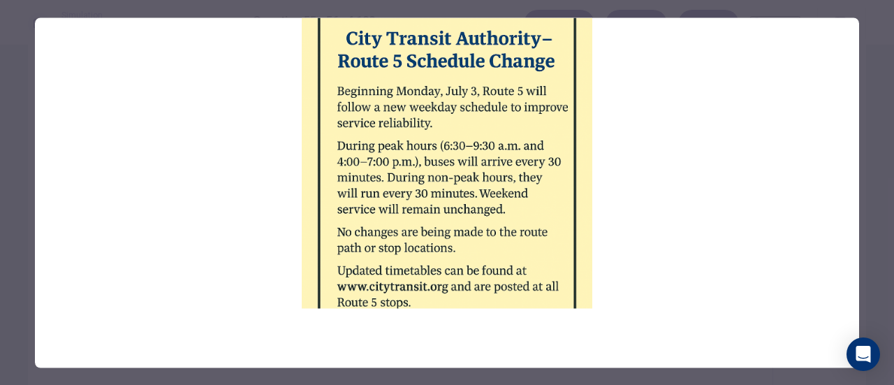
click at [877, 149] on div at bounding box center [447, 192] width 894 height 385
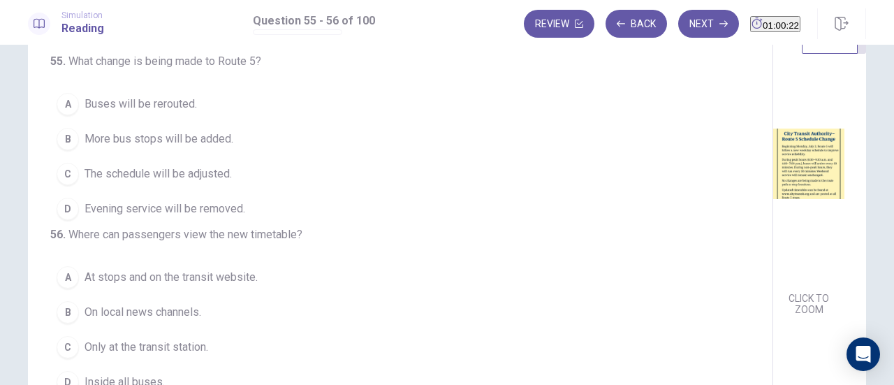
scroll to position [70, 0]
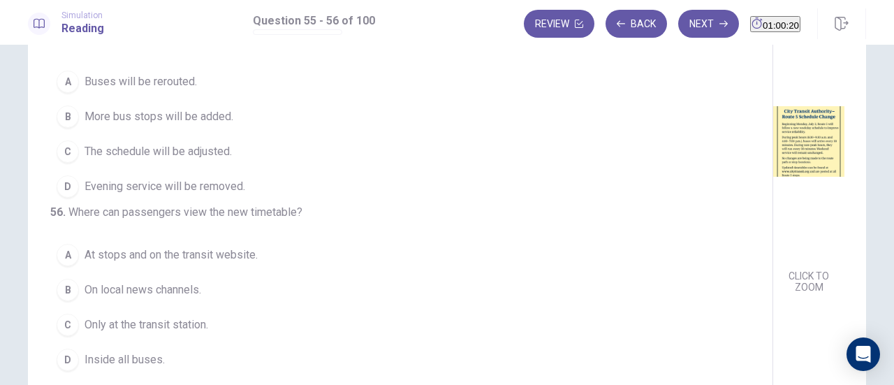
click at [183, 143] on span "The schedule will be adjusted." at bounding box center [158, 151] width 147 height 17
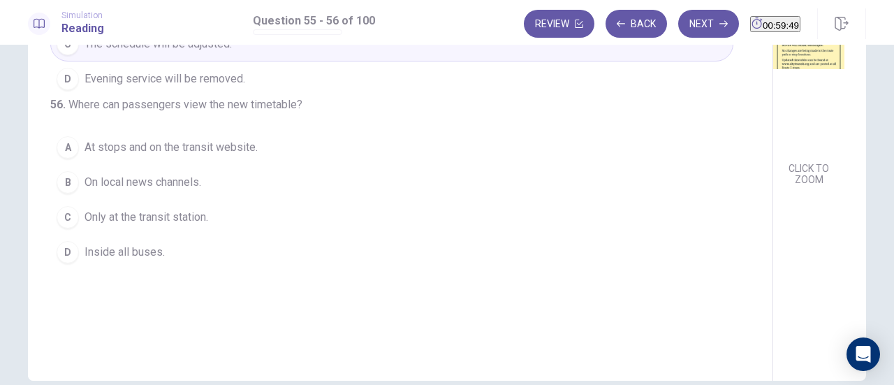
scroll to position [210, 0]
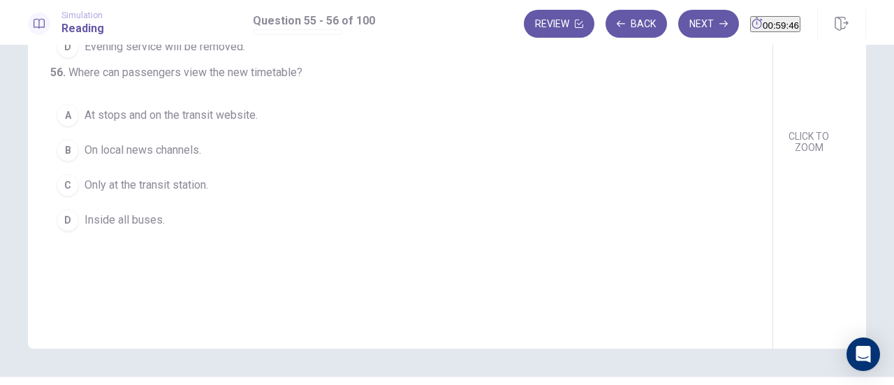
click at [217, 131] on button "A At stops and on the transit website." at bounding box center [391, 115] width 683 height 35
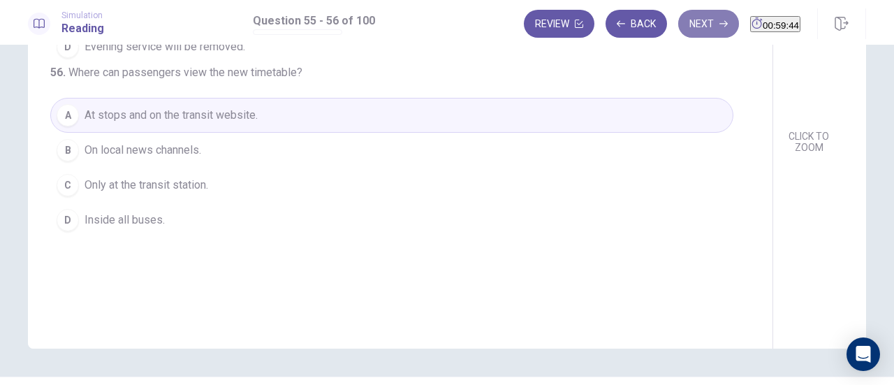
click at [685, 20] on button "Next" at bounding box center [708, 24] width 61 height 28
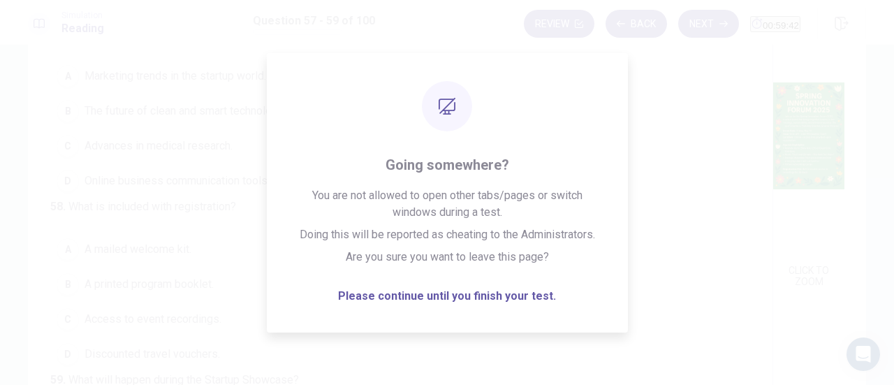
scroll to position [70, 0]
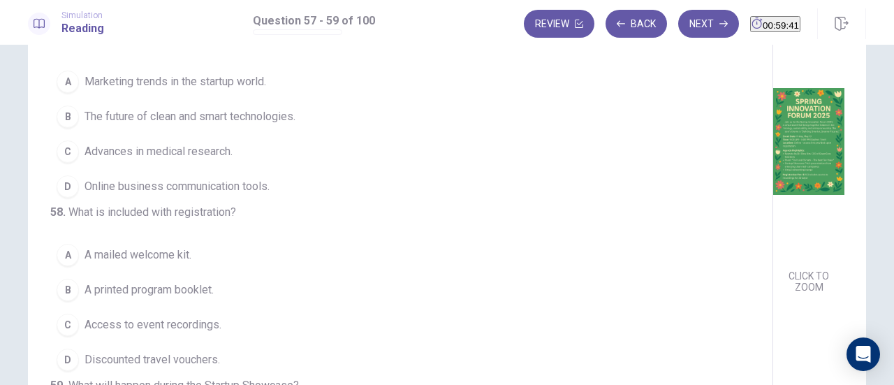
click at [773, 133] on img at bounding box center [808, 142] width 71 height 244
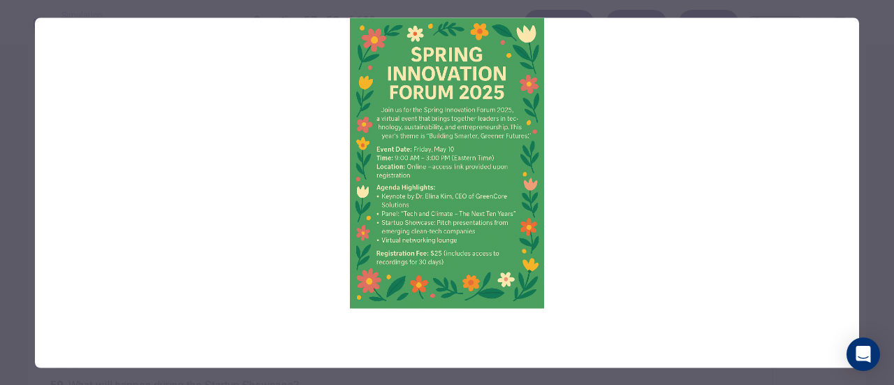
click at [877, 198] on div at bounding box center [447, 192] width 894 height 385
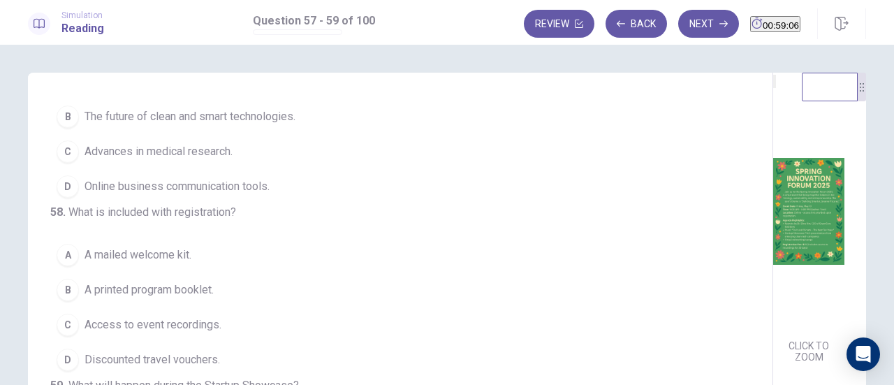
scroll to position [0, 0]
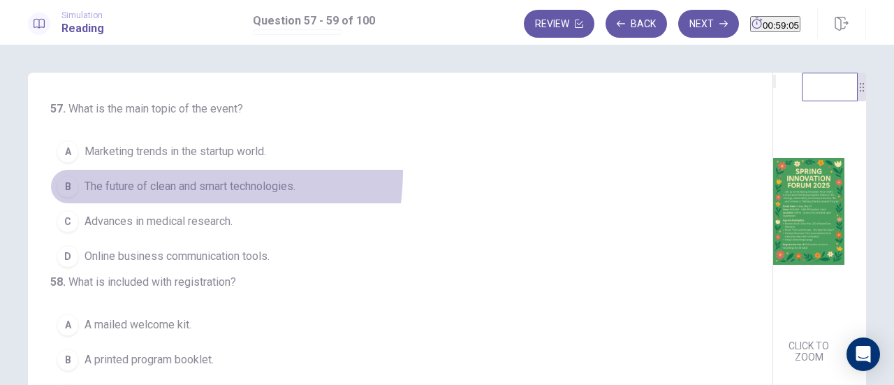
click at [135, 169] on button "B The future of clean and smart technologies." at bounding box center [391, 186] width 683 height 35
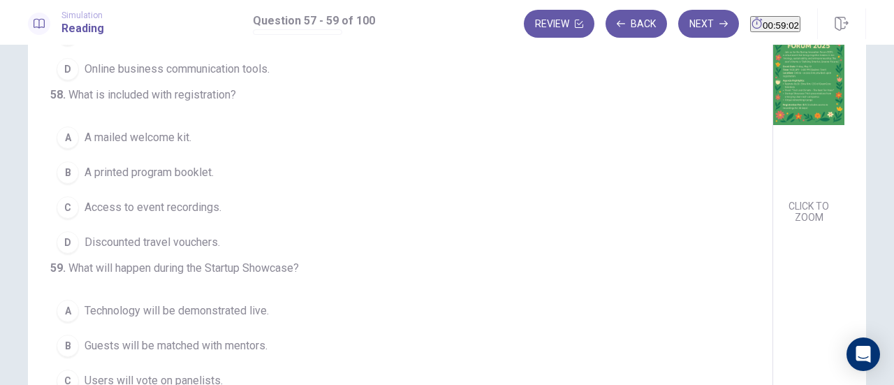
scroll to position [70, 0]
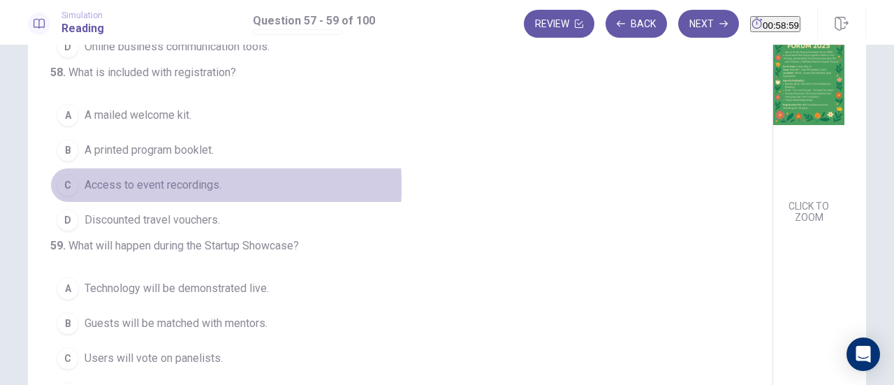
click at [85, 193] on span "Access to event recordings." at bounding box center [153, 185] width 137 height 17
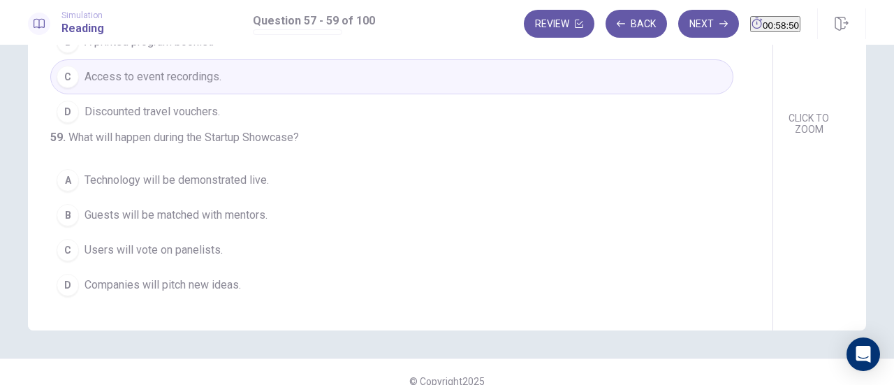
scroll to position [246, 0]
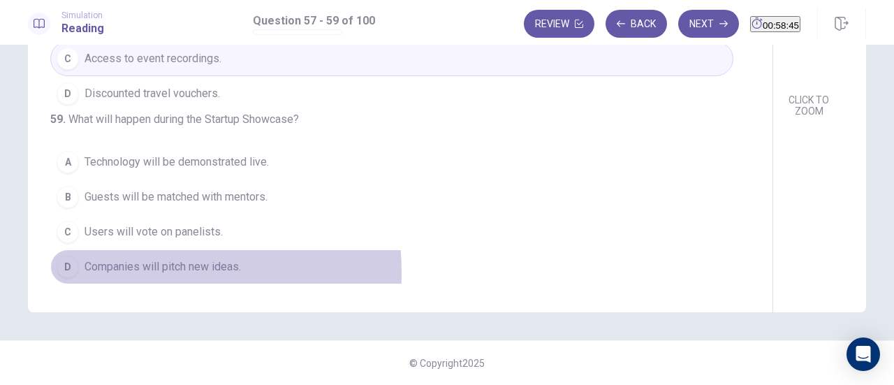
click at [124, 273] on span "Companies will pitch new ideas." at bounding box center [163, 266] width 156 height 17
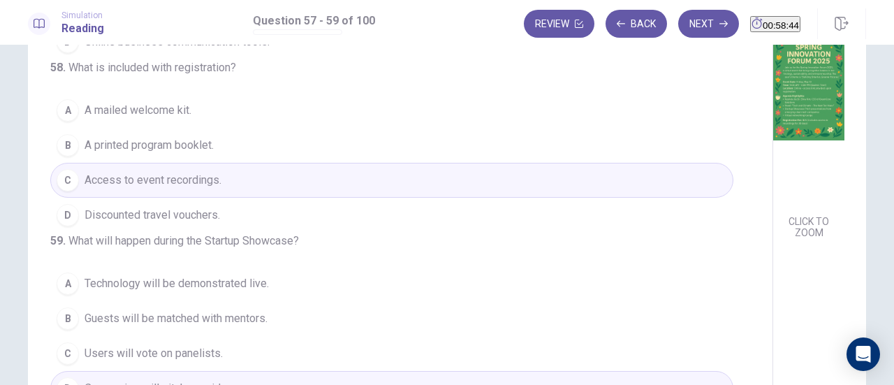
scroll to position [0, 0]
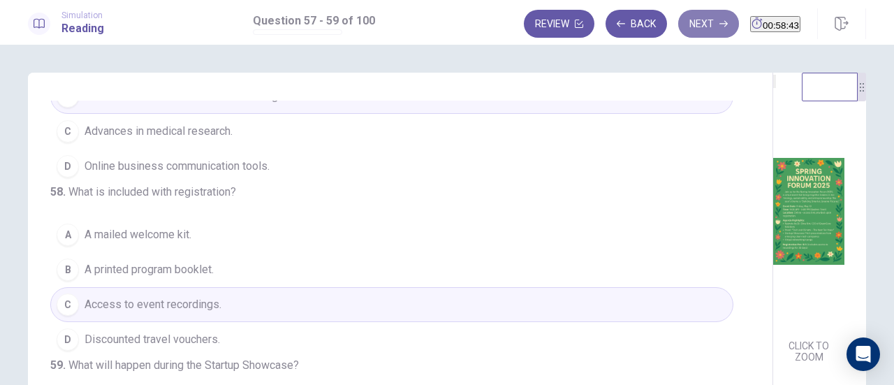
click at [680, 29] on button "Next" at bounding box center [708, 24] width 61 height 28
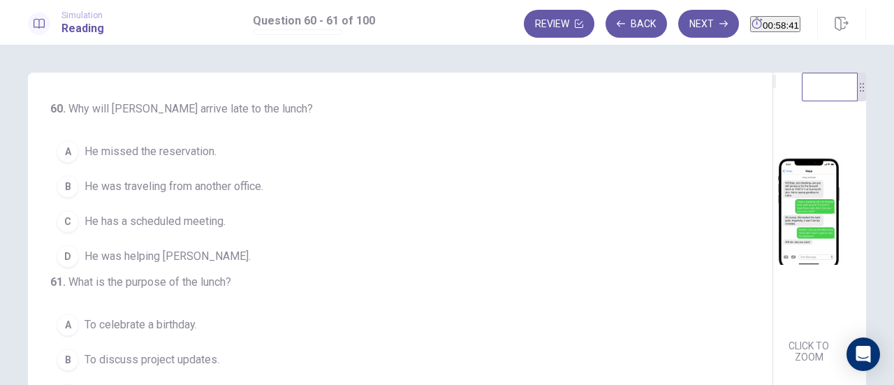
click at [773, 211] on img at bounding box center [808, 211] width 71 height 244
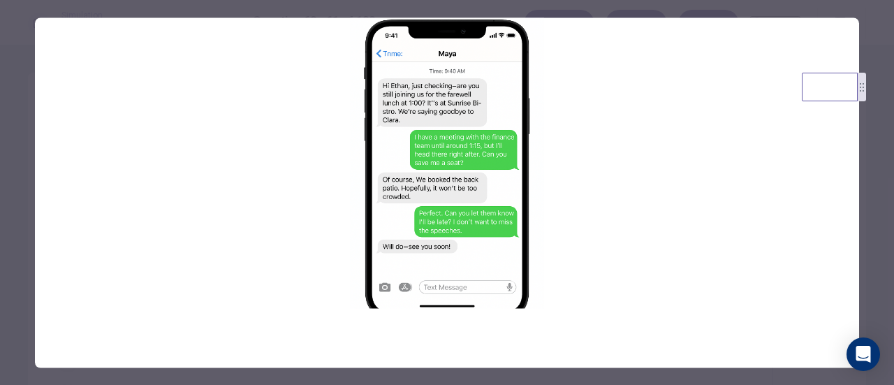
click at [877, 229] on div at bounding box center [447, 192] width 894 height 385
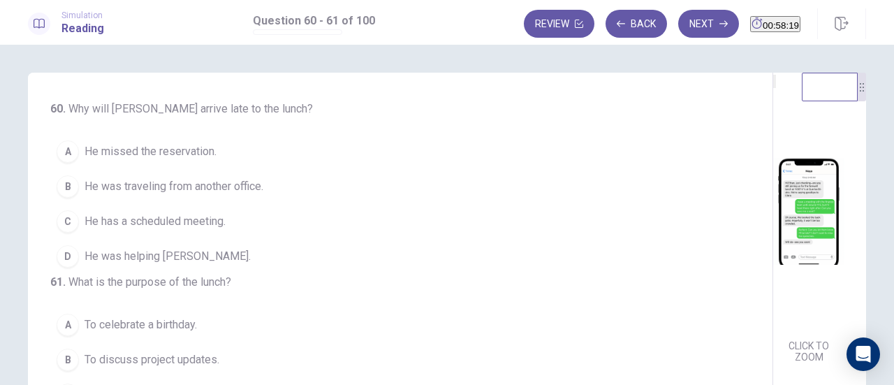
click at [147, 226] on span "He has a scheduled meeting." at bounding box center [155, 221] width 141 height 17
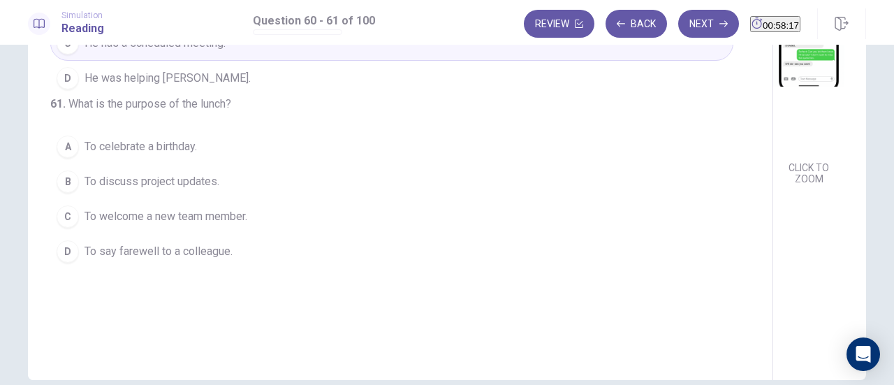
scroll to position [210, 0]
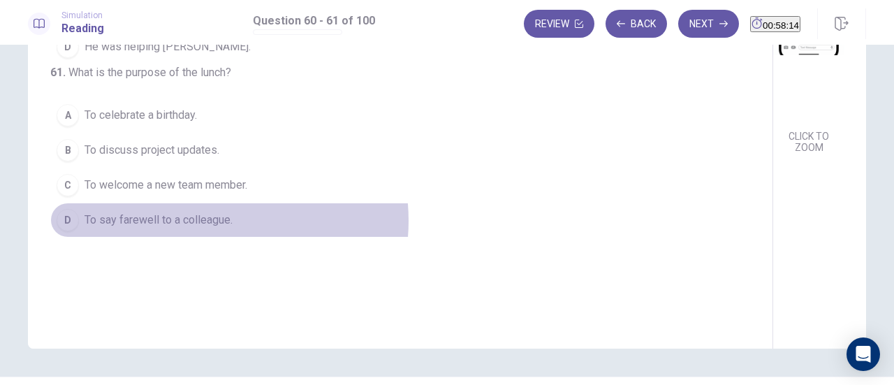
click at [200, 228] on span "To say farewell to a colleague." at bounding box center [159, 220] width 148 height 17
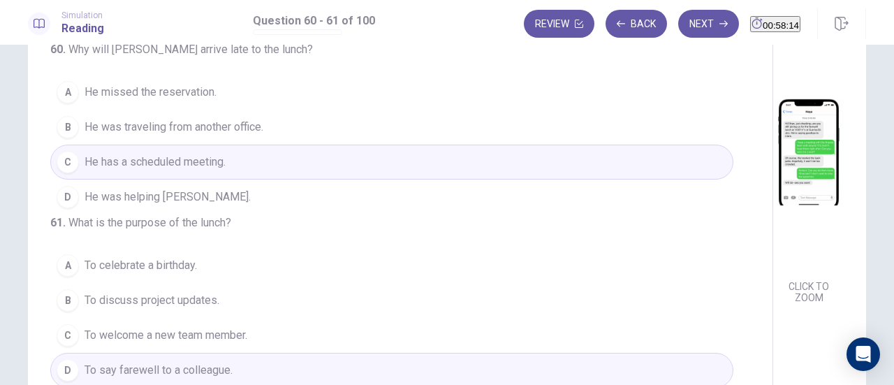
scroll to position [0, 0]
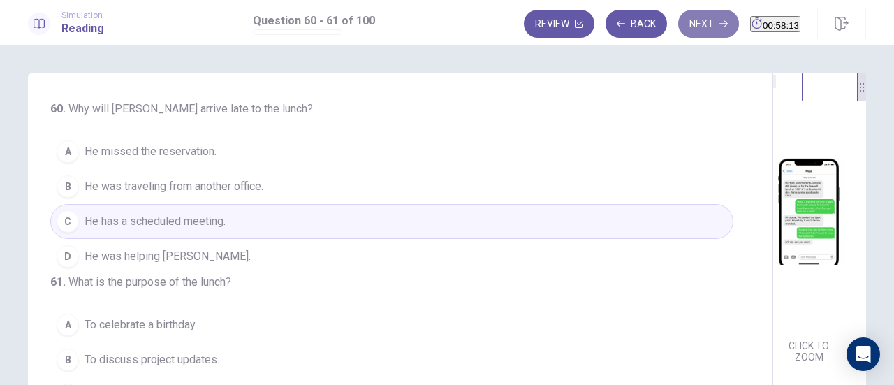
click at [704, 18] on button "Next" at bounding box center [708, 24] width 61 height 28
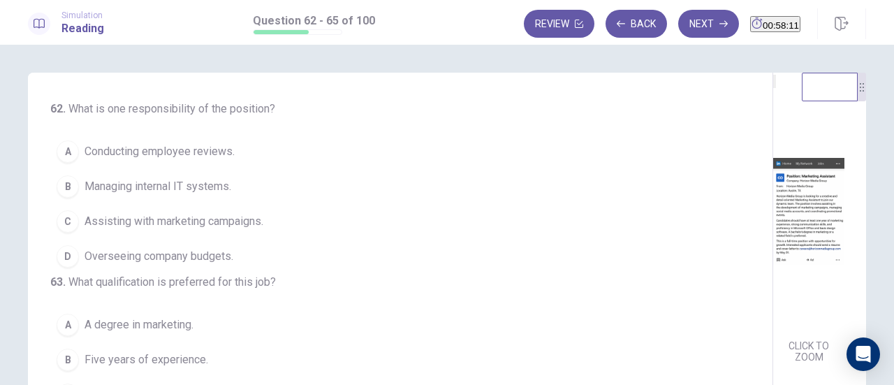
click at [773, 172] on img at bounding box center [808, 211] width 71 height 244
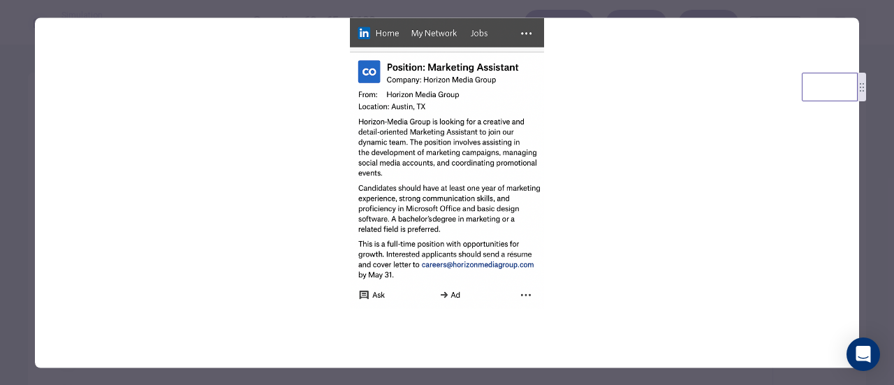
click at [862, 33] on div at bounding box center [447, 192] width 894 height 385
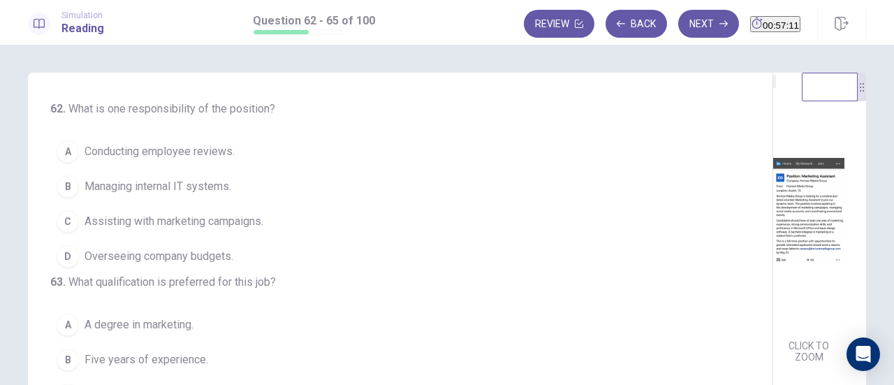
click at [163, 223] on span "Assisting with marketing campaigns." at bounding box center [174, 221] width 179 height 17
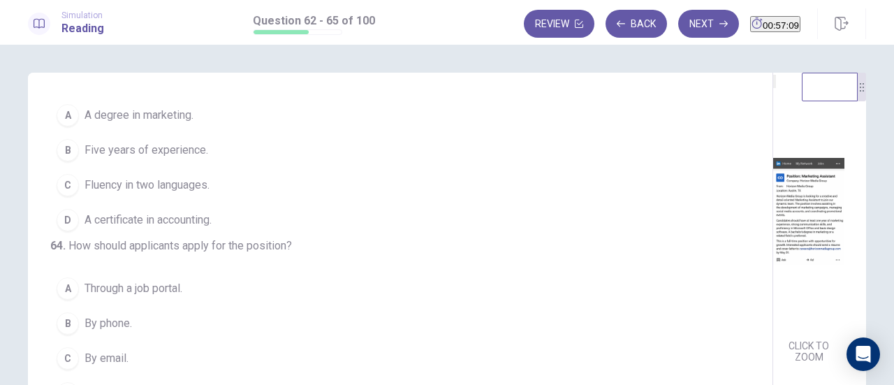
scroll to position [140, 0]
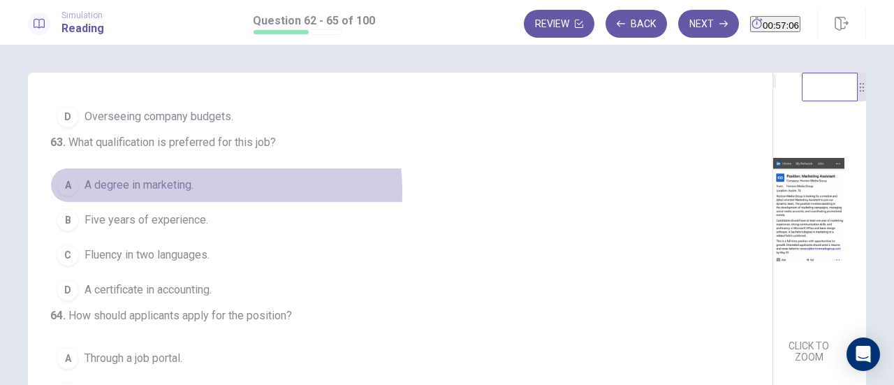
click at [139, 193] on span "A degree in marketing." at bounding box center [139, 185] width 109 height 17
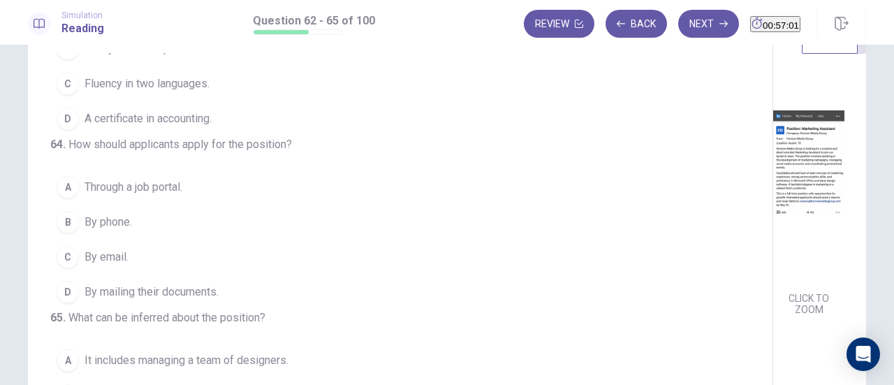
scroll to position [70, 0]
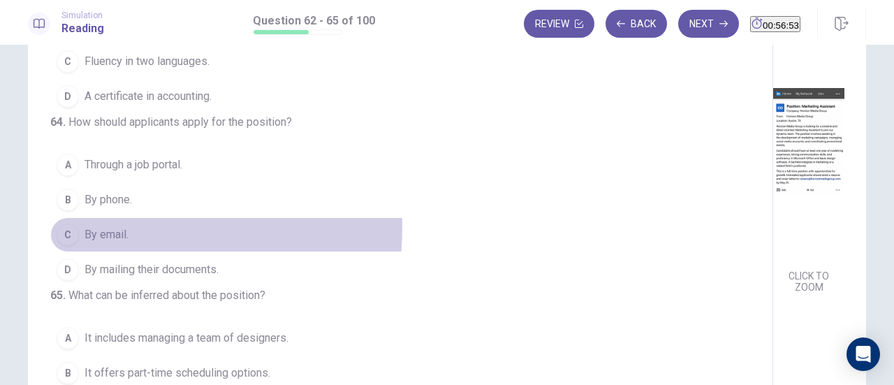
click at [123, 226] on span "By email." at bounding box center [107, 234] width 44 height 17
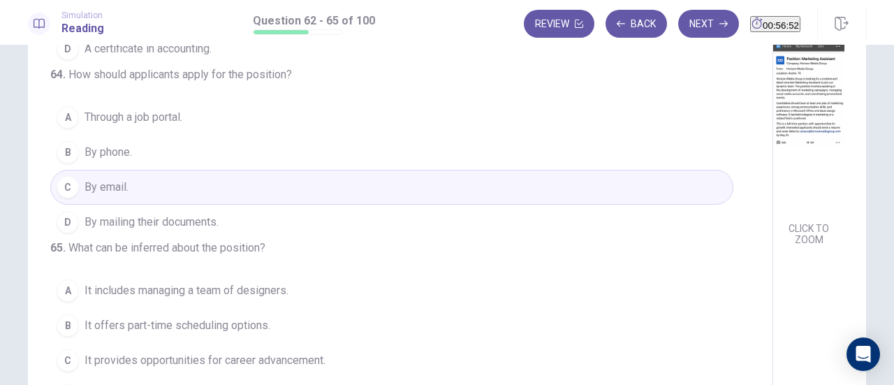
scroll to position [140, 0]
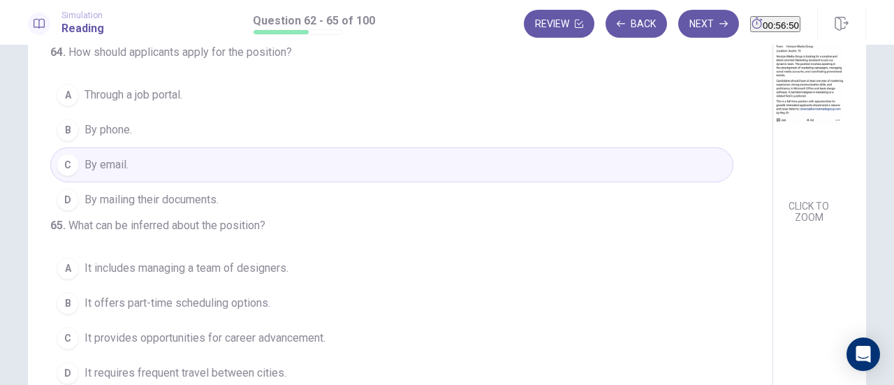
click at [95, 191] on span "By mailing their documents." at bounding box center [152, 199] width 134 height 17
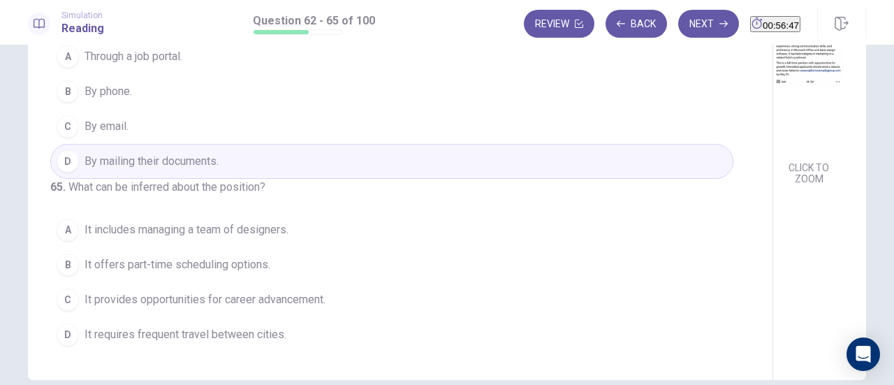
scroll to position [210, 0]
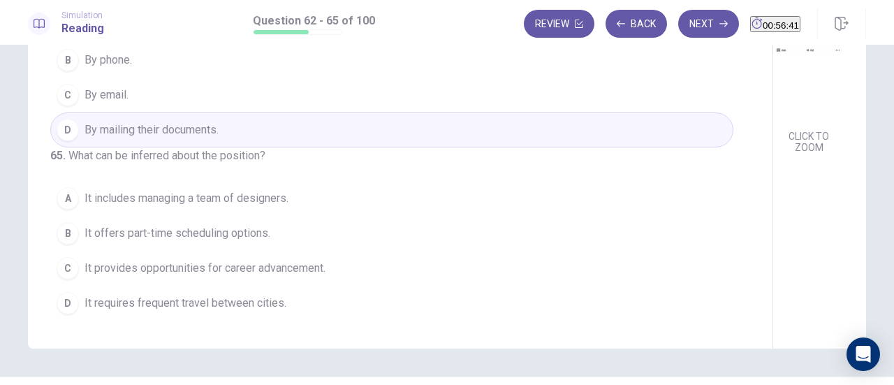
click at [308, 272] on span "It provides opportunities for career advancement." at bounding box center [205, 268] width 241 height 17
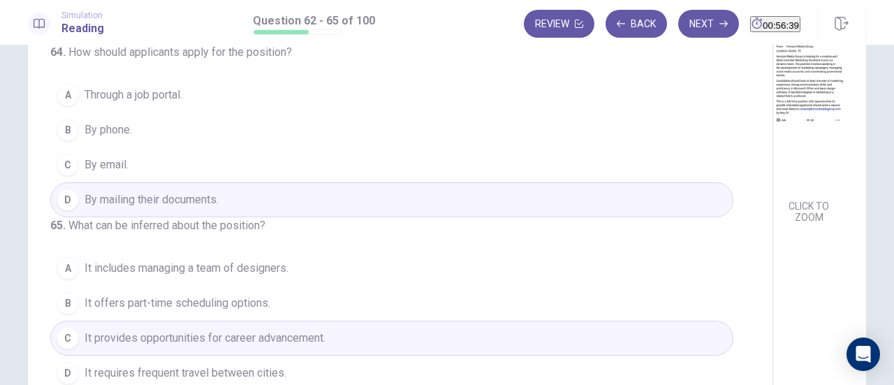
scroll to position [70, 0]
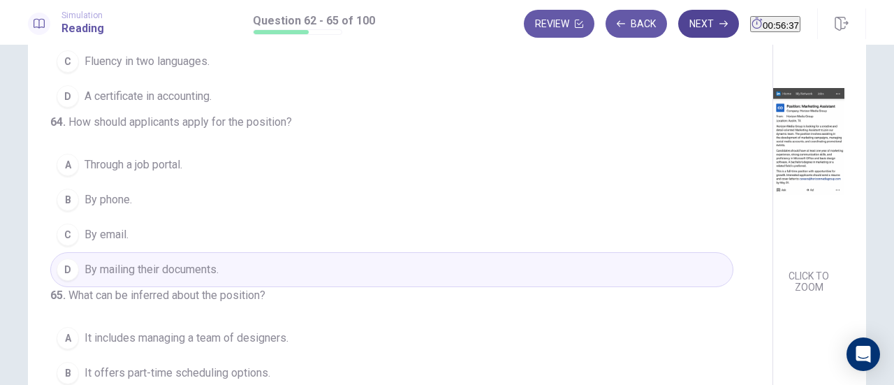
click at [678, 19] on button "Next" at bounding box center [708, 24] width 61 height 28
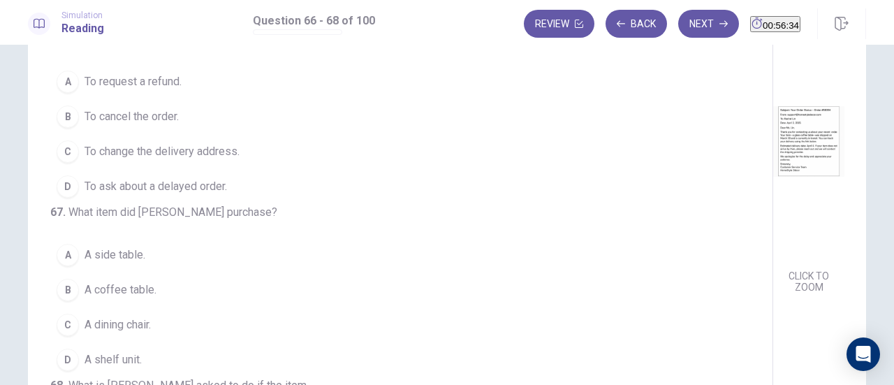
click at [773, 187] on img at bounding box center [808, 142] width 71 height 244
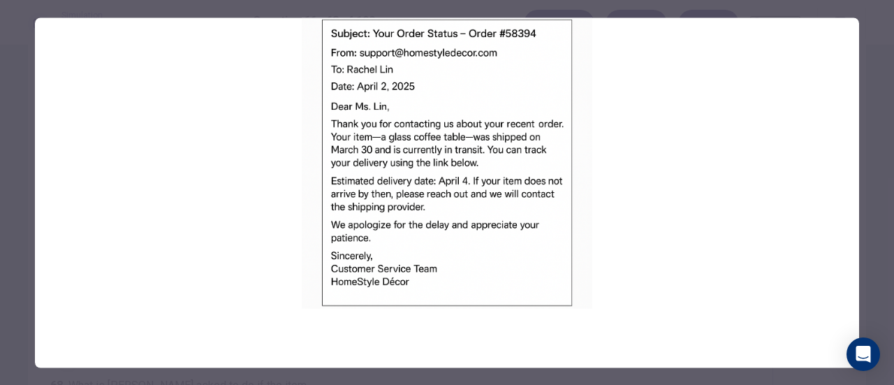
click at [875, 247] on div at bounding box center [447, 192] width 894 height 385
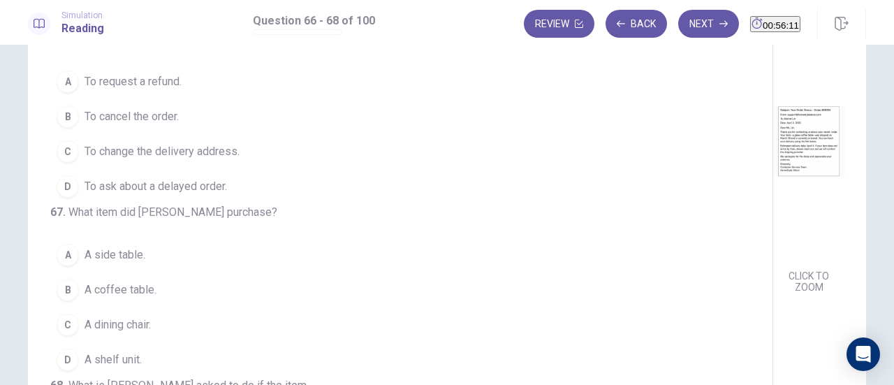
scroll to position [0, 0]
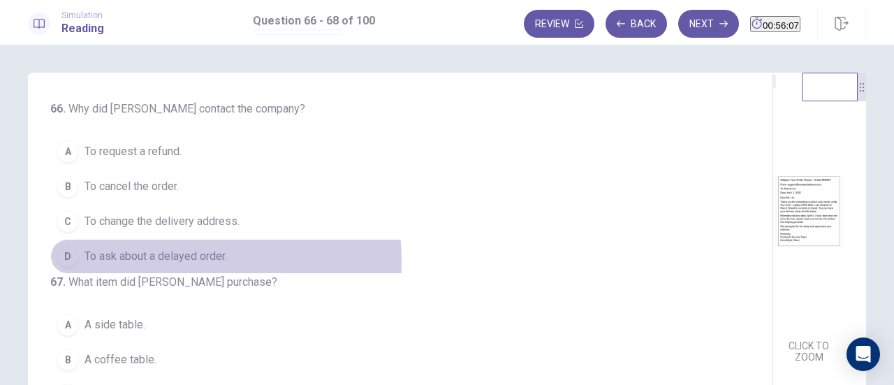
click at [156, 260] on span "To ask about a delayed order." at bounding box center [156, 256] width 142 height 17
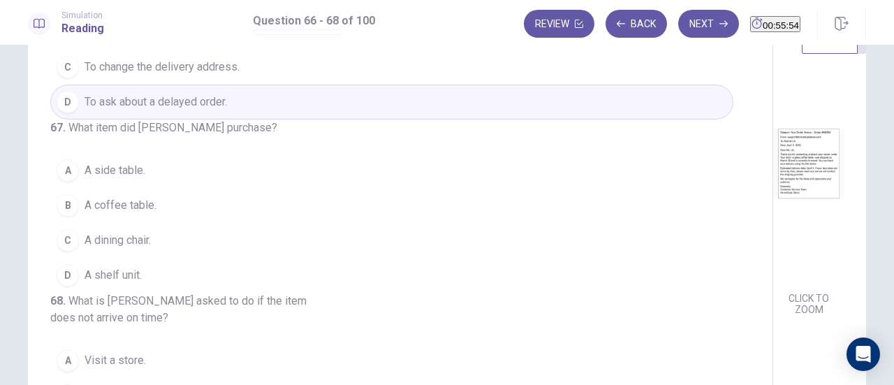
scroll to position [70, 0]
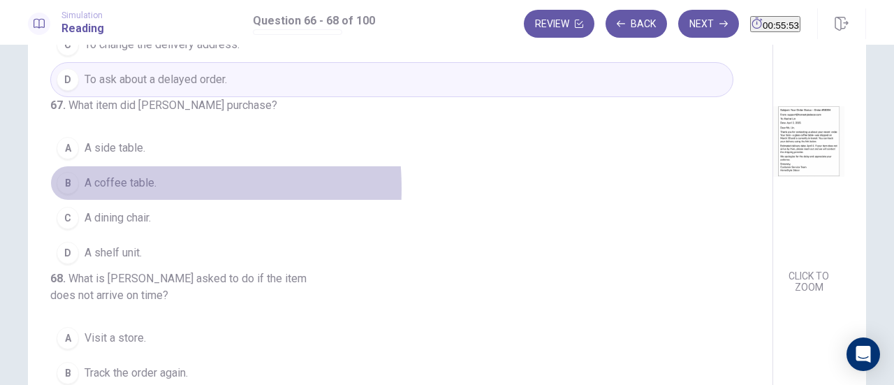
click at [102, 175] on span "A coffee table." at bounding box center [121, 183] width 72 height 17
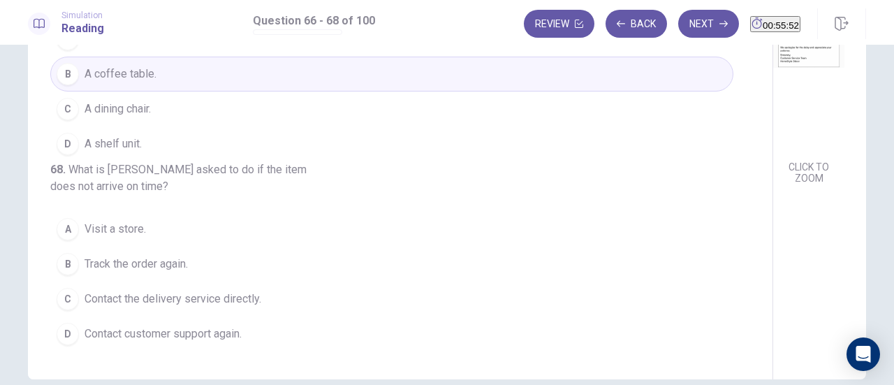
scroll to position [246, 0]
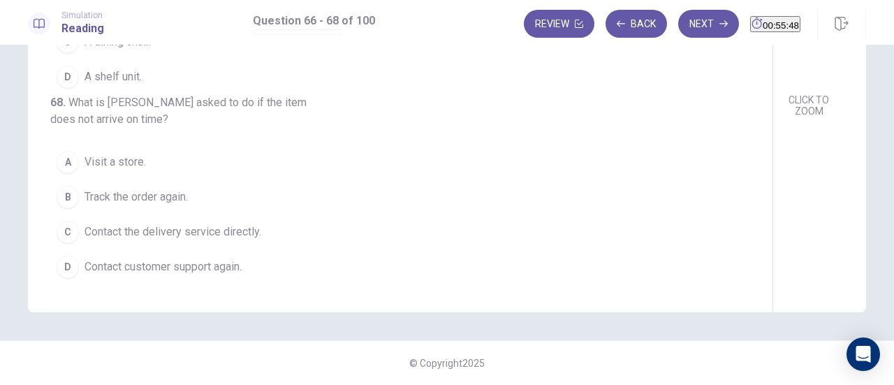
click at [142, 237] on span "Contact the delivery service directly." at bounding box center [173, 232] width 177 height 17
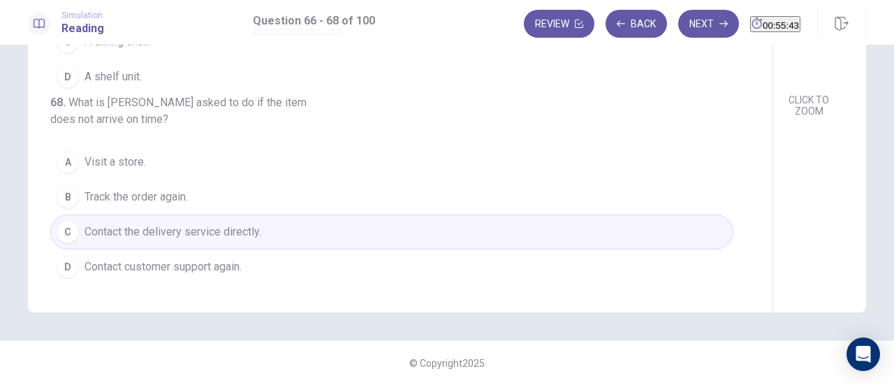
click at [196, 275] on span "Contact customer support again." at bounding box center [163, 266] width 157 height 17
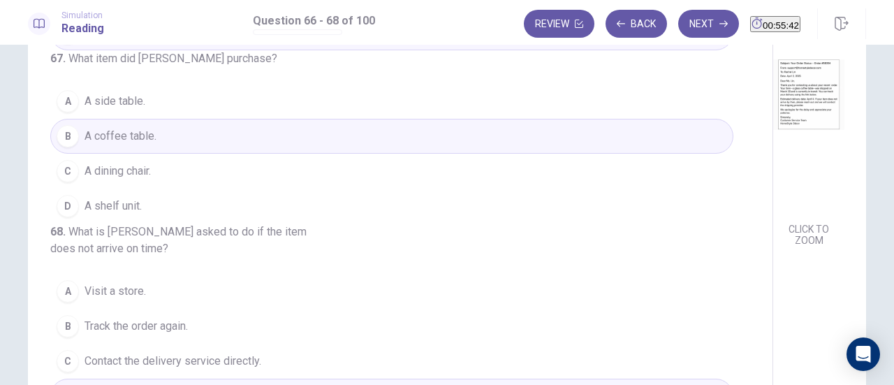
scroll to position [106, 0]
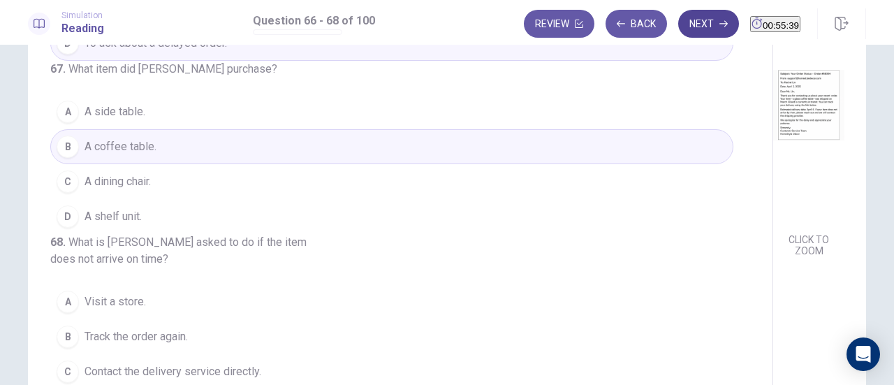
click at [678, 14] on button "Next" at bounding box center [708, 24] width 61 height 28
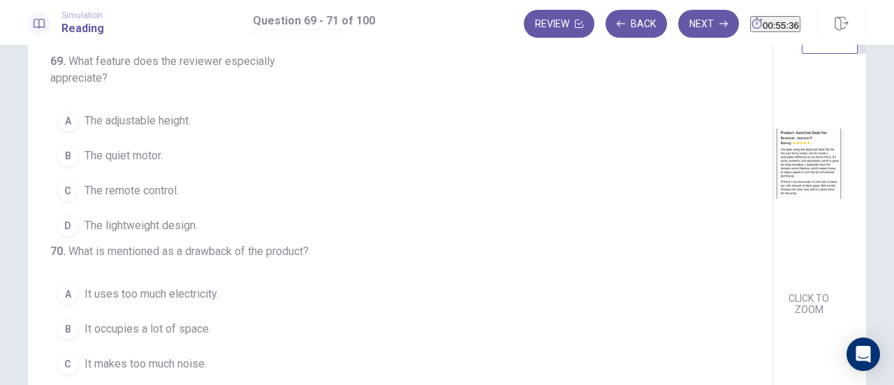
scroll to position [70, 0]
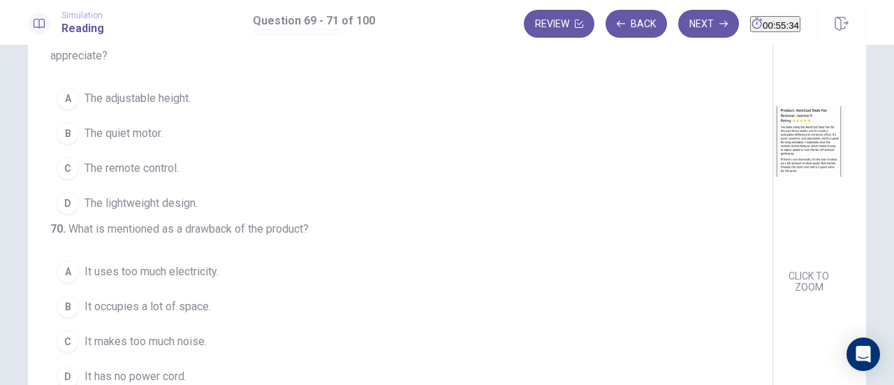
click at [773, 200] on img at bounding box center [808, 142] width 71 height 244
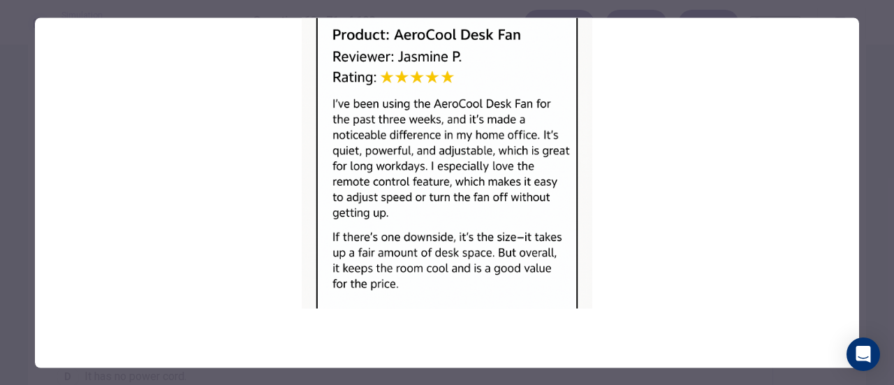
click at [870, 142] on div at bounding box center [447, 192] width 894 height 385
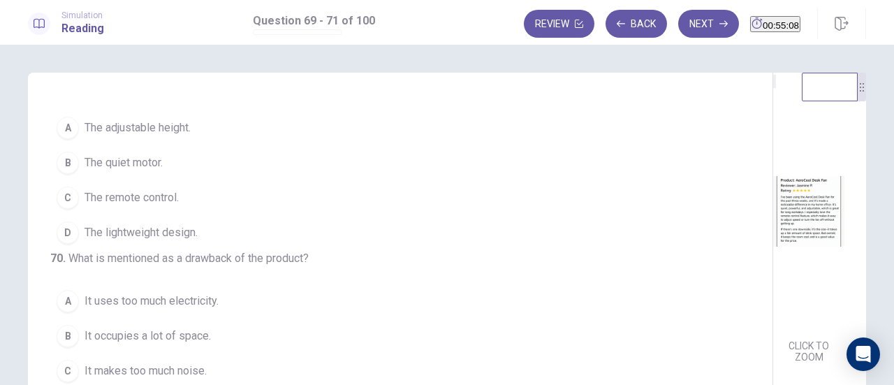
scroll to position [0, 0]
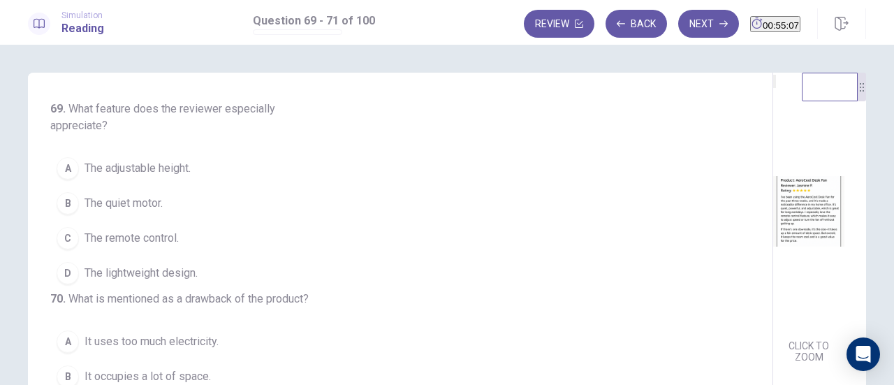
drag, startPoint x: 90, startPoint y: 243, endPoint x: 185, endPoint y: 231, distance: 95.8
click at [91, 242] on span "The remote control." at bounding box center [132, 238] width 94 height 17
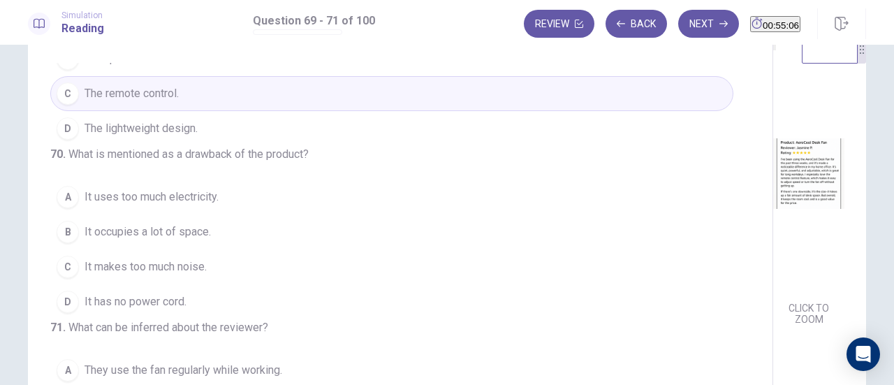
scroll to position [70, 0]
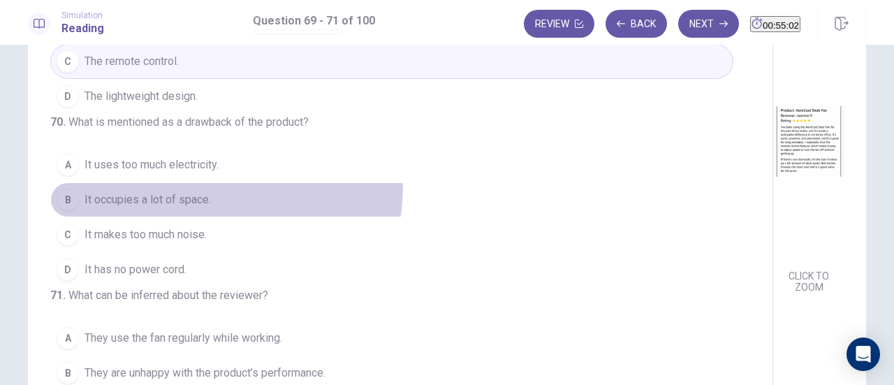
click at [164, 182] on button "B It occupies a lot of space." at bounding box center [391, 199] width 683 height 35
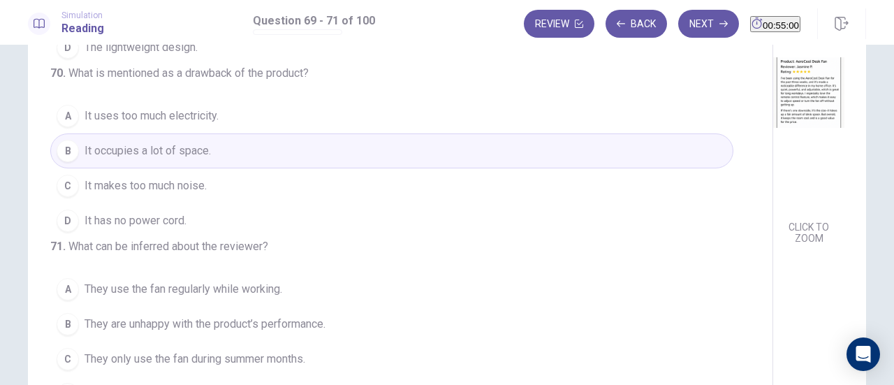
scroll to position [210, 0]
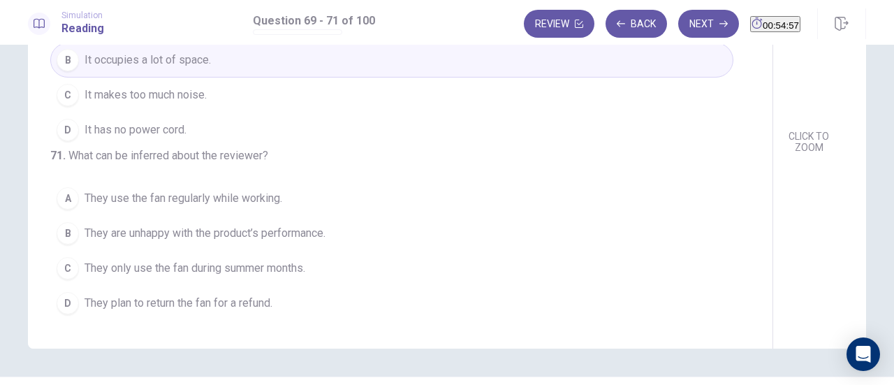
click at [226, 203] on span "They use the fan regularly while working." at bounding box center [184, 198] width 198 height 17
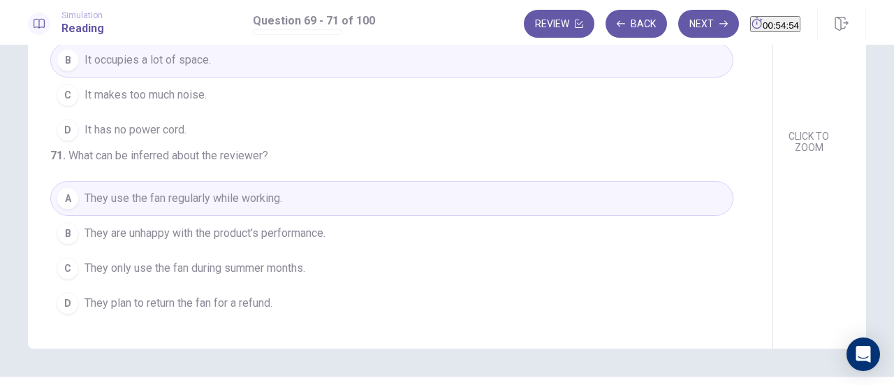
click at [252, 261] on span "They only use the fan during summer months." at bounding box center [195, 268] width 221 height 17
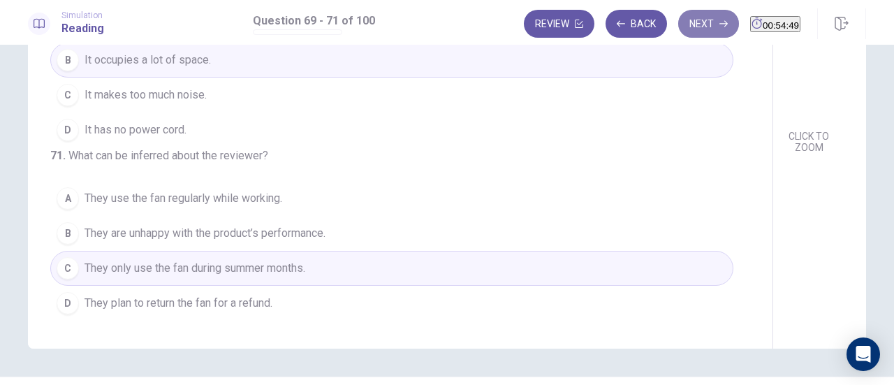
click at [678, 31] on button "Next" at bounding box center [708, 24] width 61 height 28
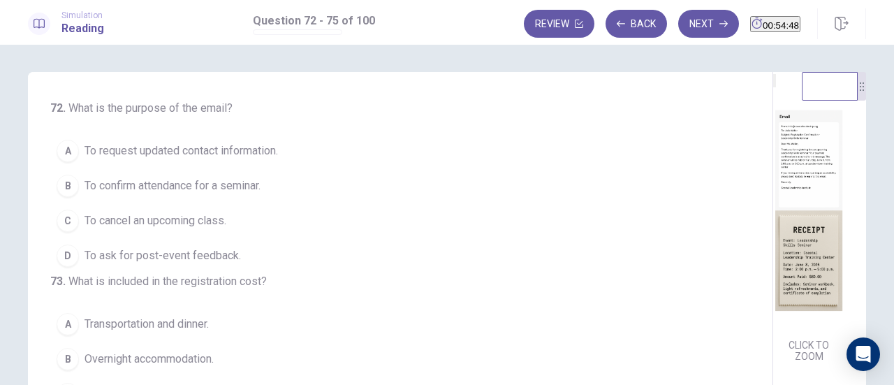
scroll to position [0, 0]
click at [773, 259] on img at bounding box center [808, 211] width 71 height 244
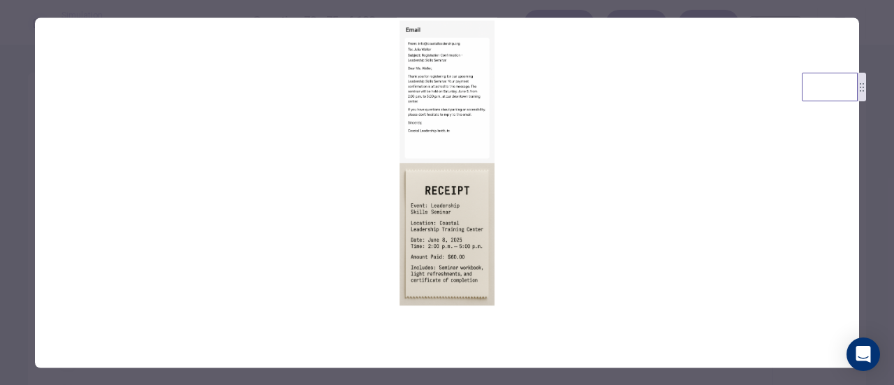
click at [420, 53] on img at bounding box center [447, 162] width 824 height 291
click at [863, 210] on div at bounding box center [447, 192] width 894 height 385
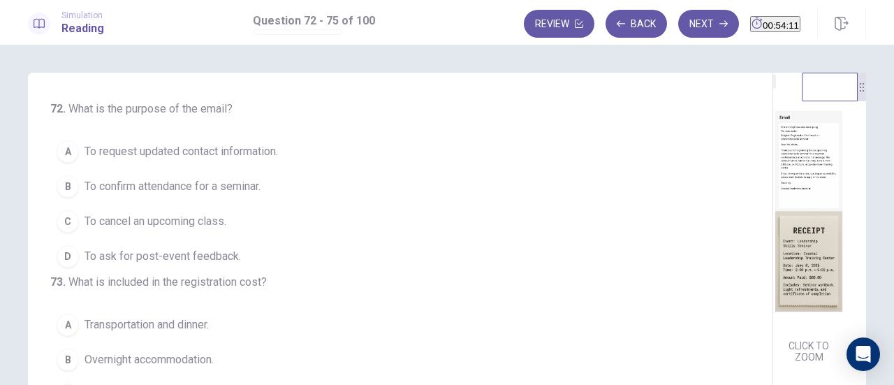
click at [198, 186] on span "To confirm attendance for a seminar." at bounding box center [173, 186] width 176 height 17
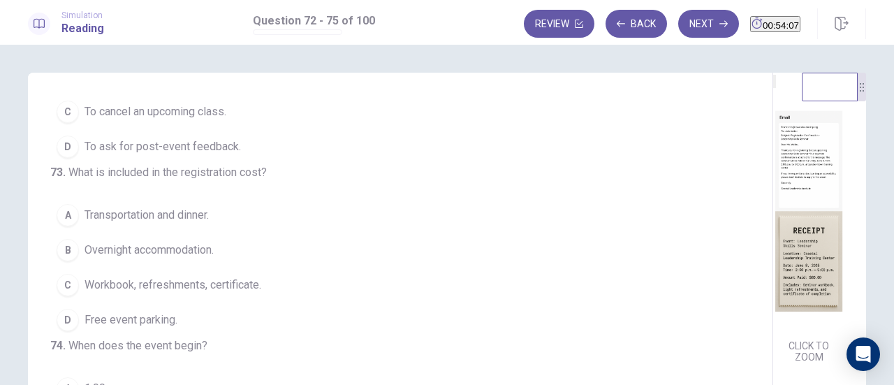
scroll to position [140, 0]
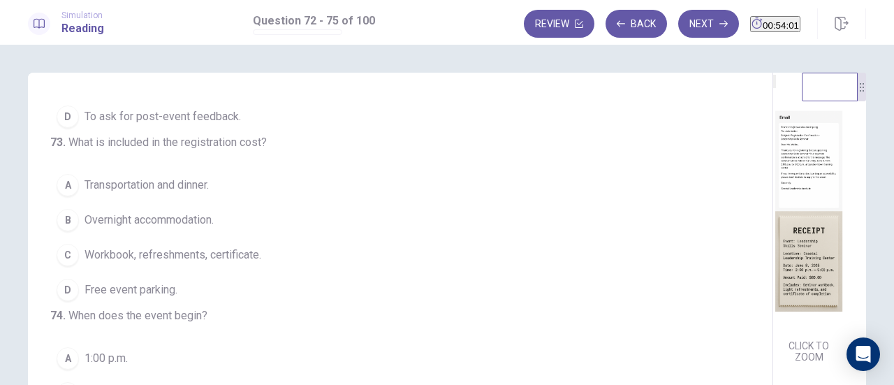
click at [200, 272] on button "C Workbook, refreshments, certificate." at bounding box center [391, 254] width 683 height 35
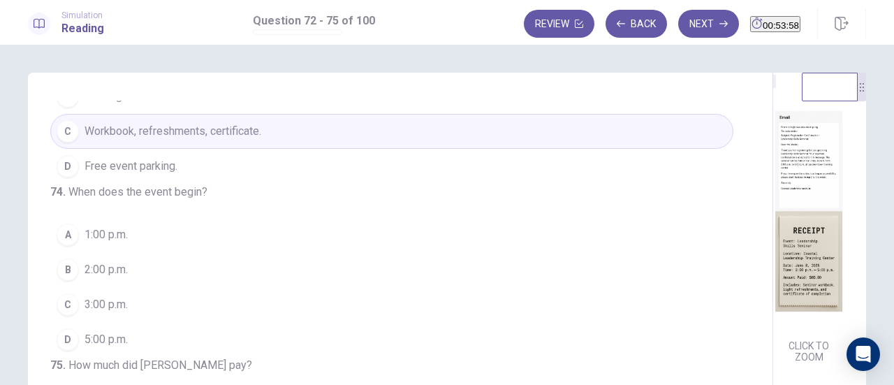
scroll to position [339, 0]
click at [110, 252] on button "B 2:00 p.m." at bounding box center [391, 269] width 683 height 35
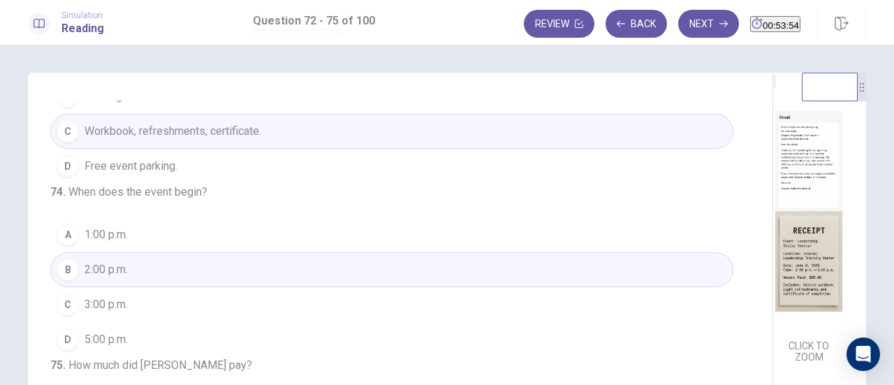
click at [773, 187] on img at bounding box center [808, 211] width 71 height 244
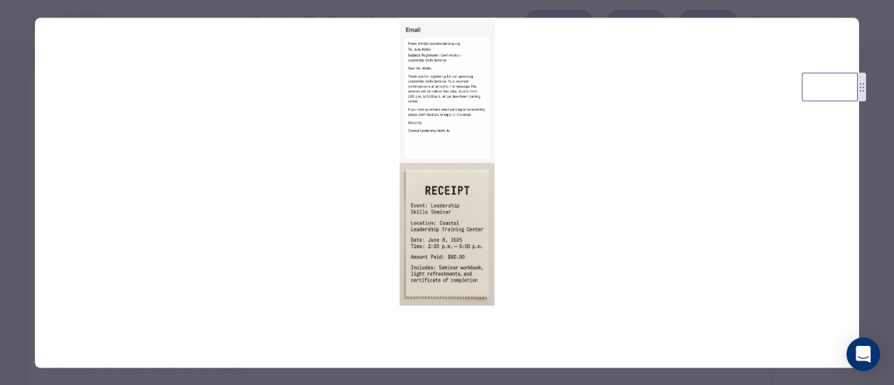
click at [571, 182] on img at bounding box center [447, 162] width 824 height 291
click at [875, 204] on div at bounding box center [447, 192] width 894 height 385
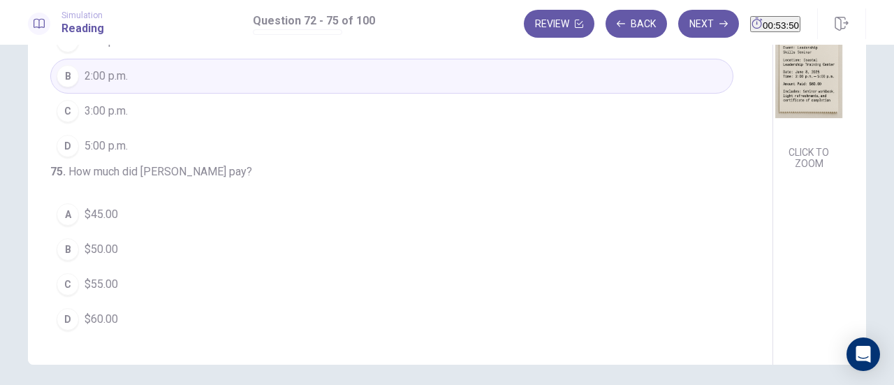
scroll to position [210, 0]
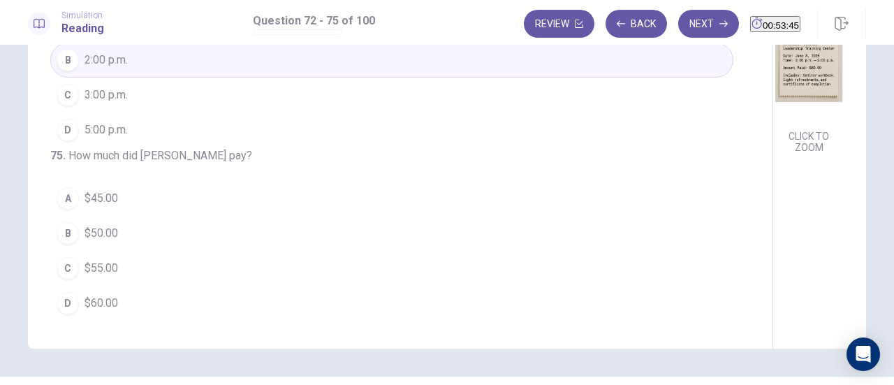
click at [96, 300] on span "$60.00" at bounding box center [102, 303] width 34 height 17
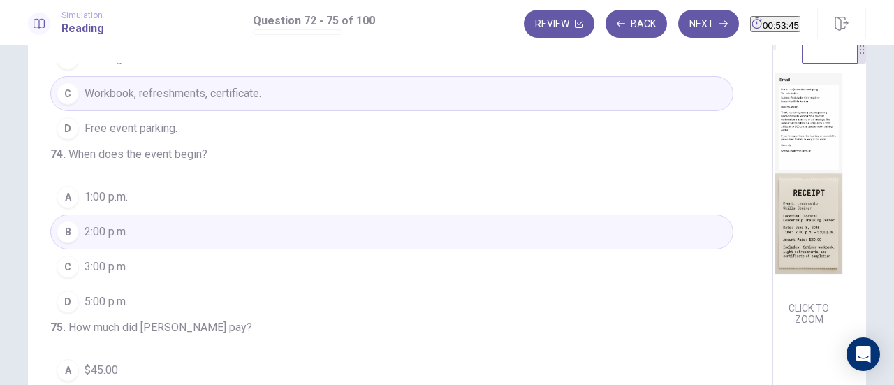
scroll to position [0, 0]
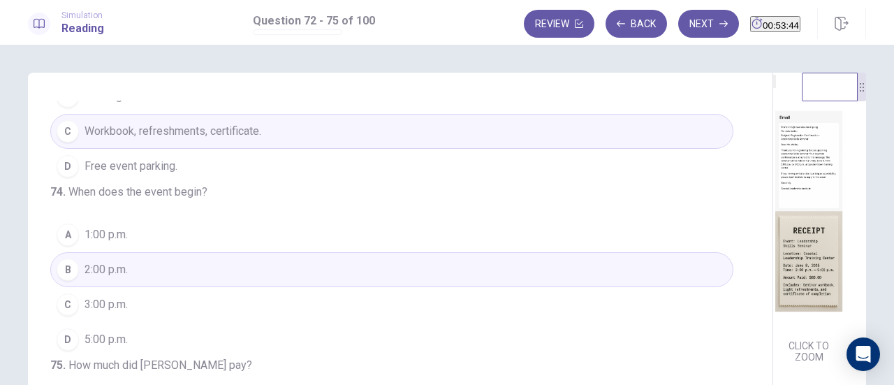
click at [773, 207] on img at bounding box center [808, 211] width 71 height 244
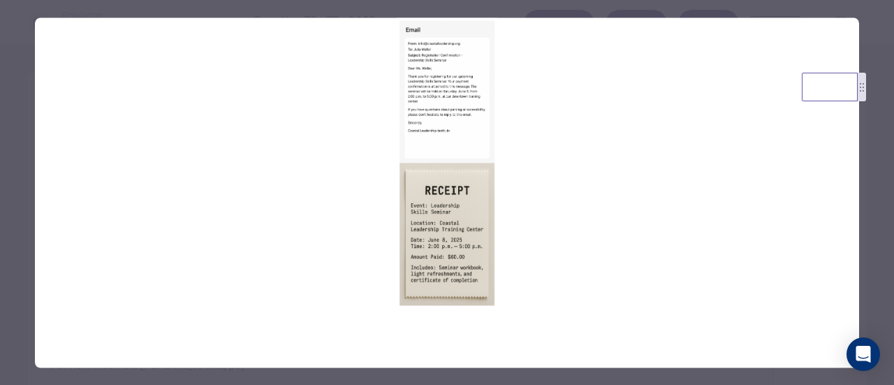
click at [882, 237] on div at bounding box center [447, 192] width 894 height 385
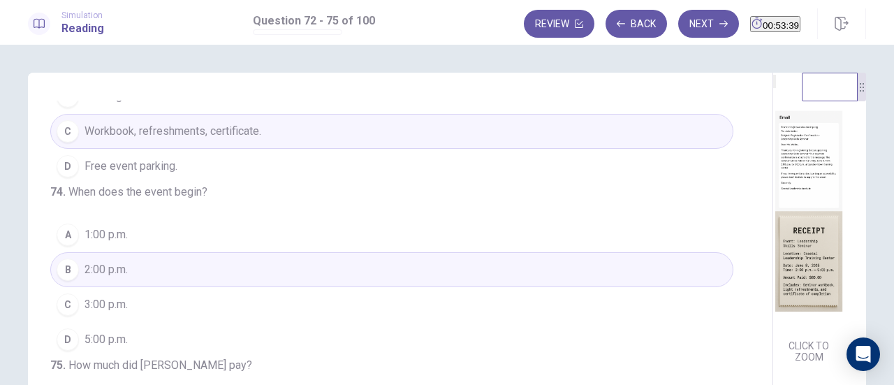
click at [687, 29] on button "Next" at bounding box center [708, 24] width 61 height 28
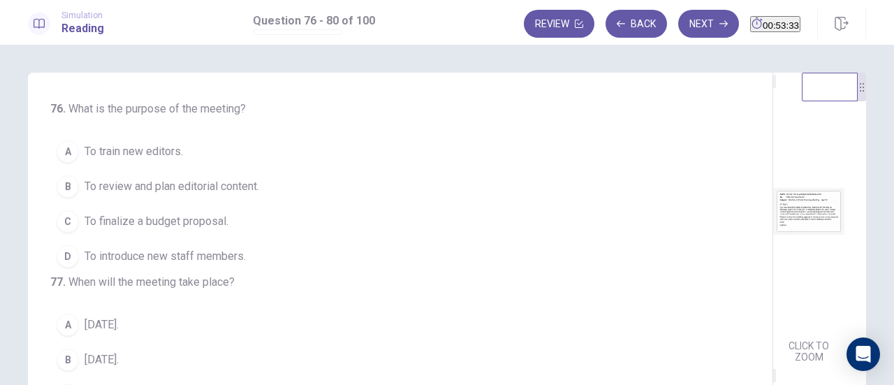
scroll to position [208, 0]
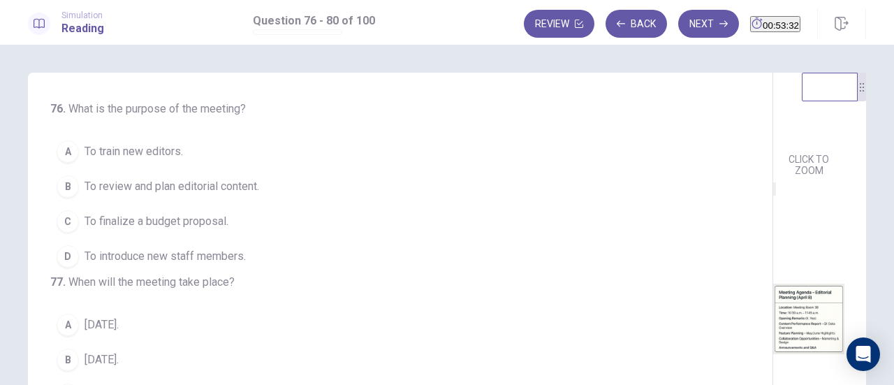
click at [773, 252] on img at bounding box center [808, 319] width 71 height 244
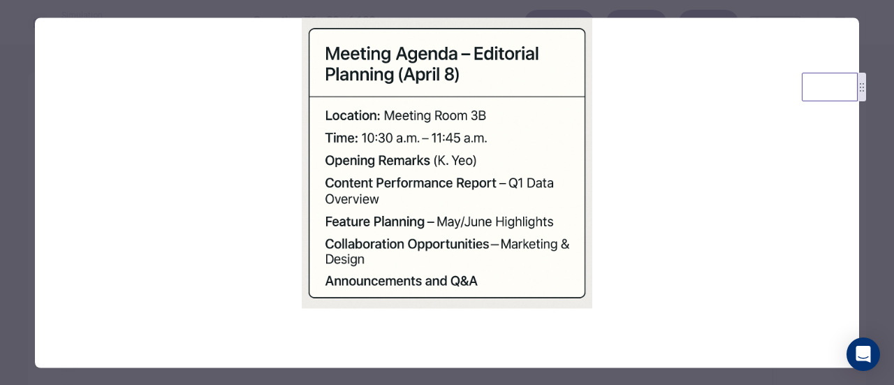
click at [863, 196] on div at bounding box center [447, 192] width 894 height 385
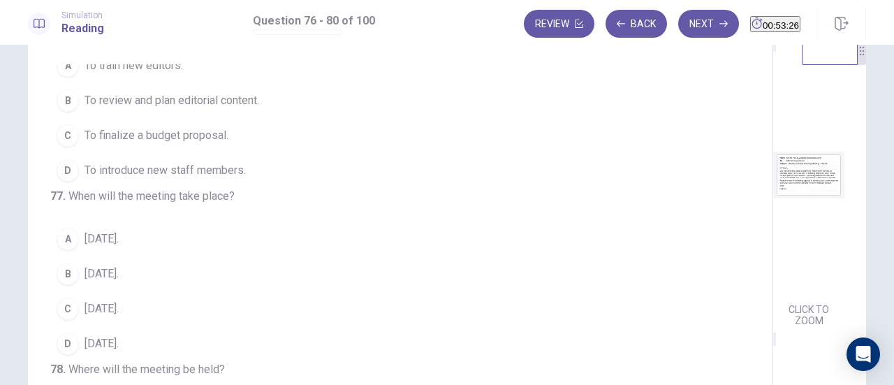
scroll to position [0, 0]
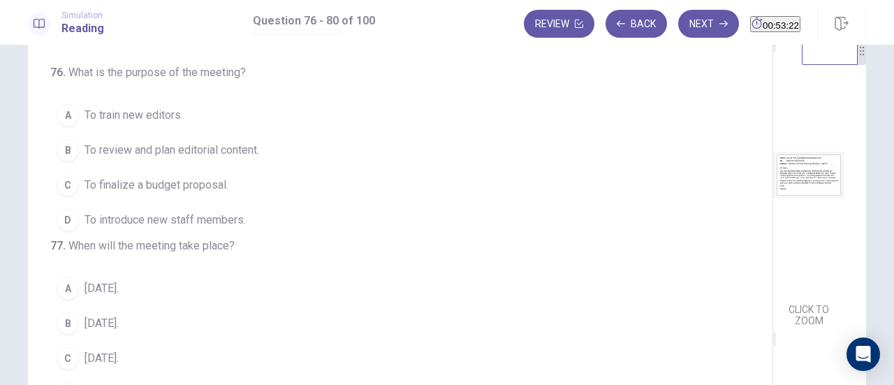
click at [773, 198] on img at bounding box center [808, 175] width 71 height 244
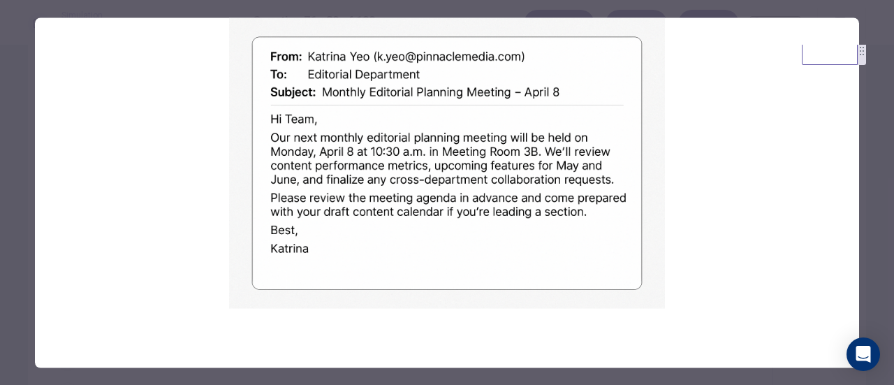
click at [883, 138] on div at bounding box center [447, 192] width 894 height 385
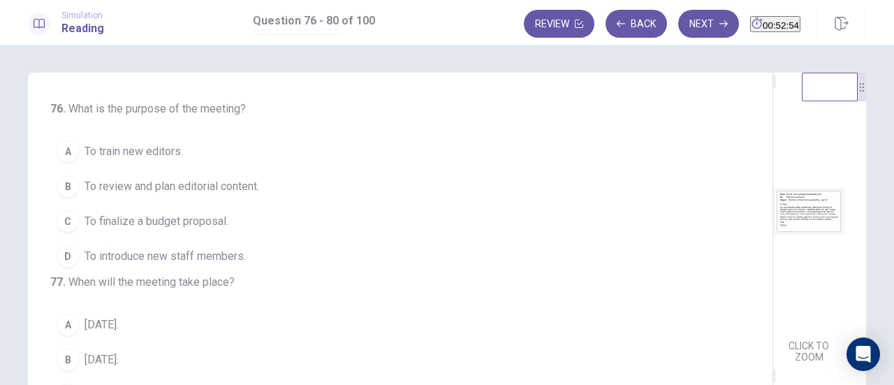
click at [159, 187] on span "To review and plan editorial content." at bounding box center [172, 186] width 175 height 17
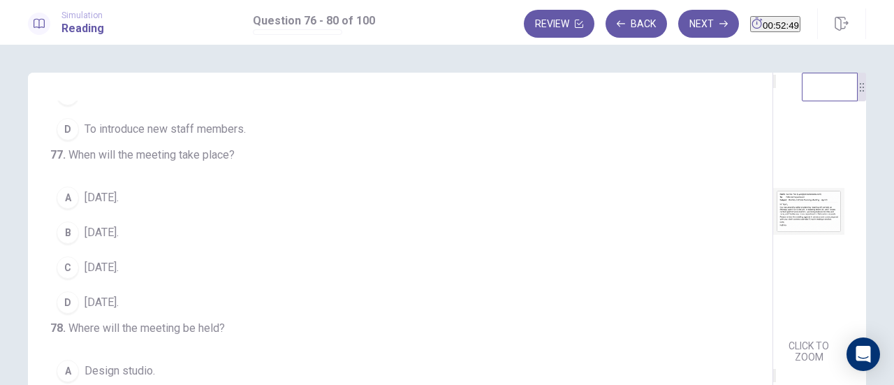
scroll to position [140, 0]
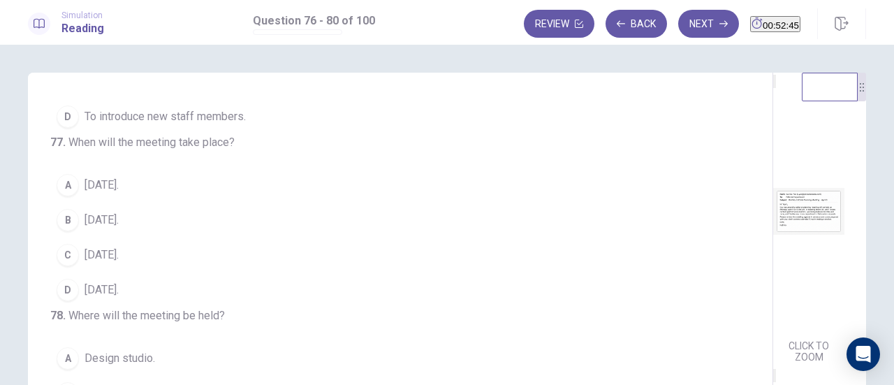
click at [114, 228] on span "April 8." at bounding box center [102, 220] width 34 height 17
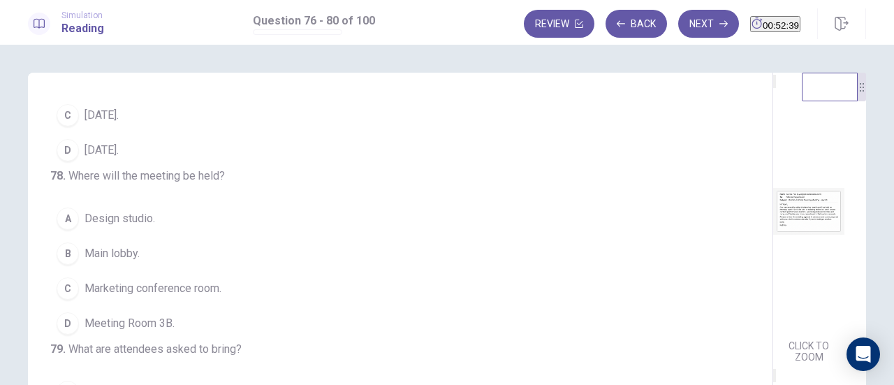
scroll to position [349, 0]
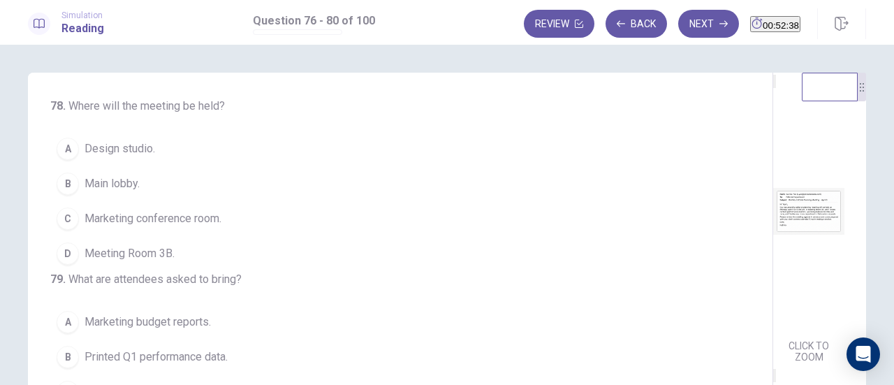
click at [170, 262] on span "Meeting Room 3B." at bounding box center [130, 253] width 90 height 17
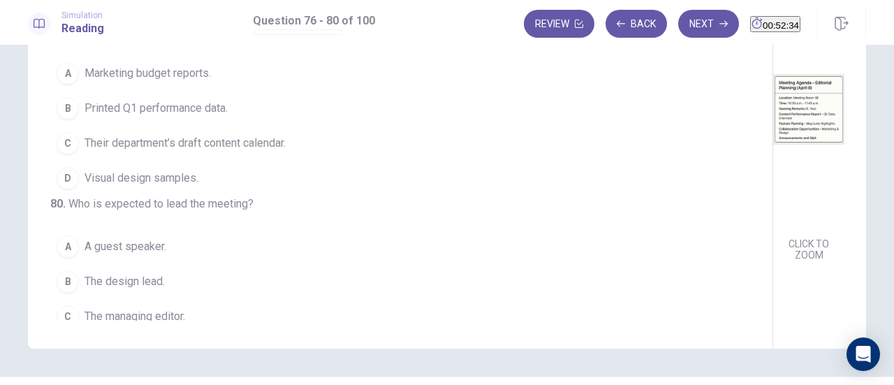
scroll to position [419, 0]
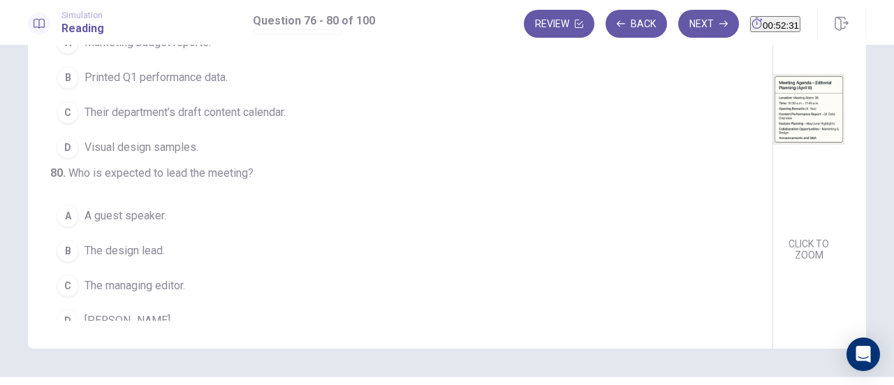
click at [254, 121] on span "Their department’s draft content calendar." at bounding box center [185, 112] width 201 height 17
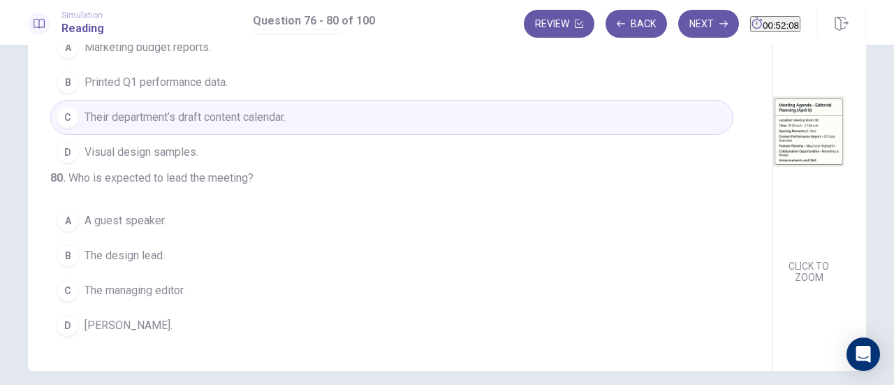
scroll to position [246, 0]
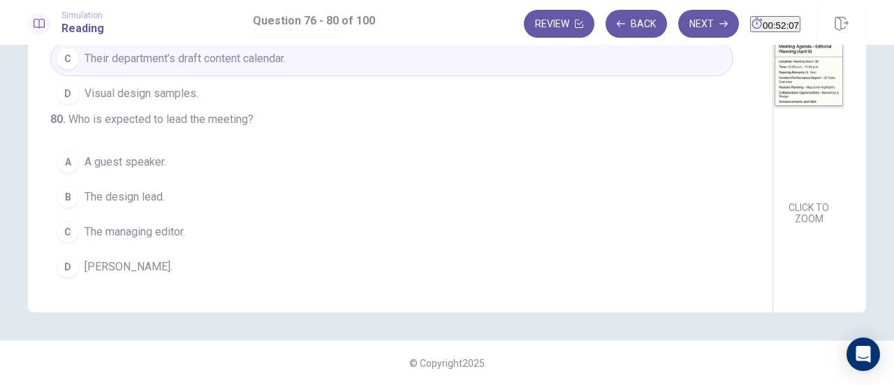
click at [106, 269] on span "Katrina Yeo." at bounding box center [129, 266] width 88 height 17
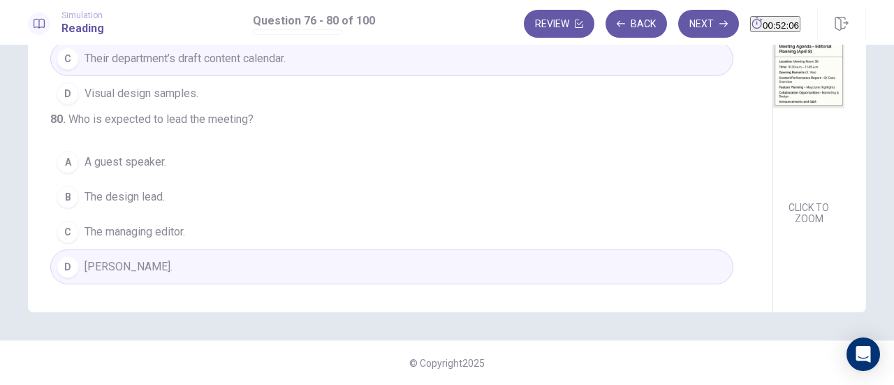
click at [678, 26] on button "Next" at bounding box center [708, 24] width 61 height 28
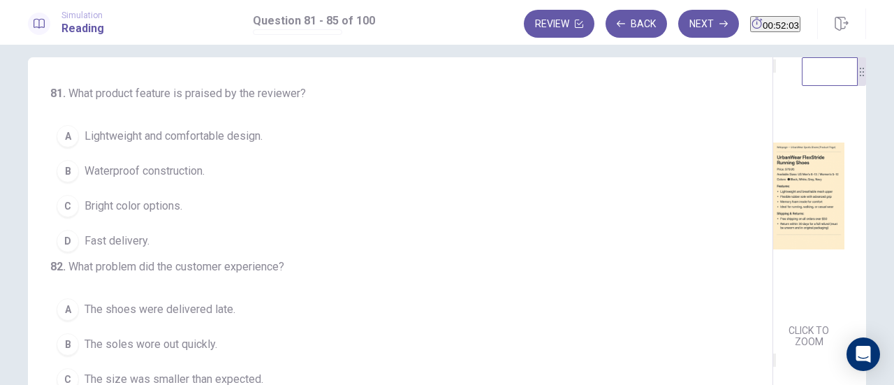
scroll to position [0, 0]
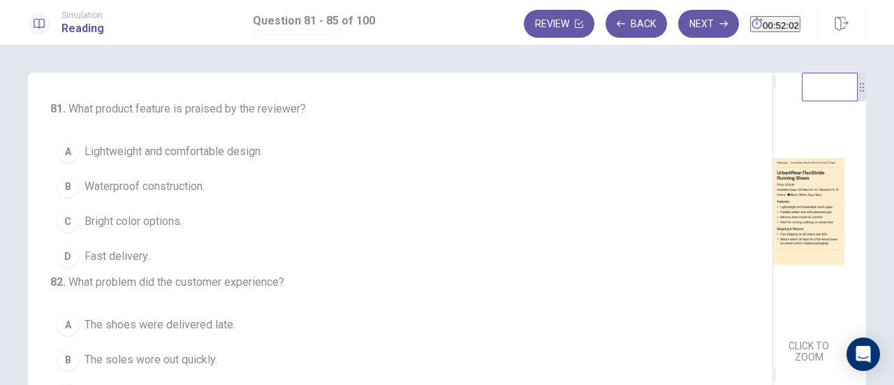
click at [773, 256] on img at bounding box center [808, 211] width 71 height 244
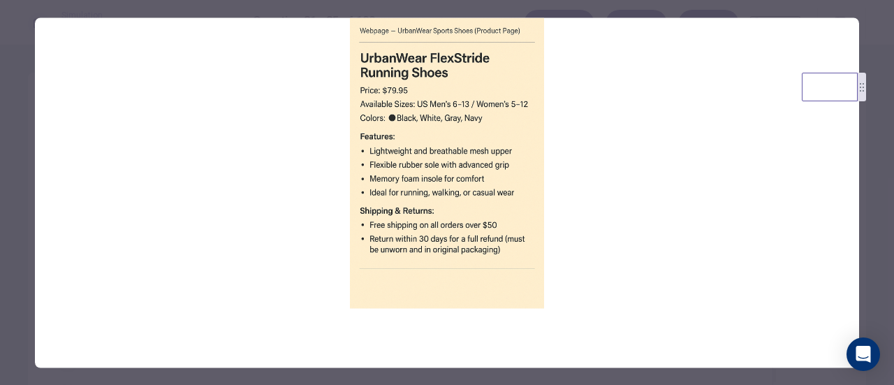
click at [875, 205] on div at bounding box center [447, 192] width 894 height 385
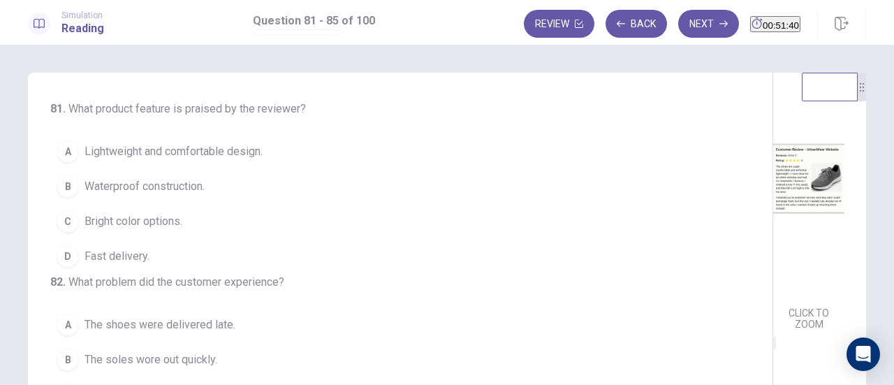
scroll to position [349, 0]
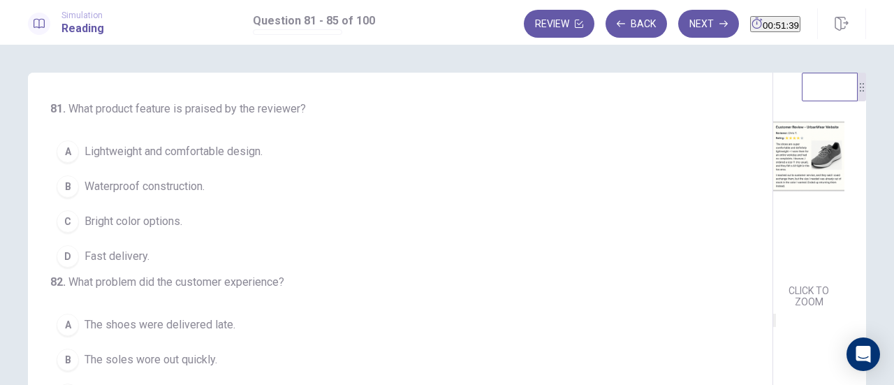
drag, startPoint x: 652, startPoint y: 242, endPoint x: 652, endPoint y: 254, distance: 11.9
click at [773, 254] on img at bounding box center [808, 156] width 71 height 244
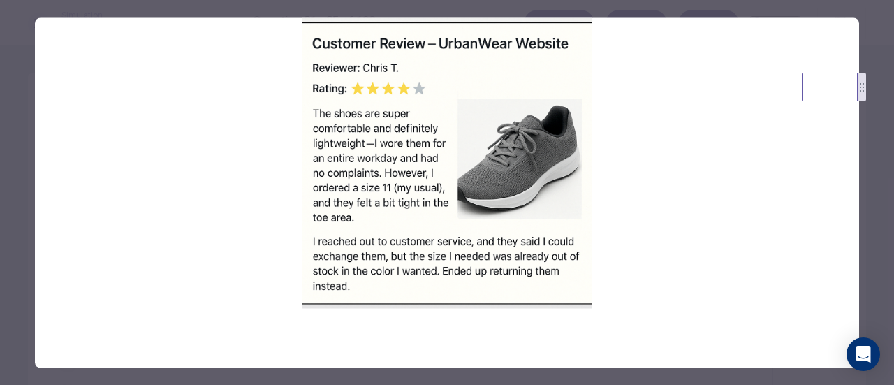
click at [877, 186] on div at bounding box center [447, 192] width 894 height 385
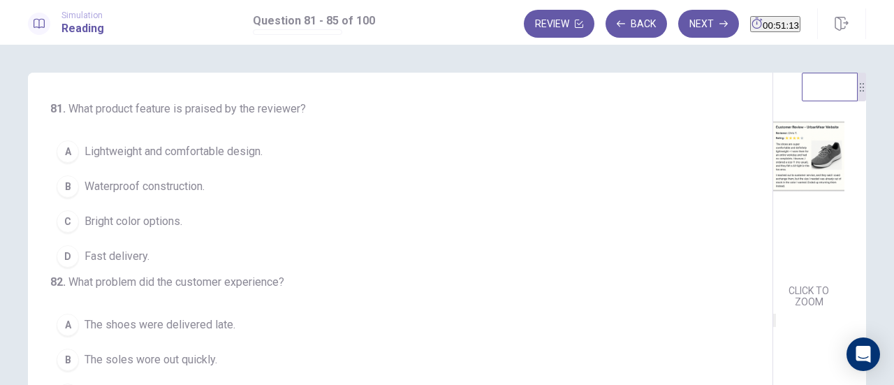
click at [214, 143] on span "Lightweight and comfortable design." at bounding box center [174, 151] width 178 height 17
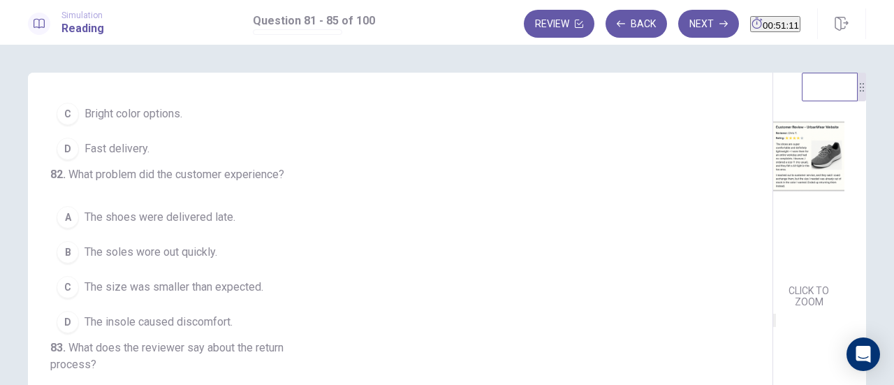
scroll to position [140, 0]
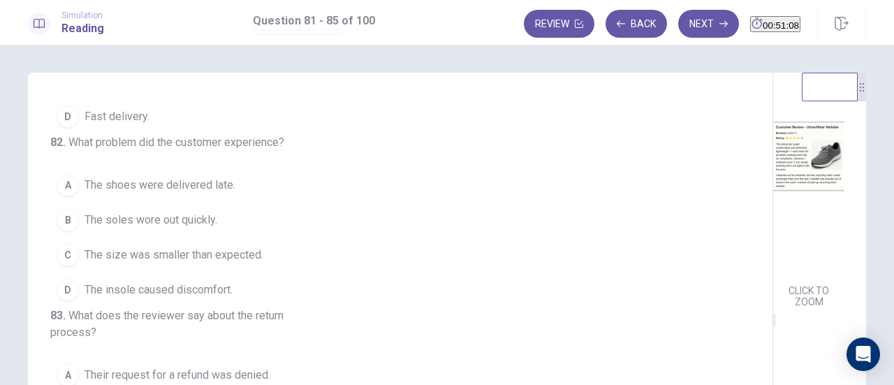
click at [115, 263] on span "The size was smaller than expected." at bounding box center [174, 255] width 179 height 17
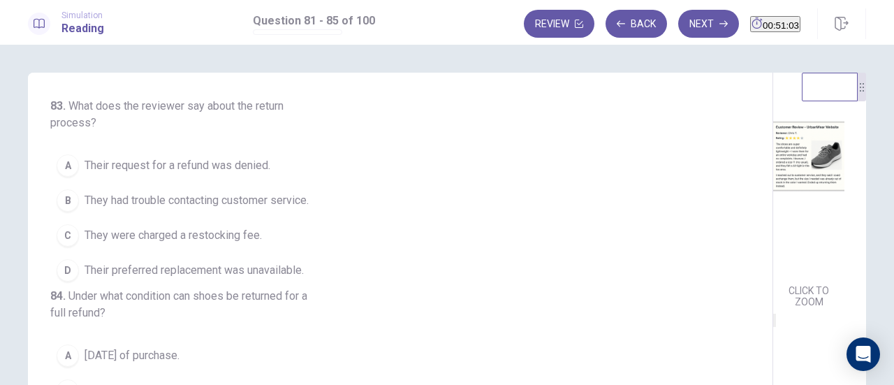
scroll to position [419, 0]
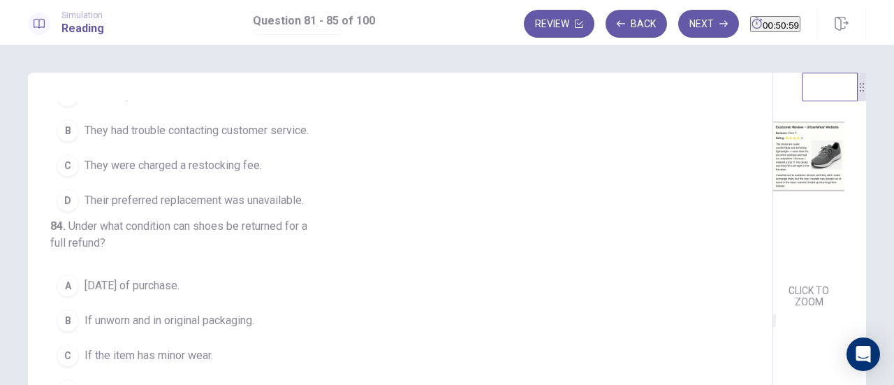
click at [158, 209] on span "Their preferred replacement was unavailable." at bounding box center [194, 200] width 219 height 17
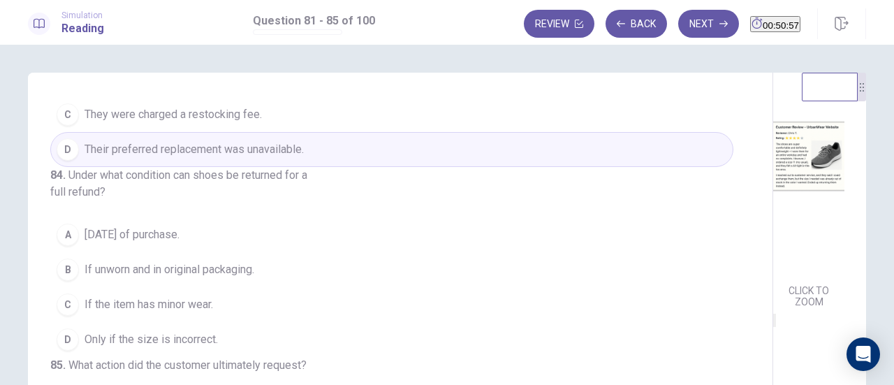
scroll to position [572, 0]
click at [211, 261] on span "If unworn and in original packaging." at bounding box center [170, 269] width 170 height 17
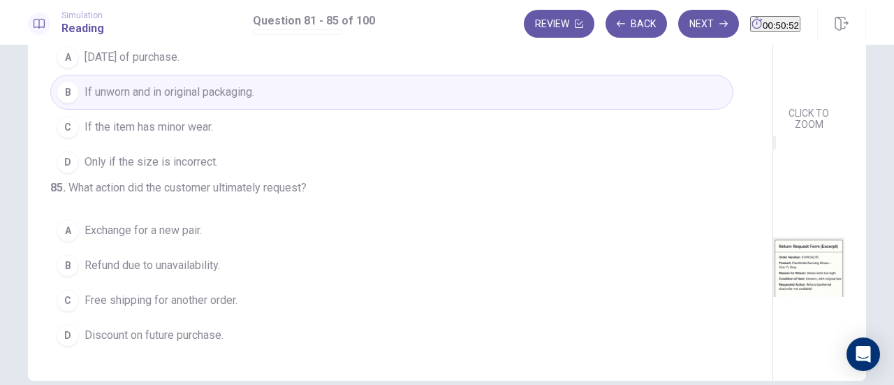
scroll to position [246, 0]
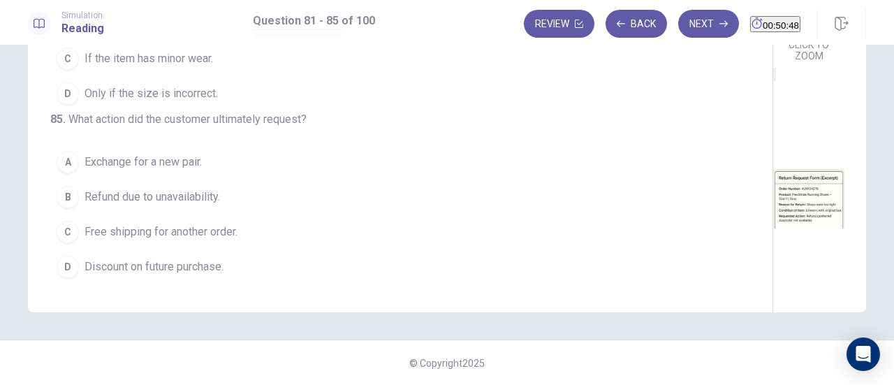
click at [179, 195] on span "Refund due to unavailability." at bounding box center [153, 197] width 136 height 17
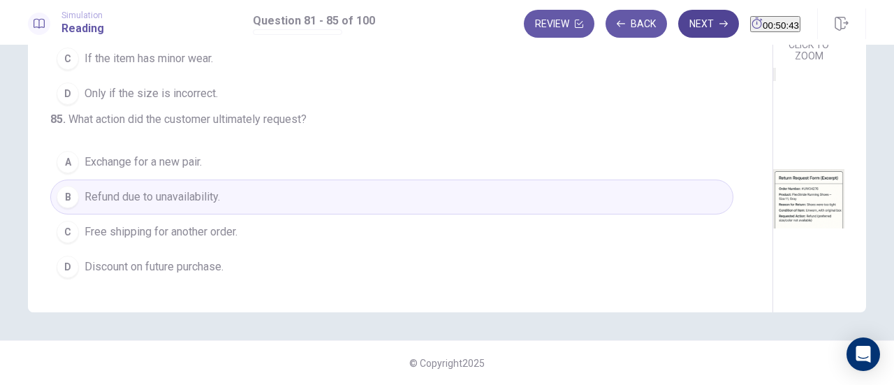
click at [678, 27] on button "Next" at bounding box center [708, 24] width 61 height 28
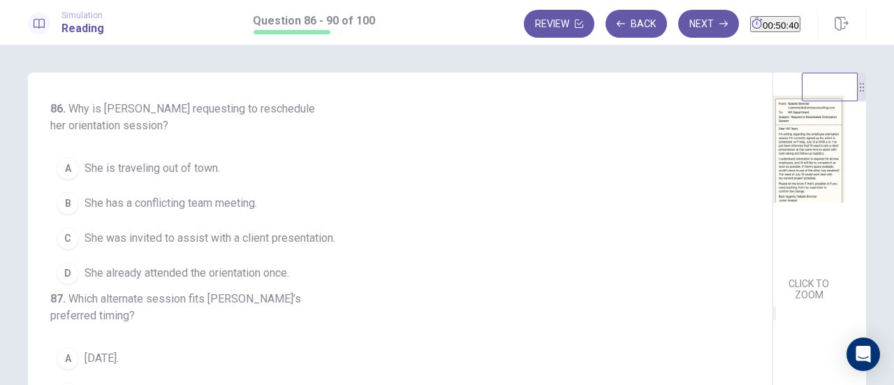
scroll to position [0, 0]
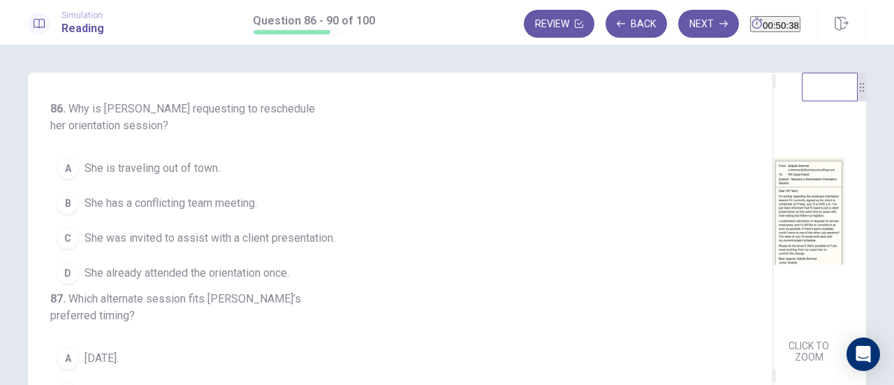
click at [773, 228] on img at bounding box center [808, 211] width 71 height 244
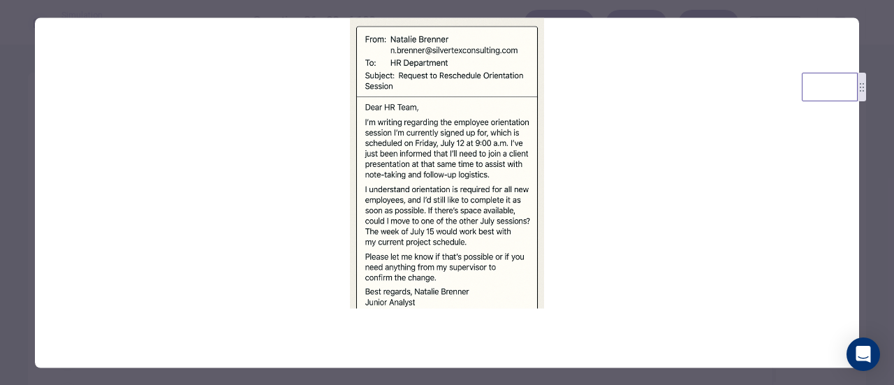
click at [866, 252] on div at bounding box center [447, 192] width 894 height 385
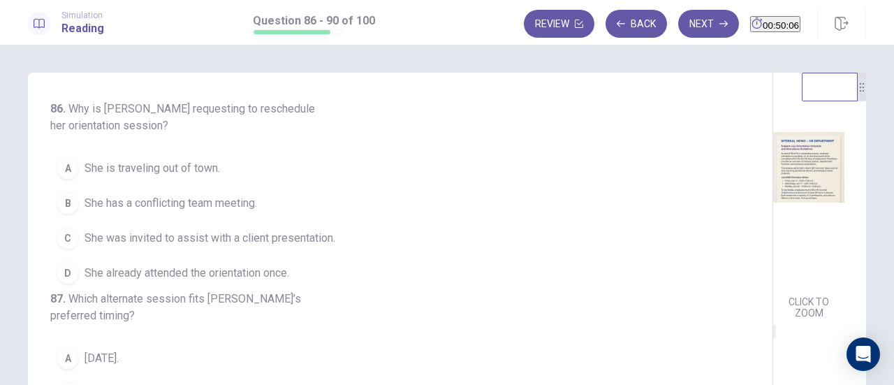
scroll to position [349, 0]
click at [773, 205] on img at bounding box center [808, 156] width 71 height 244
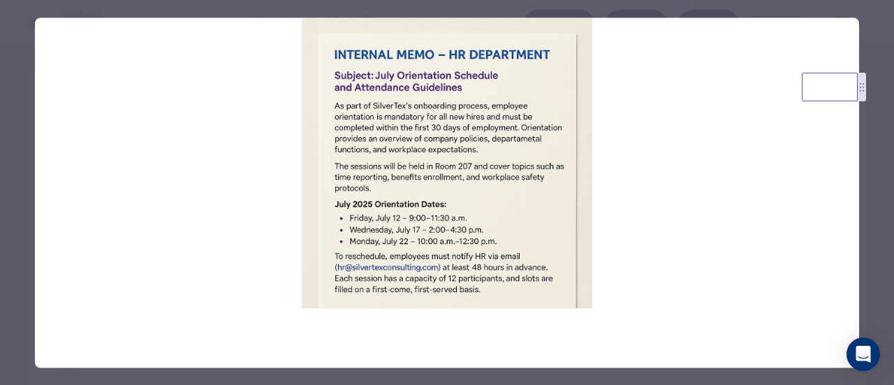
click at [870, 223] on div at bounding box center [447, 192] width 894 height 385
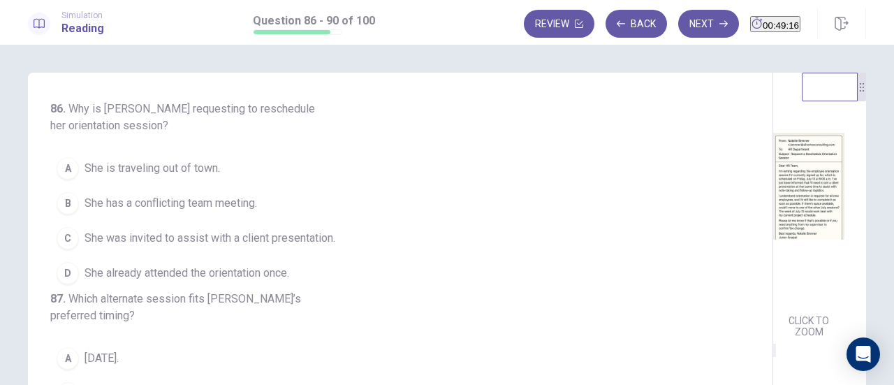
scroll to position [140, 0]
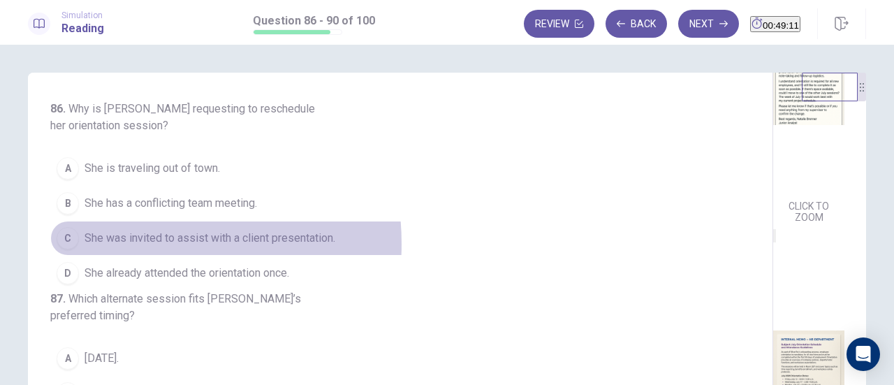
click at [123, 242] on span "She was invited to assist with a client presentation." at bounding box center [210, 238] width 251 height 17
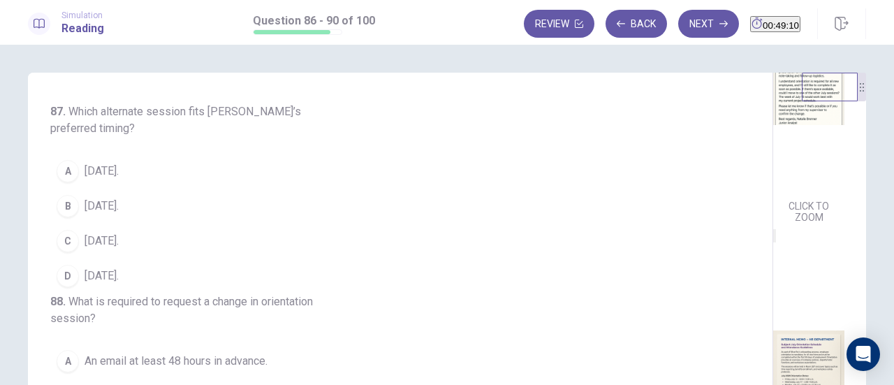
scroll to position [210, 0]
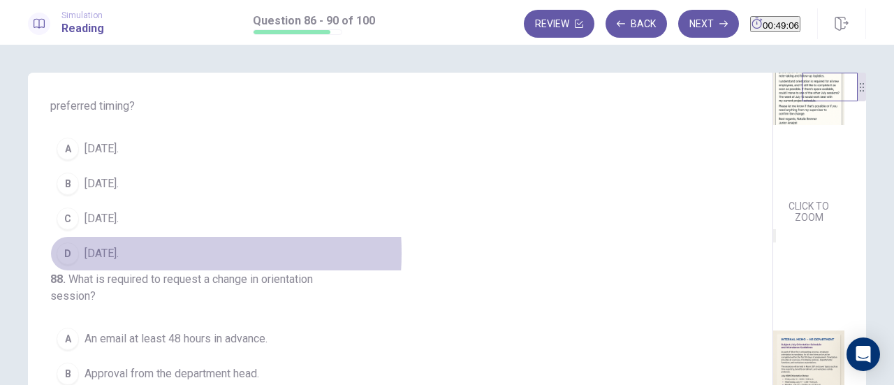
click at [116, 262] on span "July 17." at bounding box center [102, 253] width 34 height 17
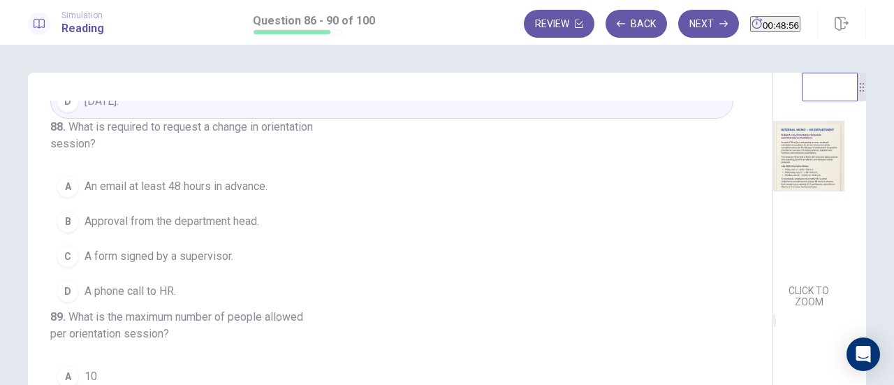
scroll to position [419, 0]
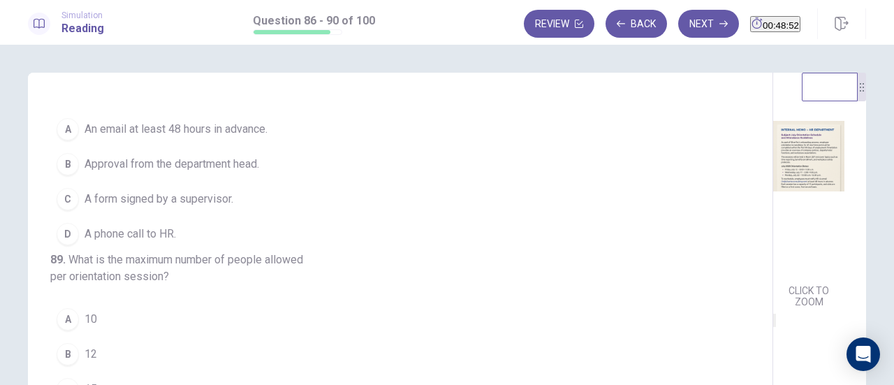
click at [166, 138] on span "An email at least 48 hours in advance." at bounding box center [176, 129] width 183 height 17
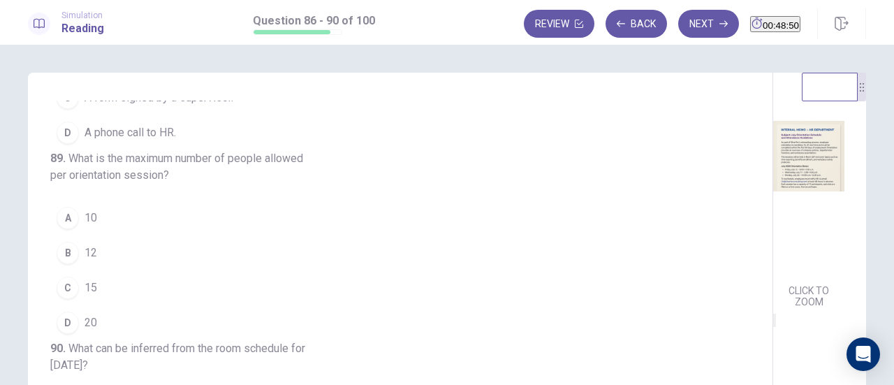
scroll to position [622, 0]
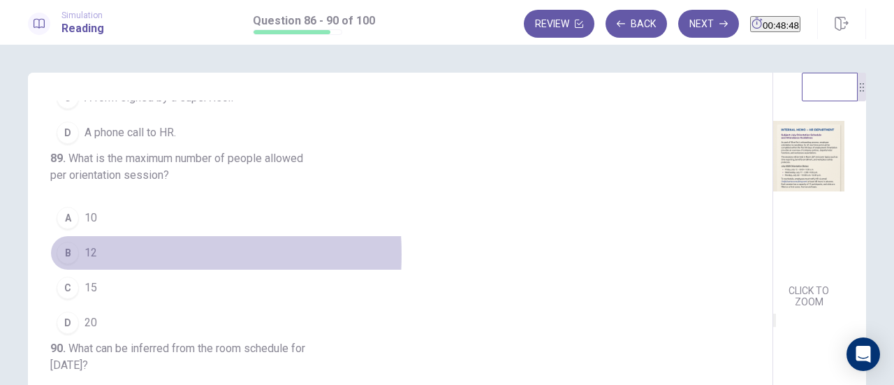
click at [87, 244] on span "12" at bounding box center [91, 252] width 13 height 17
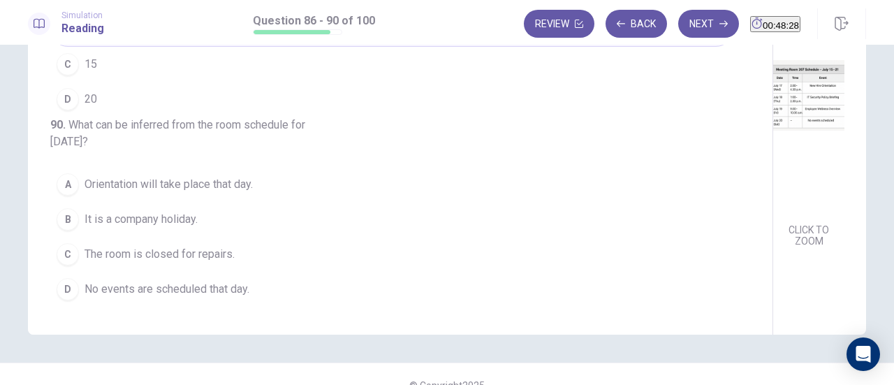
scroll to position [246, 0]
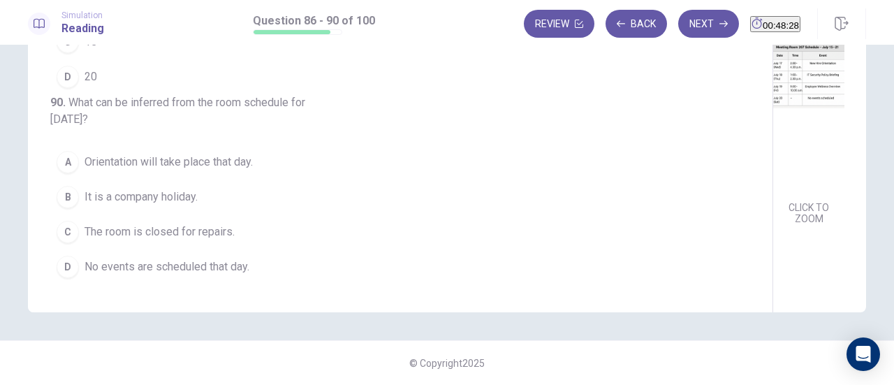
click at [129, 265] on span "No events are scheduled that day." at bounding box center [167, 266] width 165 height 17
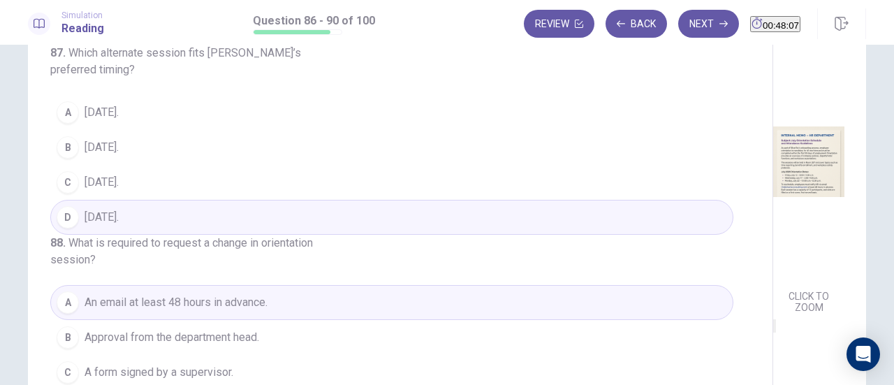
scroll to position [235, 0]
click at [678, 24] on button "Next" at bounding box center [708, 24] width 61 height 28
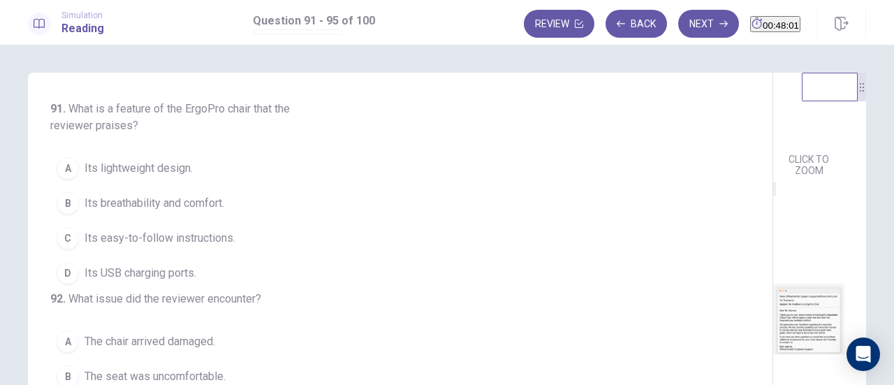
scroll to position [0, 0]
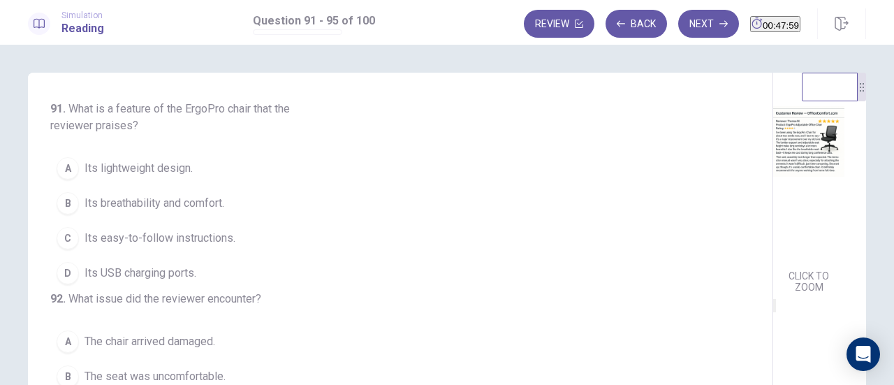
click at [773, 241] on img at bounding box center [808, 142] width 71 height 244
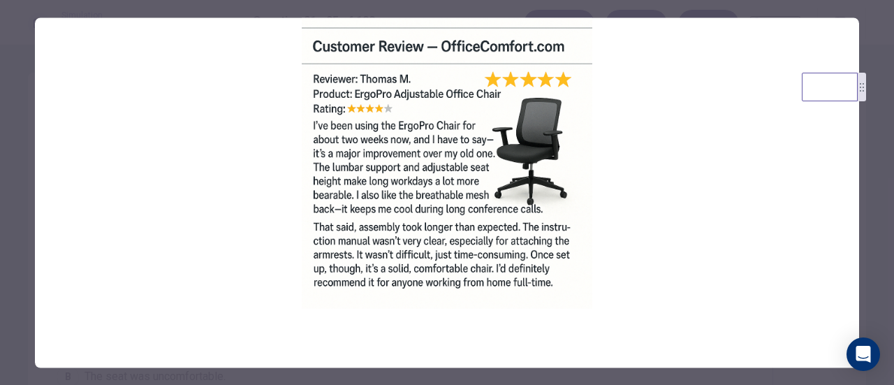
click at [869, 236] on div at bounding box center [447, 192] width 894 height 385
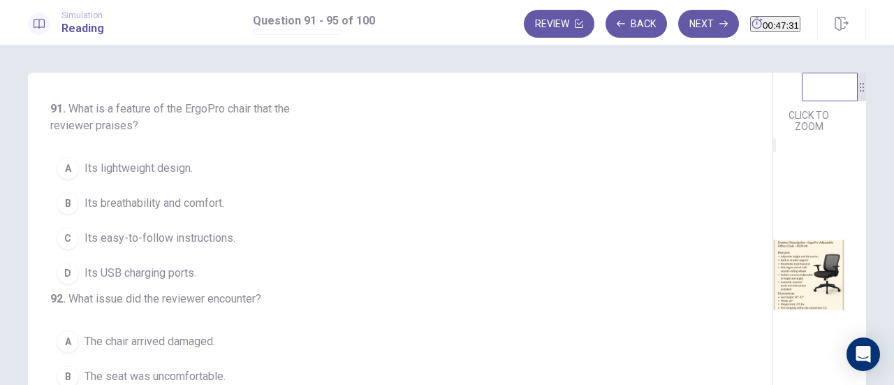
scroll to position [279, 0]
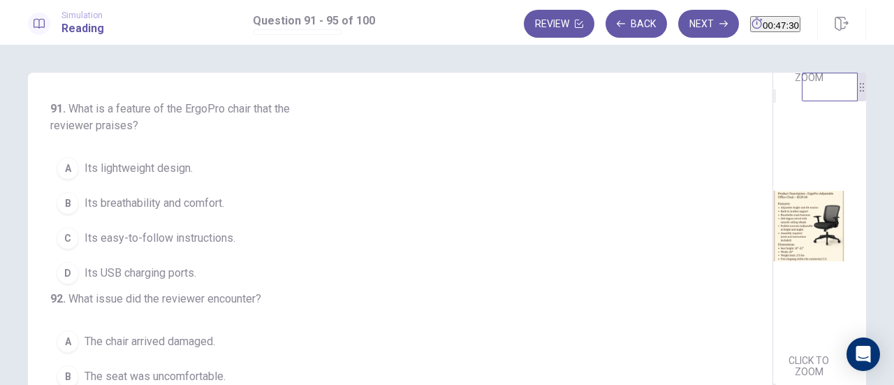
click at [773, 242] on img at bounding box center [808, 226] width 71 height 244
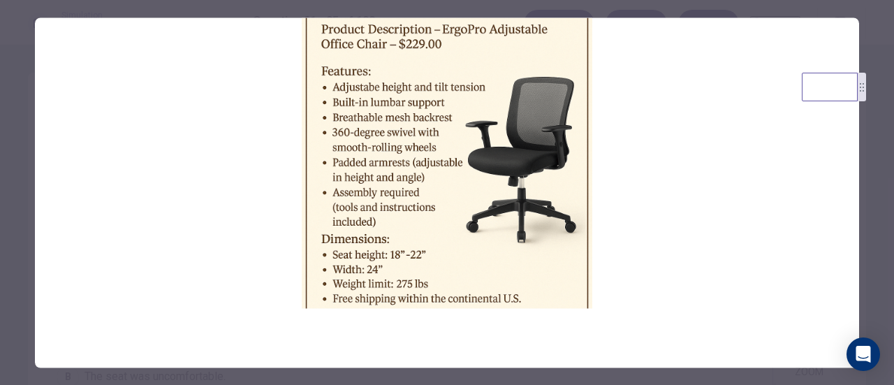
click at [863, 275] on div at bounding box center [447, 192] width 894 height 385
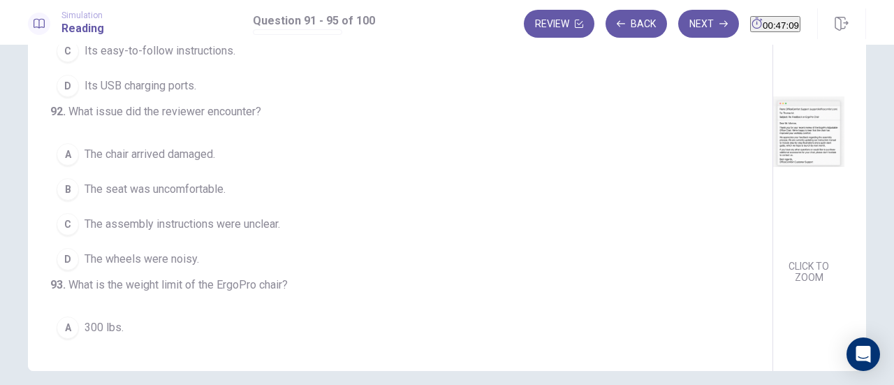
scroll to position [210, 0]
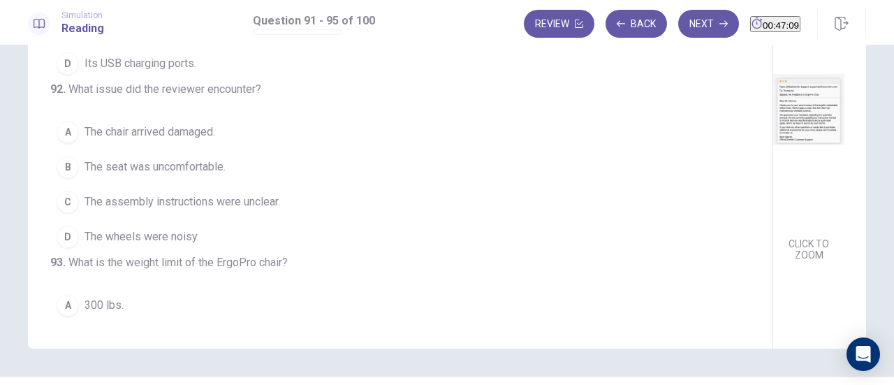
click at [773, 231] on img at bounding box center [808, 109] width 71 height 244
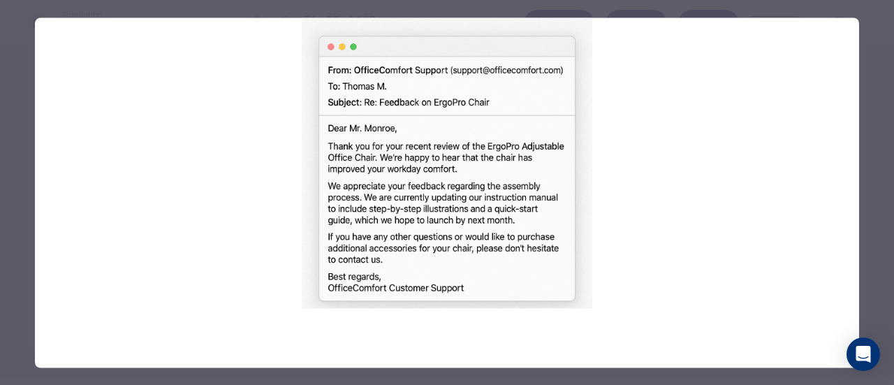
click at [870, 166] on div at bounding box center [447, 192] width 894 height 385
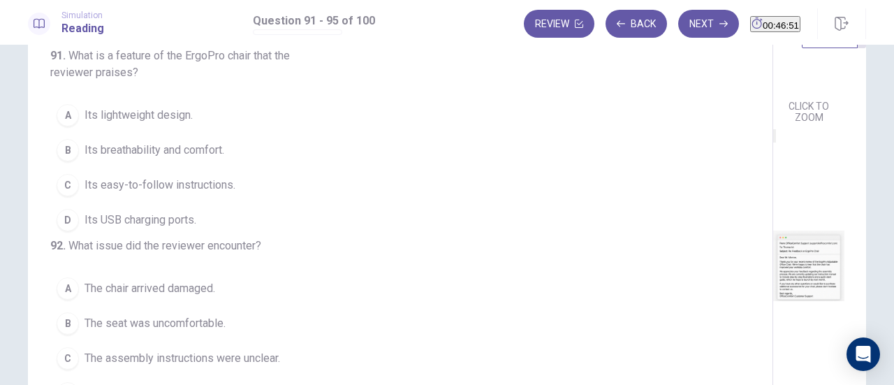
scroll to position [0, 0]
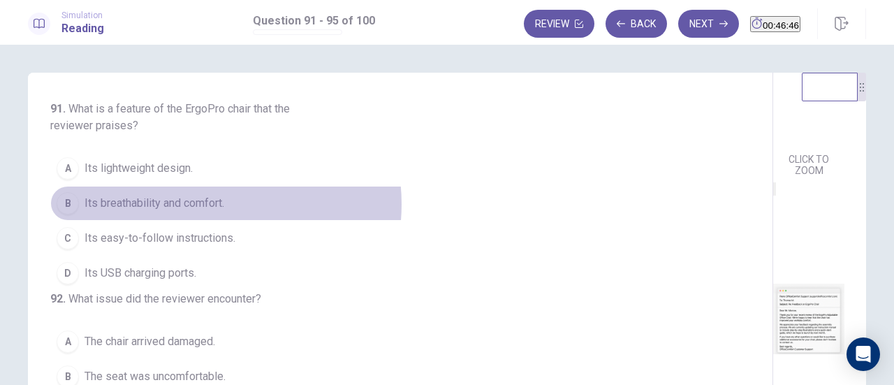
click at [203, 203] on span "Its breathability and comfort." at bounding box center [155, 203] width 140 height 17
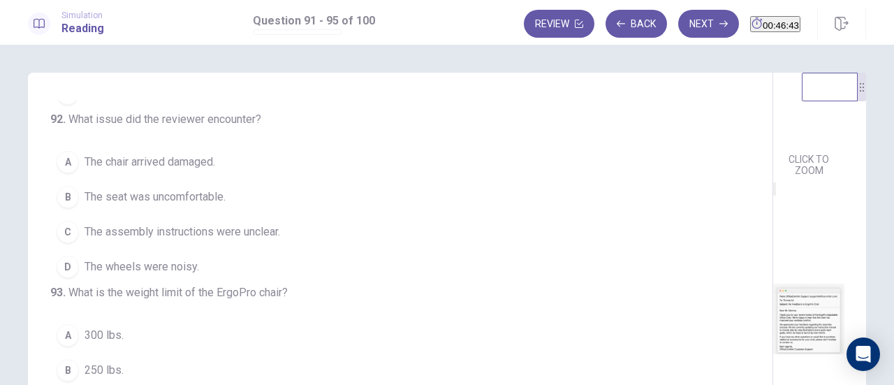
scroll to position [210, 0]
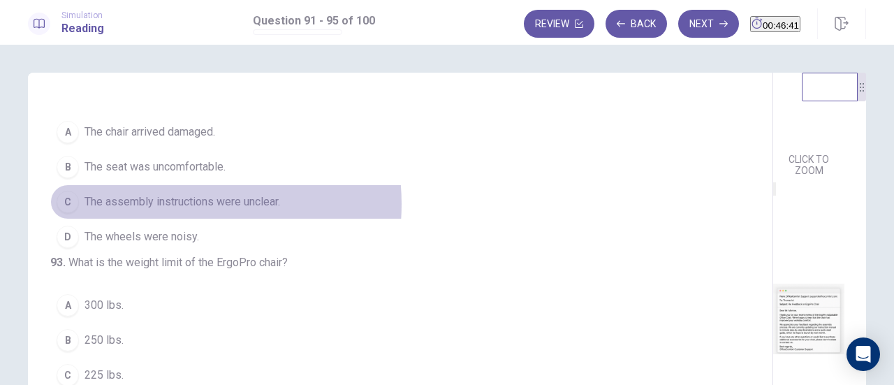
click at [166, 210] on span "The assembly instructions were unclear." at bounding box center [183, 201] width 196 height 17
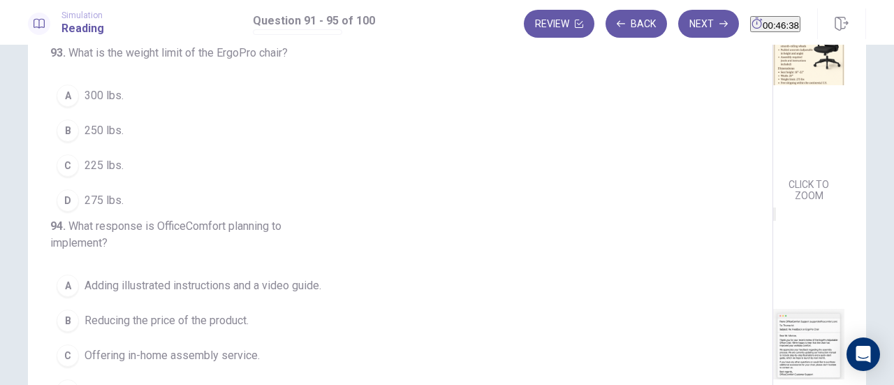
scroll to position [305, 0]
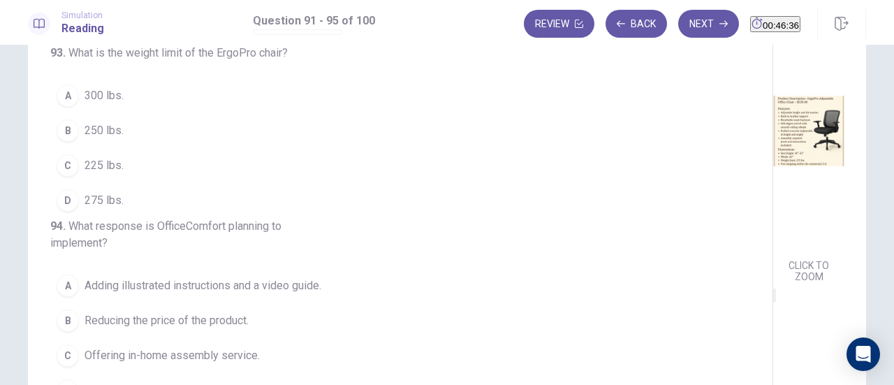
click at [93, 209] on span "275 lbs." at bounding box center [104, 200] width 39 height 17
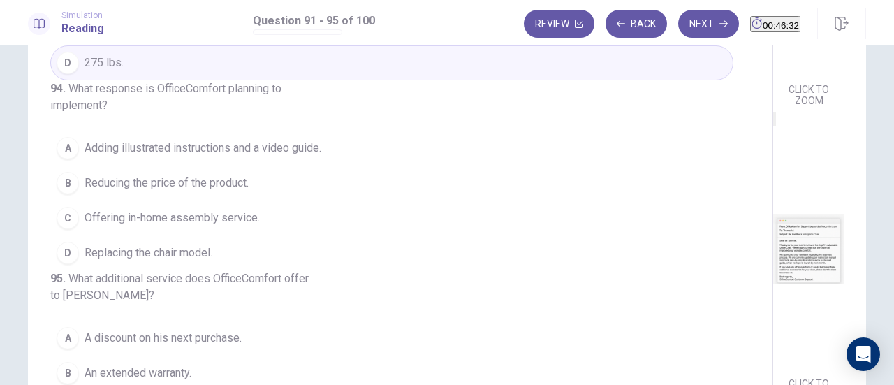
scroll to position [514, 0]
click at [141, 146] on span "Adding illustrated instructions and a video guide." at bounding box center [203, 148] width 237 height 17
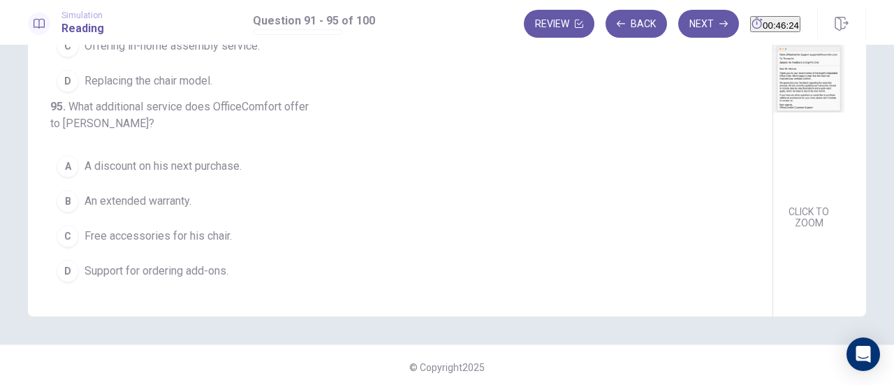
scroll to position [246, 0]
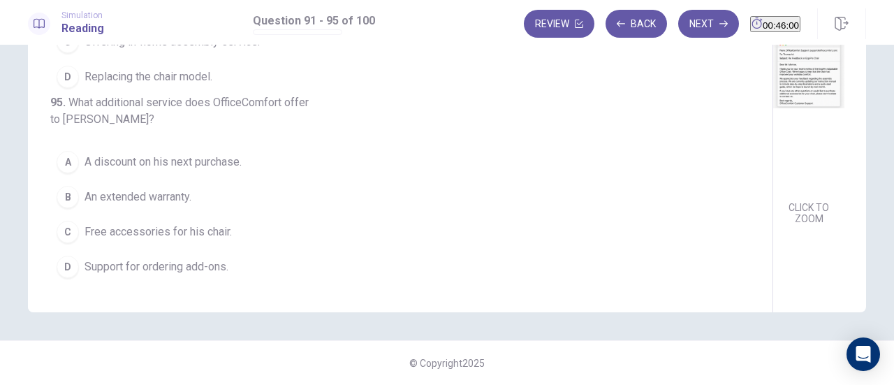
click at [141, 268] on span "Support for ordering add-ons." at bounding box center [157, 266] width 144 height 17
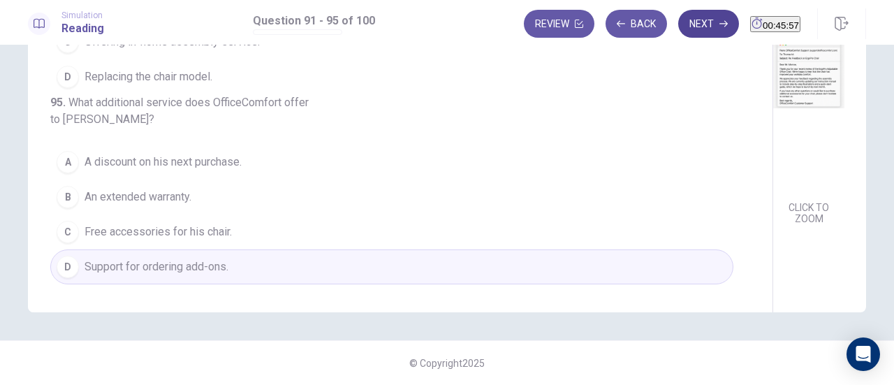
click at [681, 20] on button "Next" at bounding box center [708, 24] width 61 height 28
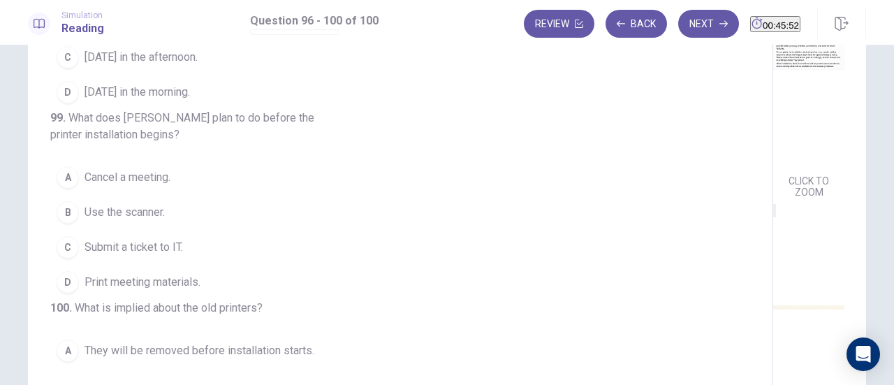
scroll to position [0, 0]
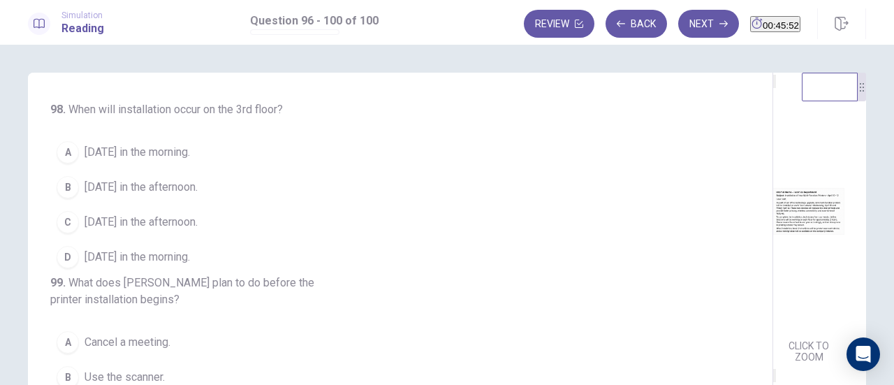
click at [773, 237] on img at bounding box center [808, 211] width 71 height 244
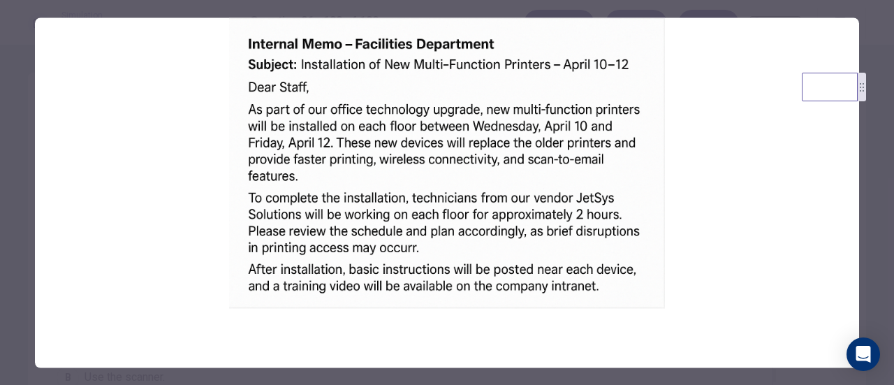
click at [882, 280] on div at bounding box center [447, 192] width 894 height 385
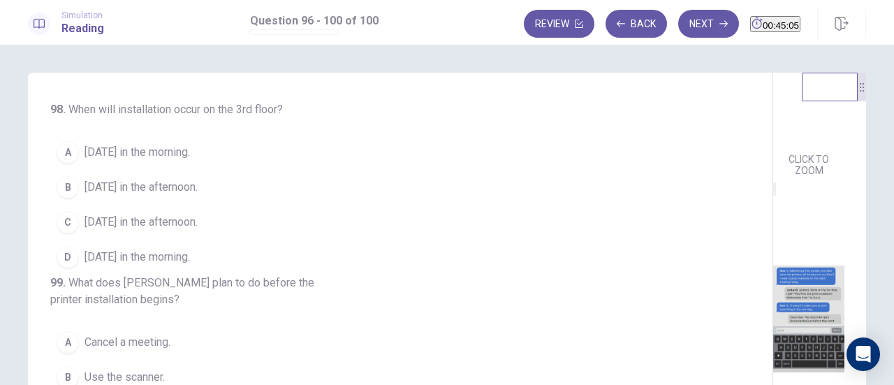
scroll to position [514, 0]
click at [773, 256] on img at bounding box center [808, 319] width 71 height 244
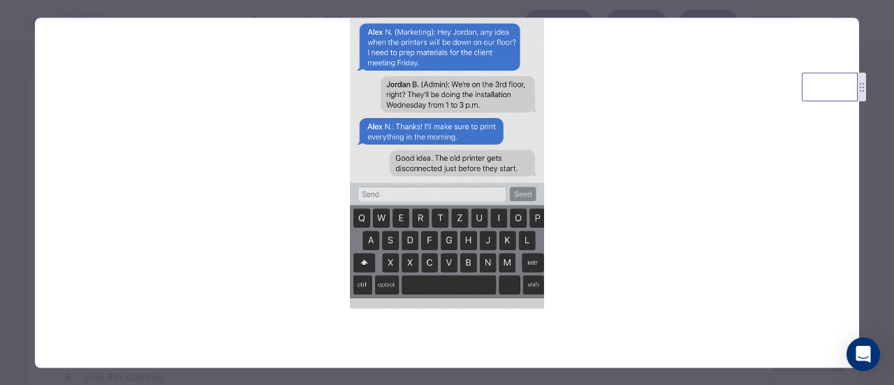
click at [884, 239] on div at bounding box center [447, 192] width 894 height 385
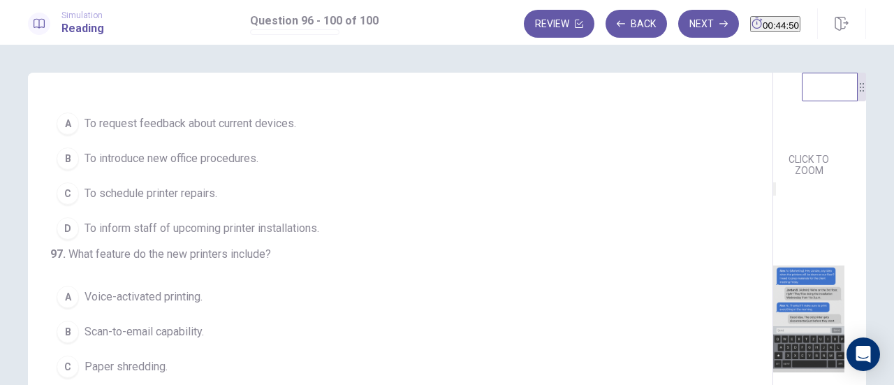
scroll to position [0, 0]
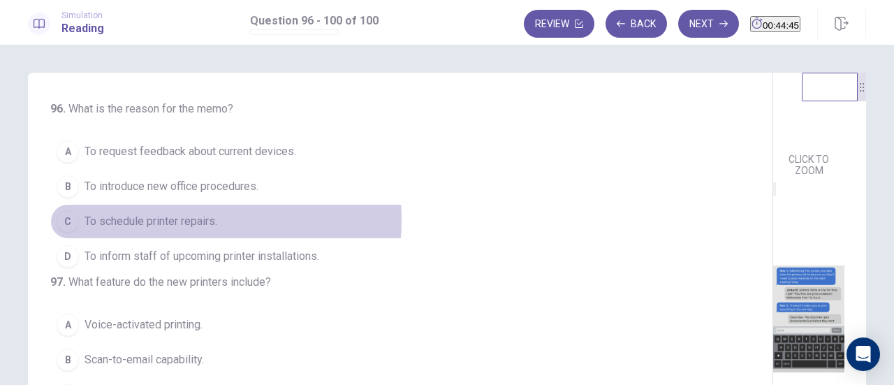
click at [171, 219] on span "To schedule printer repairs." at bounding box center [151, 221] width 133 height 17
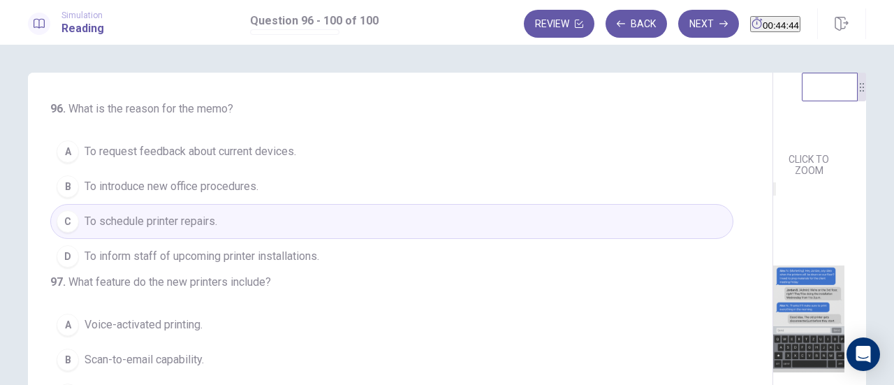
click at [198, 251] on span "To inform staff of upcoming printer installations." at bounding box center [202, 256] width 235 height 17
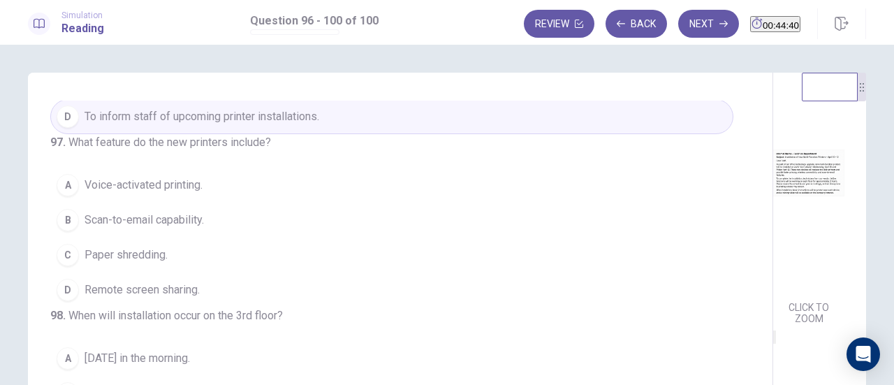
scroll to position [70, 0]
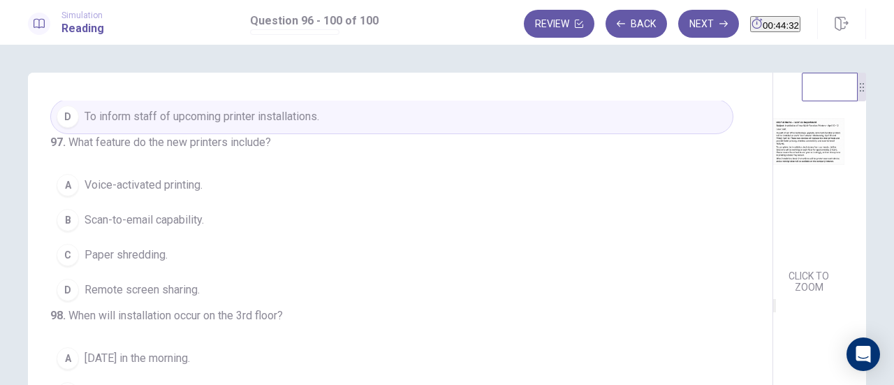
click at [165, 236] on button "B Scan-to-email capability." at bounding box center [391, 220] width 683 height 35
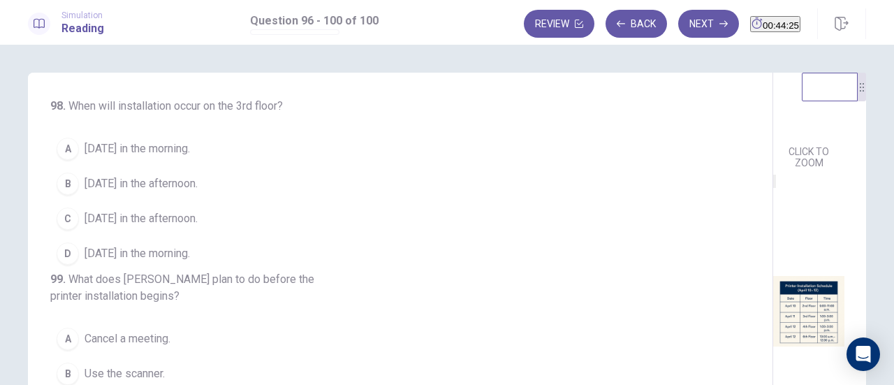
scroll to position [349, 0]
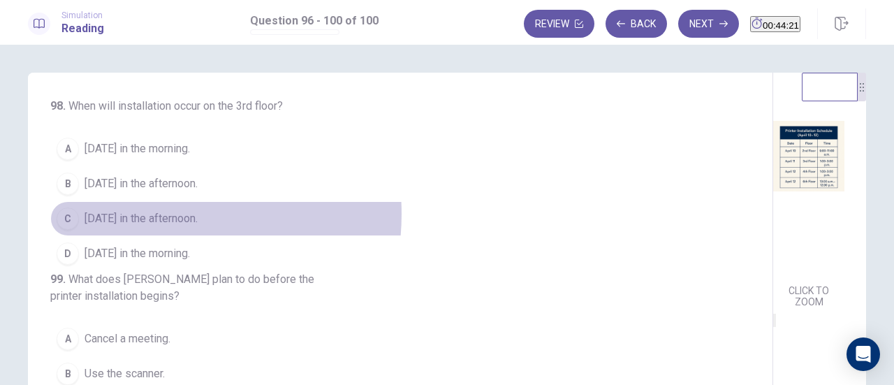
click at [145, 227] on span "April 11 in the afternoon." at bounding box center [141, 218] width 113 height 17
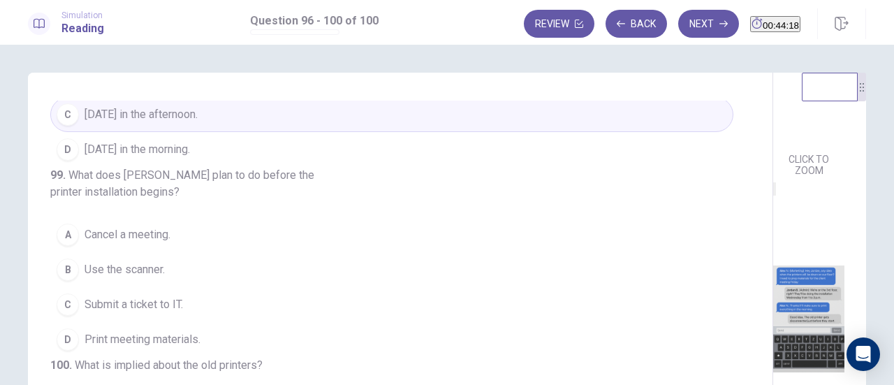
scroll to position [555, 0]
click at [196, 331] on span "Print meeting materials." at bounding box center [143, 339] width 116 height 17
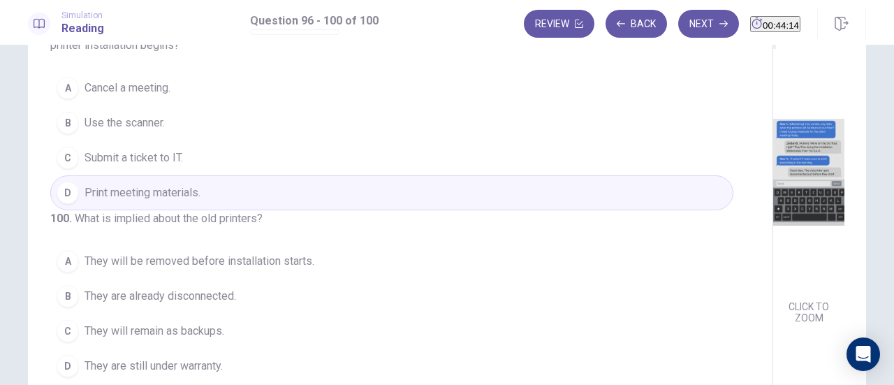
scroll to position [246, 0]
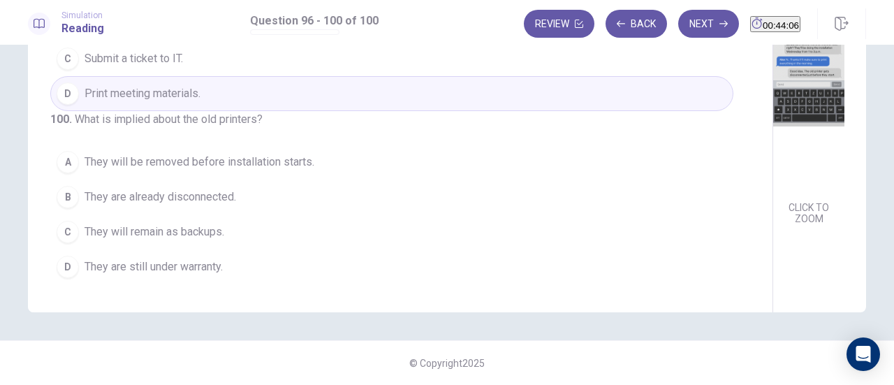
drag, startPoint x: 240, startPoint y: 171, endPoint x: 222, endPoint y: 167, distance: 18.6
click at [225, 168] on span "They will be removed before installation starts." at bounding box center [200, 162] width 230 height 17
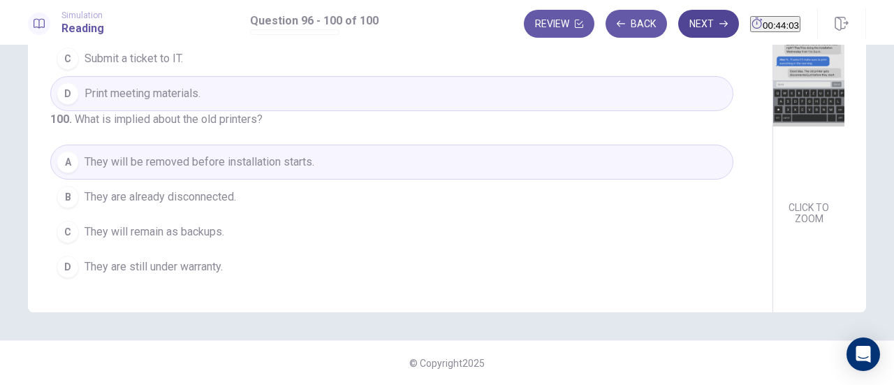
click at [695, 29] on button "Next" at bounding box center [708, 24] width 61 height 28
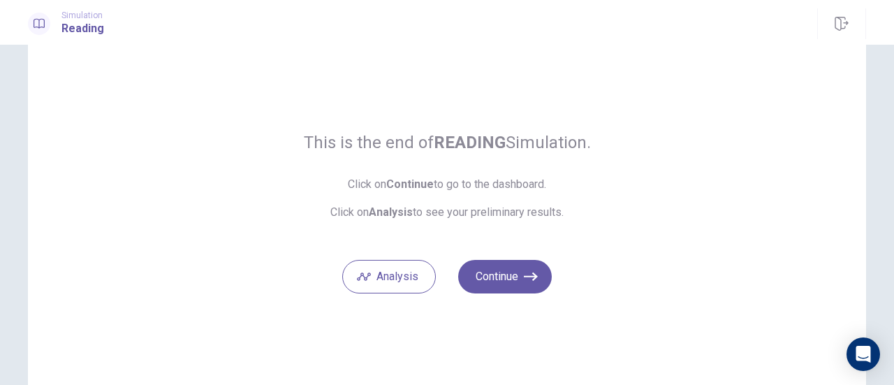
scroll to position [70, 0]
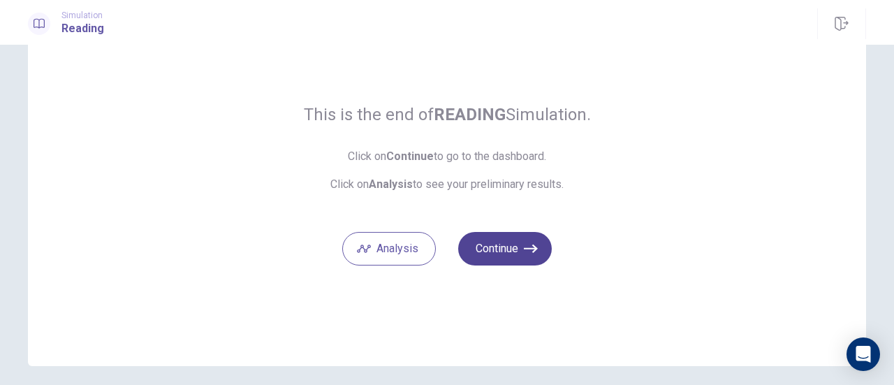
click at [514, 248] on button "Continue" at bounding box center [505, 249] width 94 height 34
